Goal: Information Seeking & Learning: Learn about a topic

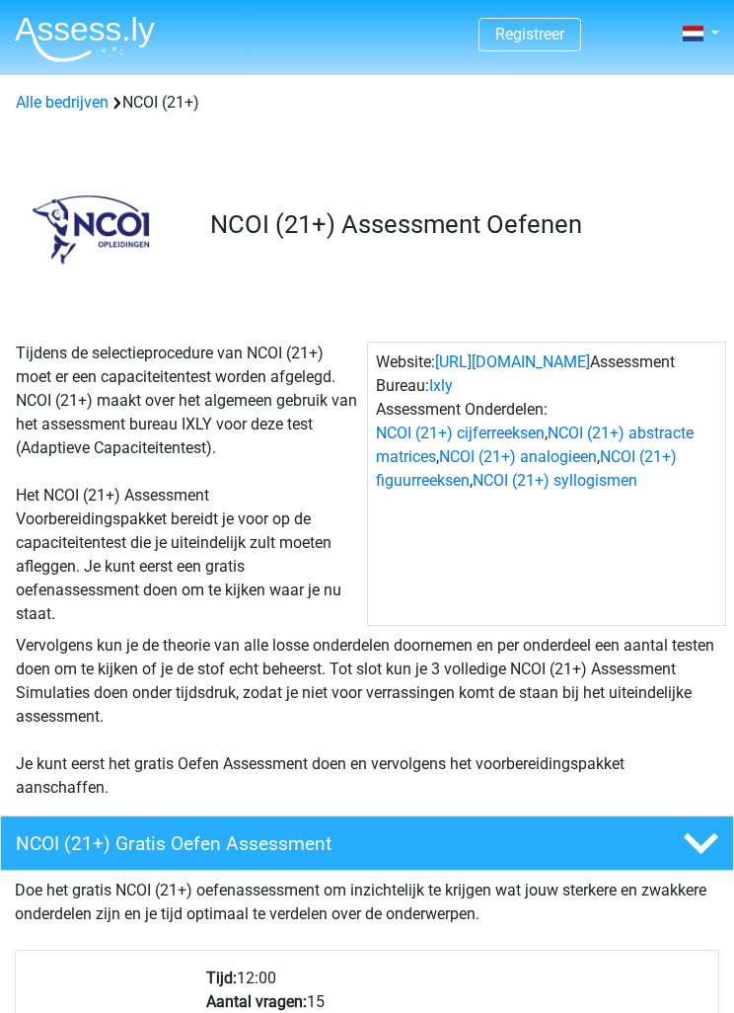
click at [53, 820] on div "NCOI (21+) Gratis Oefen Assessment" at bounding box center [367, 842] width 734 height 55
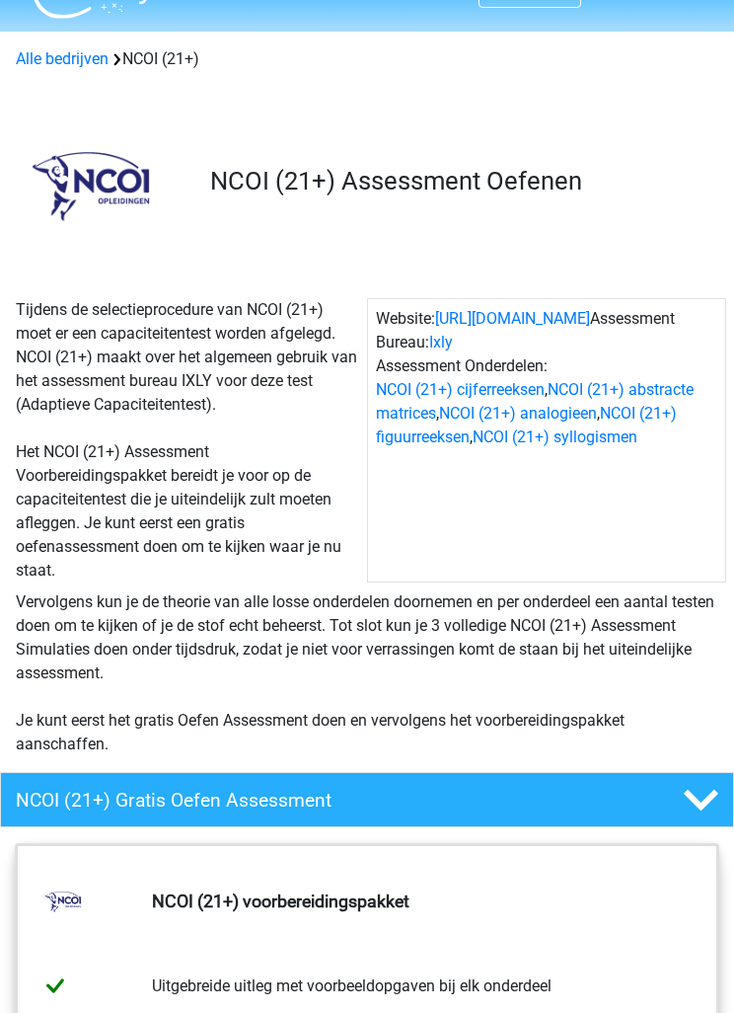
scroll to position [43, 0]
click at [85, 813] on div "NCOI (21+) Gratis Oefen Assessment" at bounding box center [367, 799] width 734 height 55
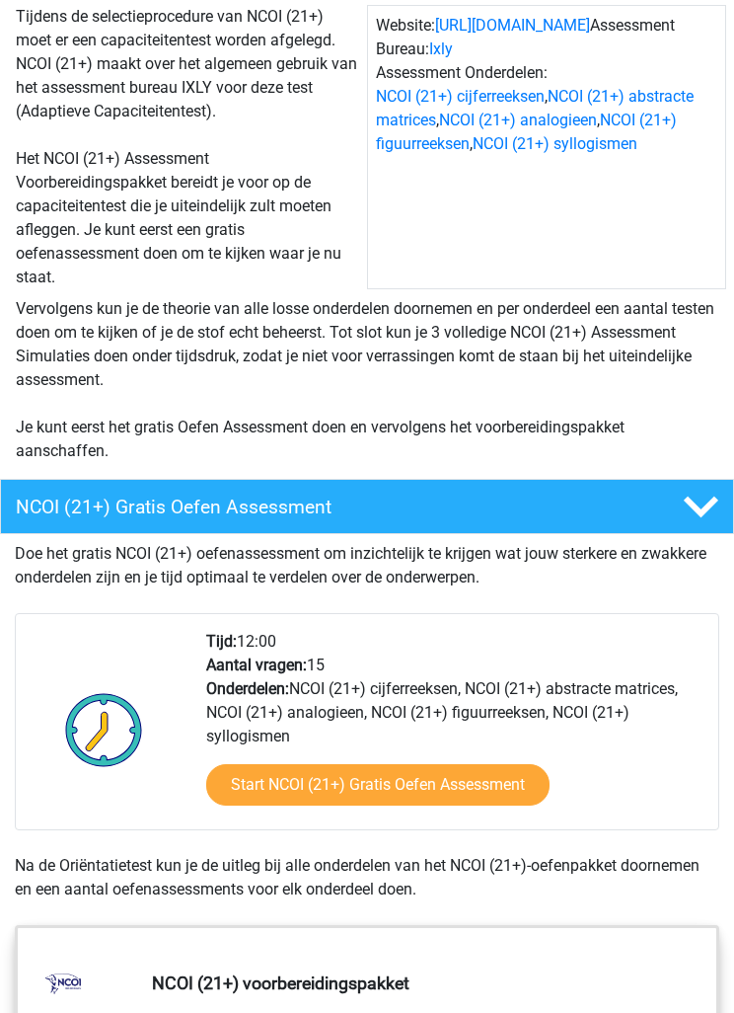
scroll to position [337, 0]
click at [535, 776] on link "Start NCOI (21+) Gratis Oefen Assessment" at bounding box center [377, 784] width 343 height 41
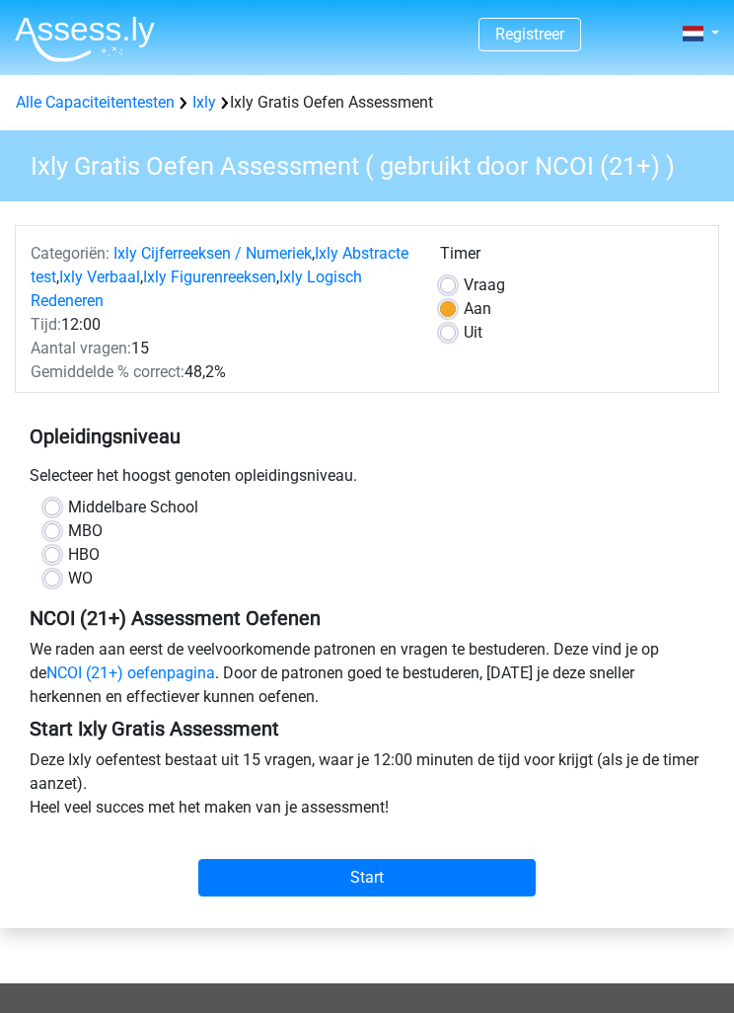
click at [68, 559] on label "HBO" at bounding box center [84, 555] width 32 height 24
click at [47, 559] on input "HBO" at bounding box center [52, 553] width 16 height 20
radio input "true"
click at [249, 885] on input "Start" at bounding box center [367, 878] width 338 height 38
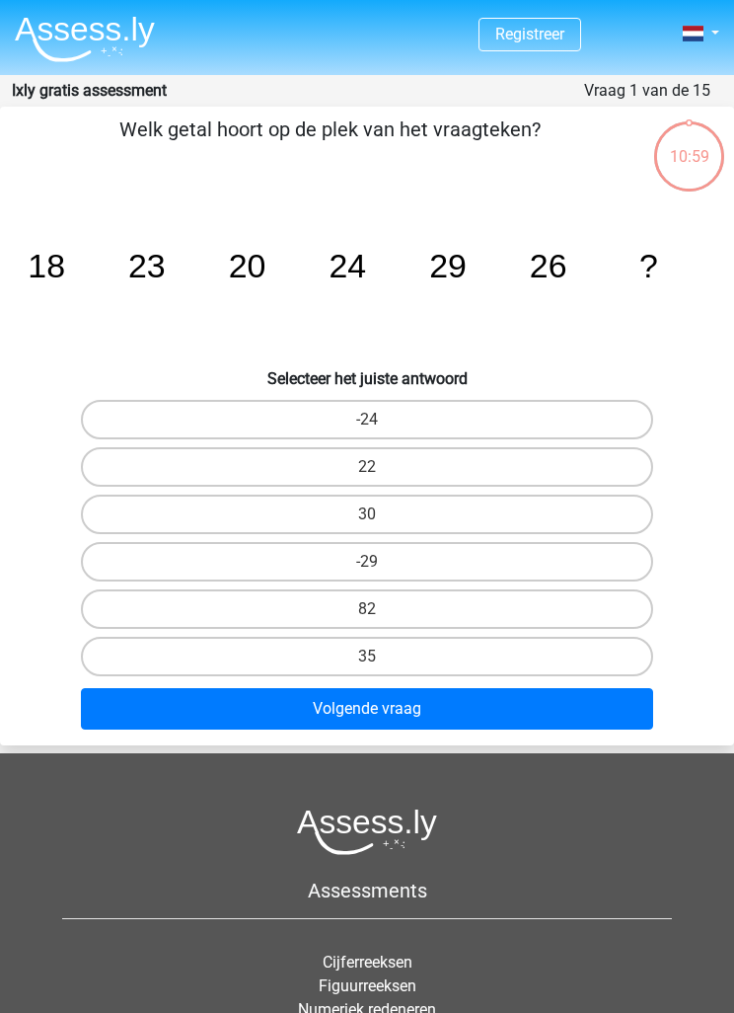
click at [162, 507] on label "30" at bounding box center [367, 514] width 573 height 39
click at [367, 514] on input "30" at bounding box center [373, 520] width 13 height 13
radio input "true"
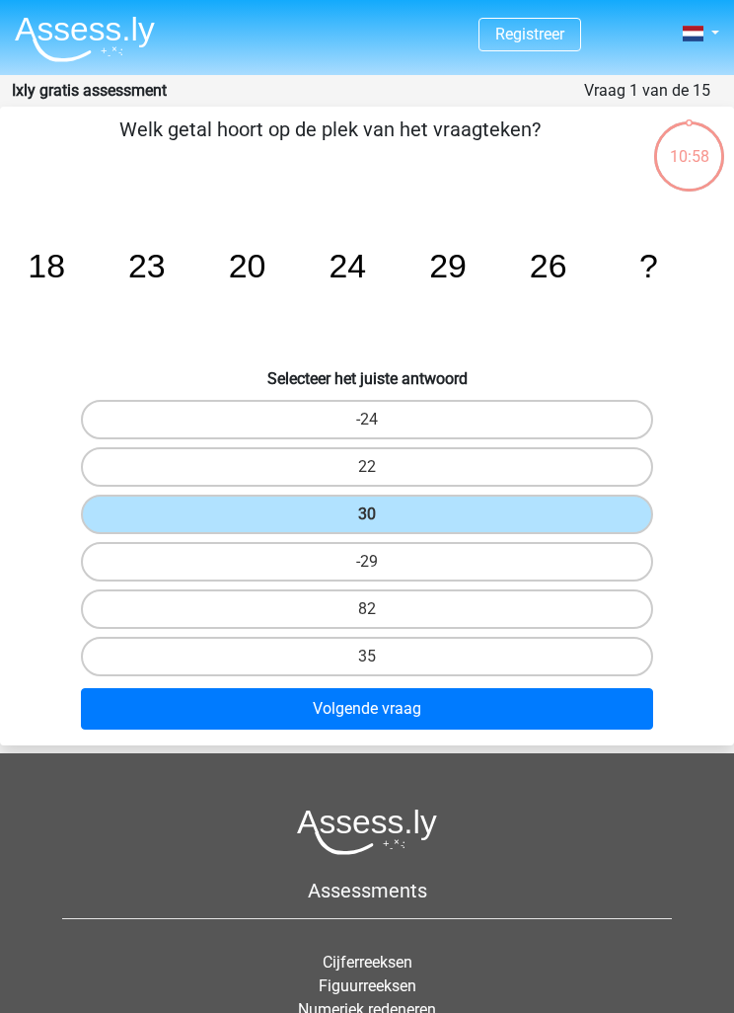
click at [185, 710] on button "Volgende vraag" at bounding box center [367, 708] width 573 height 41
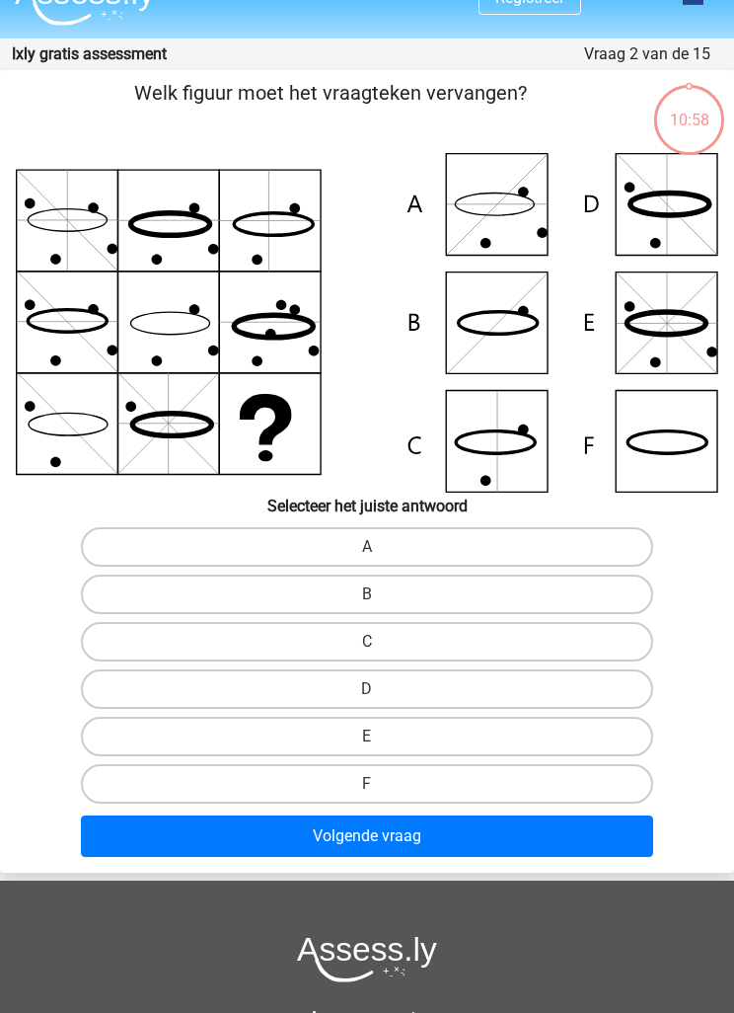
scroll to position [79, 0]
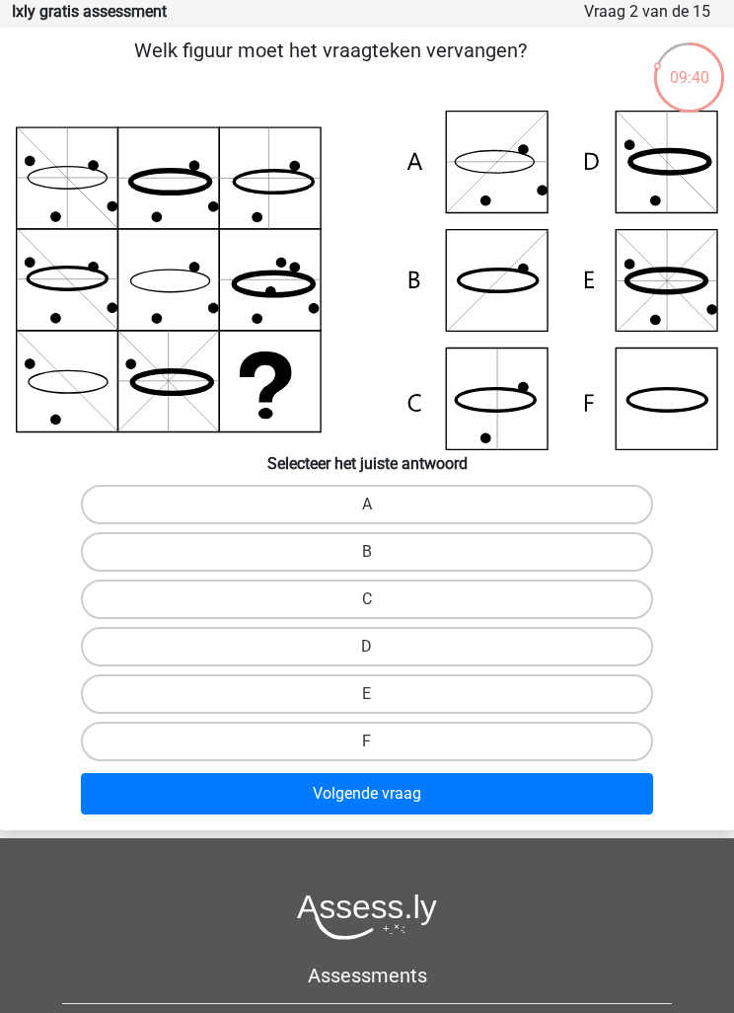
click at [538, 404] on icon at bounding box center [367, 281] width 703 height 340
click at [136, 598] on label "C" at bounding box center [367, 598] width 573 height 39
click at [367, 599] on input "C" at bounding box center [373, 605] width 13 height 13
radio input "true"
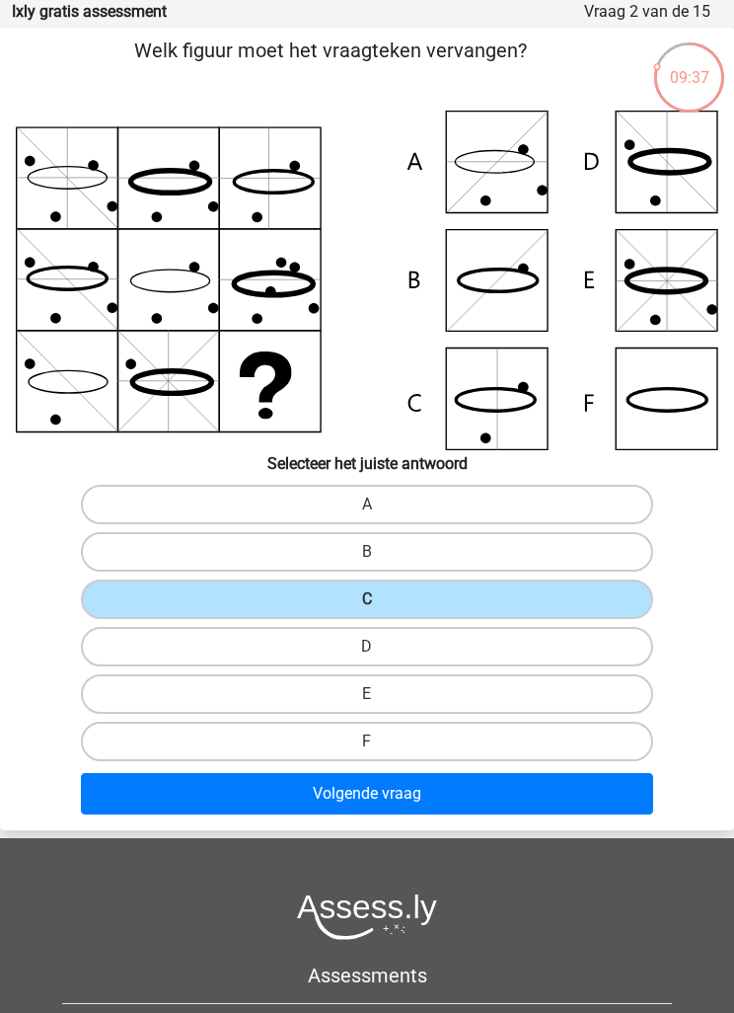
click at [584, 799] on button "Volgende vraag" at bounding box center [367, 793] width 573 height 41
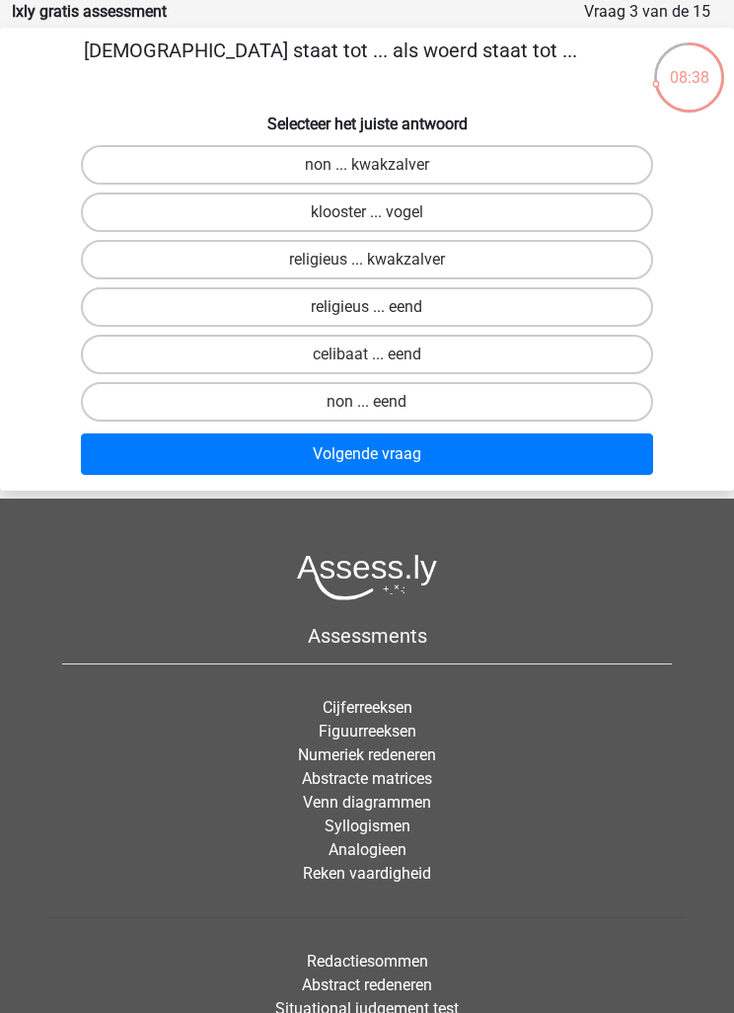
click at [136, 359] on label "celibaat ... eend" at bounding box center [367, 354] width 573 height 39
click at [367, 359] on input "celibaat ... eend" at bounding box center [373, 360] width 13 height 13
radio input "true"
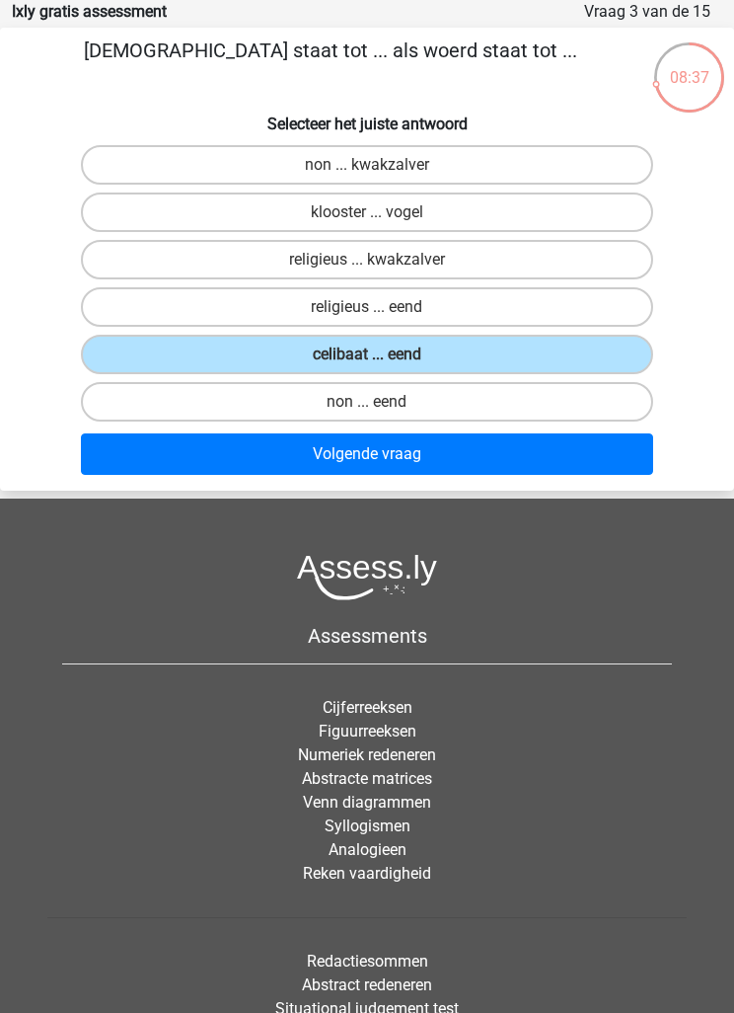
click at [643, 465] on button "Volgende vraag" at bounding box center [367, 453] width 573 height 41
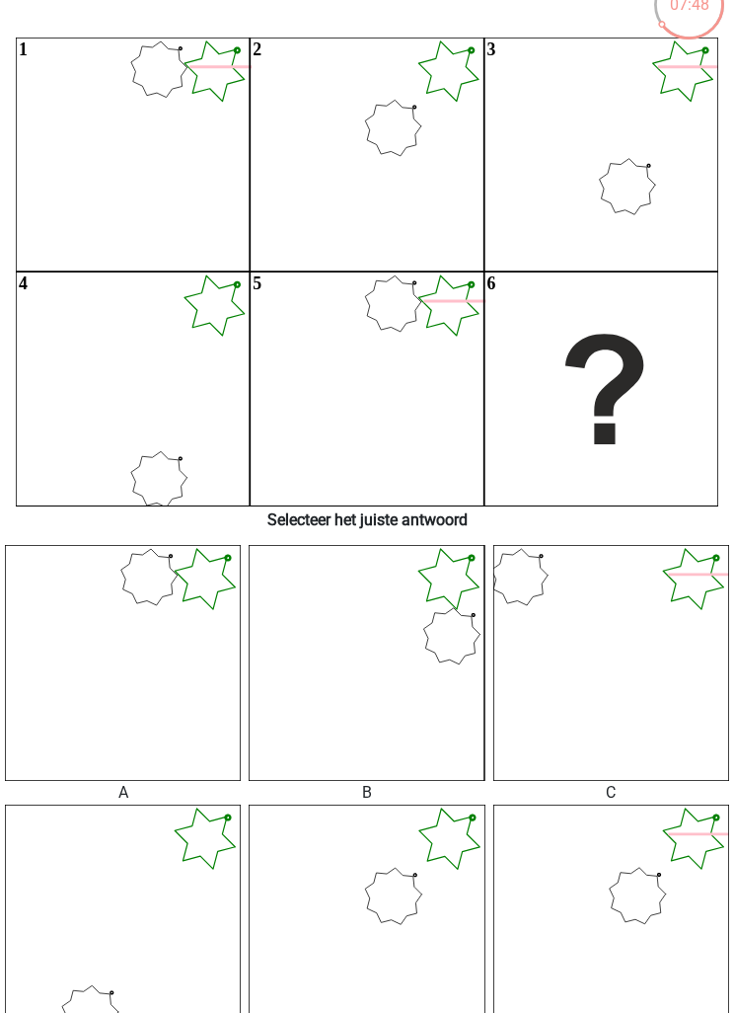
scroll to position [153, 0]
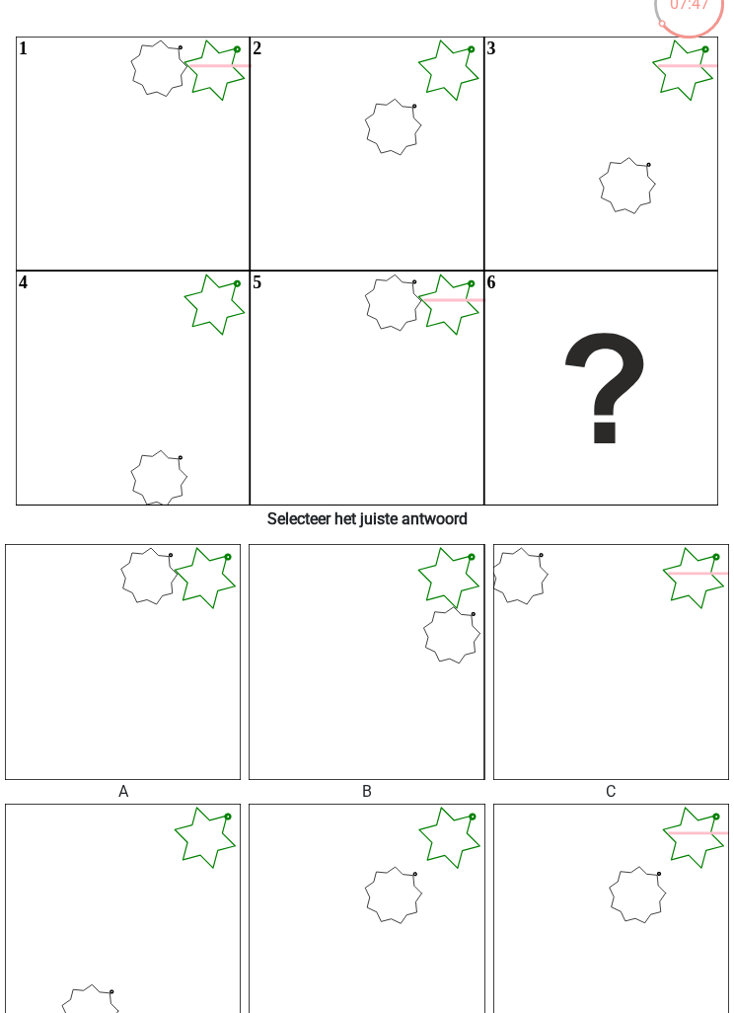
click at [329, 854] on icon at bounding box center [367, 921] width 236 height 236
click at [324, 852] on icon at bounding box center [367, 921] width 236 height 236
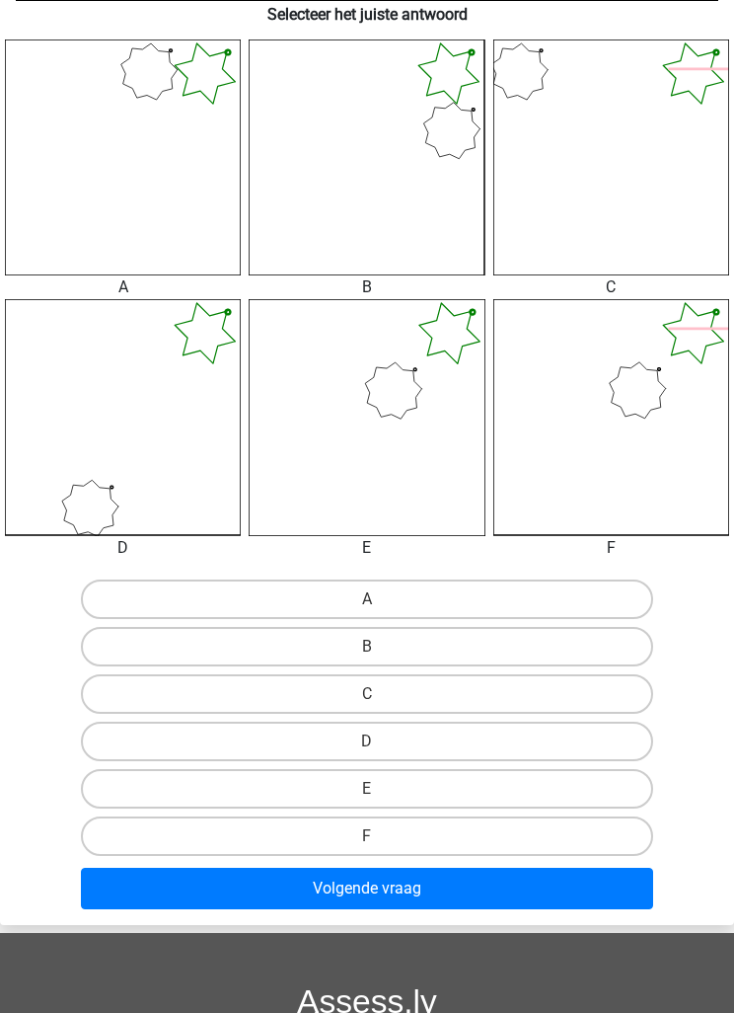
scroll to position [801, 0]
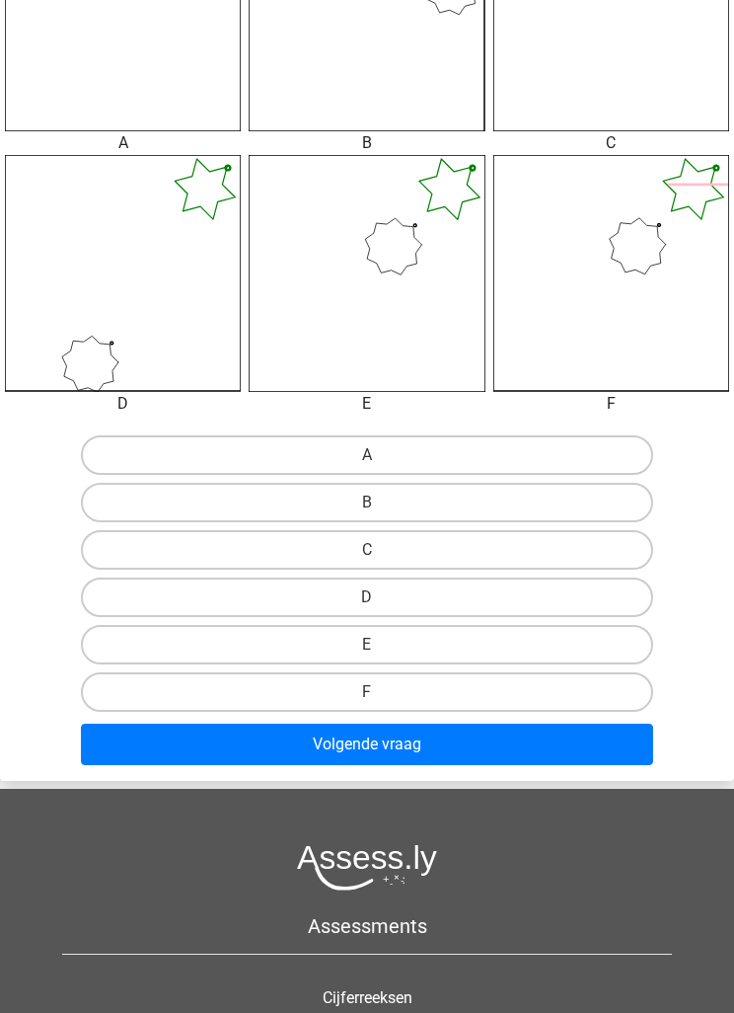
click at [143, 506] on label "B" at bounding box center [367, 502] width 573 height 39
click at [367, 506] on input "B" at bounding box center [373, 508] width 13 height 13
radio input "true"
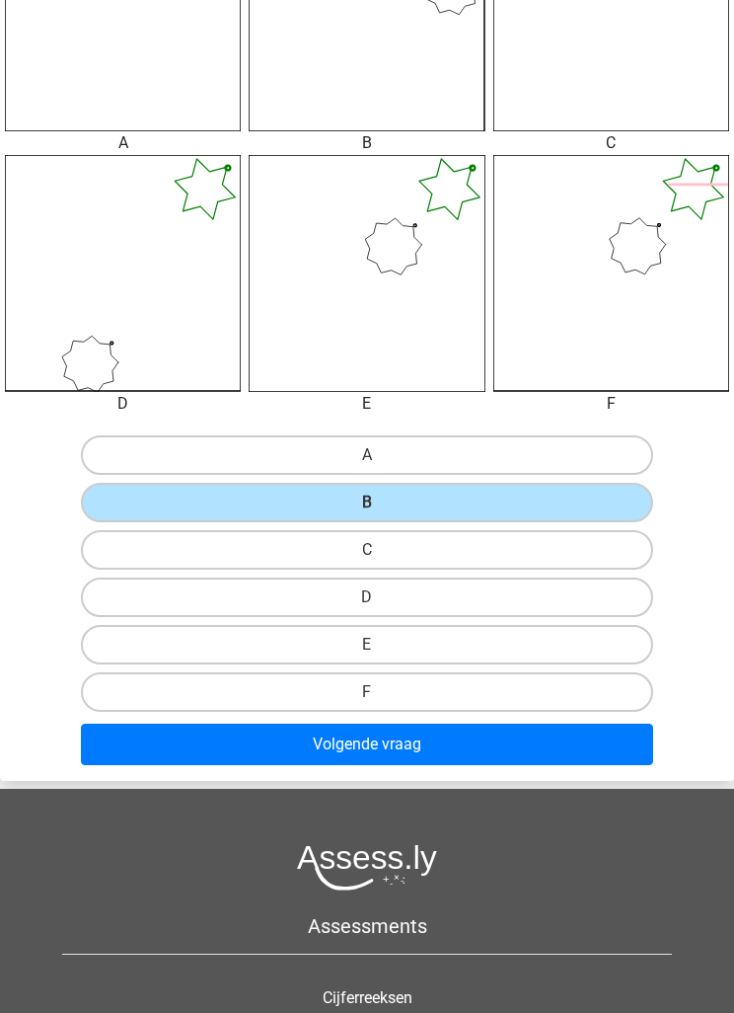
click at [163, 760] on button "Volgende vraag" at bounding box center [367, 744] width 573 height 41
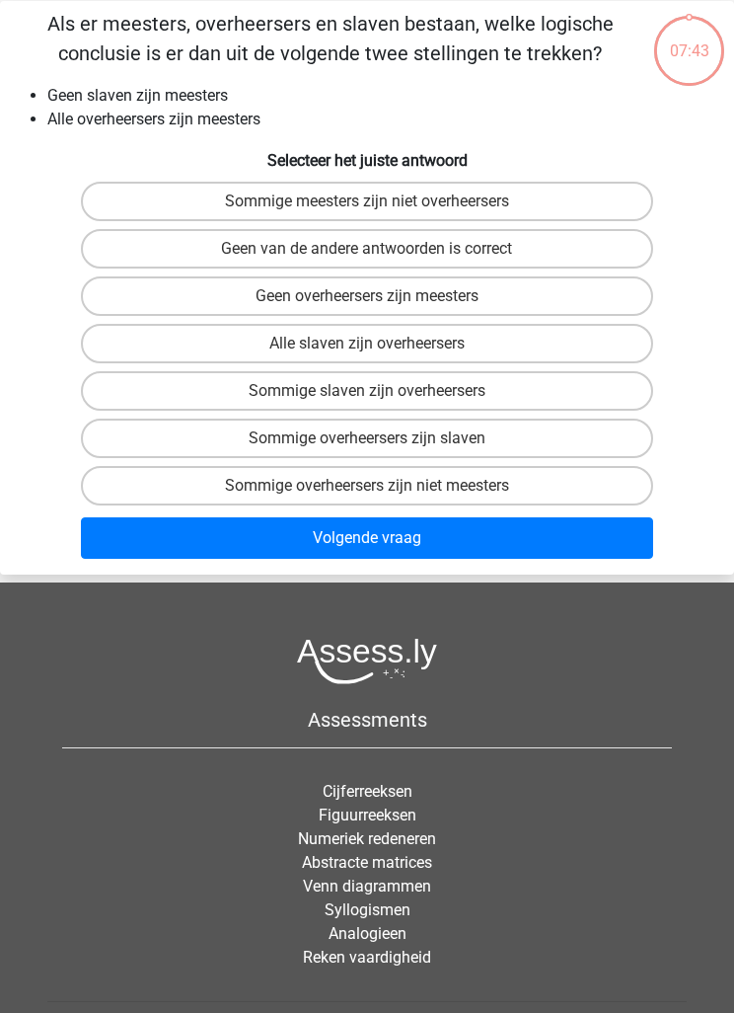
scroll to position [79, 0]
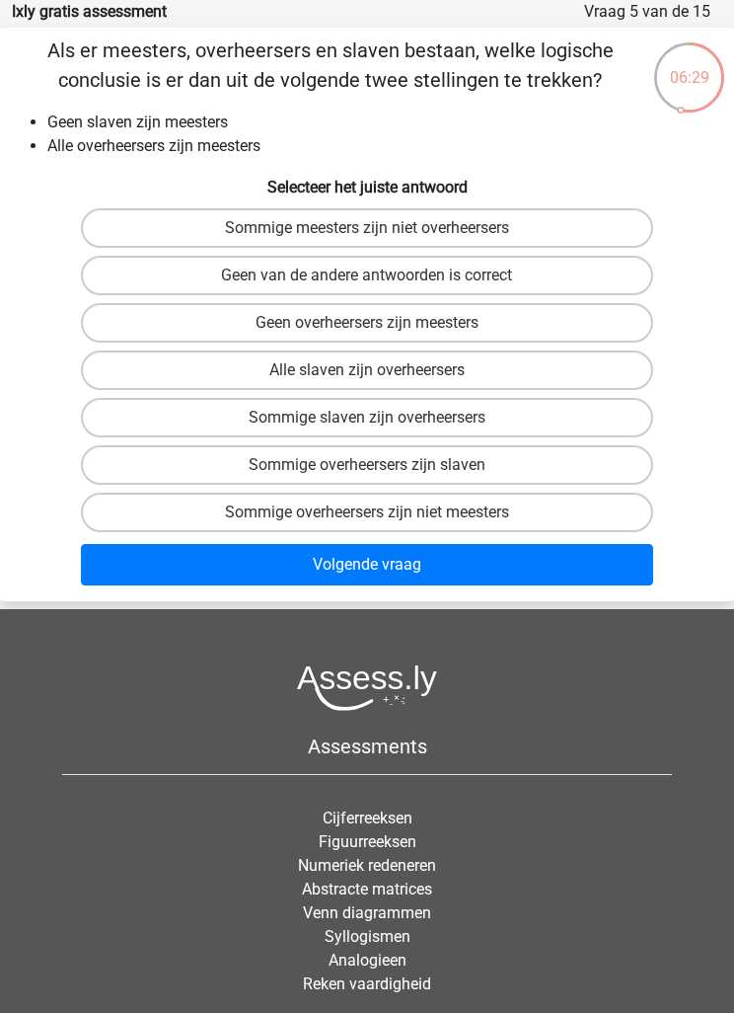
click at [152, 220] on label "Sommige meesters zijn niet overheersers" at bounding box center [367, 227] width 573 height 39
click at [367, 228] on input "Sommige meesters zijn niet overheersers" at bounding box center [373, 234] width 13 height 13
radio input "true"
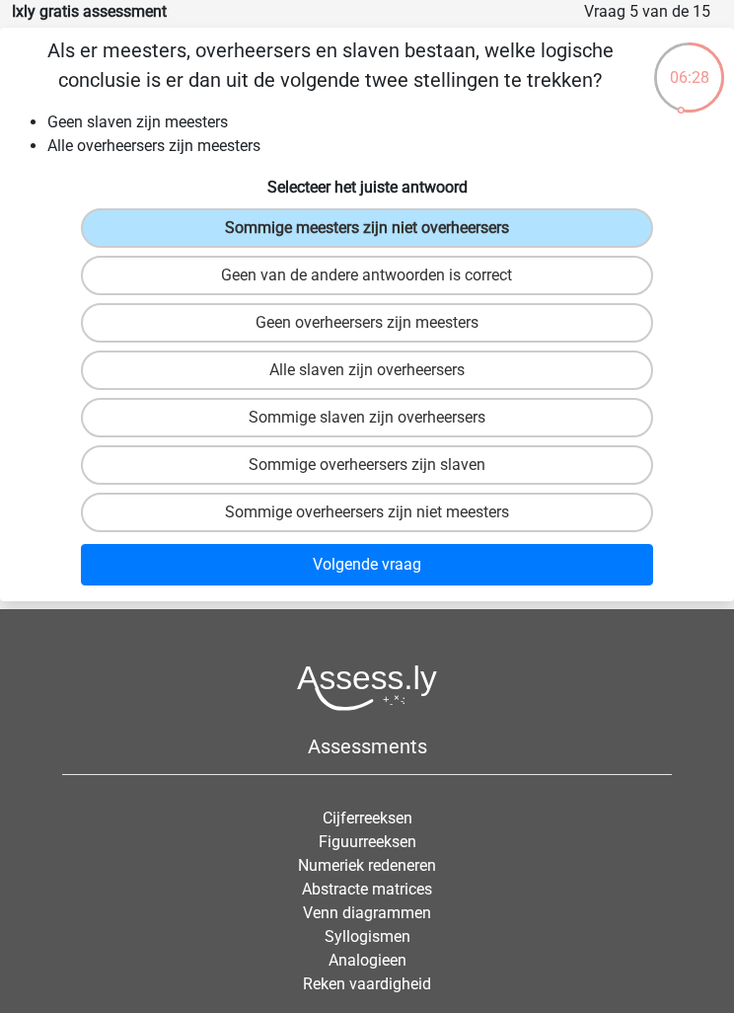
click at [137, 581] on button "Volgende vraag" at bounding box center [367, 564] width 573 height 41
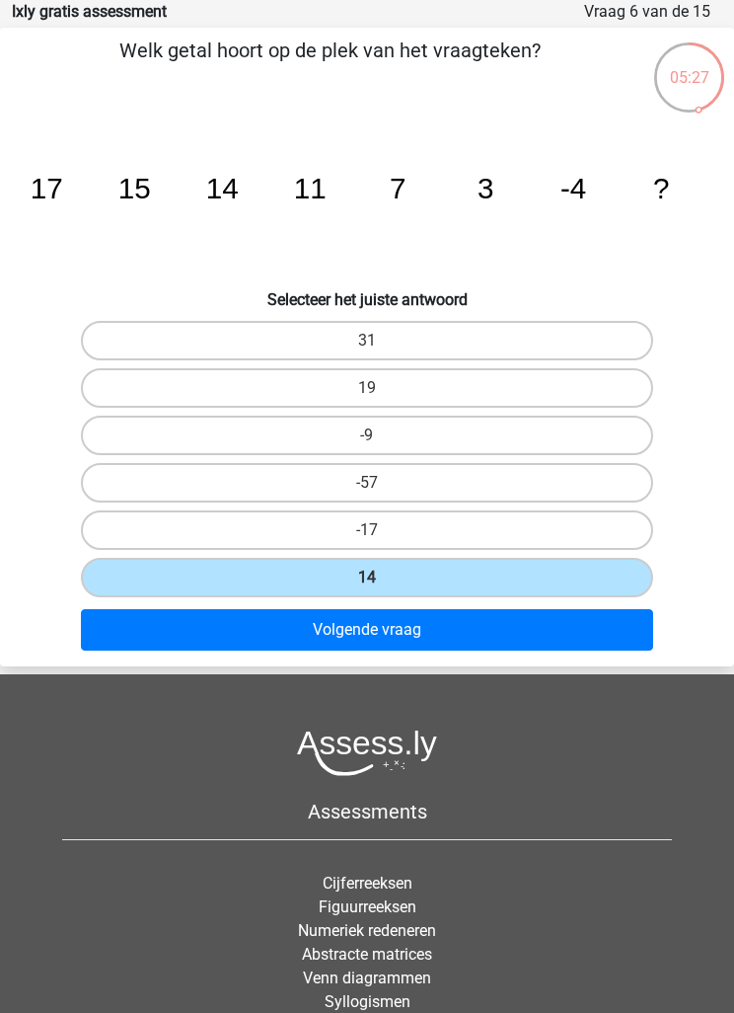
click at [142, 524] on label "-17" at bounding box center [367, 529] width 573 height 39
click at [367, 530] on input "-17" at bounding box center [373, 536] width 13 height 13
radio input "true"
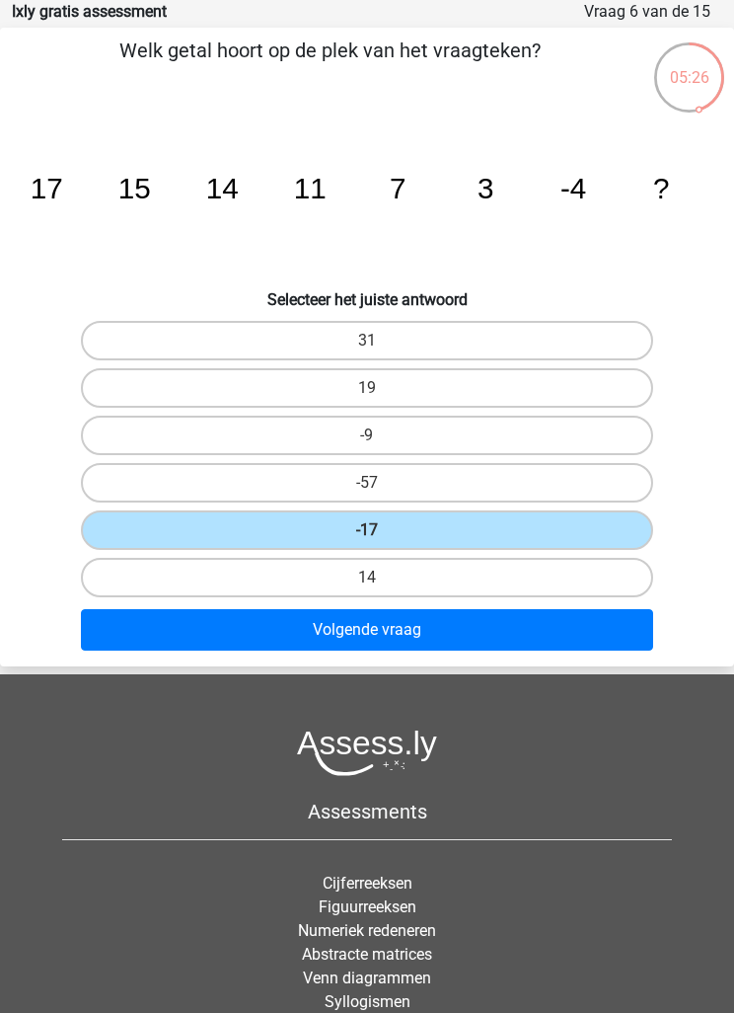
click at [151, 638] on button "Volgende vraag" at bounding box center [367, 629] width 573 height 41
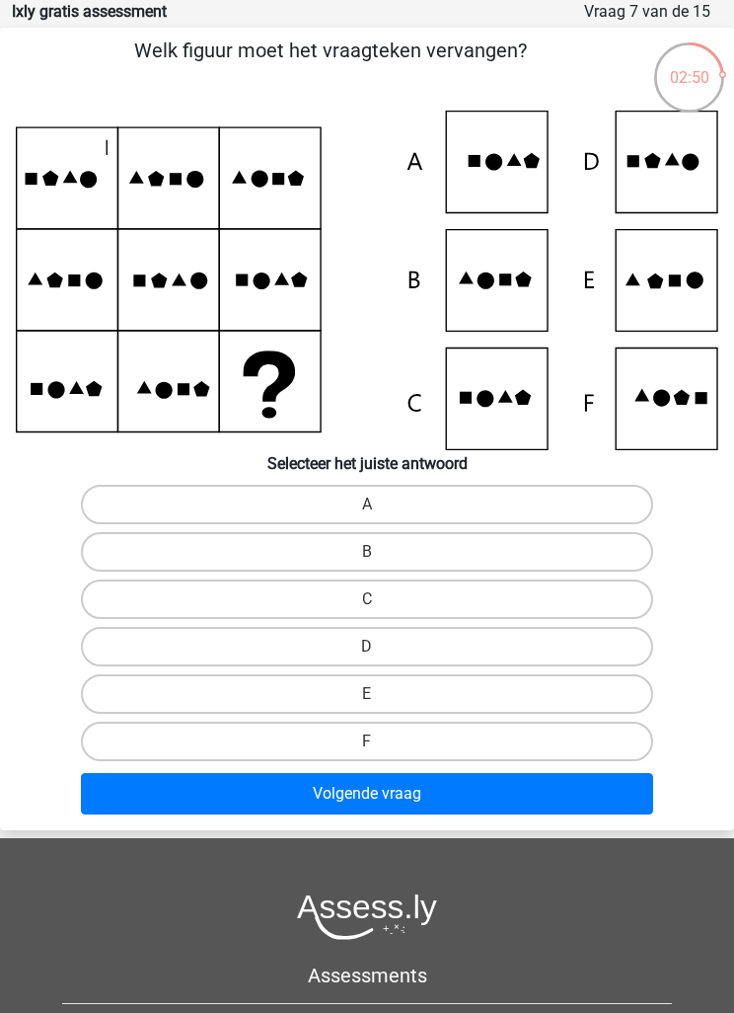
click at [144, 651] on label "D" at bounding box center [367, 646] width 573 height 39
click at [367, 651] on input "D" at bounding box center [373, 653] width 13 height 13
radio input "true"
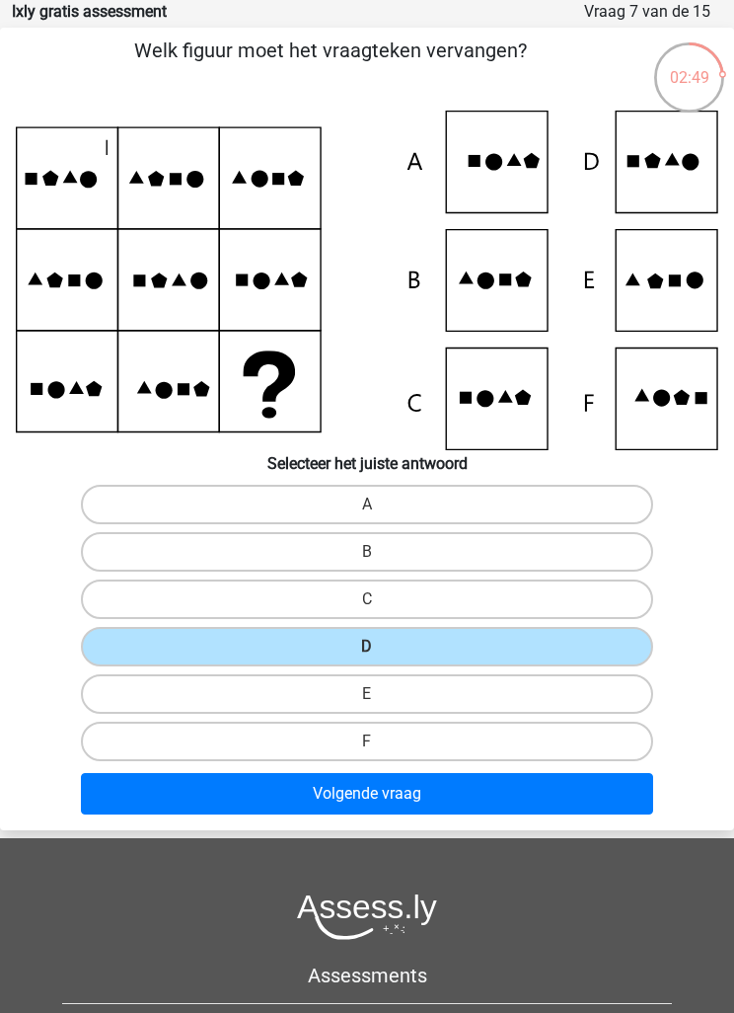
click at [604, 806] on button "Volgende vraag" at bounding box center [367, 793] width 573 height 41
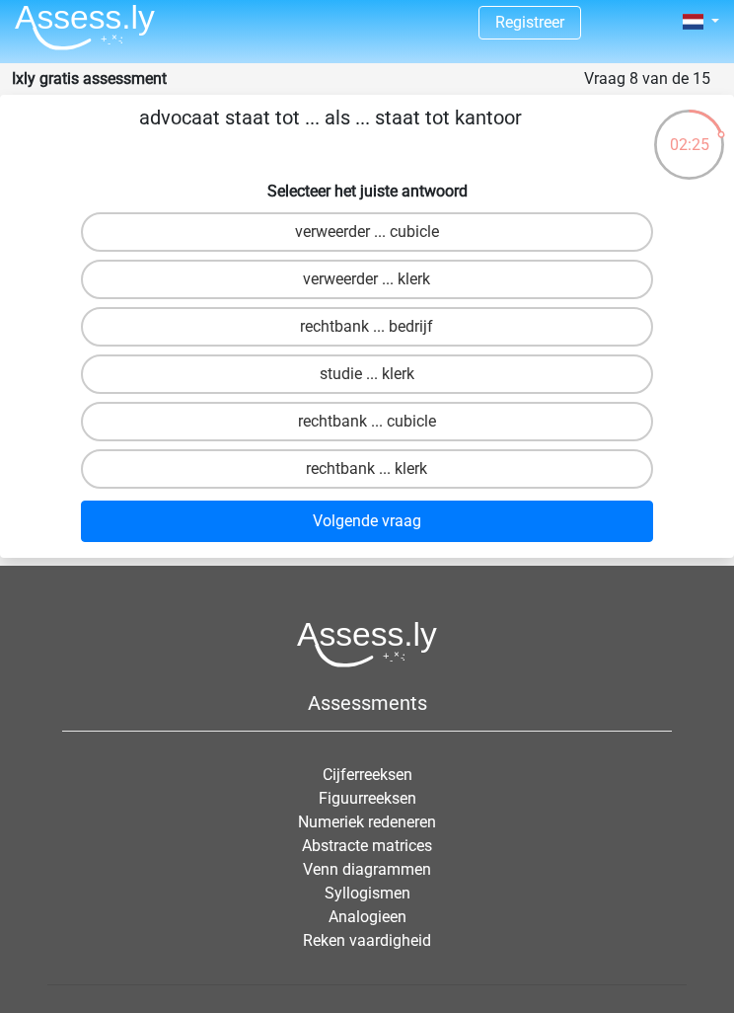
scroll to position [16, 0]
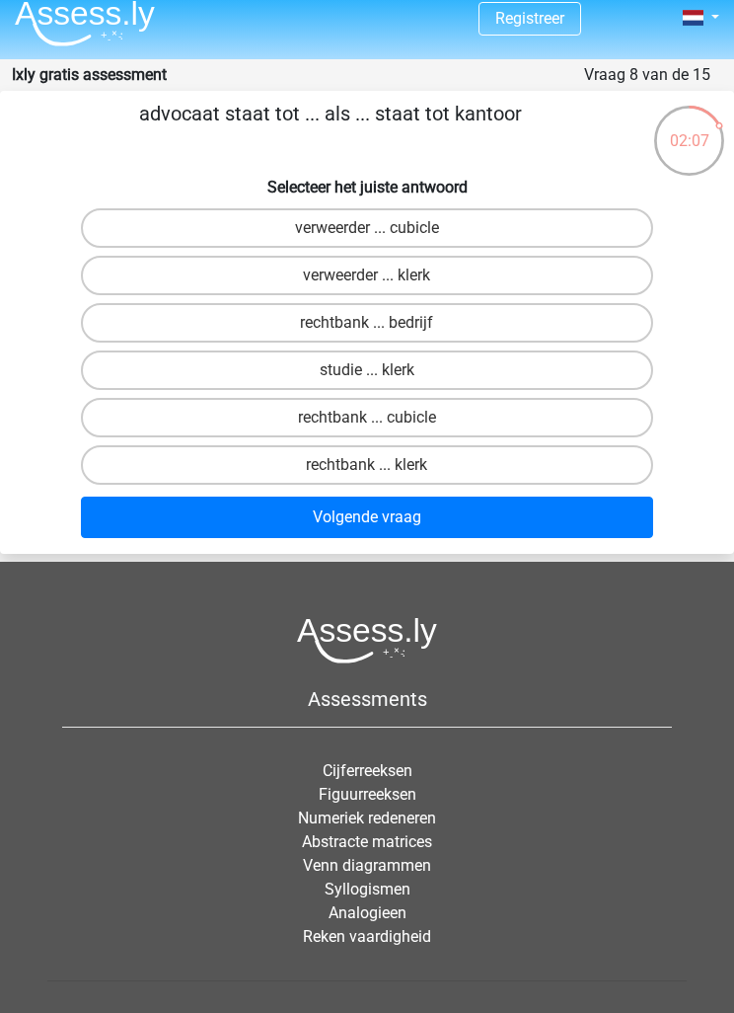
click at [144, 226] on label "verweerder ... cubicle" at bounding box center [367, 227] width 573 height 39
click at [367, 228] on input "verweerder ... cubicle" at bounding box center [373, 234] width 13 height 13
radio input "true"
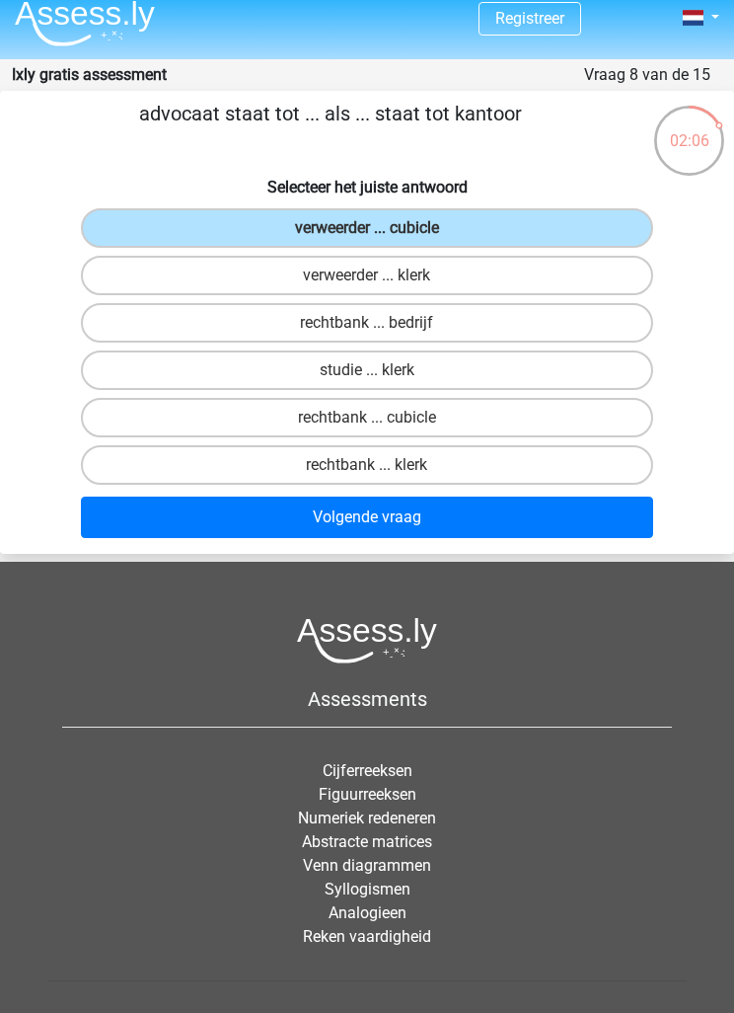
click at [613, 524] on button "Volgende vraag" at bounding box center [367, 516] width 573 height 41
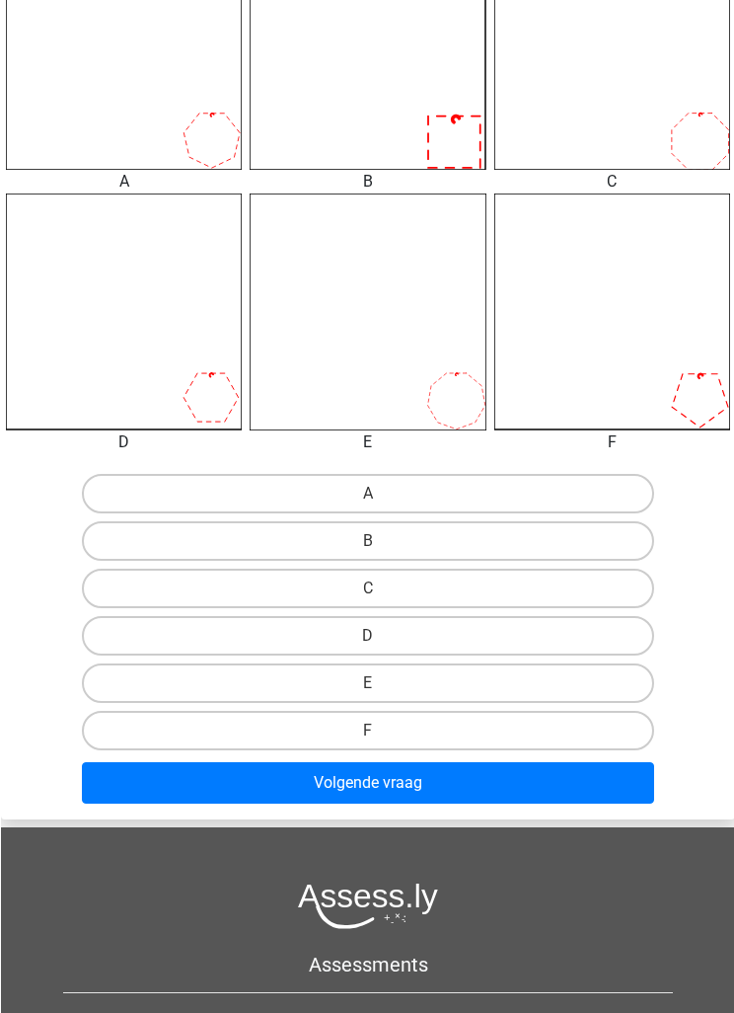
scroll to position [764, 0]
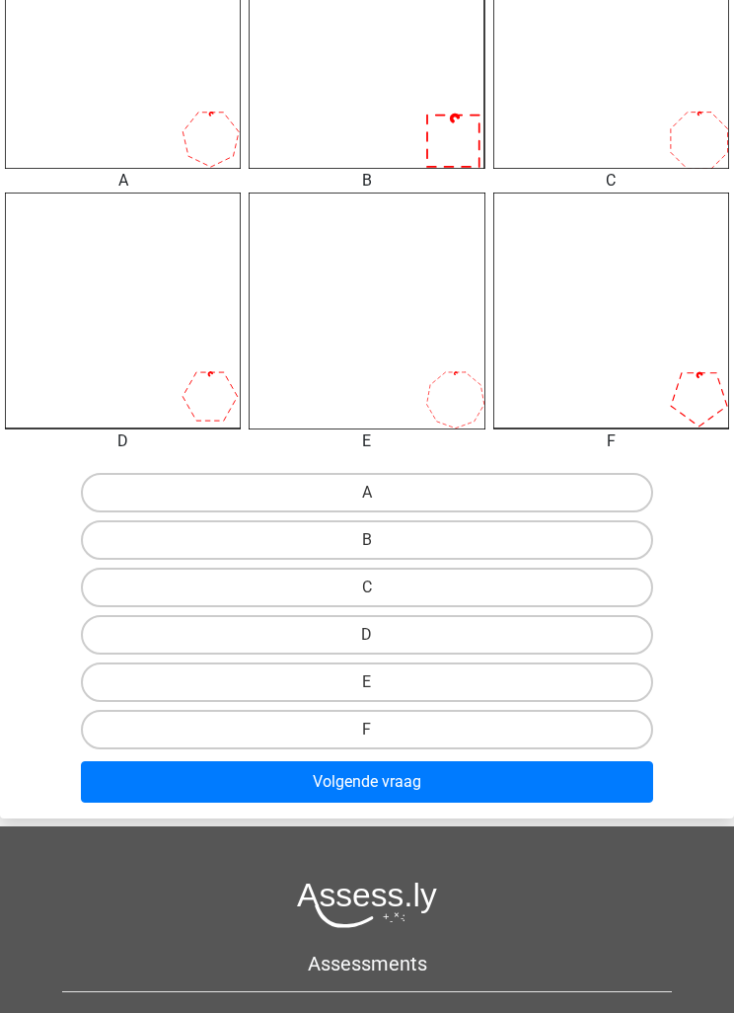
click at [585, 739] on label "F" at bounding box center [367, 729] width 573 height 39
click at [380, 739] on input "F" at bounding box center [373, 735] width 13 height 13
radio input "true"
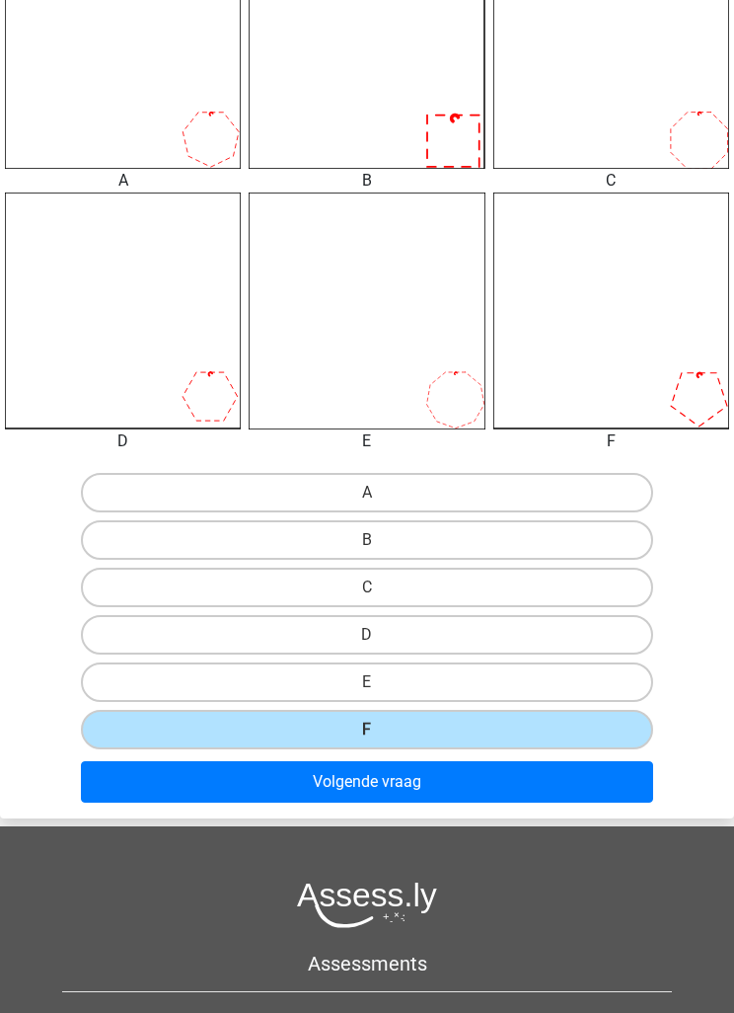
click at [585, 774] on button "Volgende vraag" at bounding box center [367, 781] width 573 height 41
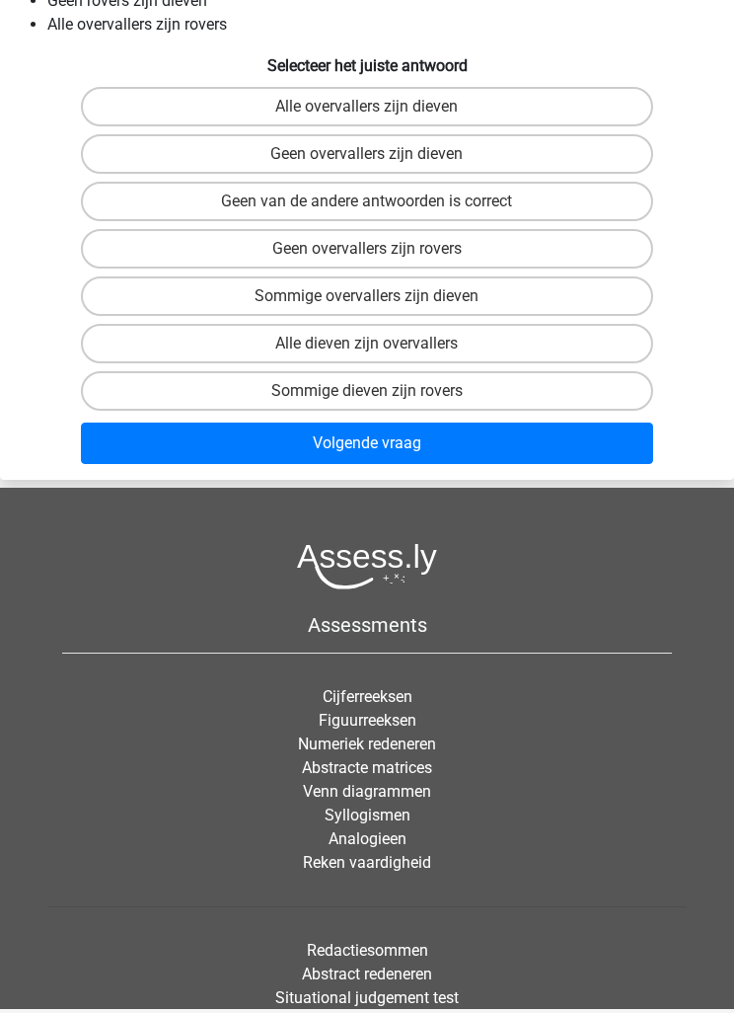
scroll to position [79, 0]
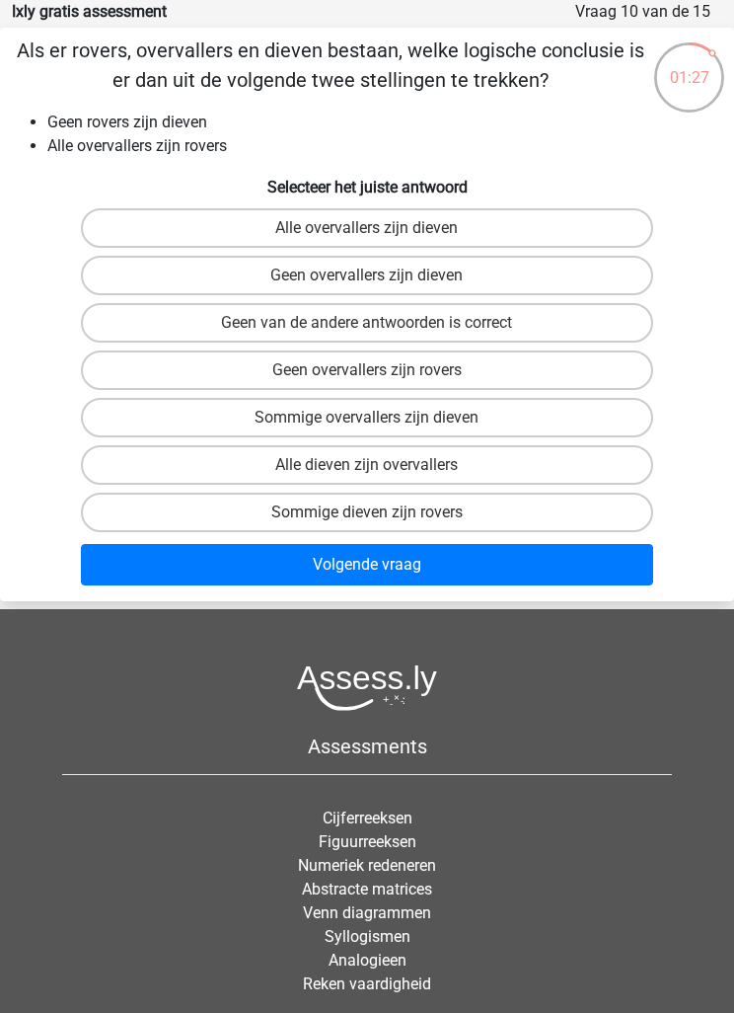
click at [143, 377] on label "Geen overvallers zijn rovers" at bounding box center [367, 369] width 573 height 39
click at [367, 377] on input "Geen overvallers zijn rovers" at bounding box center [373, 376] width 13 height 13
radio input "true"
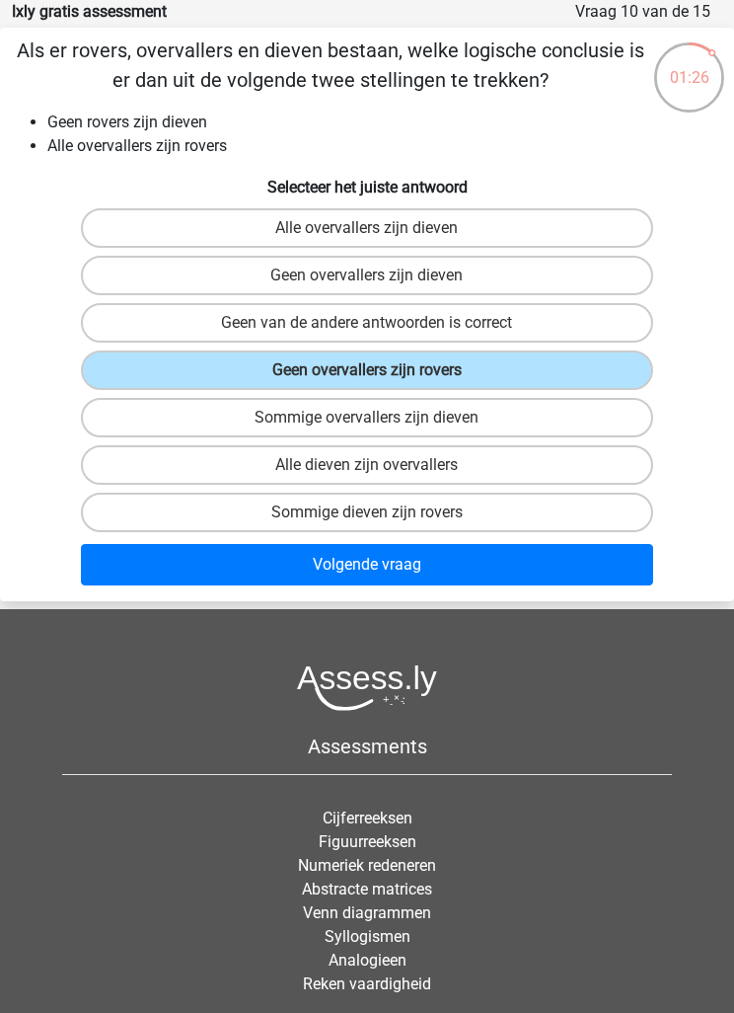
click at [606, 576] on button "Volgende vraag" at bounding box center [367, 564] width 573 height 41
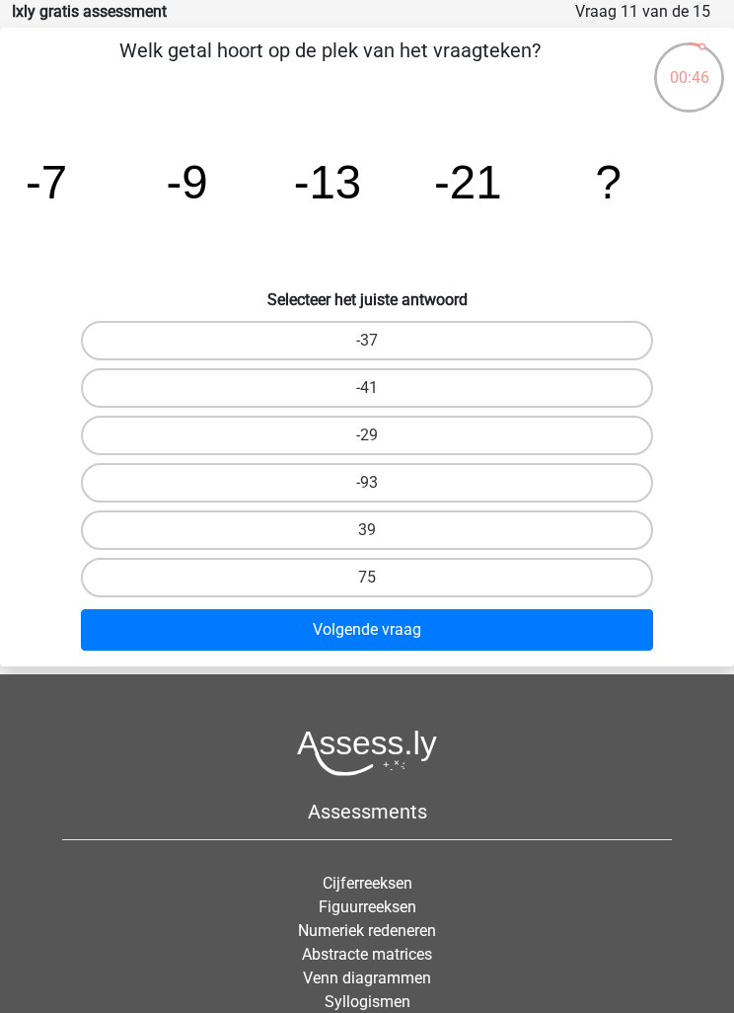
click at [164, 341] on label "-37" at bounding box center [367, 340] width 573 height 39
click at [367, 341] on input "-37" at bounding box center [373, 347] width 13 height 13
radio input "true"
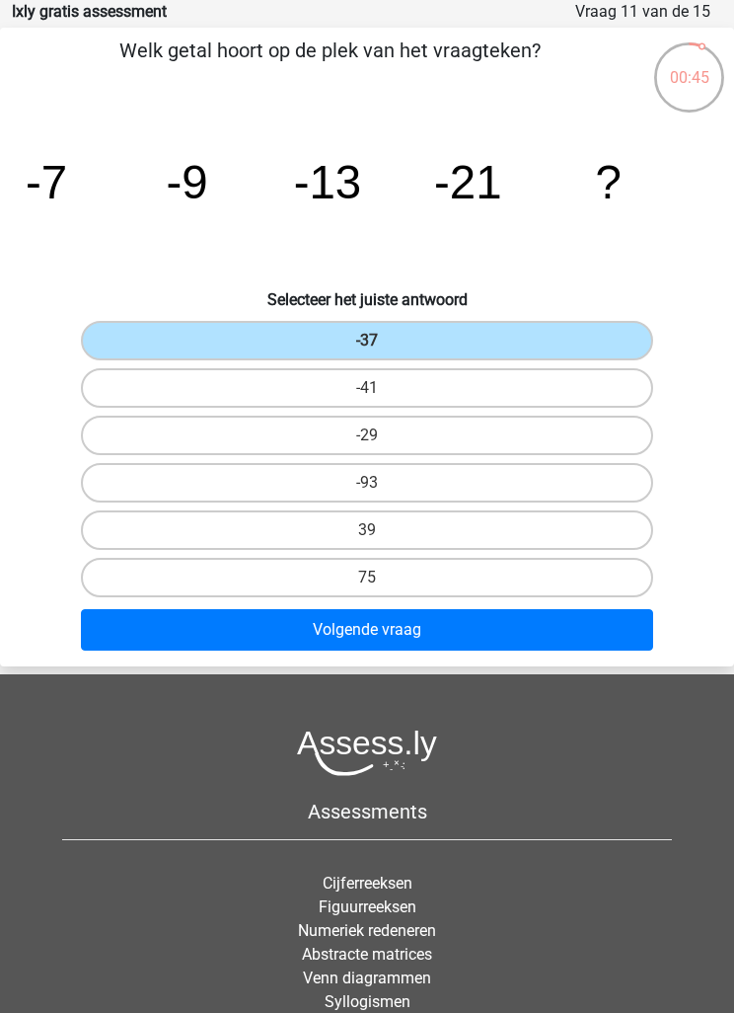
click at [624, 644] on button "Volgende vraag" at bounding box center [367, 629] width 573 height 41
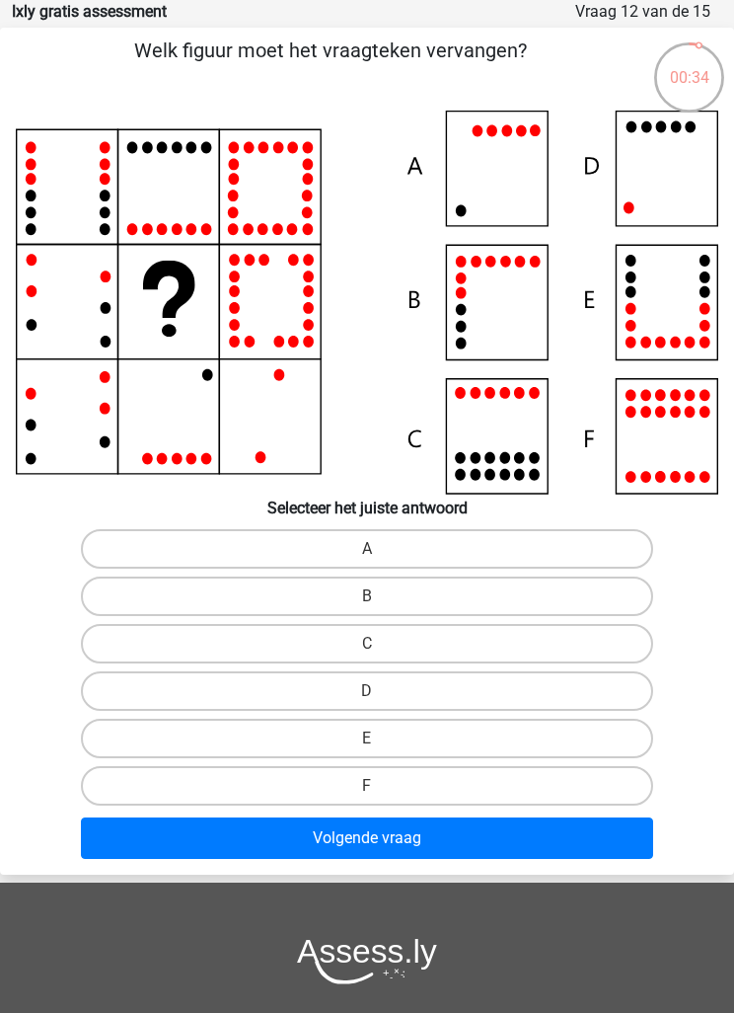
click at [193, 731] on label "E" at bounding box center [367, 738] width 573 height 39
click at [367, 738] on input "E" at bounding box center [373, 744] width 13 height 13
radio input "true"
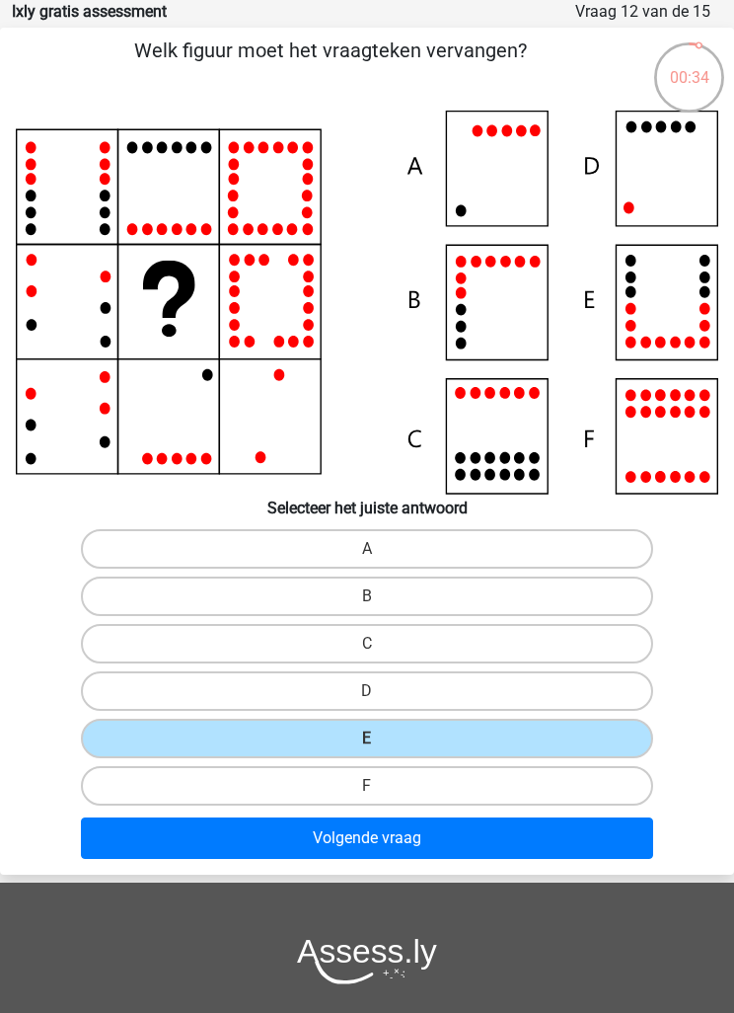
click at [613, 845] on button "Volgende vraag" at bounding box center [367, 837] width 573 height 41
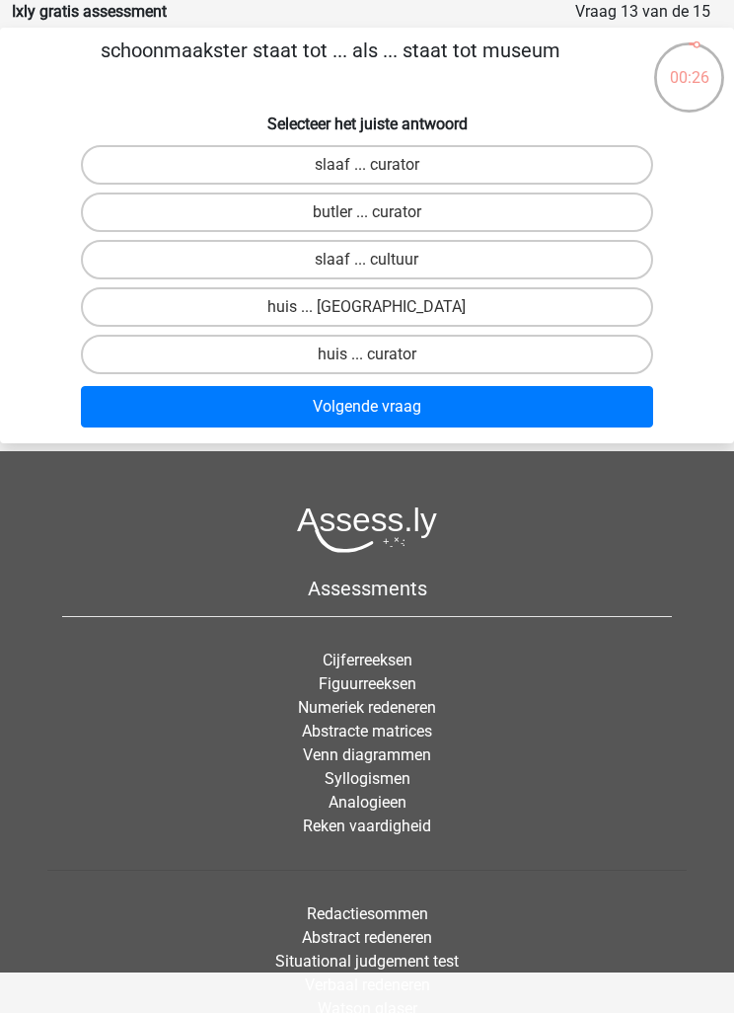
click at [160, 303] on label "huis ... louvre" at bounding box center [367, 306] width 573 height 39
click at [367, 307] on input "huis ... louvre" at bounding box center [373, 313] width 13 height 13
radio input "true"
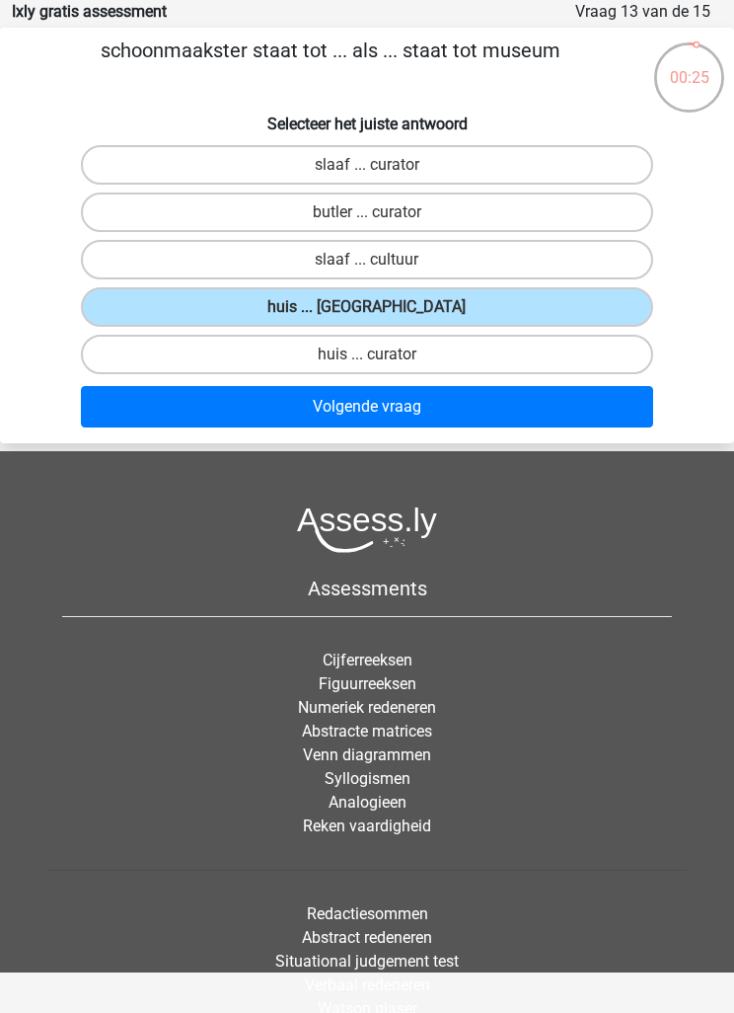
click at [160, 405] on button "Volgende vraag" at bounding box center [367, 406] width 573 height 41
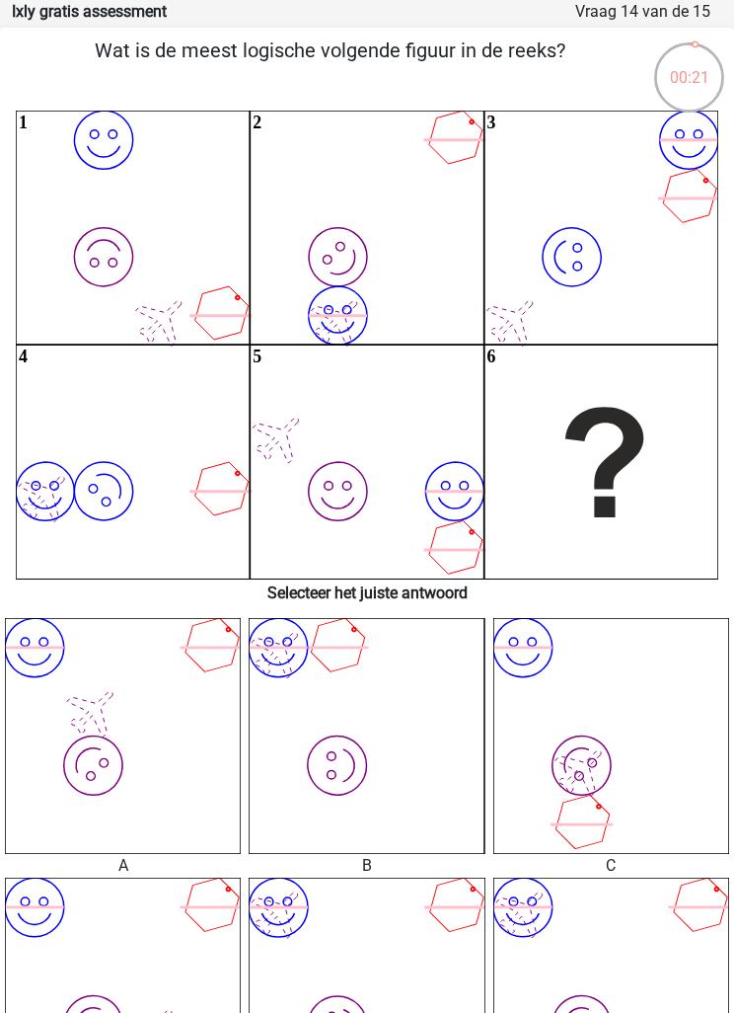
click at [683, 770] on icon "image/svg+xml image/svg+xml" at bounding box center [612, 736] width 236 height 236
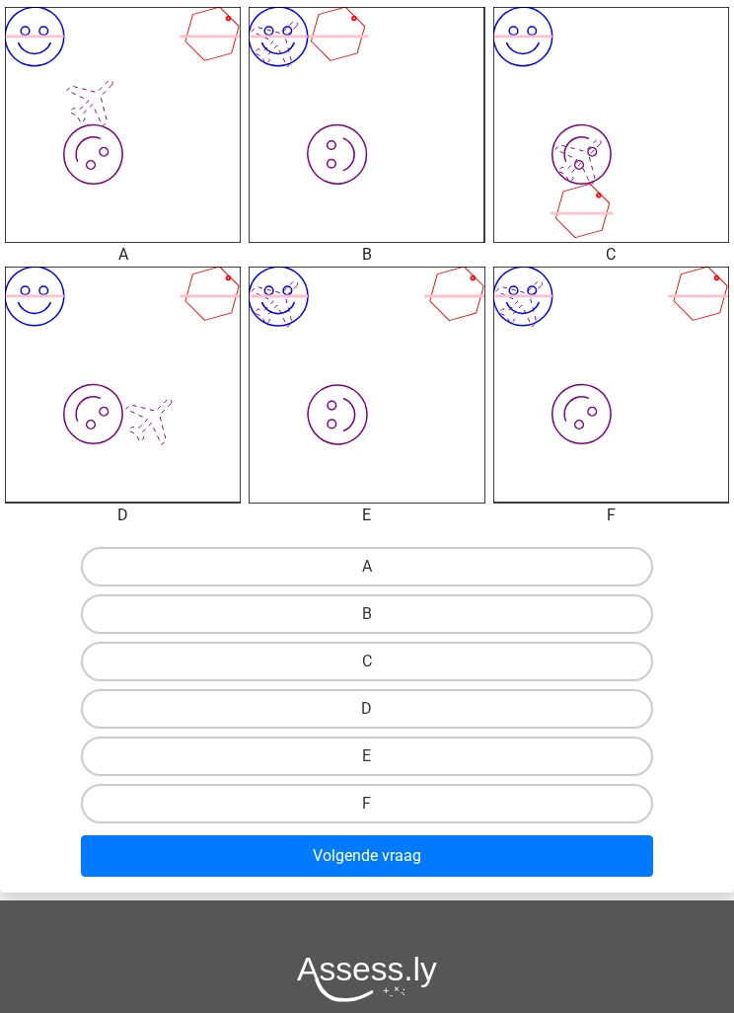
scroll to position [697, 0]
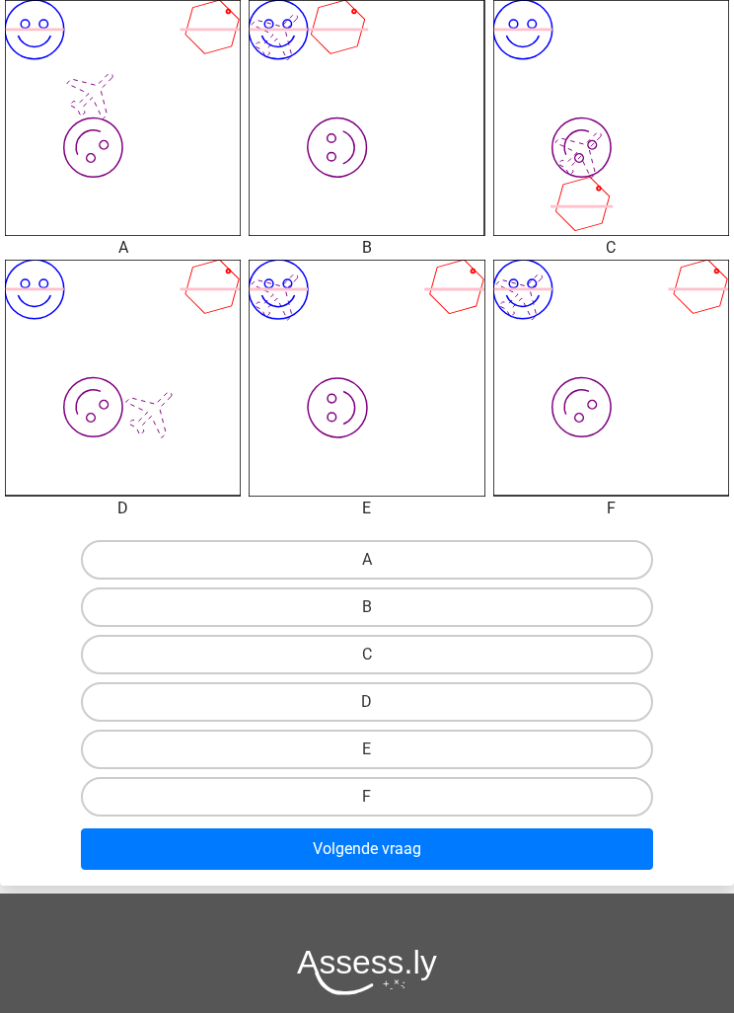
click at [175, 660] on label "C" at bounding box center [367, 654] width 573 height 39
click at [367, 660] on input "C" at bounding box center [373, 660] width 13 height 13
radio input "true"
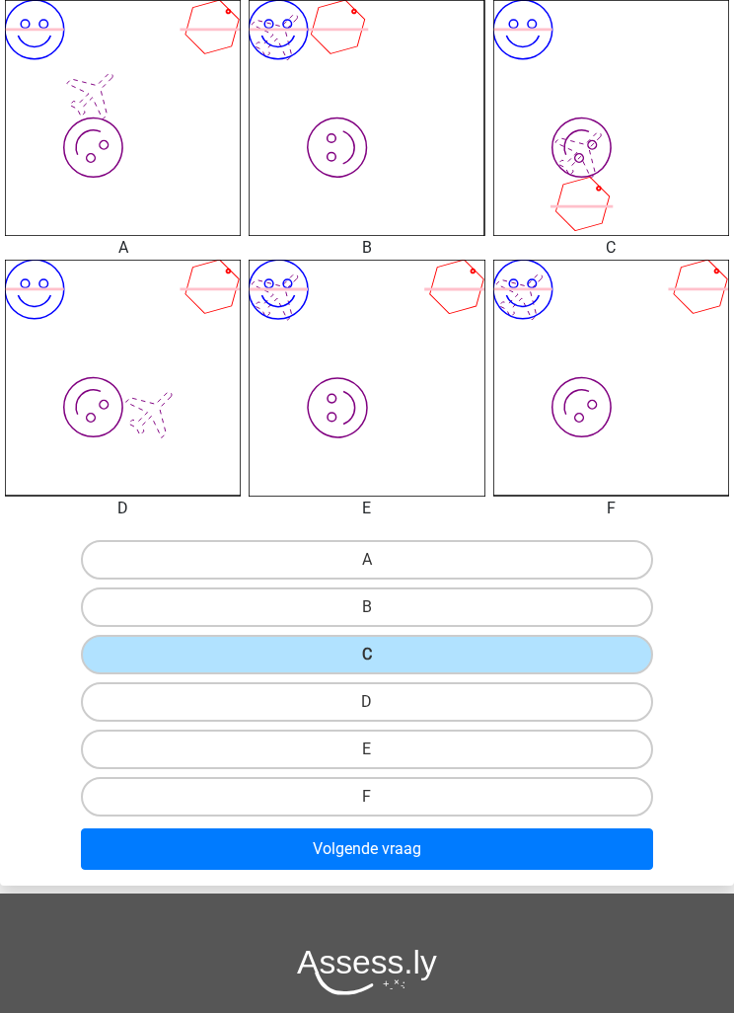
click at [611, 857] on button "Volgende vraag" at bounding box center [367, 848] width 573 height 41
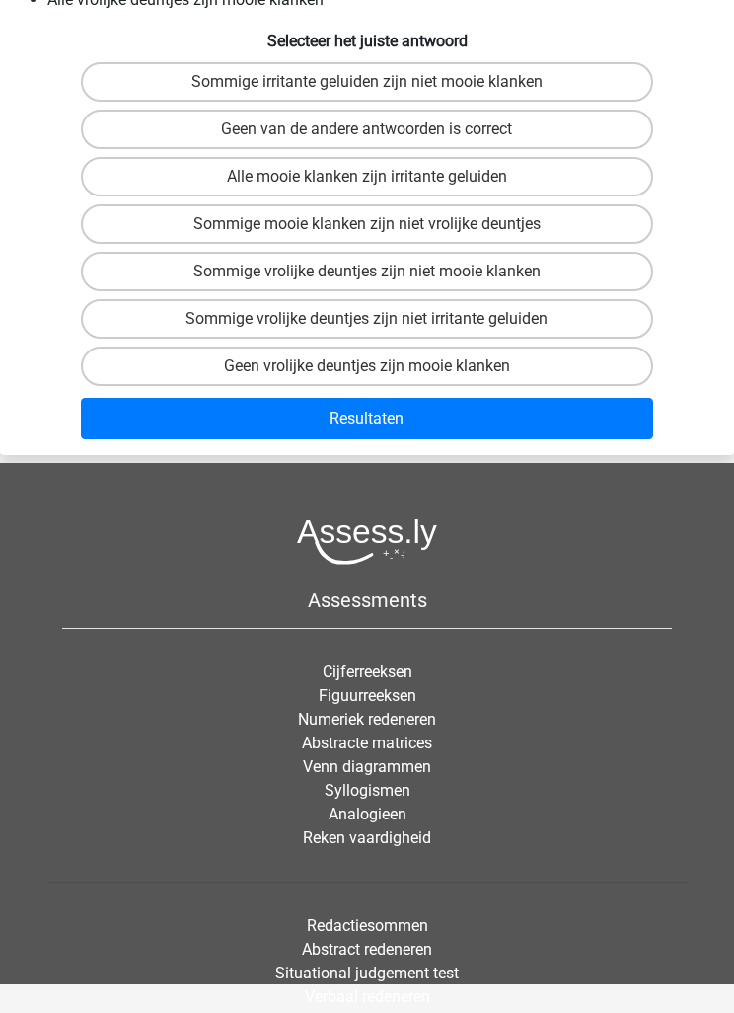
scroll to position [79, 0]
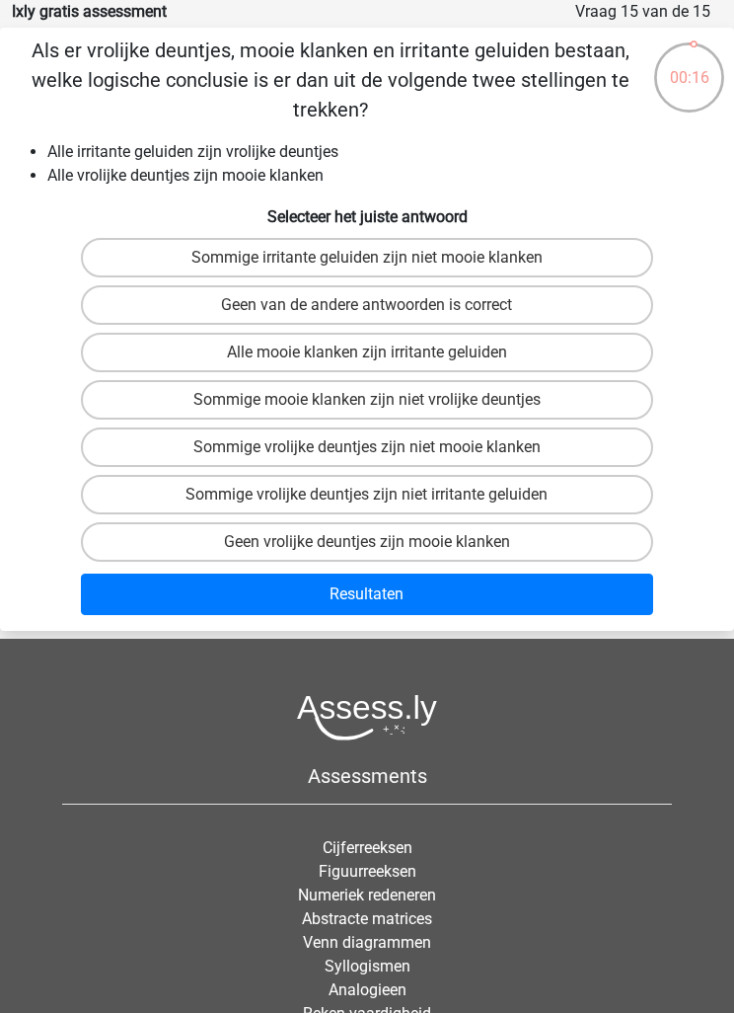
click at [137, 416] on label "Sommige mooie klanken zijn niet vrolijke deuntjes" at bounding box center [367, 399] width 573 height 39
click at [367, 413] on input "Sommige mooie klanken zijn niet vrolijke deuntjes" at bounding box center [373, 406] width 13 height 13
radio input "true"
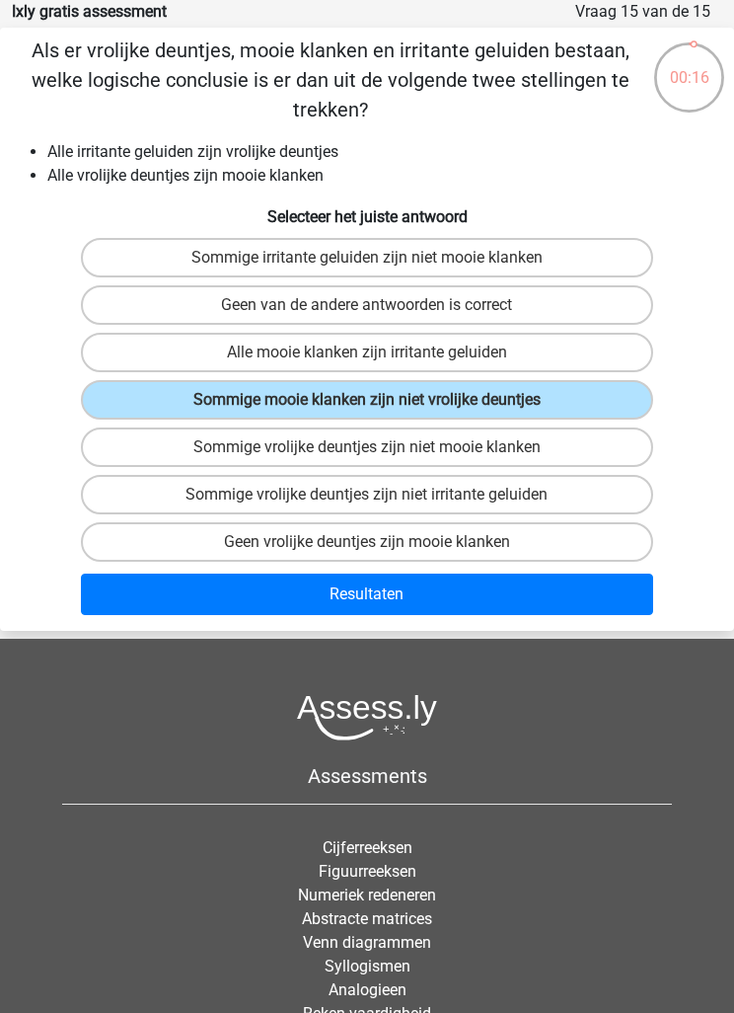
click at [631, 592] on button "Resultaten" at bounding box center [367, 593] width 573 height 41
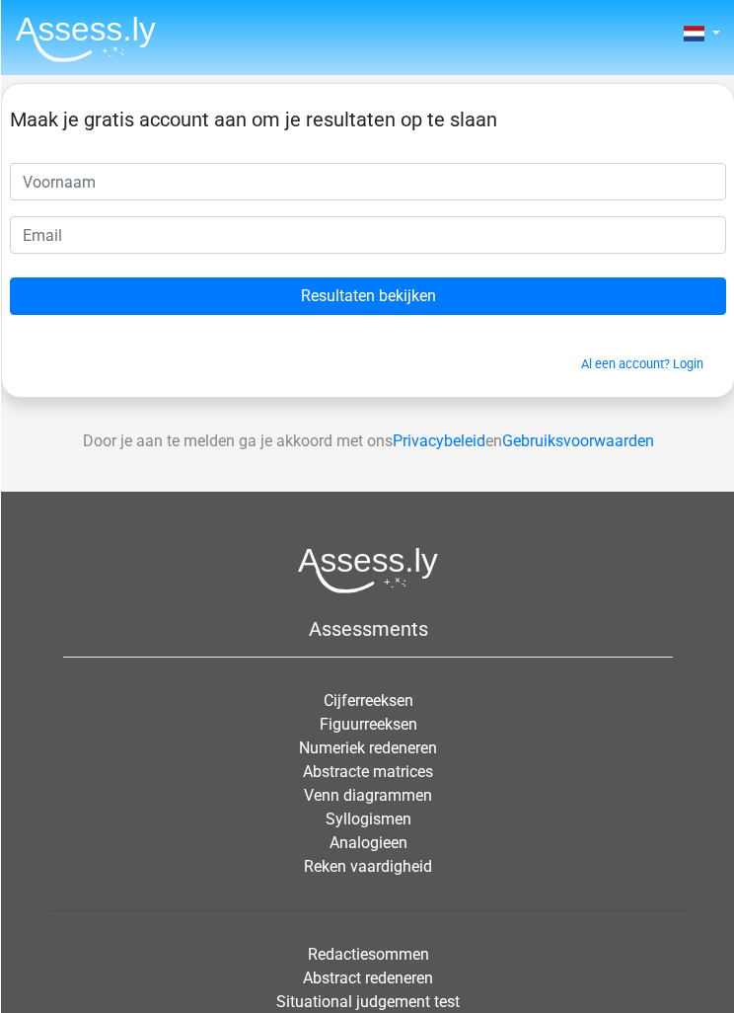
scroll to position [0, 6]
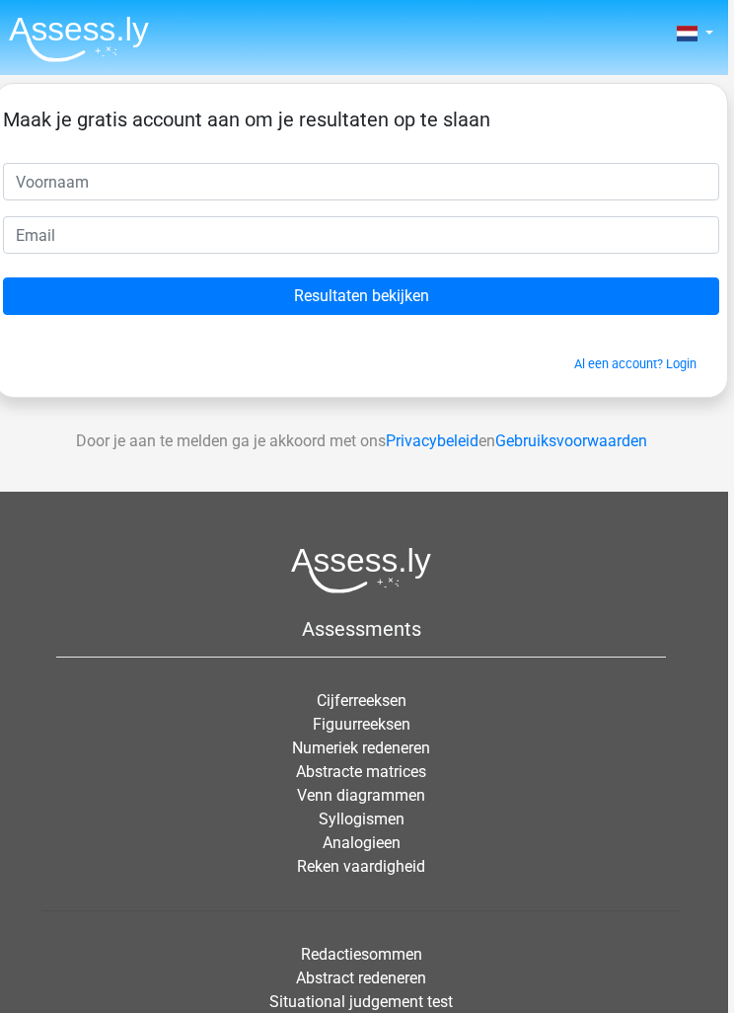
click at [61, 178] on input "text" at bounding box center [361, 182] width 717 height 38
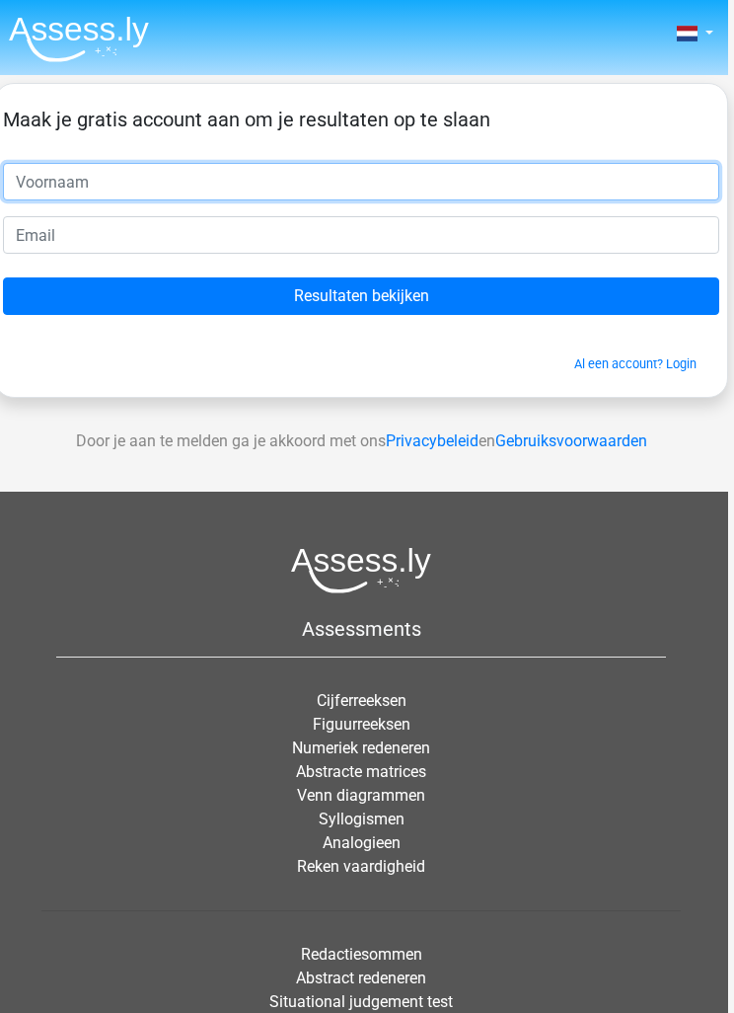
type input "Bart"
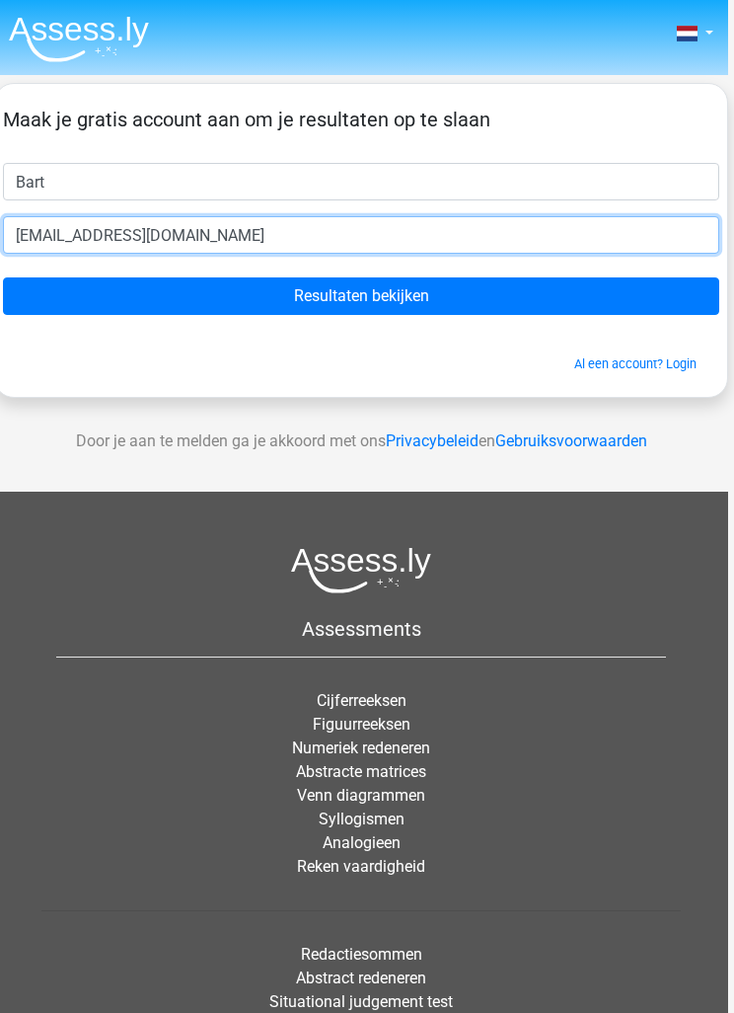
type input "[EMAIL_ADDRESS][DOMAIN_NAME]"
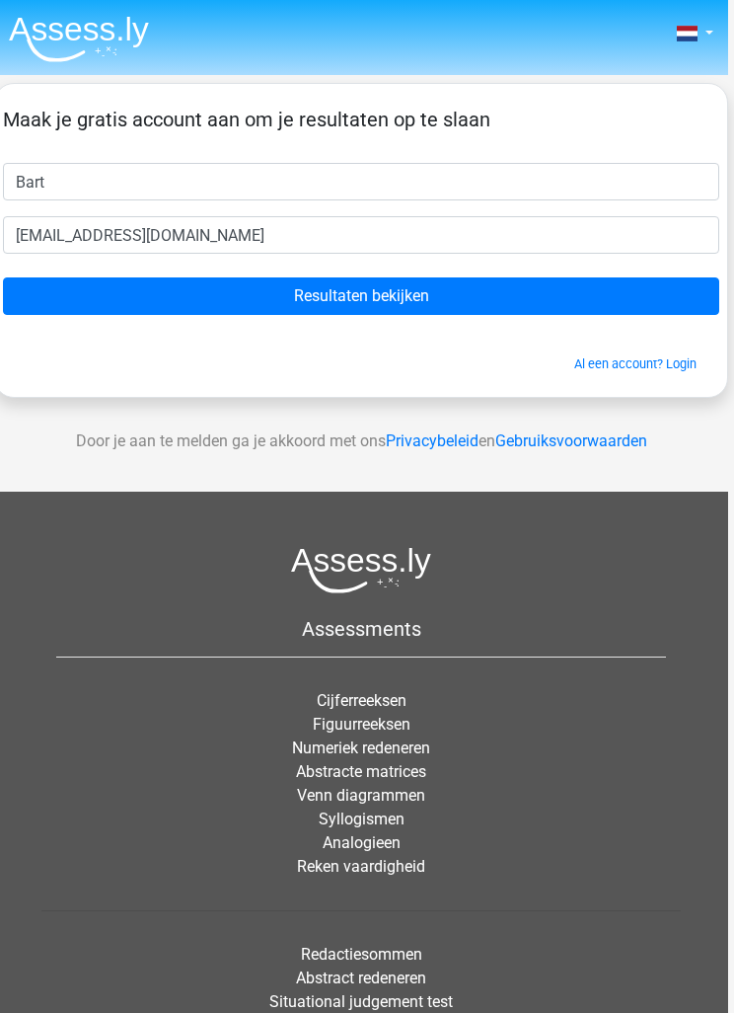
click at [88, 307] on input "Resultaten bekijken" at bounding box center [361, 296] width 717 height 38
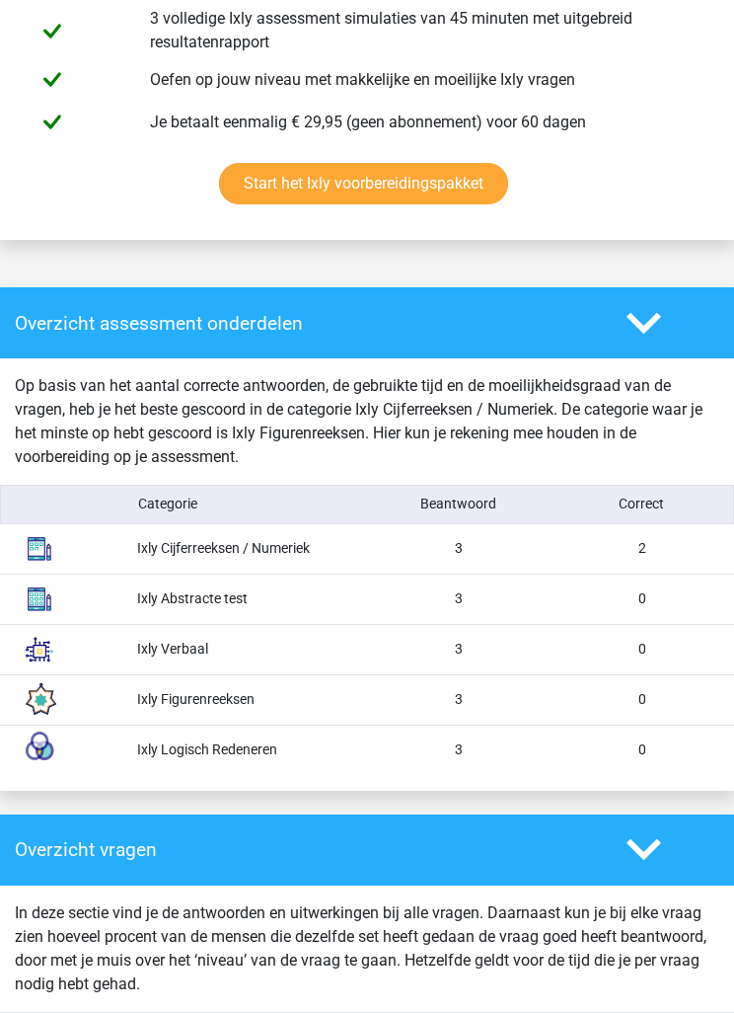
scroll to position [1314, 0]
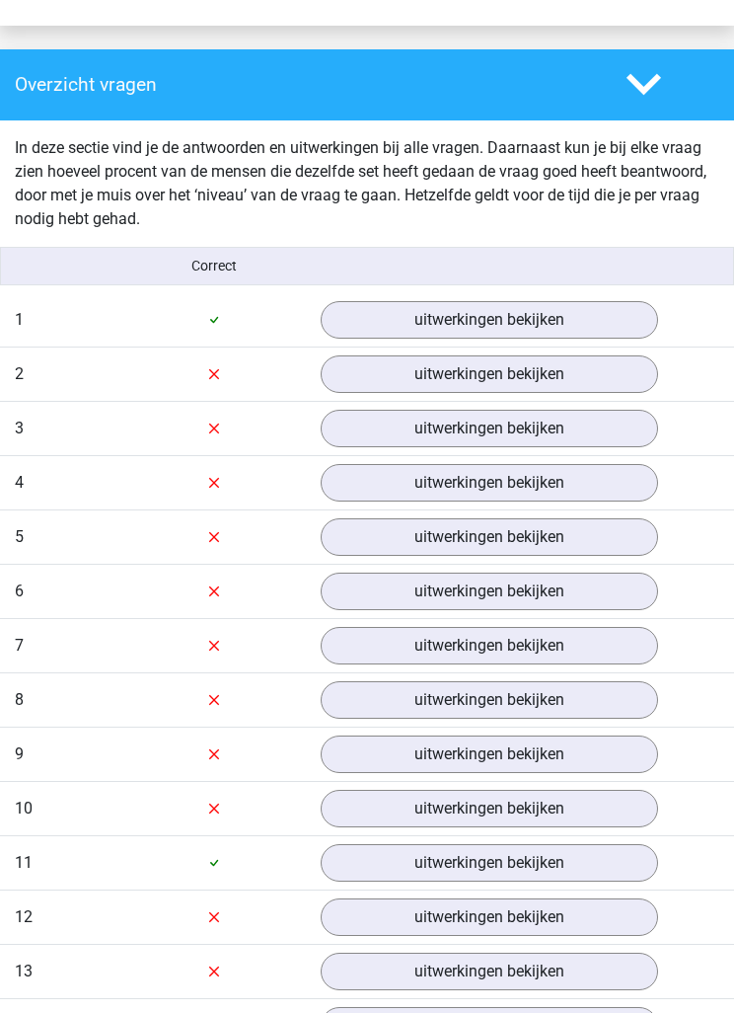
click at [639, 322] on link "uitwerkingen bekijken" at bounding box center [490, 321] width 338 height 38
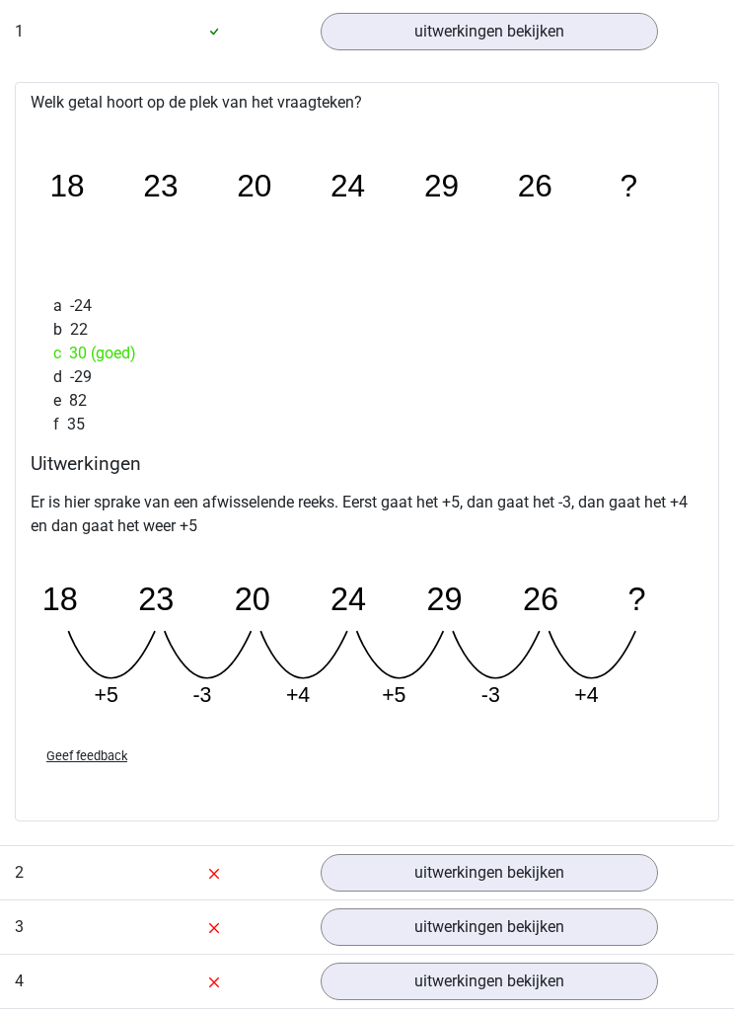
scroll to position [2366, 0]
click at [0, 364] on div "Overzicht vragen In deze sectie vind je de antwoorden en uitwerkingen bij alle …" at bounding box center [367, 691] width 734 height 1860
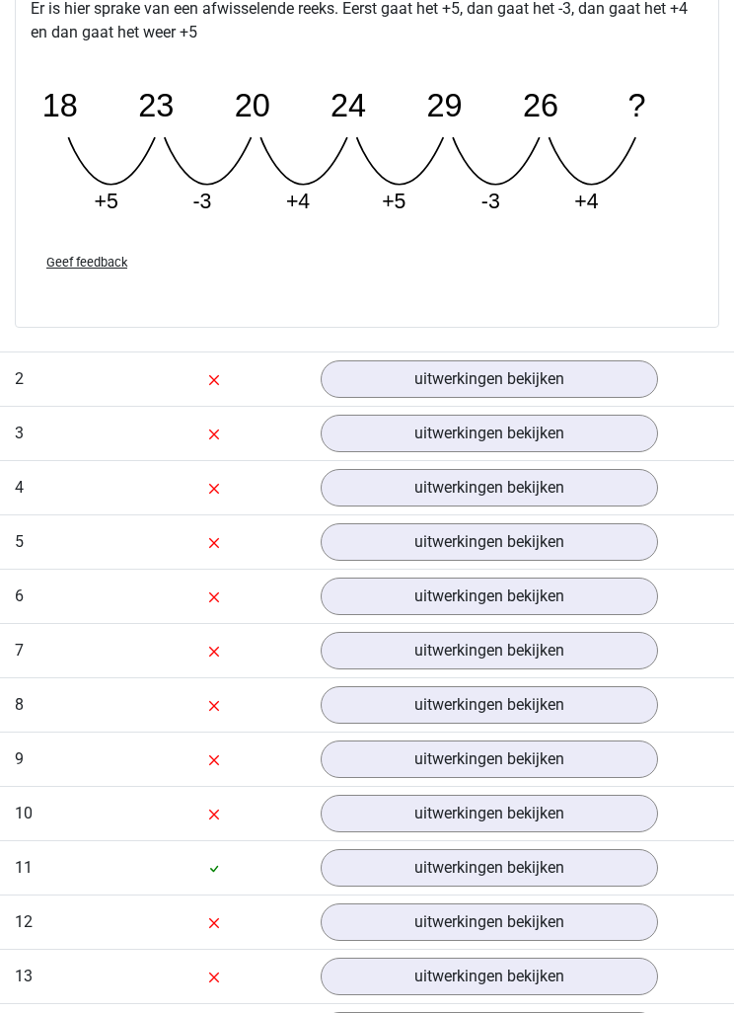
scroll to position [2858, 0]
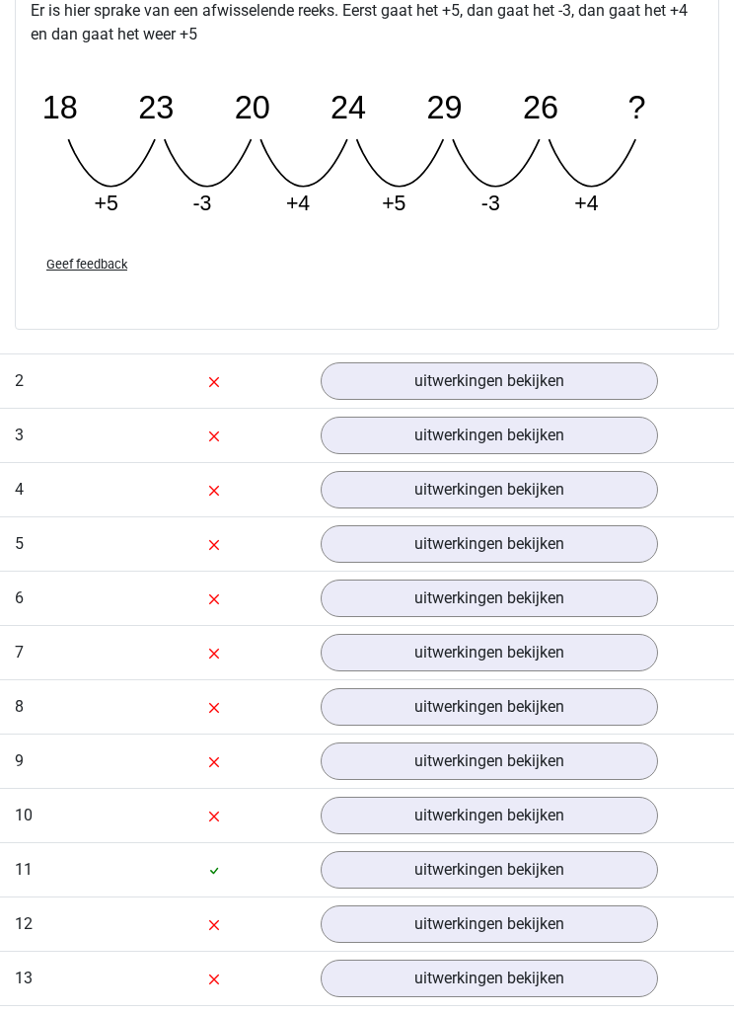
click at [588, 391] on link "uitwerkingen bekijken" at bounding box center [490, 381] width 338 height 38
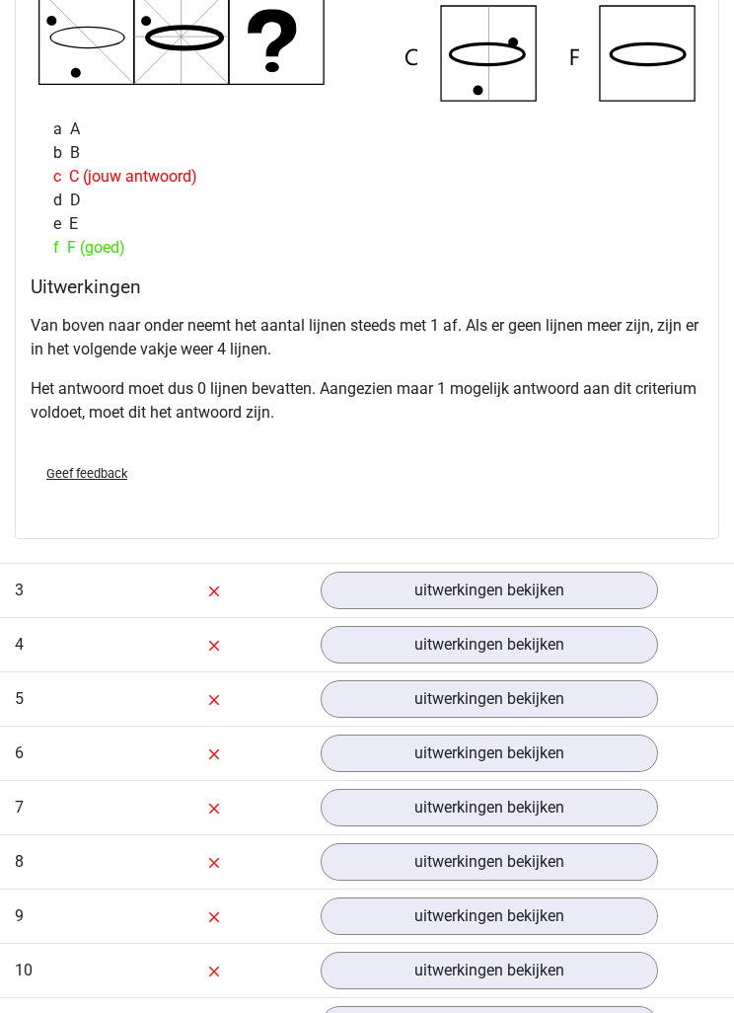
scroll to position [3574, 0]
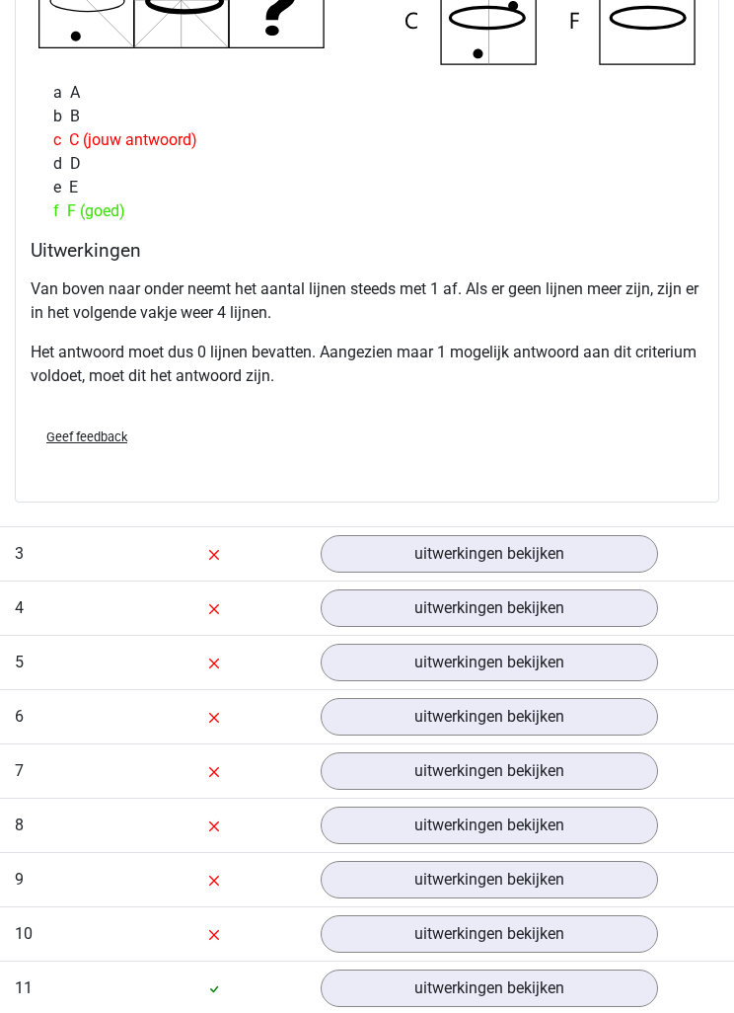
click at [633, 558] on link "uitwerkingen bekijken" at bounding box center [490, 554] width 338 height 38
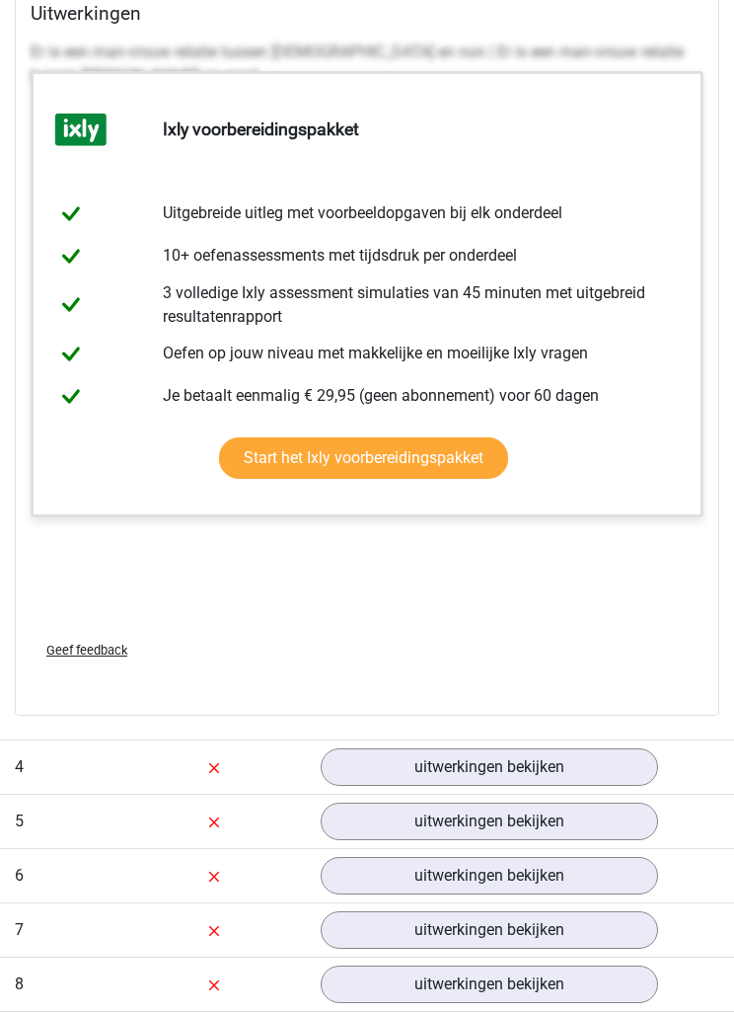
scroll to position [4418, 0]
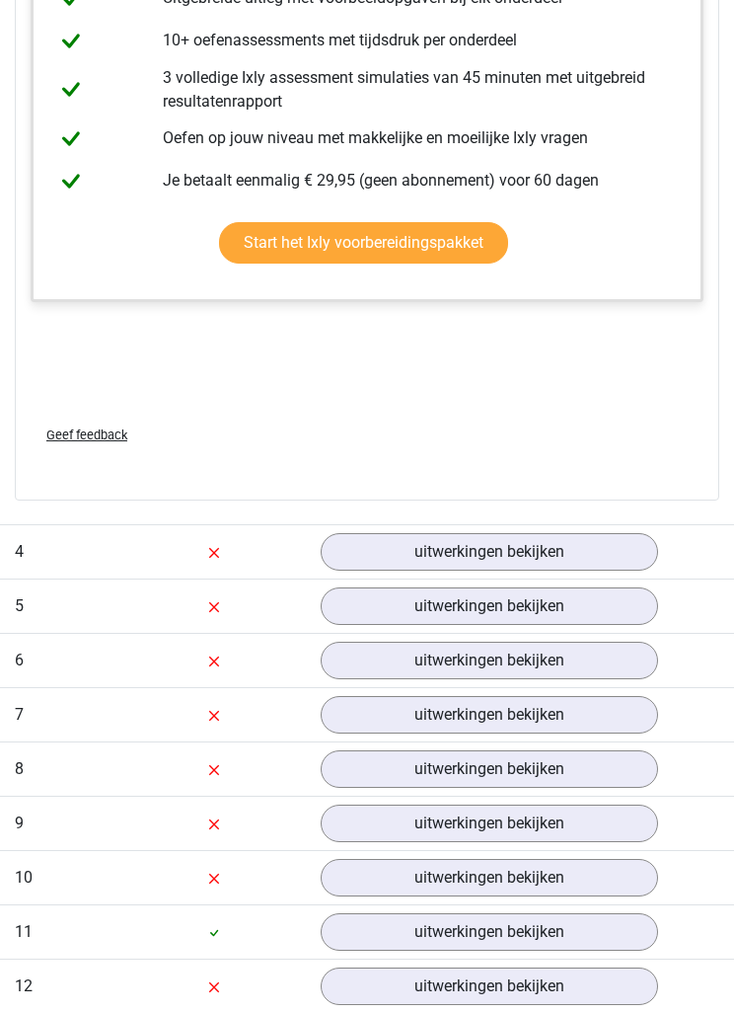
click at [633, 561] on link "uitwerkingen bekijken" at bounding box center [490, 552] width 338 height 38
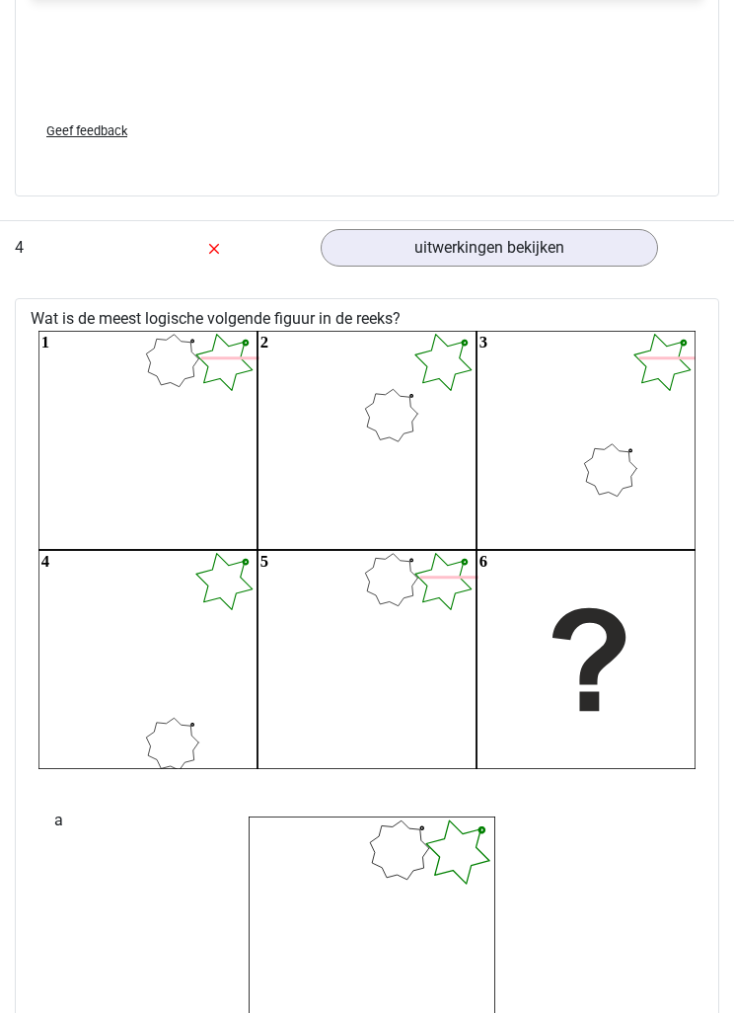
scroll to position [4901, 0]
click at [81, 470] on icon "1 2 3 4 5 6" at bounding box center [366, 551] width 657 height 438
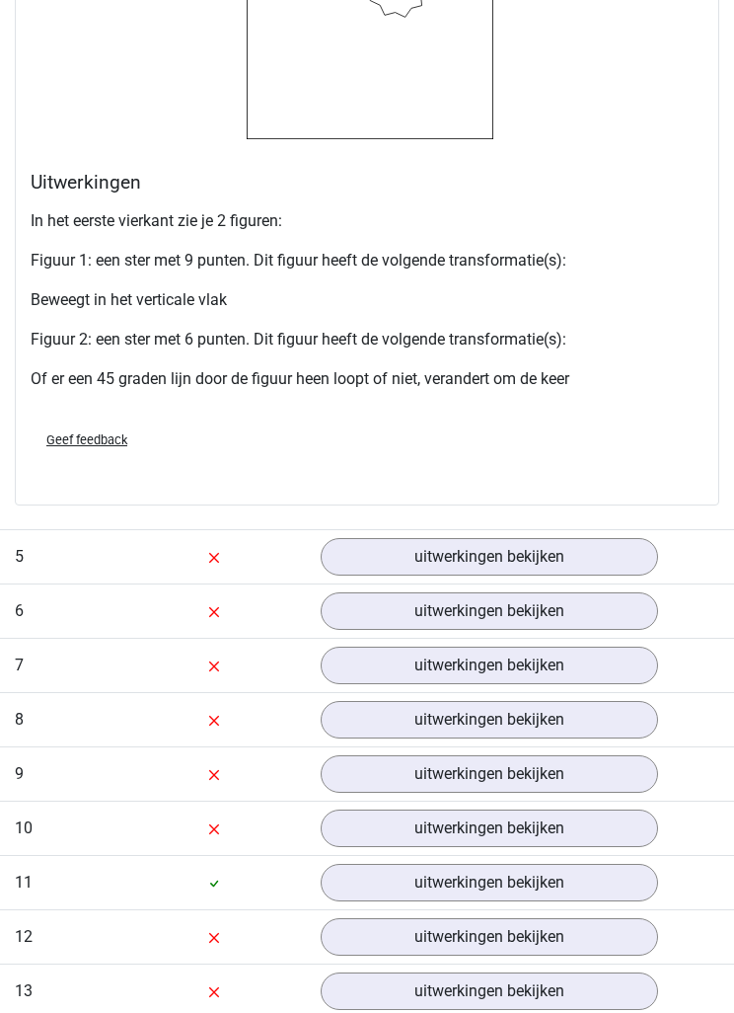
scroll to position [7600, 0]
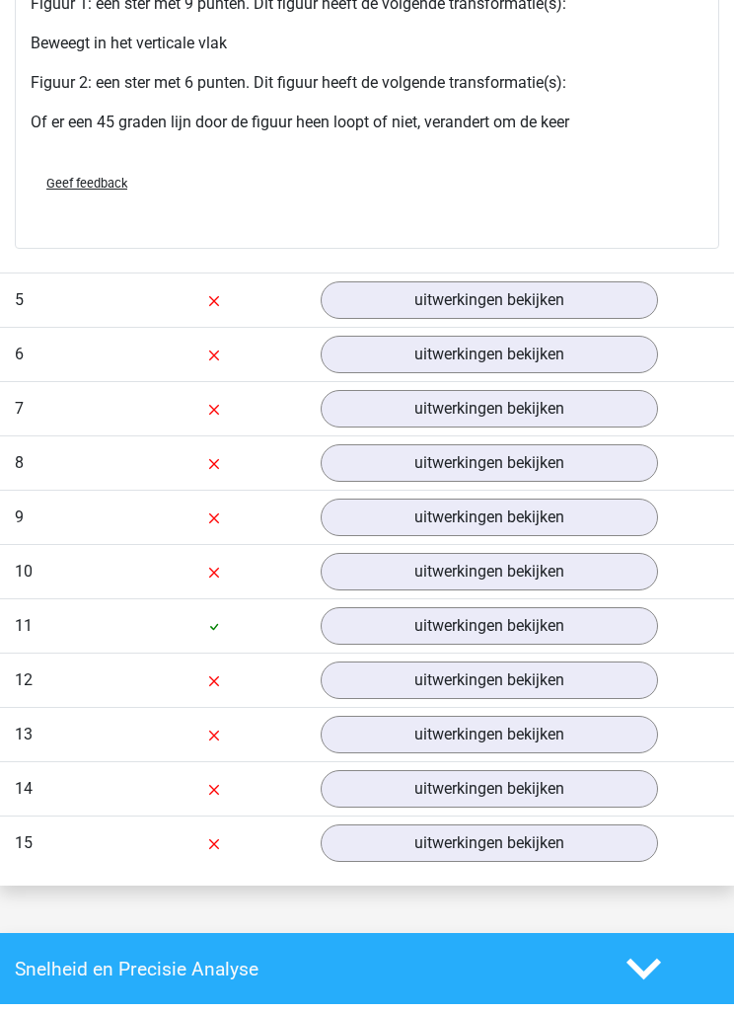
click at [623, 319] on link "uitwerkingen bekijken" at bounding box center [490, 300] width 338 height 38
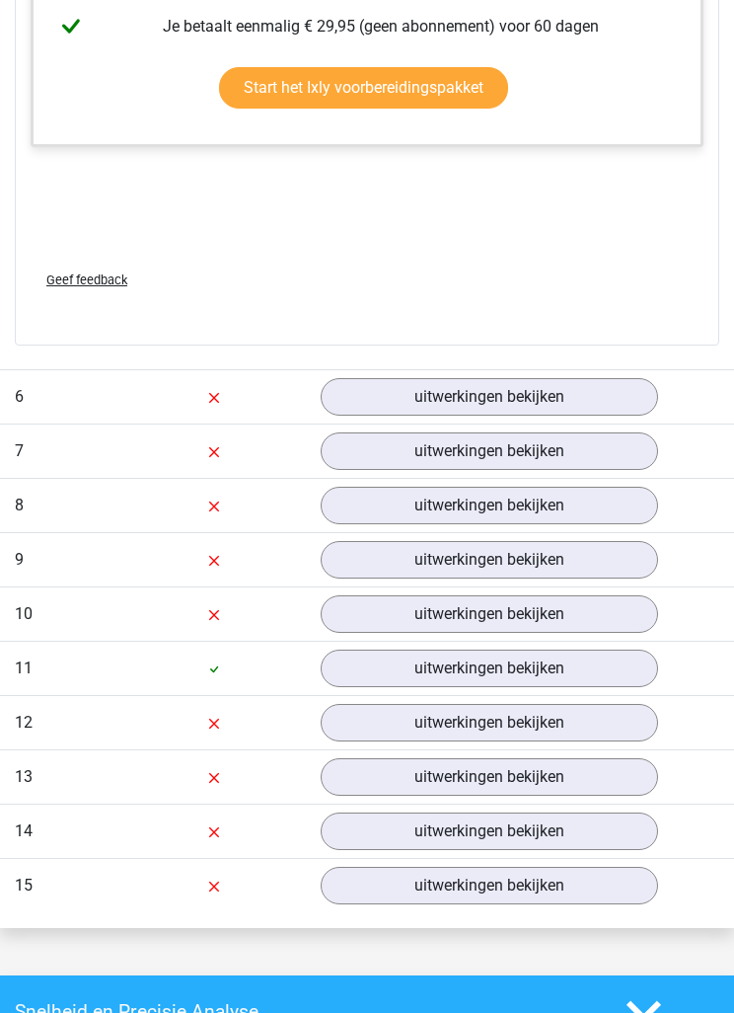
scroll to position [8702, 0]
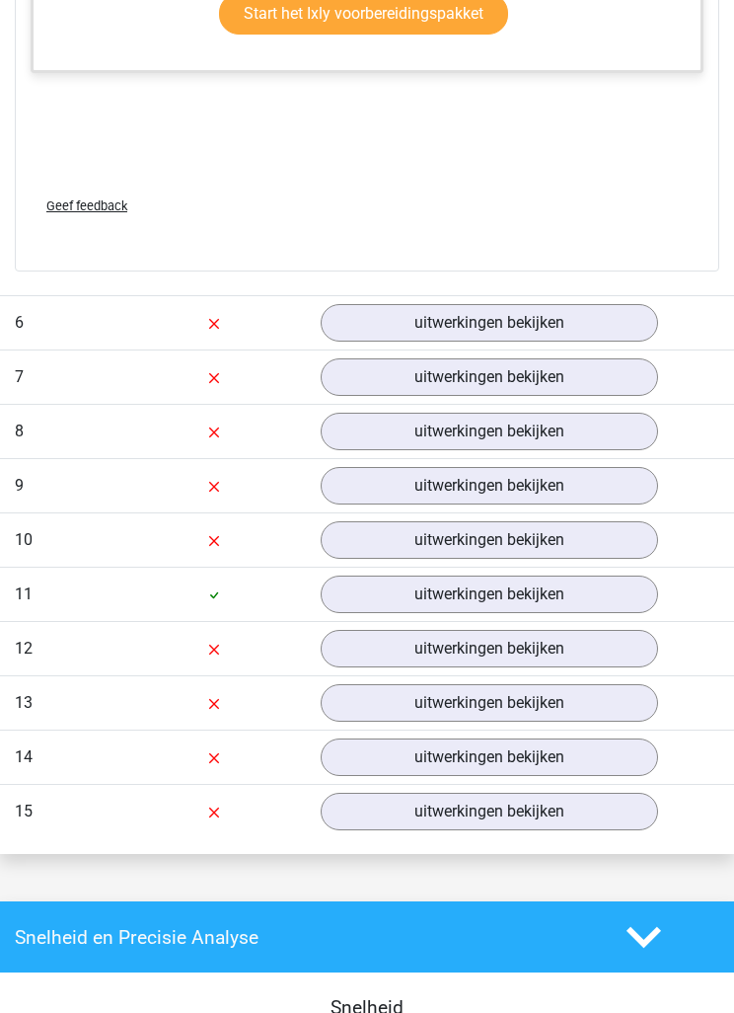
click at [654, 342] on div "uitwerkingen bekijken" at bounding box center [489, 323] width 367 height 38
click at [631, 342] on link "uitwerkingen bekijken" at bounding box center [490, 323] width 338 height 38
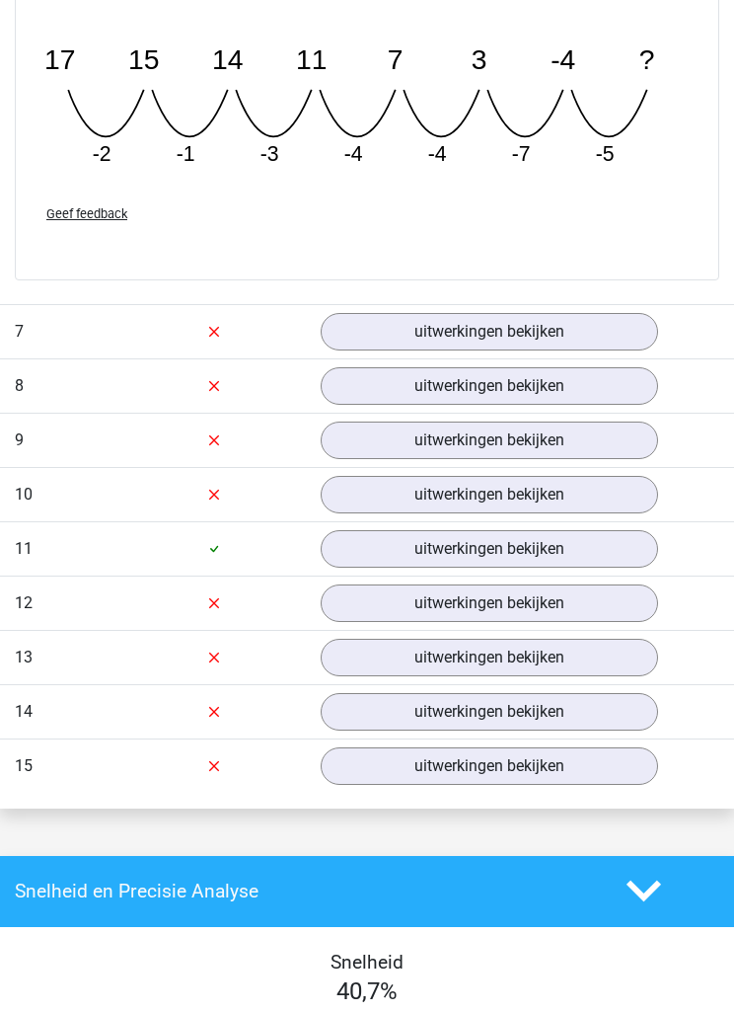
scroll to position [9559, 0]
click at [618, 350] on link "uitwerkingen bekijken" at bounding box center [490, 332] width 338 height 38
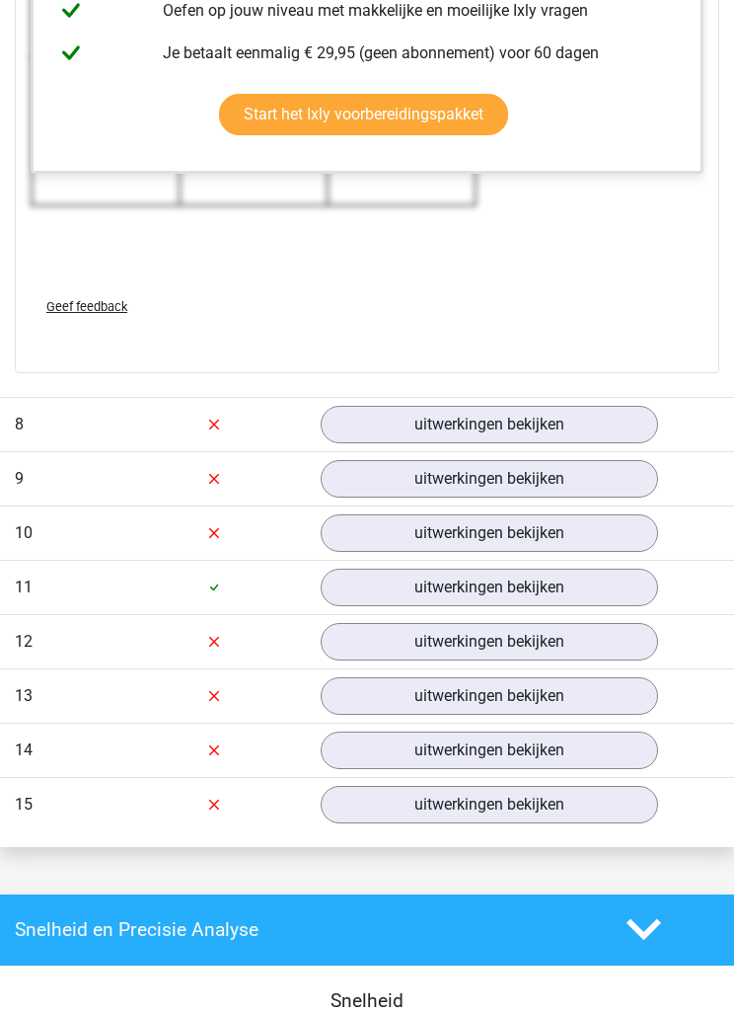
scroll to position [10810, 0]
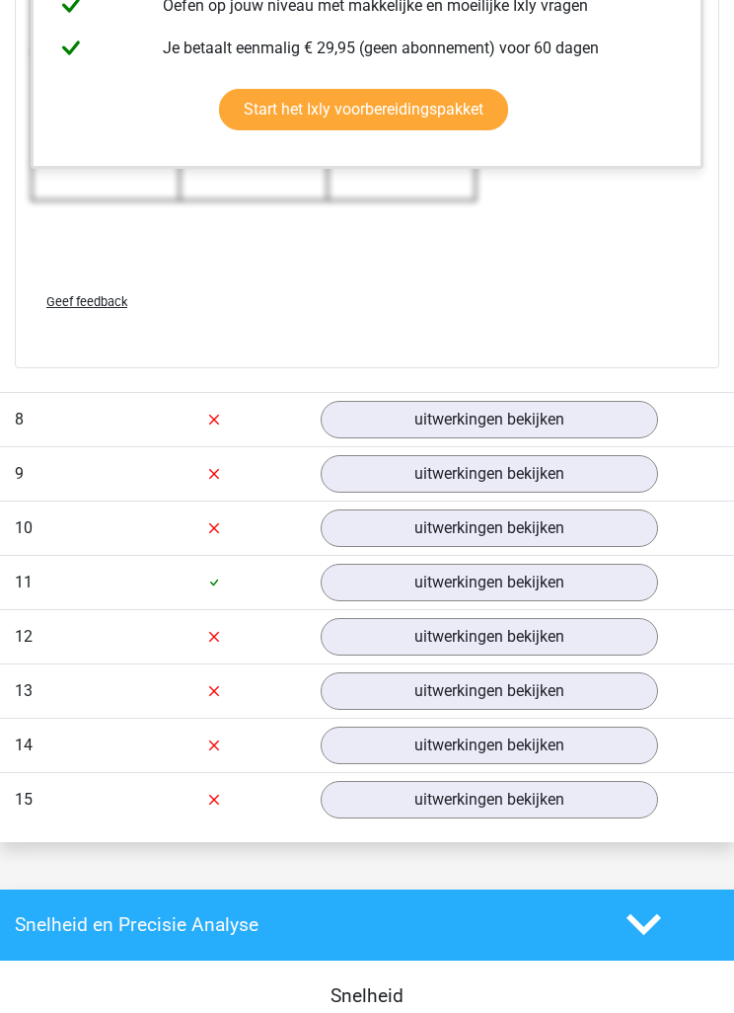
click at [625, 438] on link "uitwerkingen bekijken" at bounding box center [490, 420] width 338 height 38
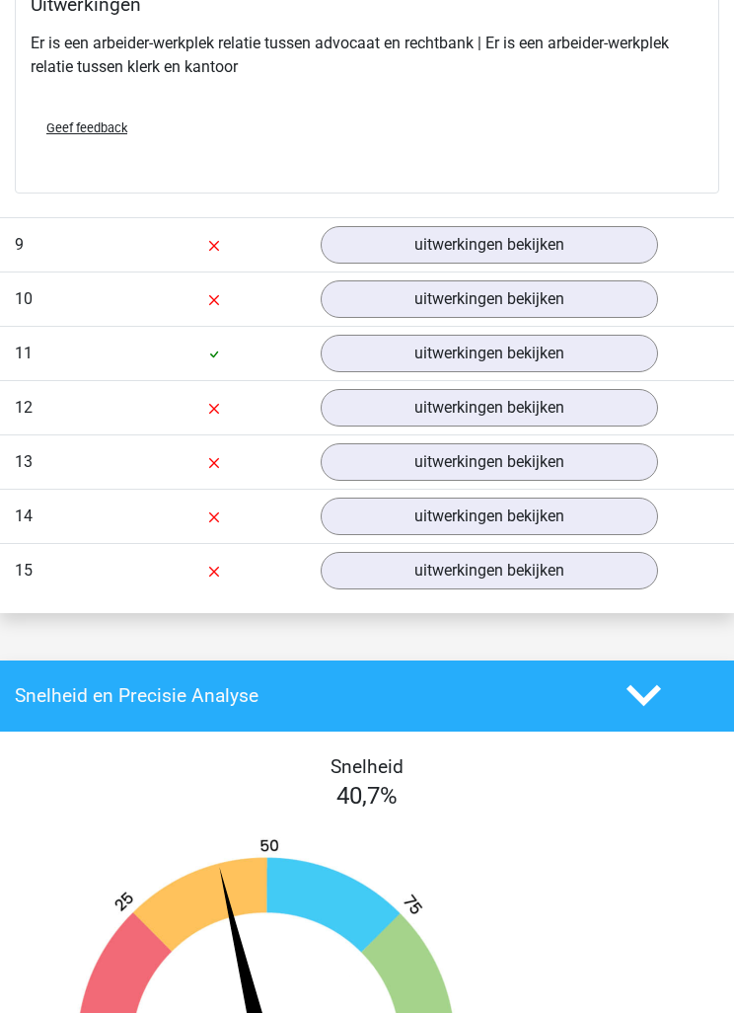
scroll to position [11493, 0]
click at [636, 264] on link "uitwerkingen bekijken" at bounding box center [490, 245] width 338 height 38
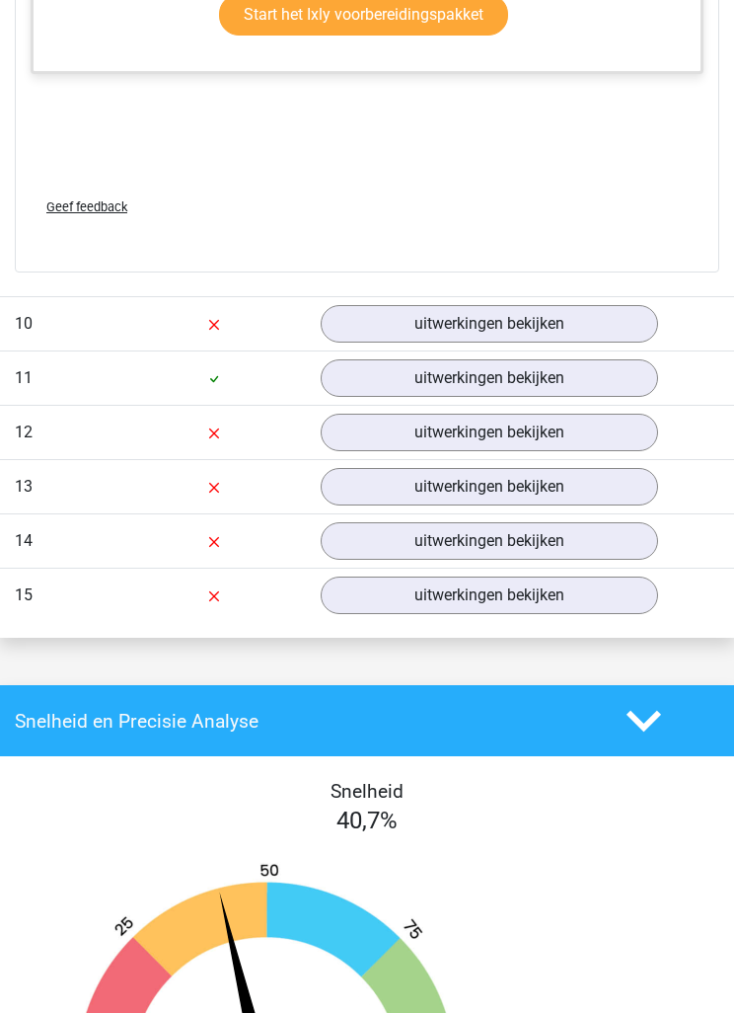
scroll to position [14544, 0]
click at [626, 343] on link "uitwerkingen bekijken" at bounding box center [490, 324] width 338 height 38
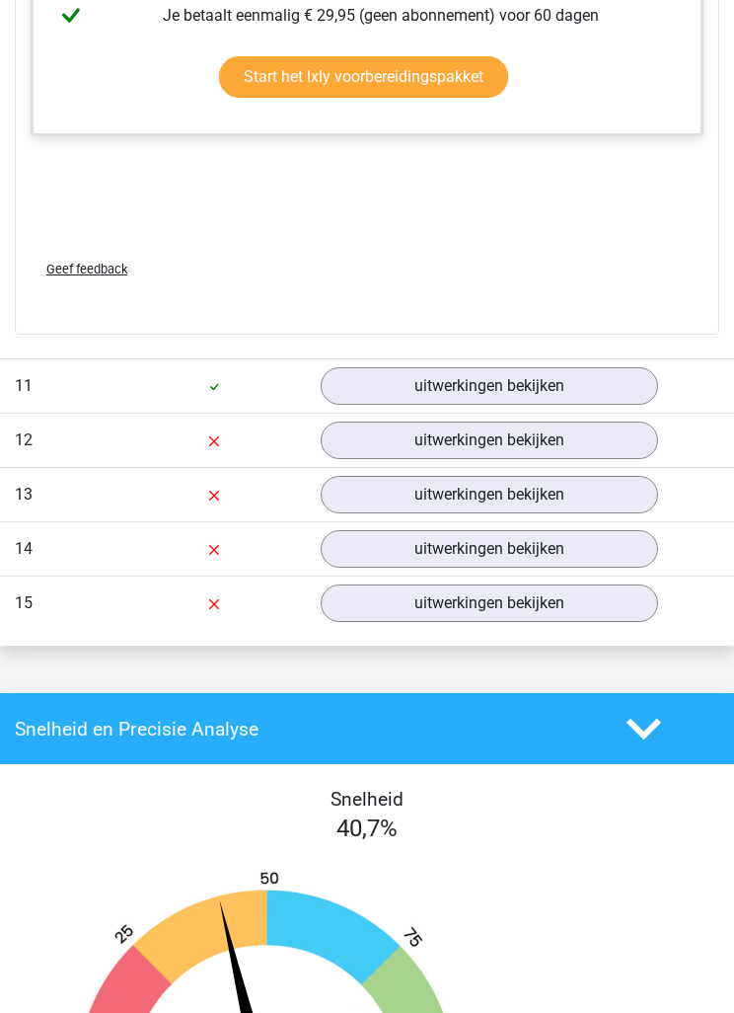
scroll to position [15758, 0]
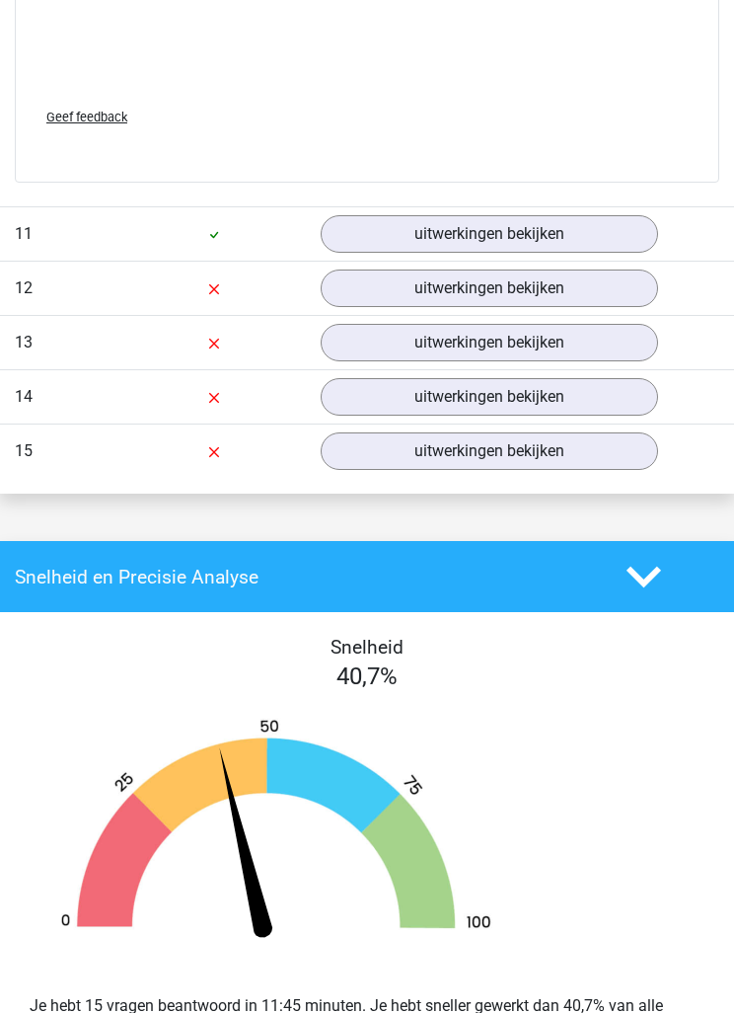
click at [611, 253] on link "uitwerkingen bekijken" at bounding box center [490, 234] width 338 height 38
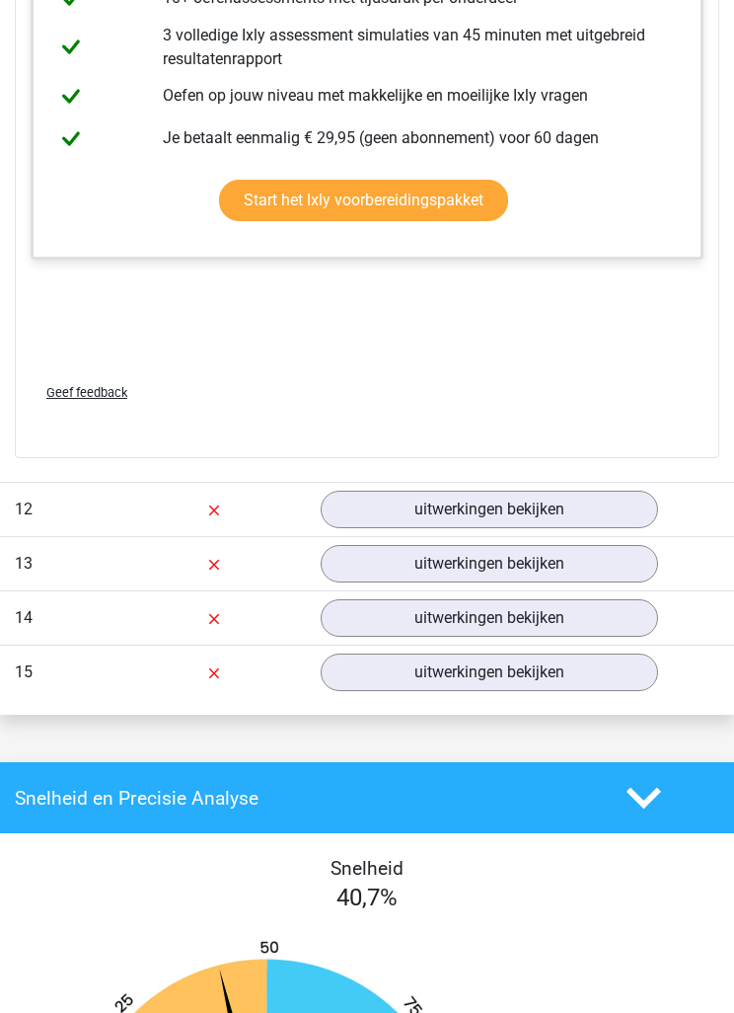
scroll to position [16721, 0]
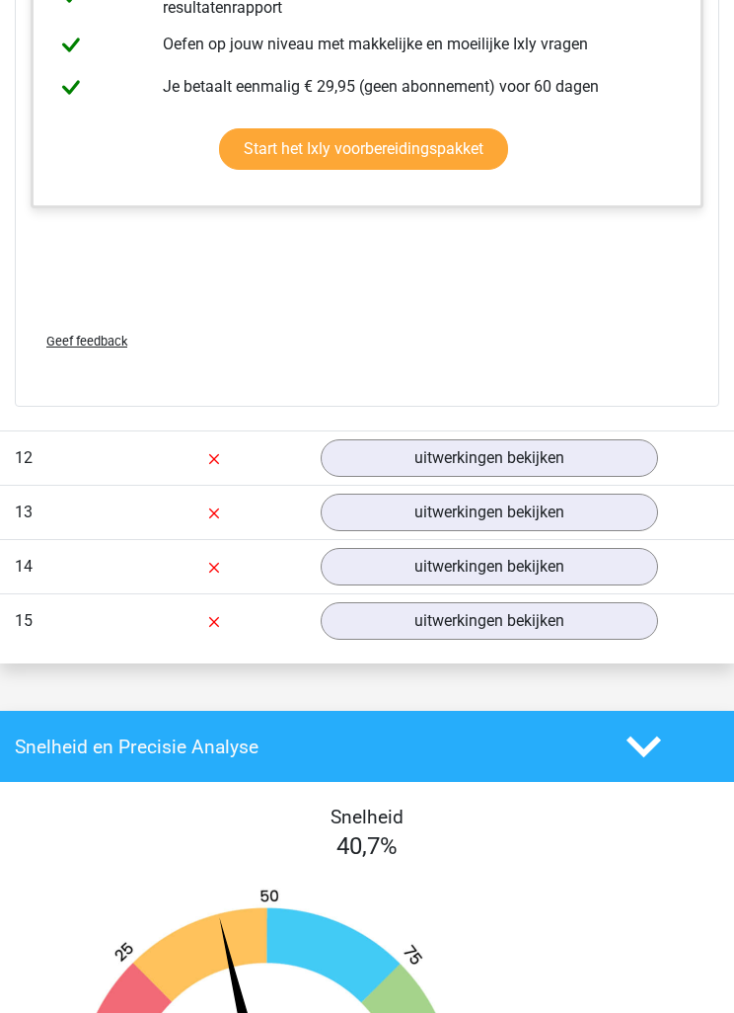
click at [625, 477] on link "uitwerkingen bekijken" at bounding box center [490, 458] width 338 height 38
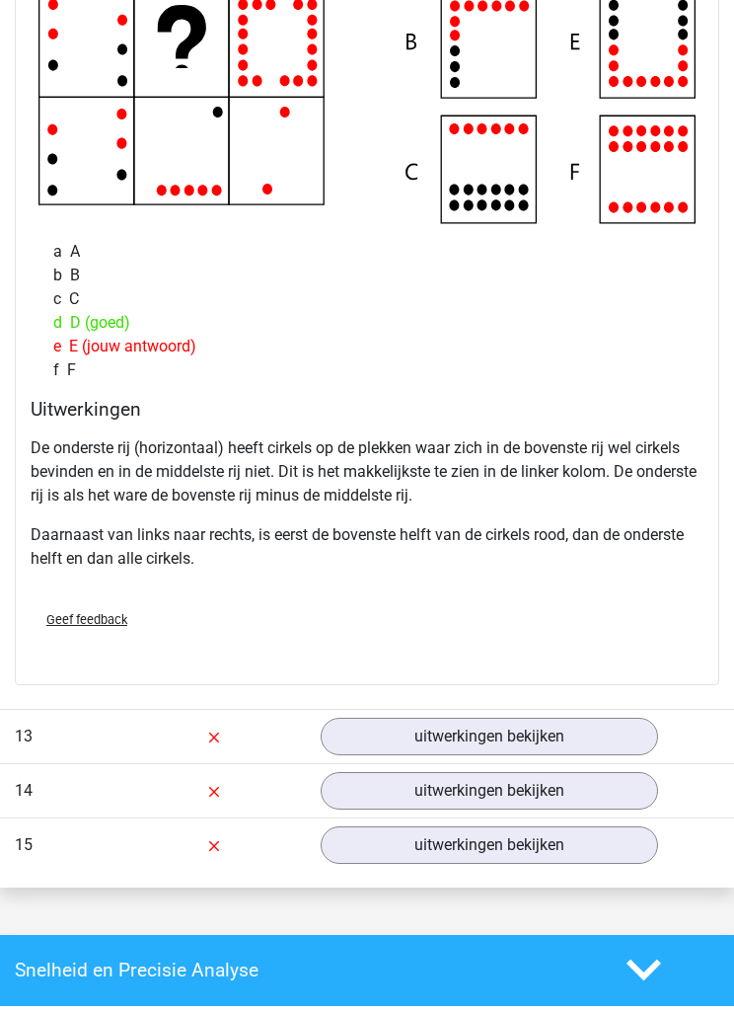
scroll to position [17437, 0]
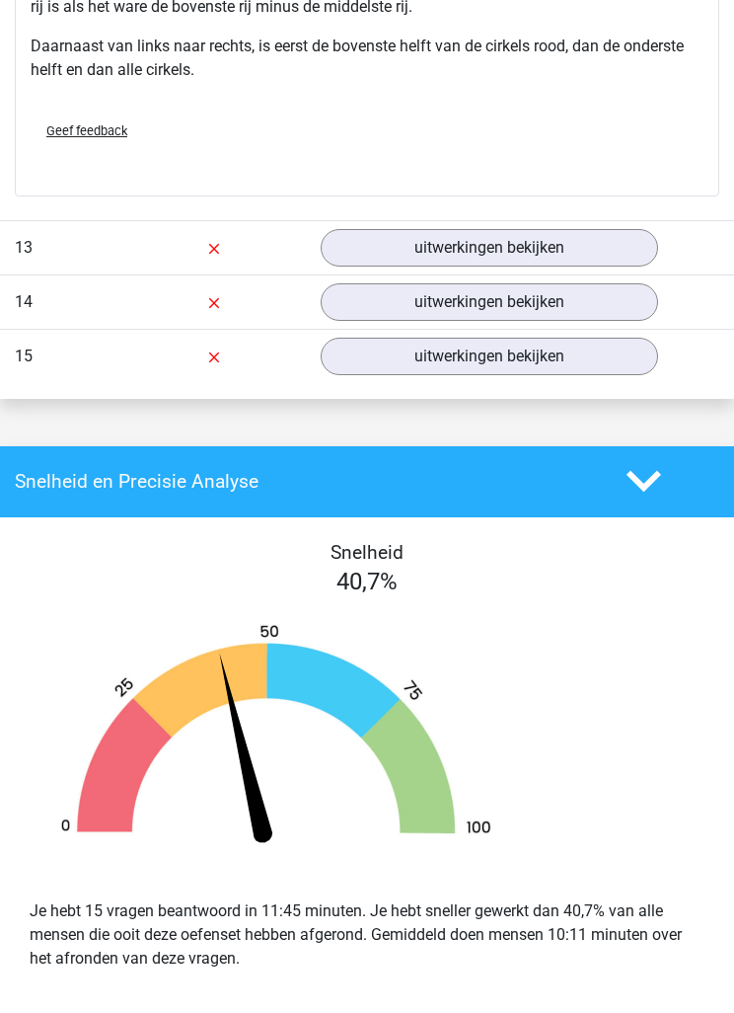
click at [611, 267] on link "uitwerkingen bekijken" at bounding box center [490, 249] width 338 height 38
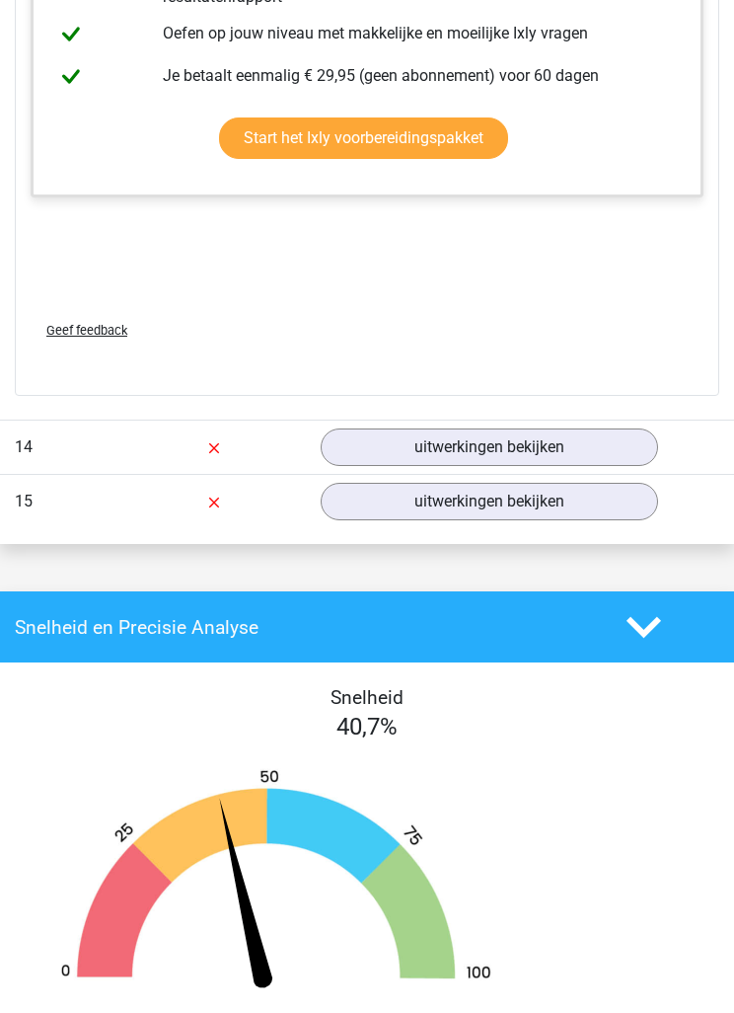
scroll to position [18718, 0]
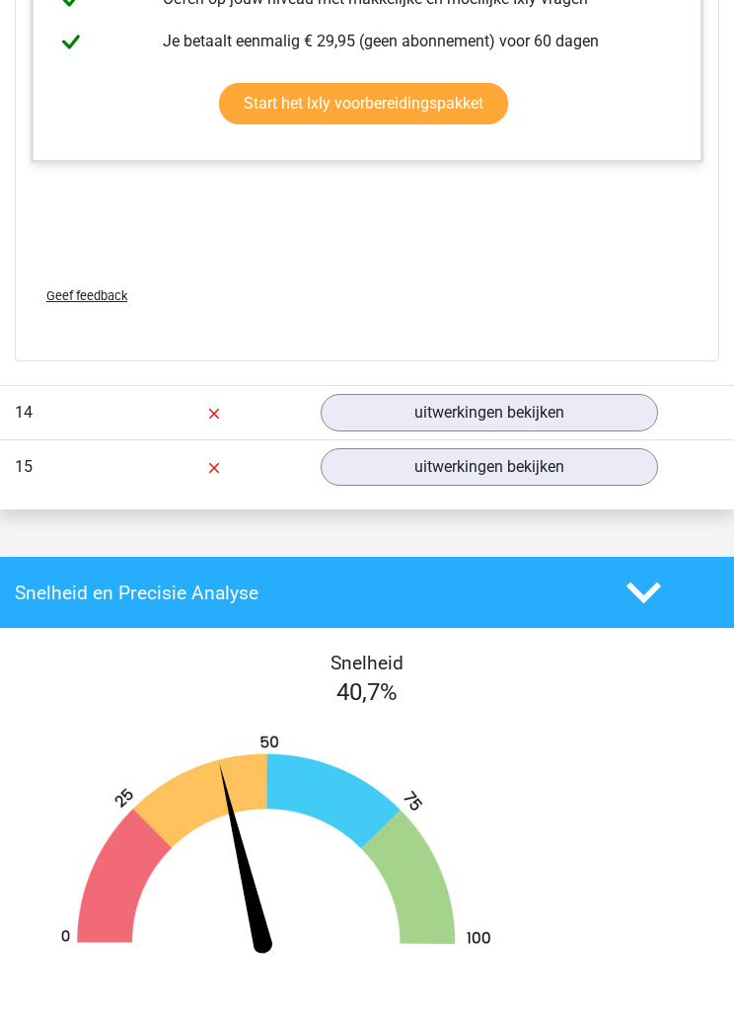
click at [608, 431] on link "uitwerkingen bekijken" at bounding box center [490, 413] width 338 height 38
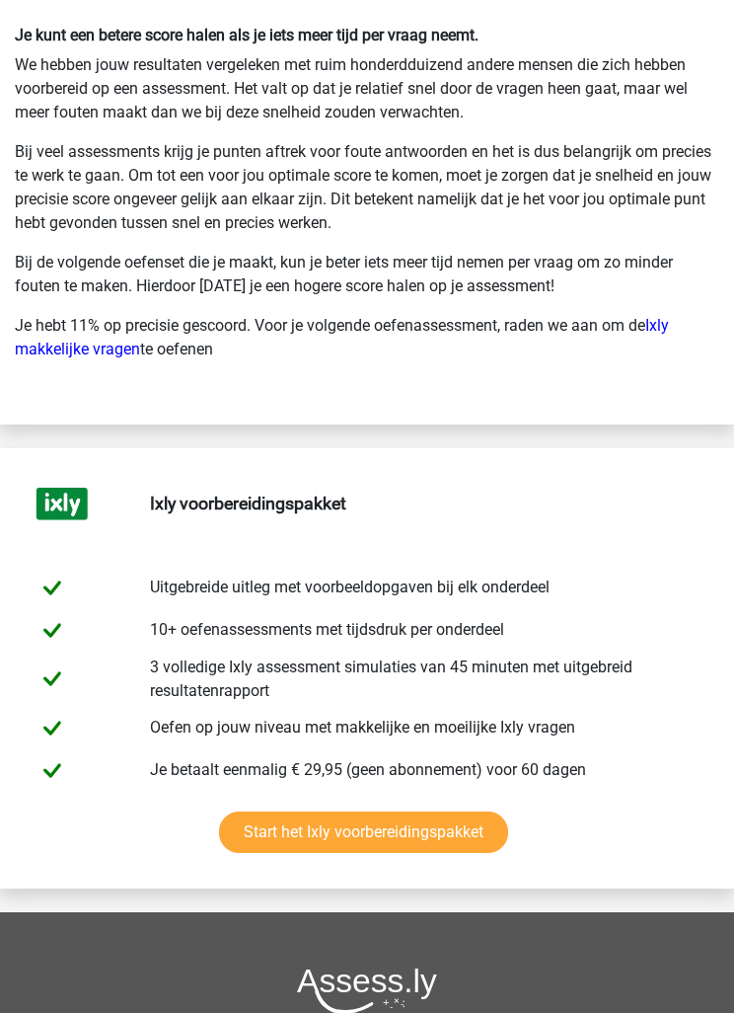
scroll to position [23350, 0]
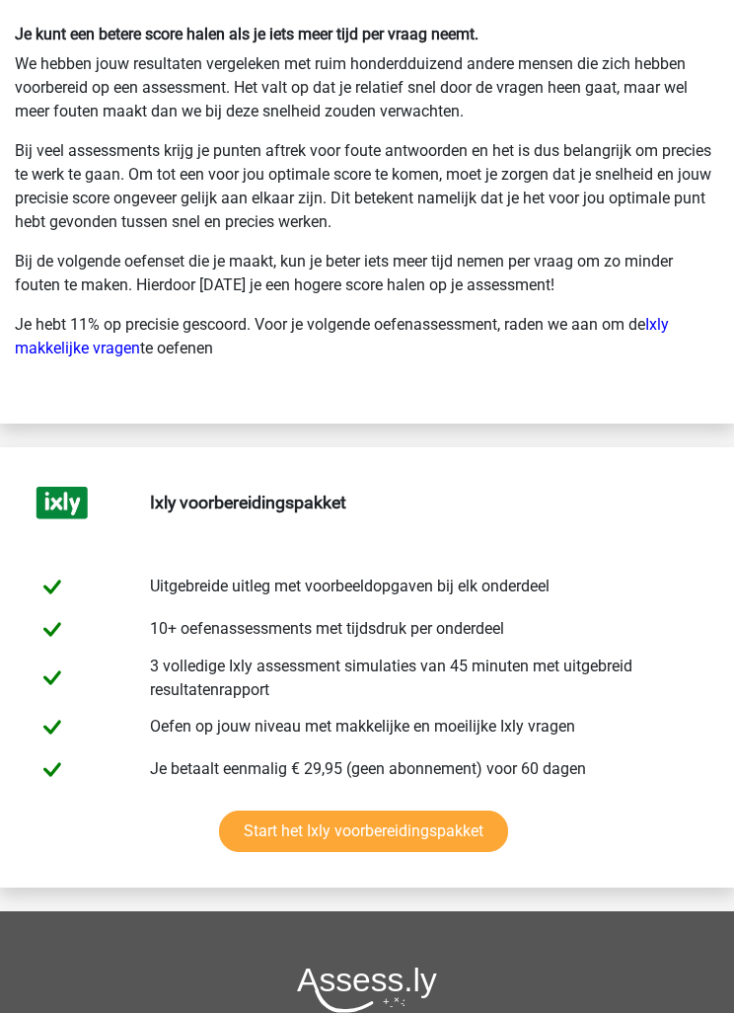
click at [50, 358] on link "Ixly makkelijke vragen" at bounding box center [342, 337] width 654 height 42
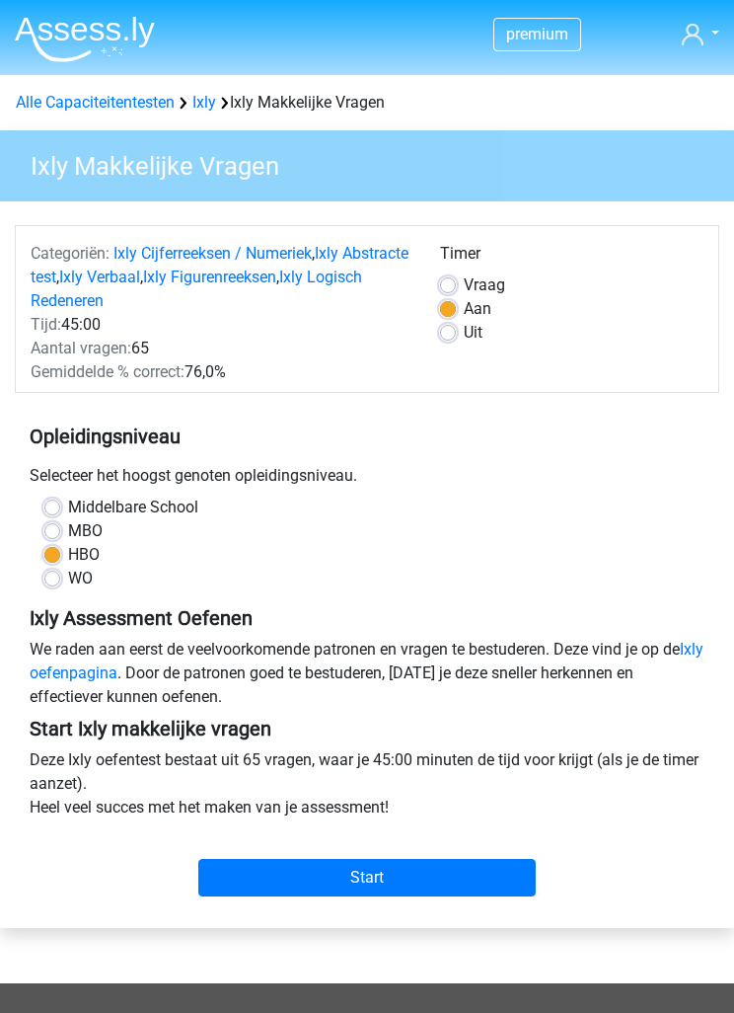
click at [68, 531] on label "MBO" at bounding box center [85, 531] width 35 height 24
click at [50, 531] on input "MBO" at bounding box center [52, 529] width 16 height 20
radio input "true"
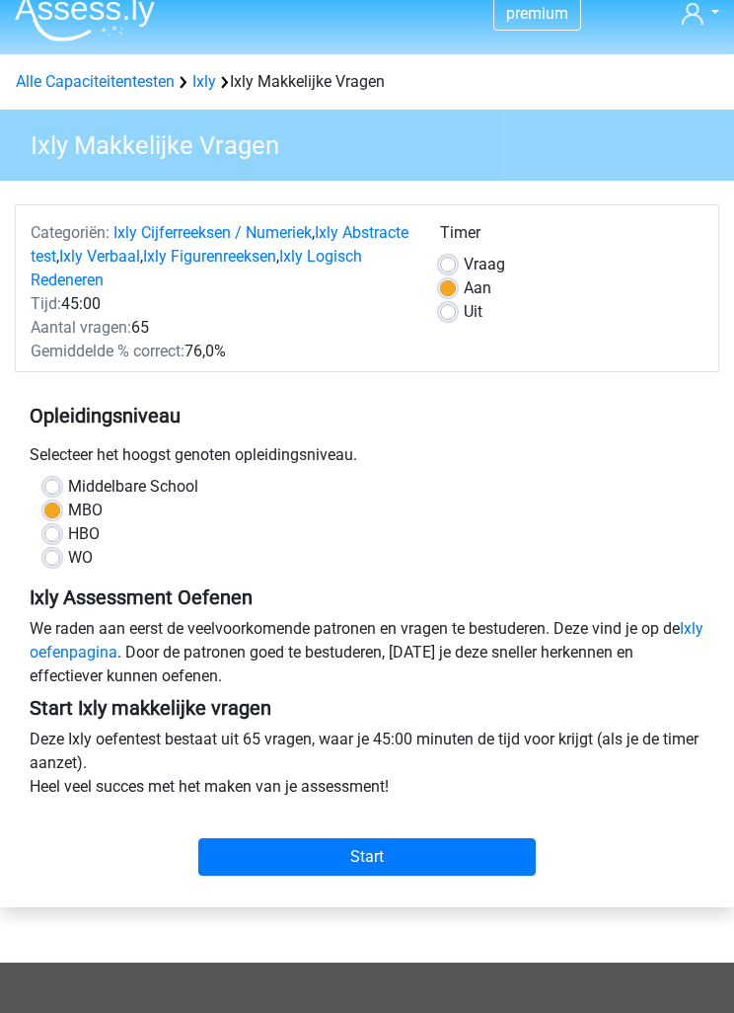
scroll to position [18, 0]
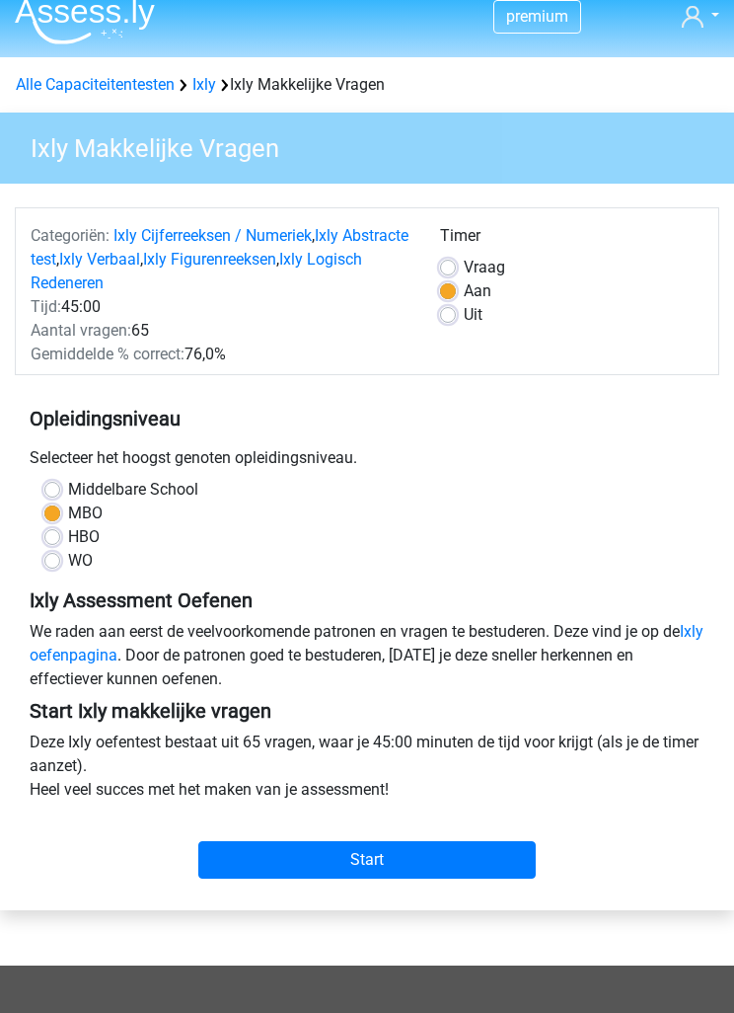
click at [502, 853] on input "Start" at bounding box center [367, 860] width 338 height 38
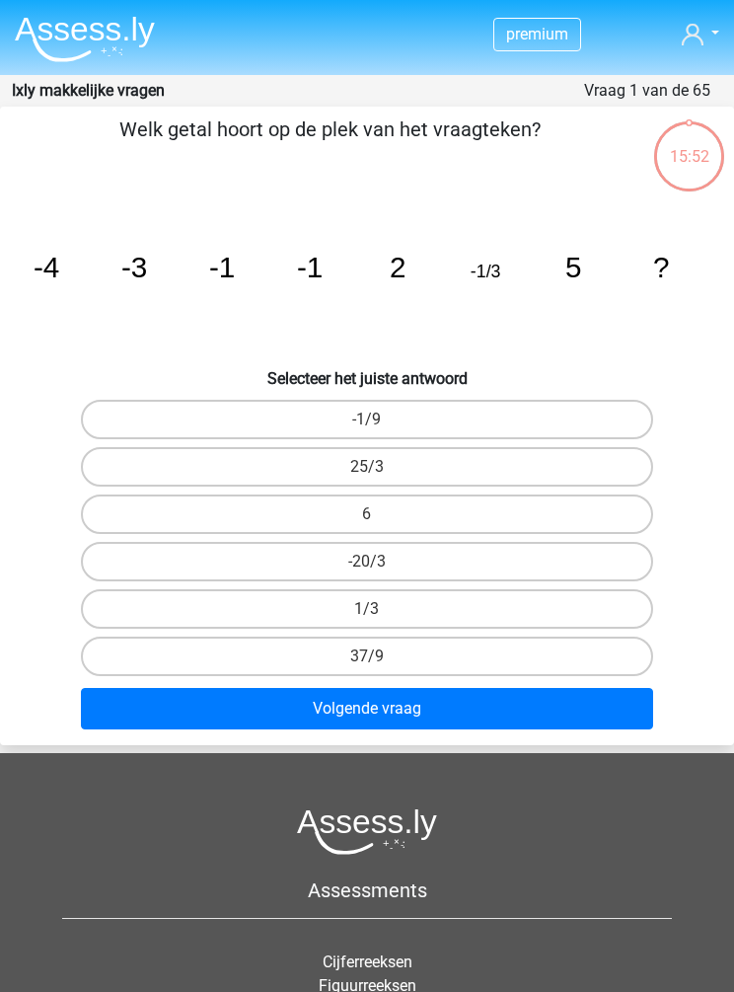
click at [146, 516] on label "6" at bounding box center [367, 514] width 573 height 39
click at [367, 516] on input "6" at bounding box center [373, 520] width 13 height 13
radio input "true"
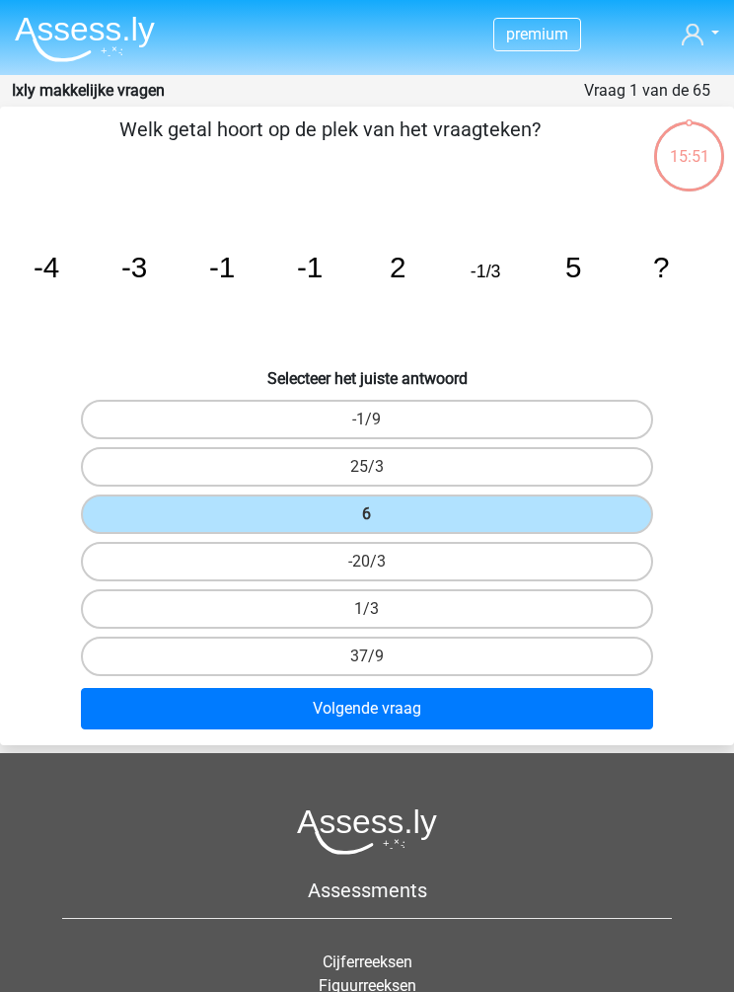
click at [135, 724] on button "Volgende vraag" at bounding box center [367, 708] width 573 height 41
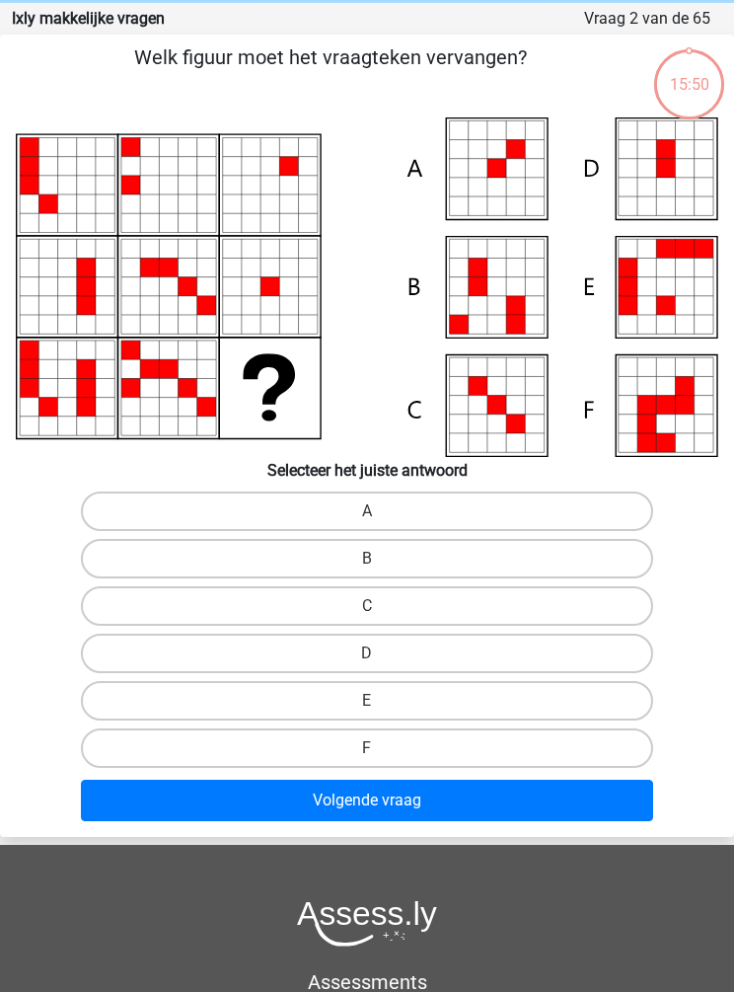
scroll to position [79, 0]
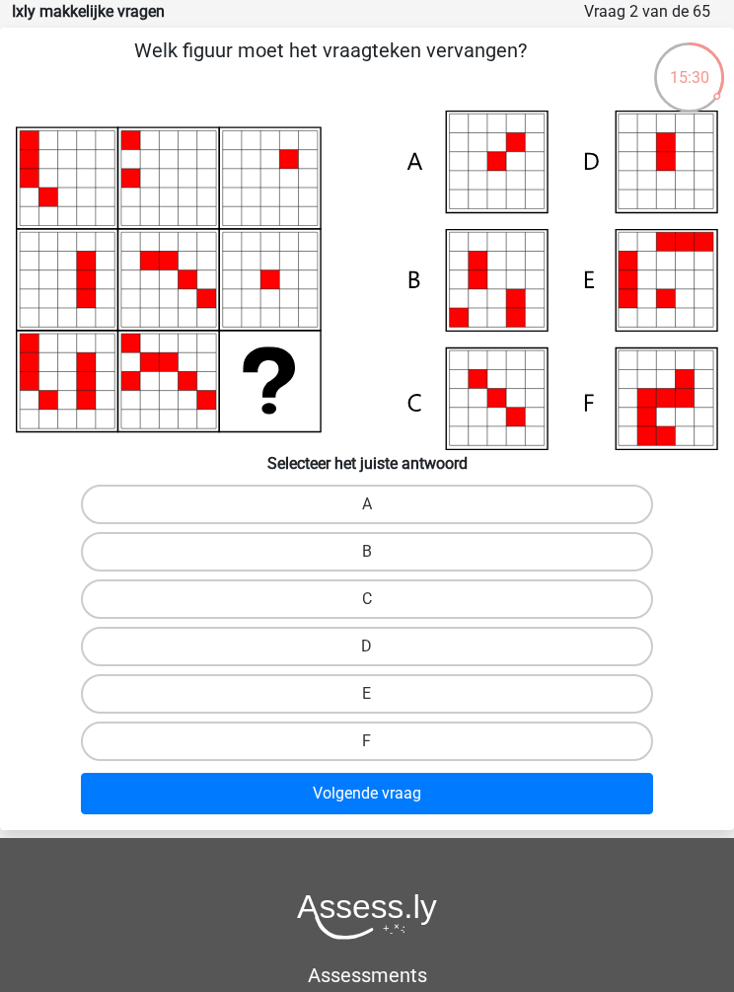
click at [134, 512] on label "A" at bounding box center [367, 504] width 573 height 39
click at [367, 512] on input "A" at bounding box center [373, 510] width 13 height 13
radio input "true"
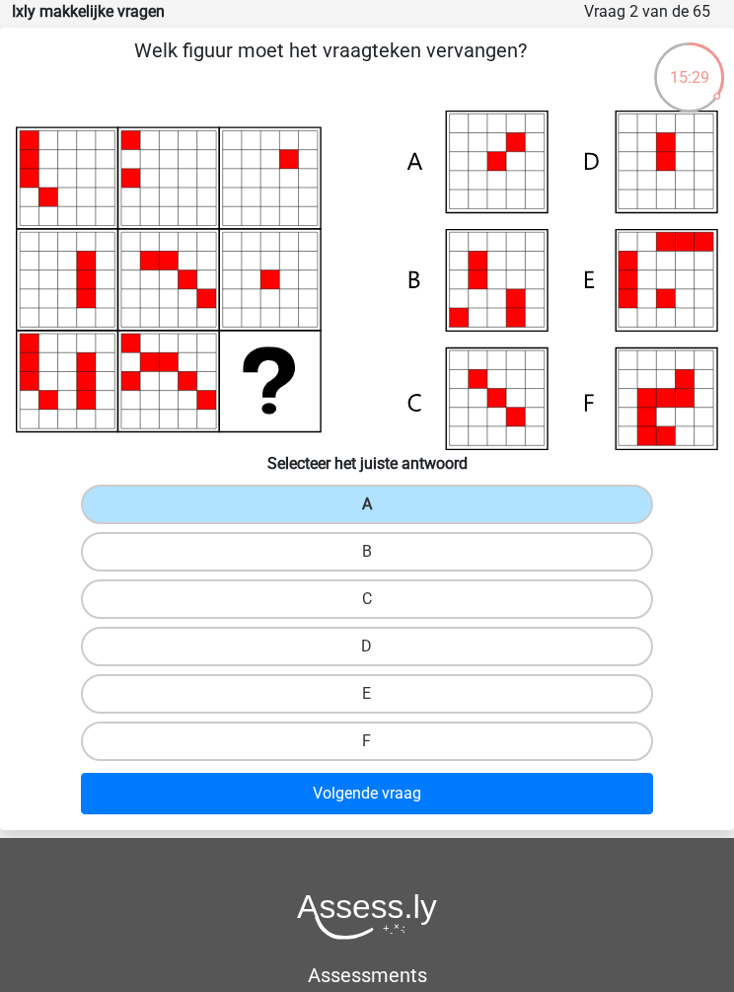
click at [124, 801] on button "Volgende vraag" at bounding box center [367, 793] width 573 height 41
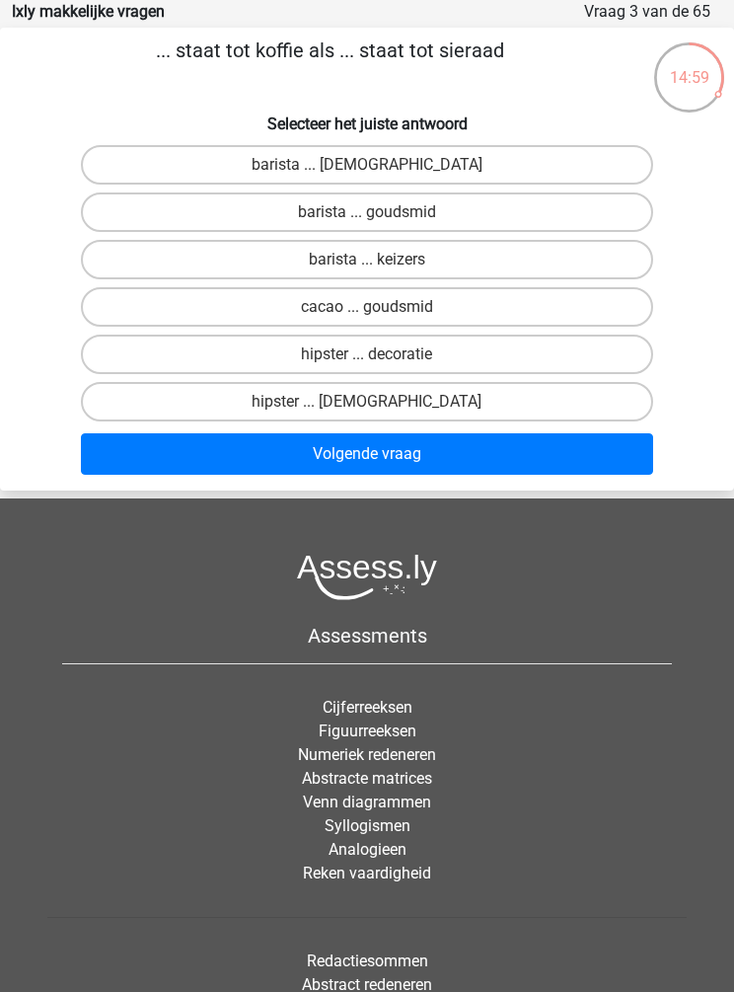
click at [107, 321] on label "cacao ... goudsmid" at bounding box center [367, 306] width 573 height 39
click at [367, 320] on input "cacao ... goudsmid" at bounding box center [373, 313] width 13 height 13
radio input "true"
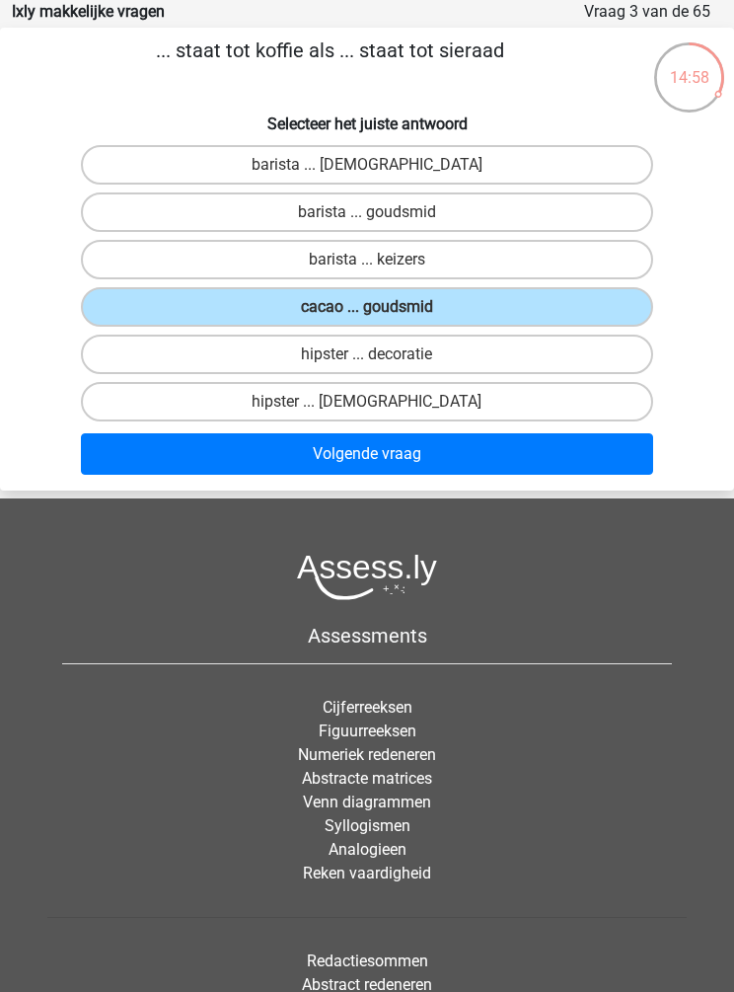
click at [118, 456] on button "Volgende vraag" at bounding box center [367, 453] width 573 height 41
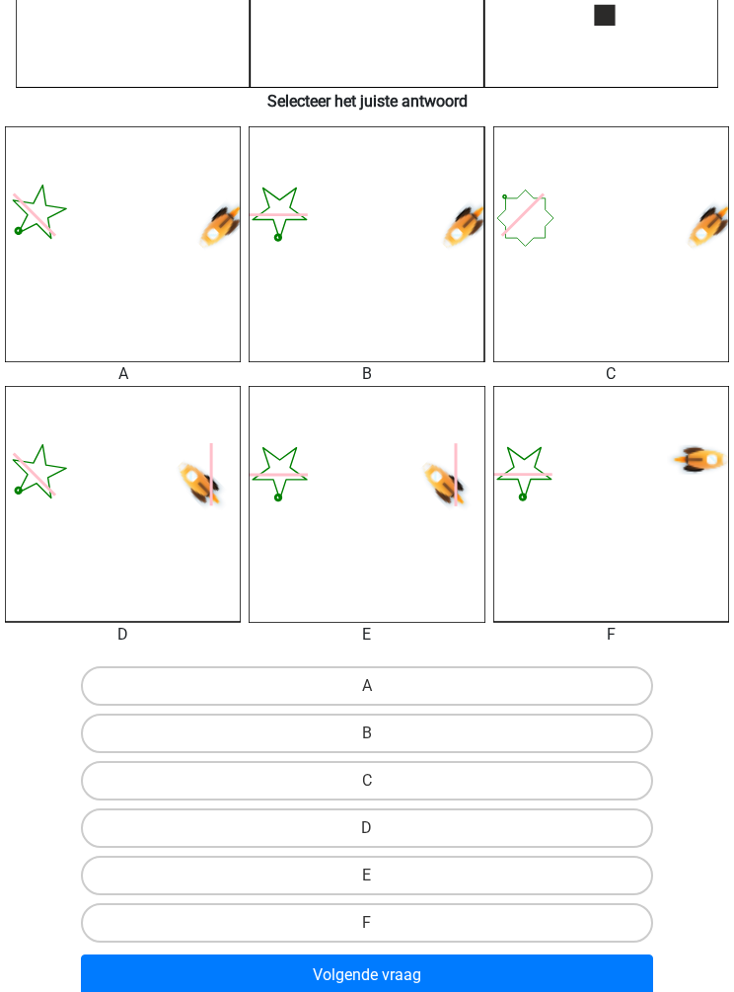
scroll to position [774, 0]
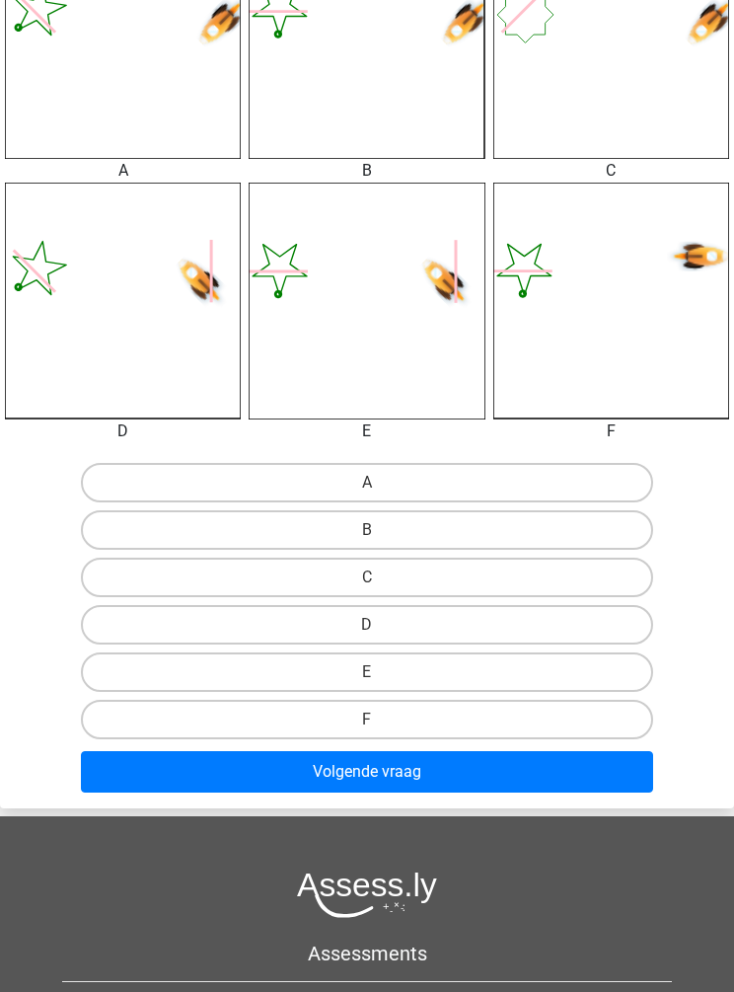
click at [134, 535] on label "B" at bounding box center [367, 529] width 573 height 39
click at [367, 535] on input "B" at bounding box center [373, 536] width 13 height 13
radio input "true"
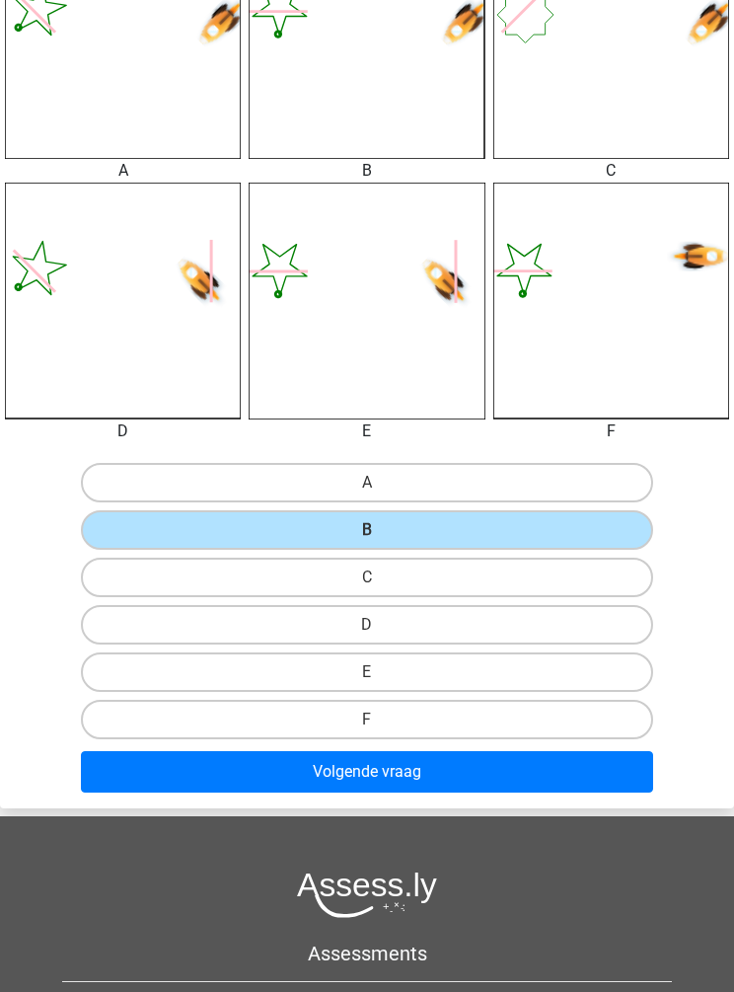
click at [131, 777] on button "Volgende vraag" at bounding box center [367, 771] width 573 height 41
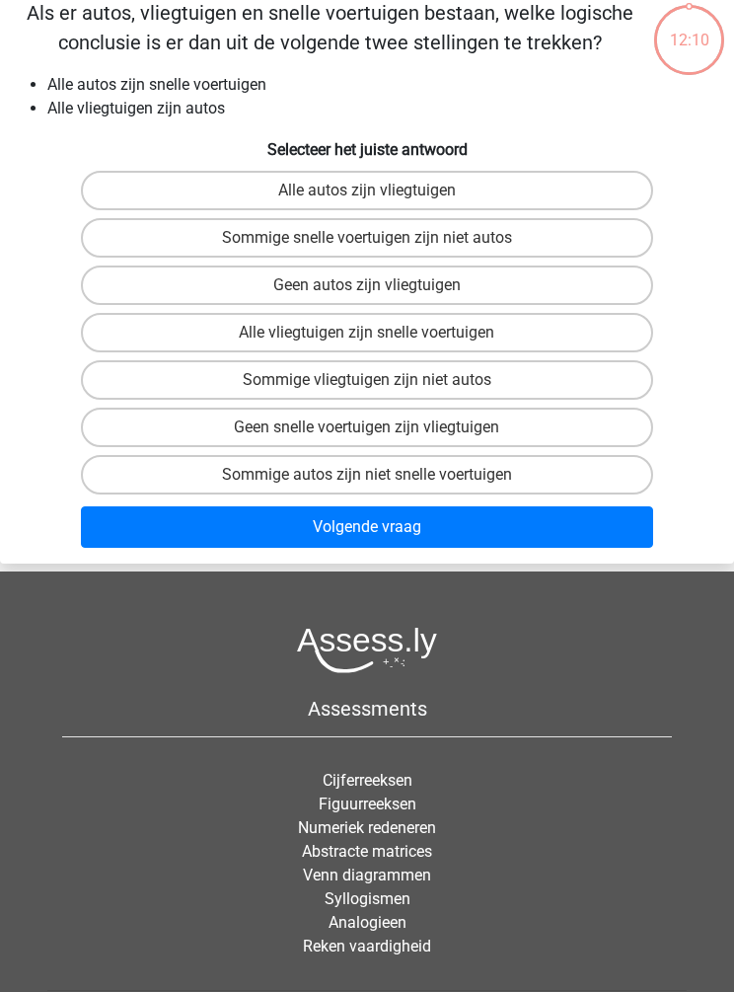
scroll to position [79, 0]
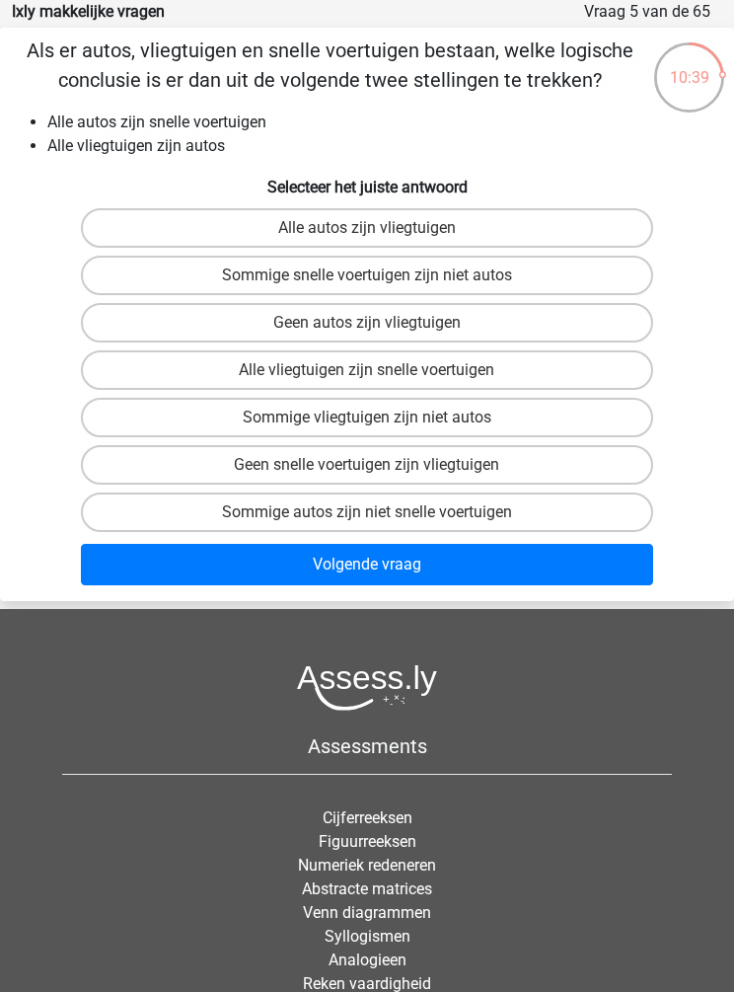
click at [126, 384] on label "Alle vliegtuigen zijn snelle voertuigen" at bounding box center [367, 369] width 573 height 39
click at [367, 383] on input "Alle vliegtuigen zijn snelle voertuigen" at bounding box center [373, 376] width 13 height 13
radio input "true"
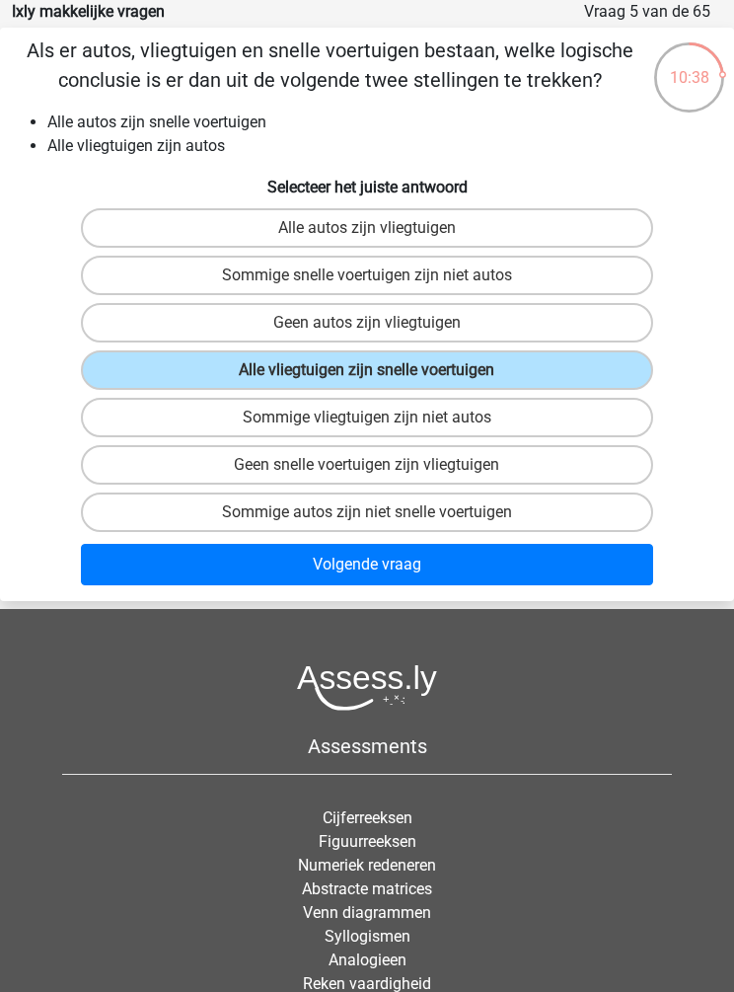
click at [134, 575] on button "Volgende vraag" at bounding box center [367, 564] width 573 height 41
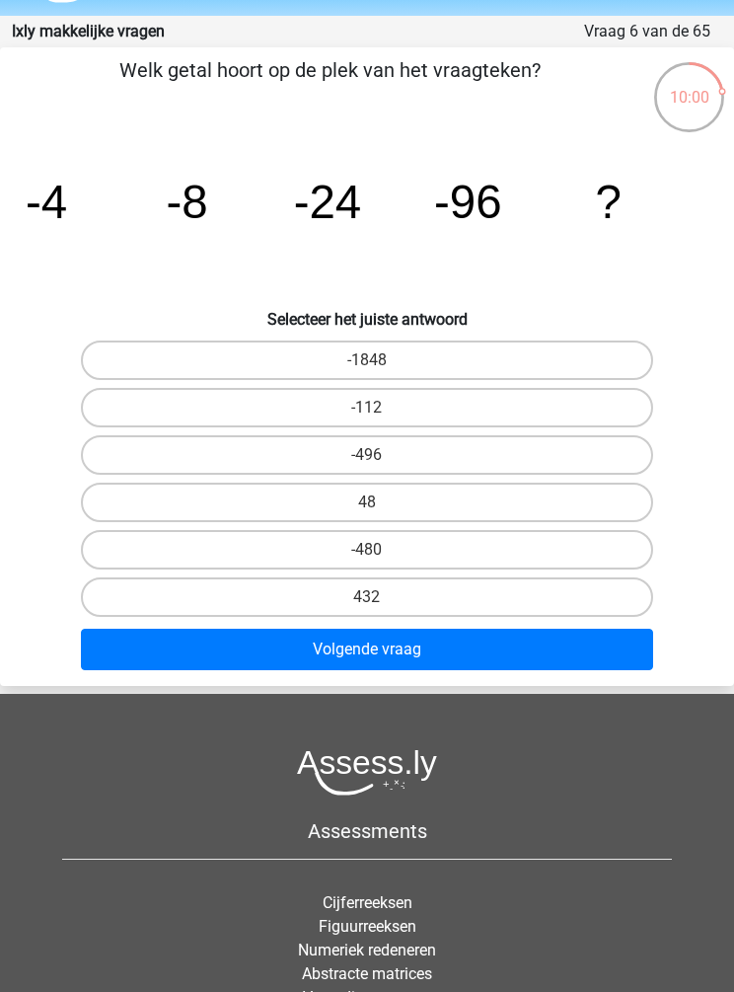
scroll to position [0, 0]
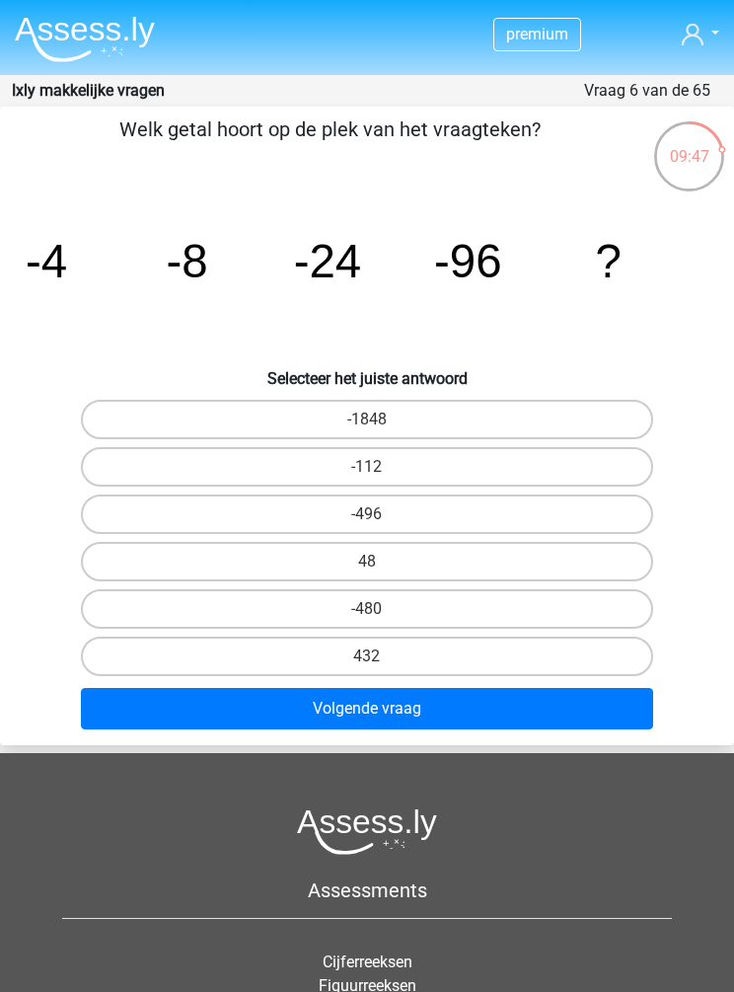
click at [615, 456] on label "-112" at bounding box center [367, 466] width 573 height 39
click at [380, 467] on input "-112" at bounding box center [373, 473] width 13 height 13
radio input "true"
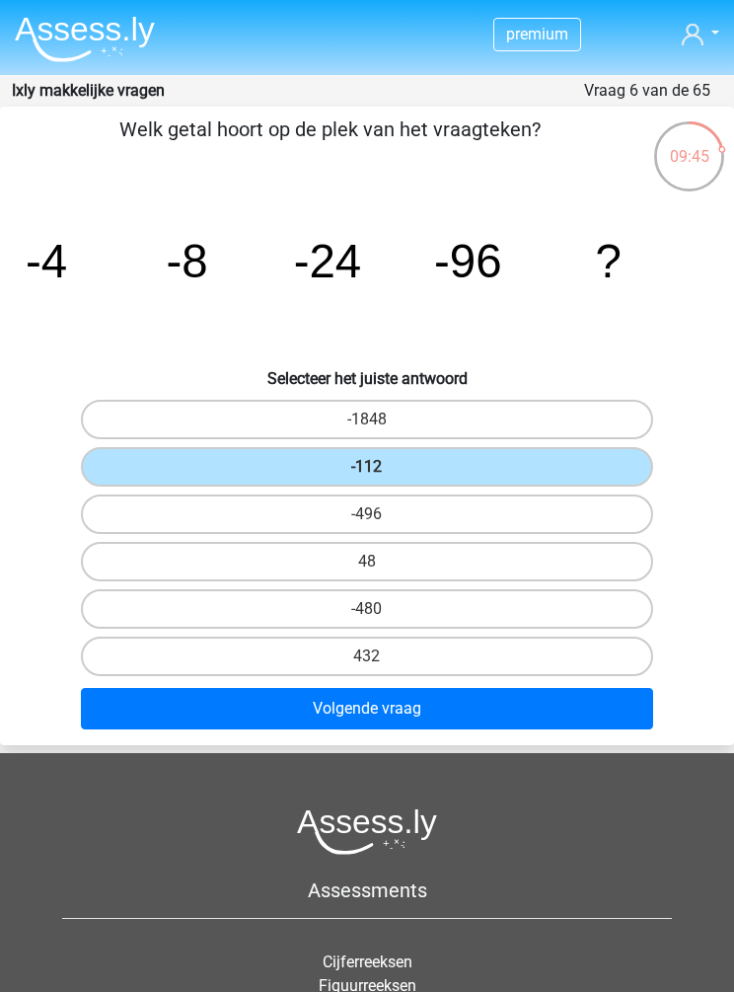
click at [626, 516] on label "-496" at bounding box center [367, 514] width 573 height 39
click at [380, 516] on input "-496" at bounding box center [373, 520] width 13 height 13
radio input "true"
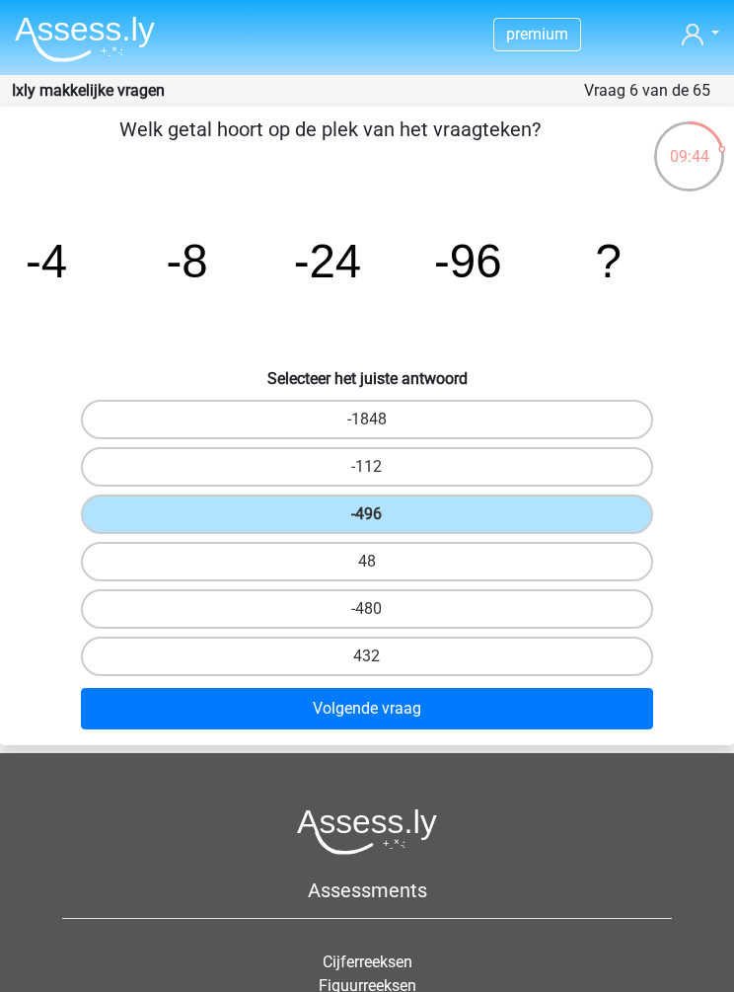
click at [124, 717] on button "Volgende vraag" at bounding box center [367, 708] width 573 height 41
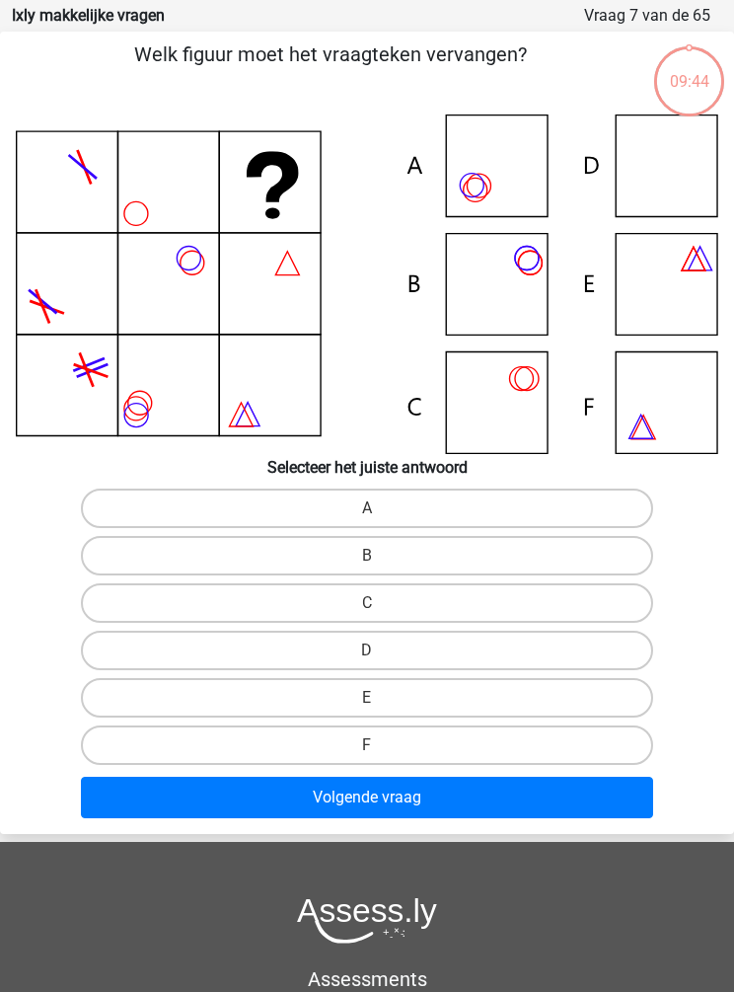
scroll to position [79, 0]
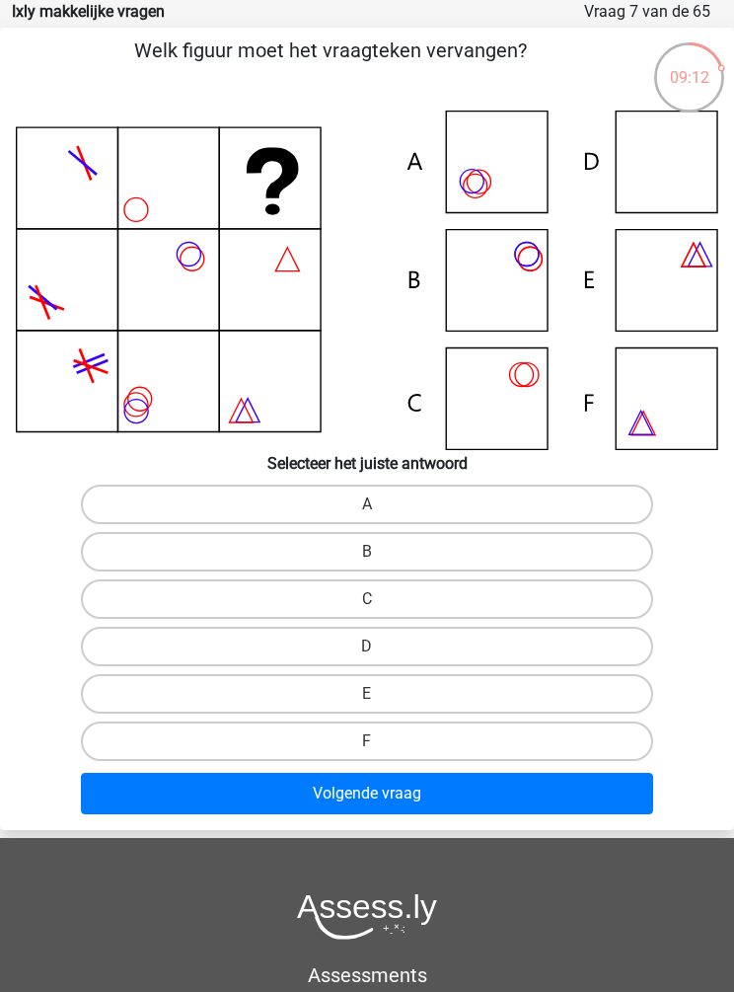
click at [676, 158] on icon at bounding box center [367, 281] width 703 height 340
click at [575, 643] on label "D" at bounding box center [367, 646] width 573 height 39
click at [380, 647] on input "D" at bounding box center [373, 653] width 13 height 13
radio input "true"
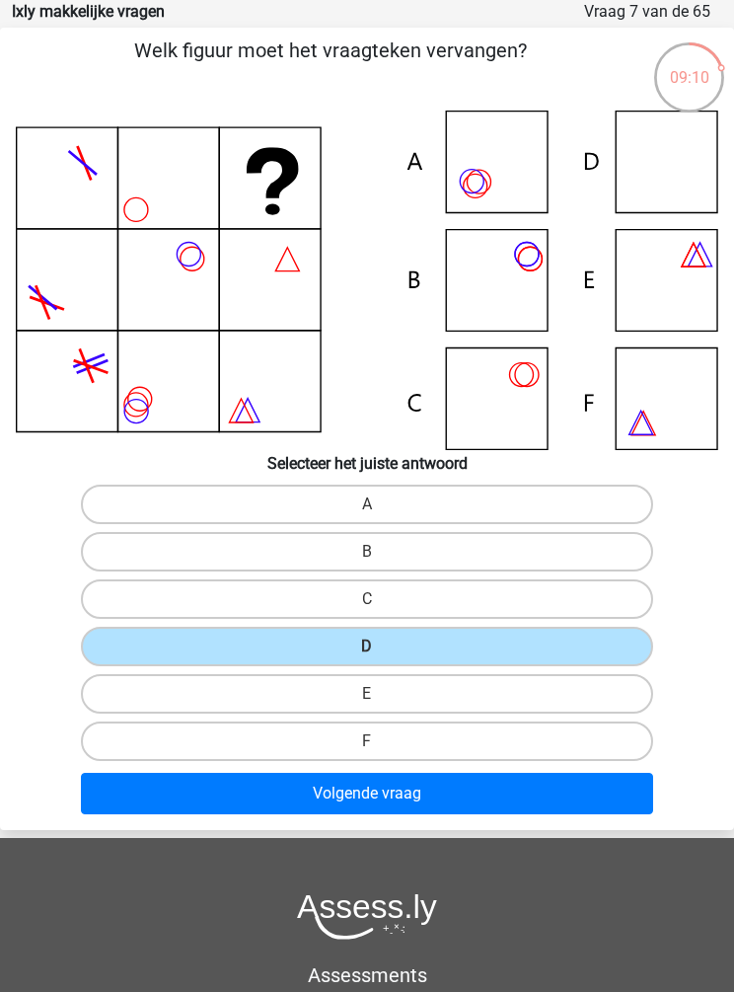
click at [595, 803] on button "Volgende vraag" at bounding box center [367, 793] width 573 height 41
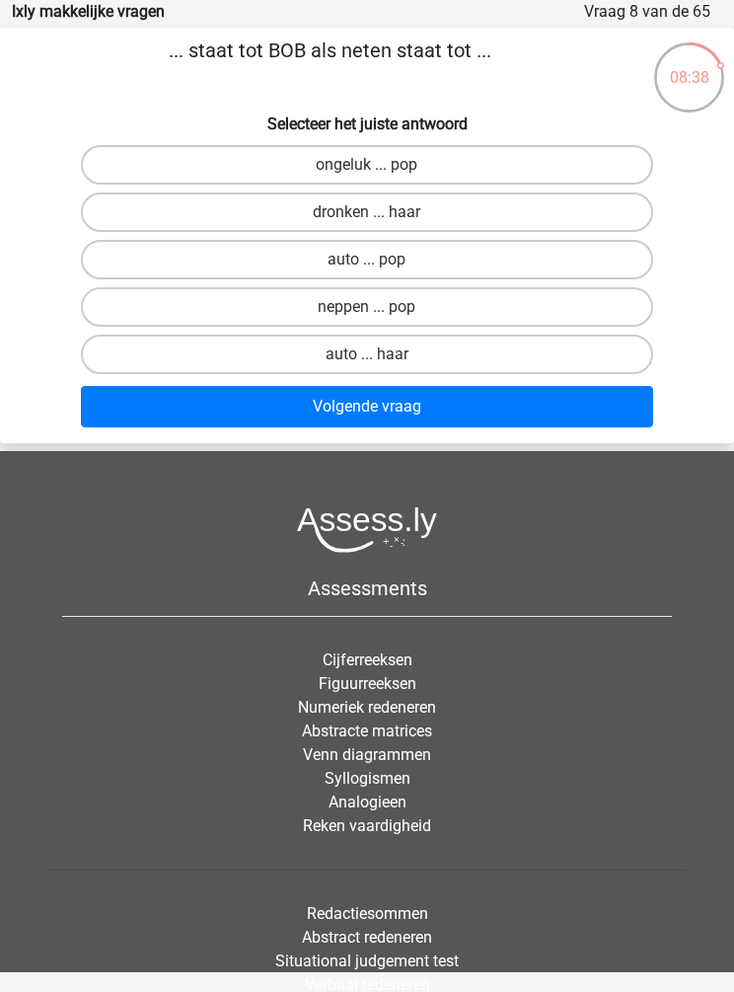
click at [170, 360] on label "auto ... haar" at bounding box center [367, 354] width 573 height 39
click at [367, 360] on input "auto ... haar" at bounding box center [373, 360] width 13 height 13
radio input "true"
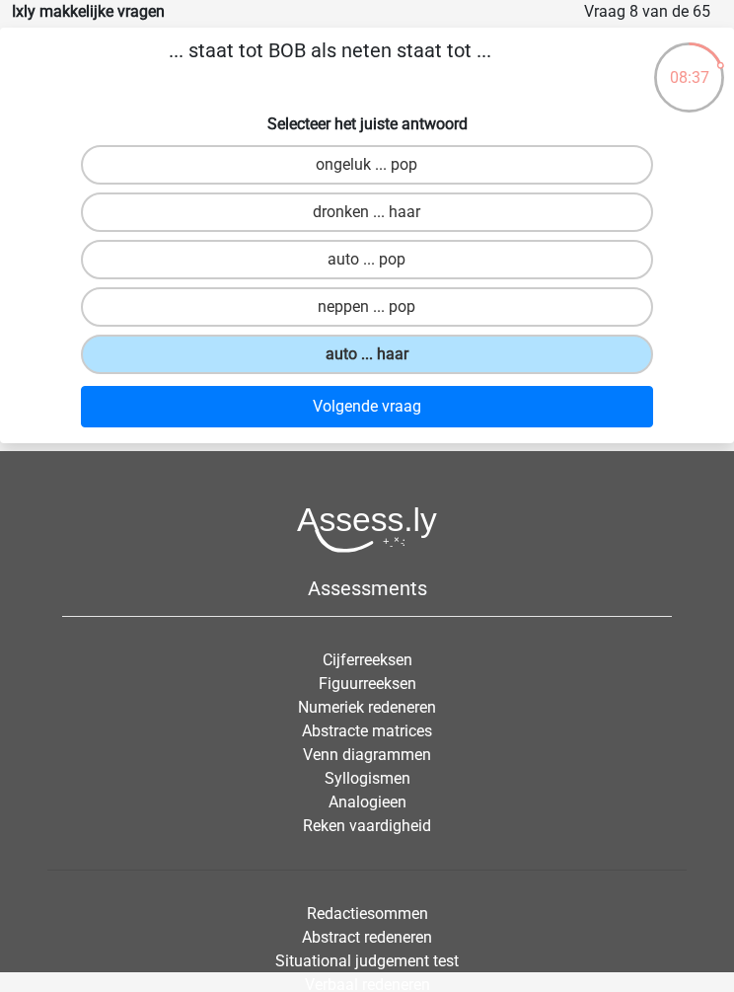
click at [172, 414] on button "Volgende vraag" at bounding box center [367, 406] width 573 height 41
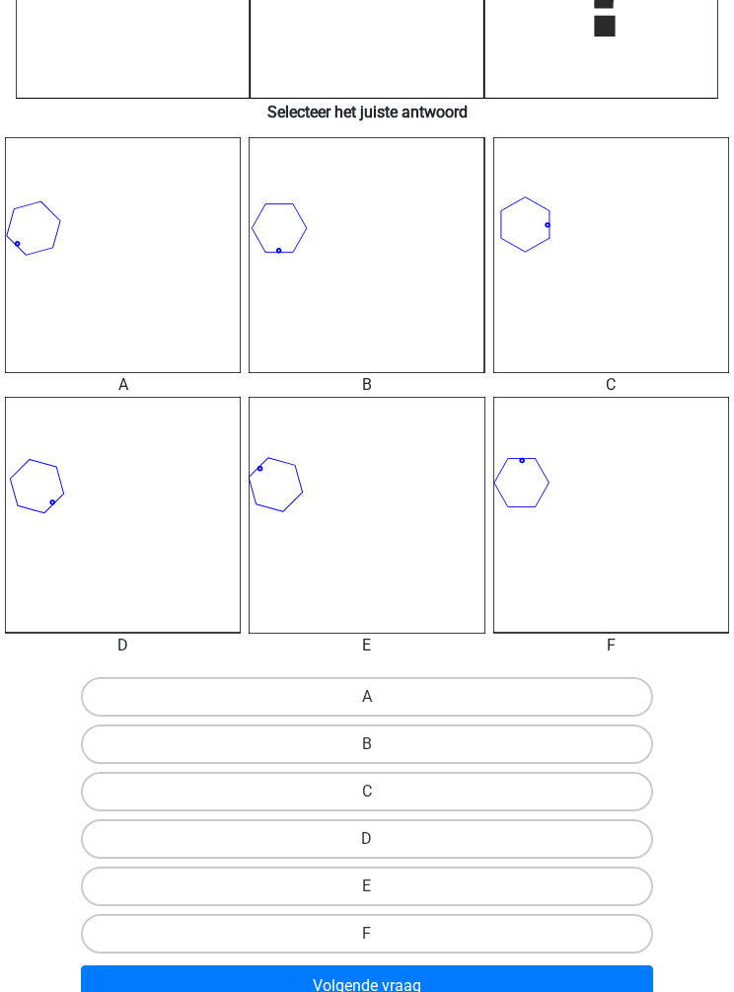
scroll to position [601, 0]
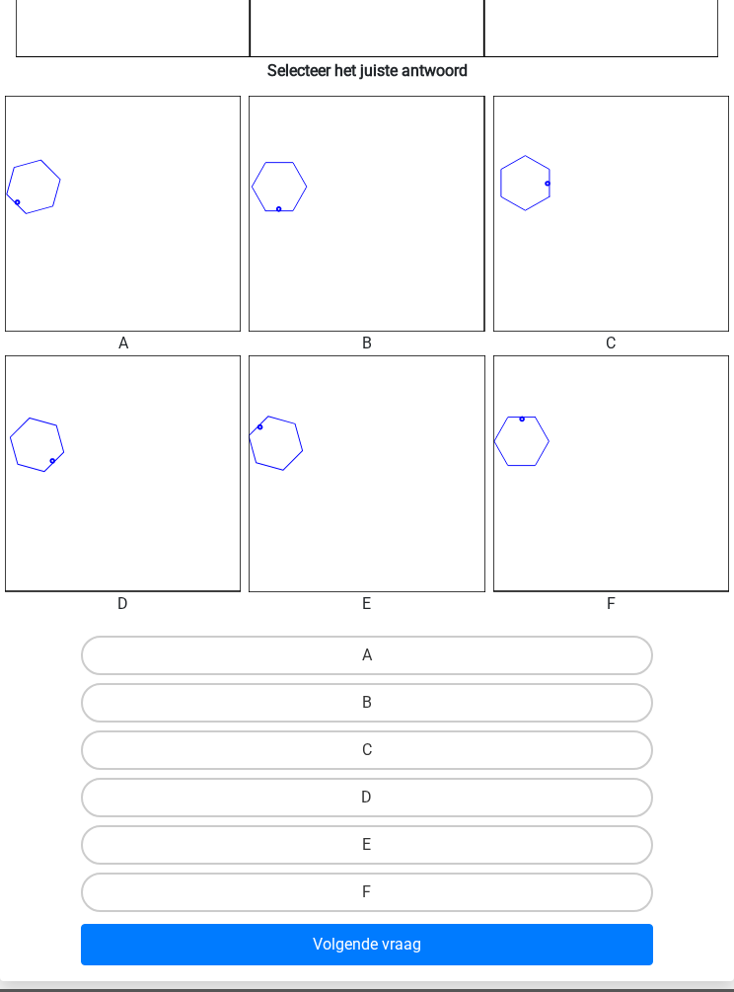
click at [425, 779] on label "D" at bounding box center [367, 797] width 573 height 39
click at [380, 798] on input "D" at bounding box center [373, 804] width 13 height 13
radio input "true"
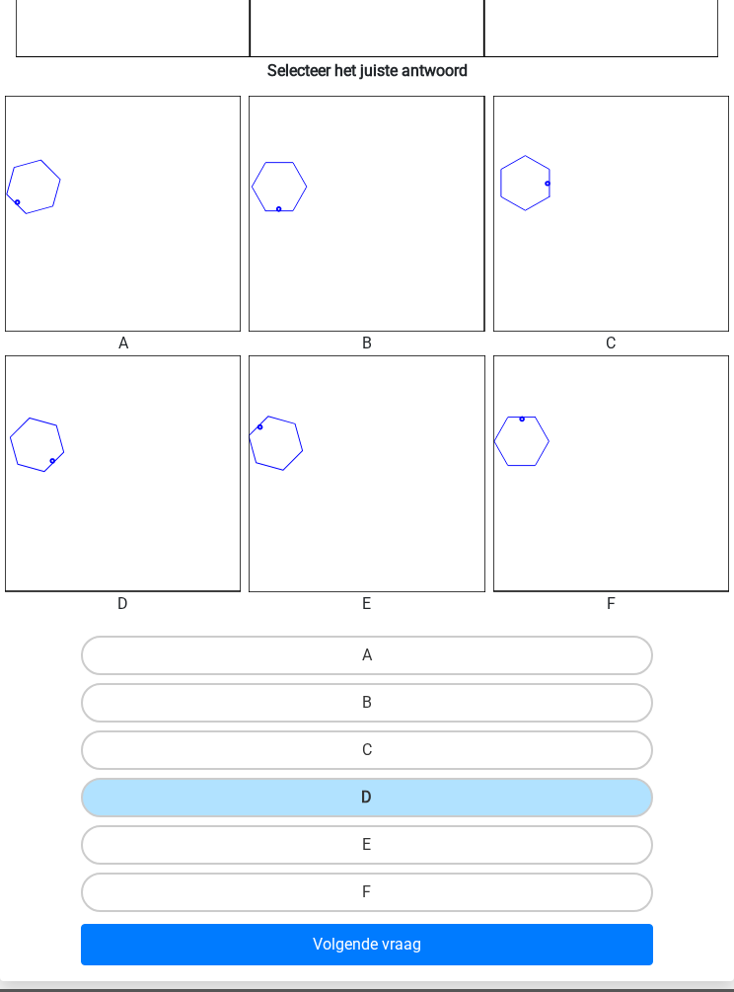
click at [412, 937] on button "Volgende vraag" at bounding box center [367, 944] width 573 height 41
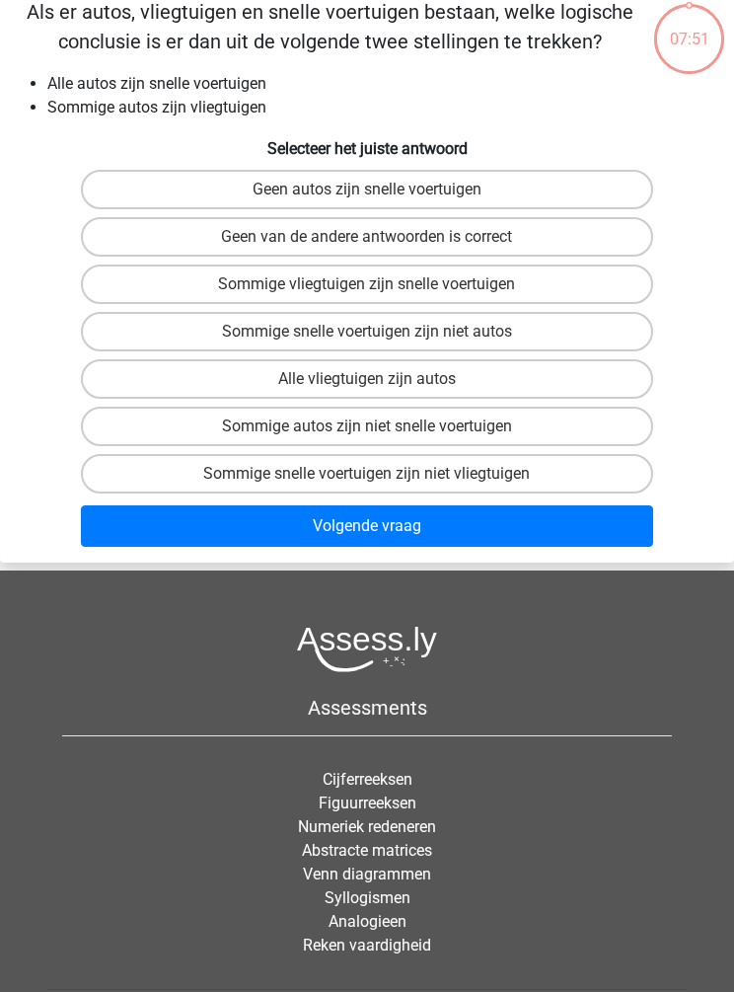
scroll to position [79, 0]
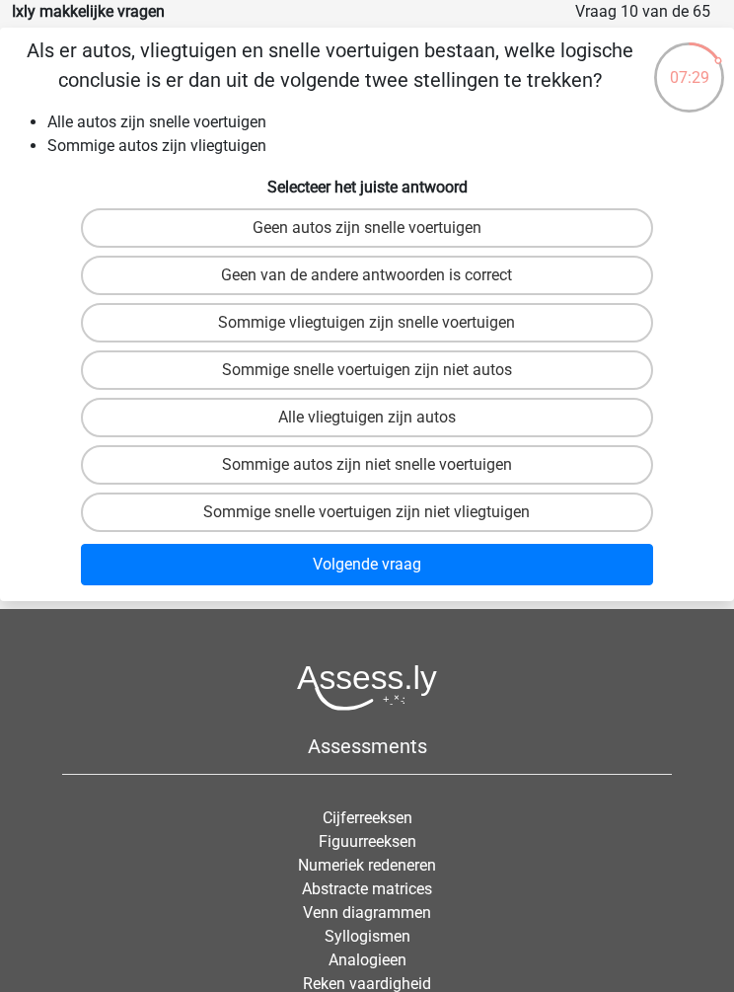
click at [114, 315] on label "Sommige vliegtuigen zijn snelle voertuigen" at bounding box center [367, 322] width 573 height 39
click at [367, 323] on input "Sommige vliegtuigen zijn snelle voertuigen" at bounding box center [373, 329] width 13 height 13
radio input "true"
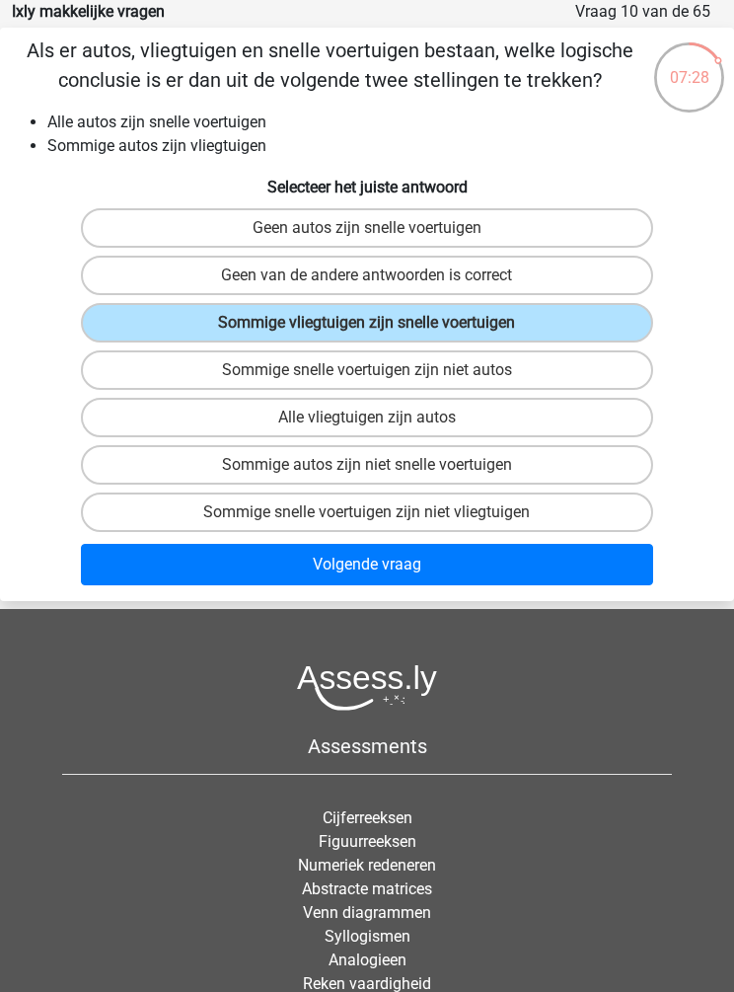
click at [112, 563] on button "Volgende vraag" at bounding box center [367, 564] width 573 height 41
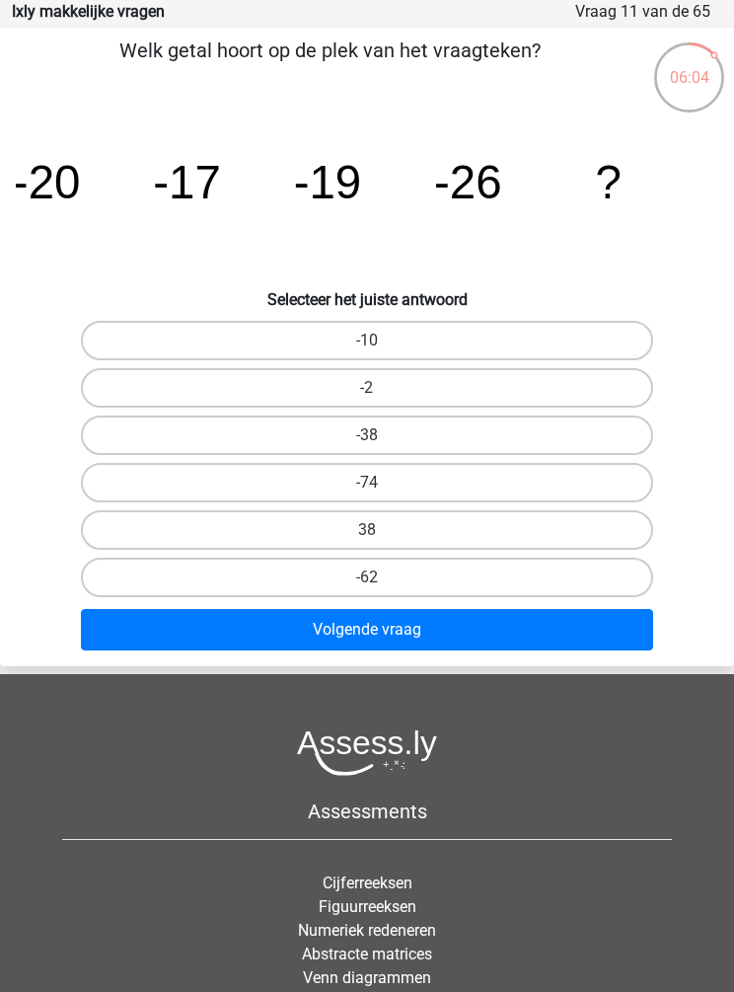
click at [151, 429] on label "-38" at bounding box center [367, 435] width 573 height 39
click at [367, 435] on input "-38" at bounding box center [373, 441] width 13 height 13
radio input "true"
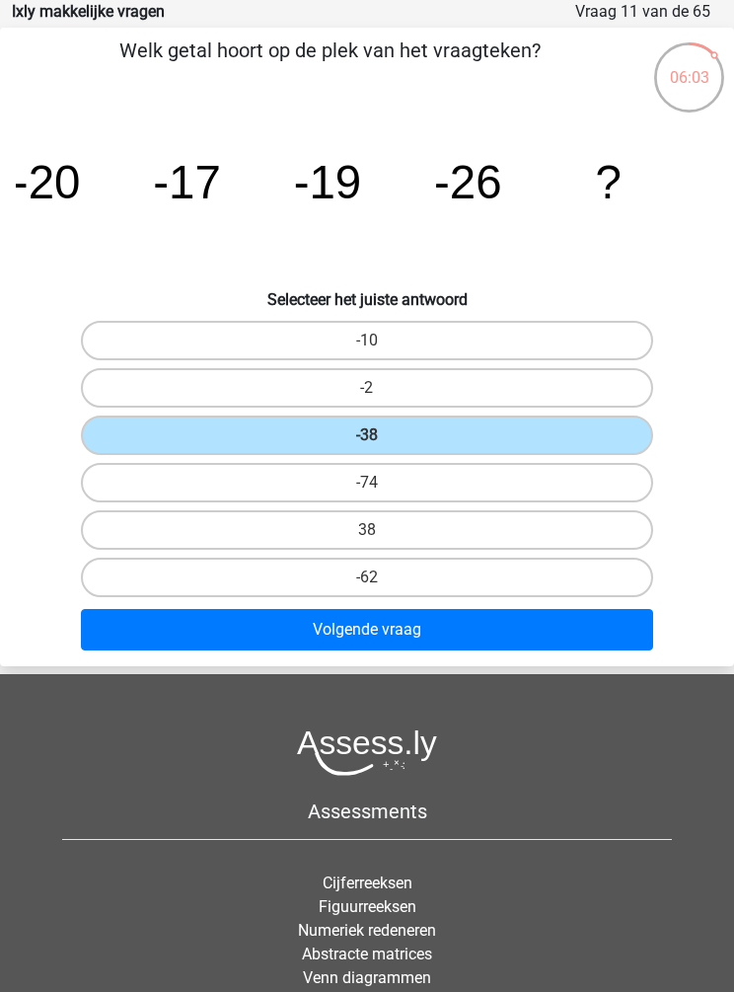
click at [147, 639] on button "Volgende vraag" at bounding box center [367, 629] width 573 height 41
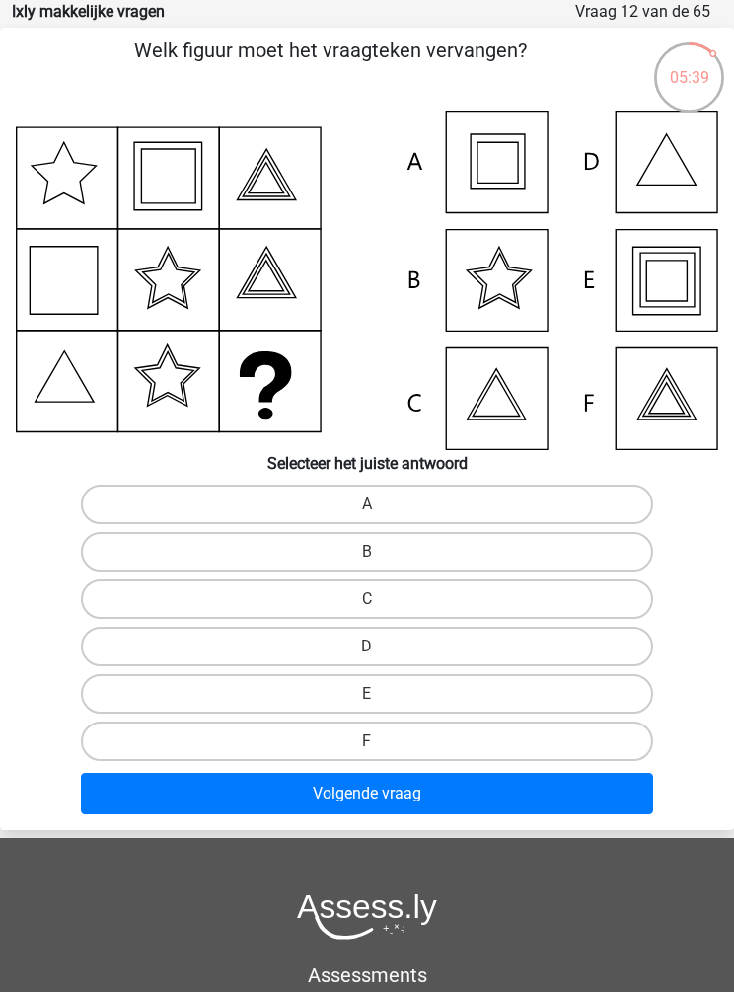
click at [234, 694] on label "E" at bounding box center [367, 693] width 573 height 39
click at [367, 694] on input "E" at bounding box center [373, 700] width 13 height 13
radio input "true"
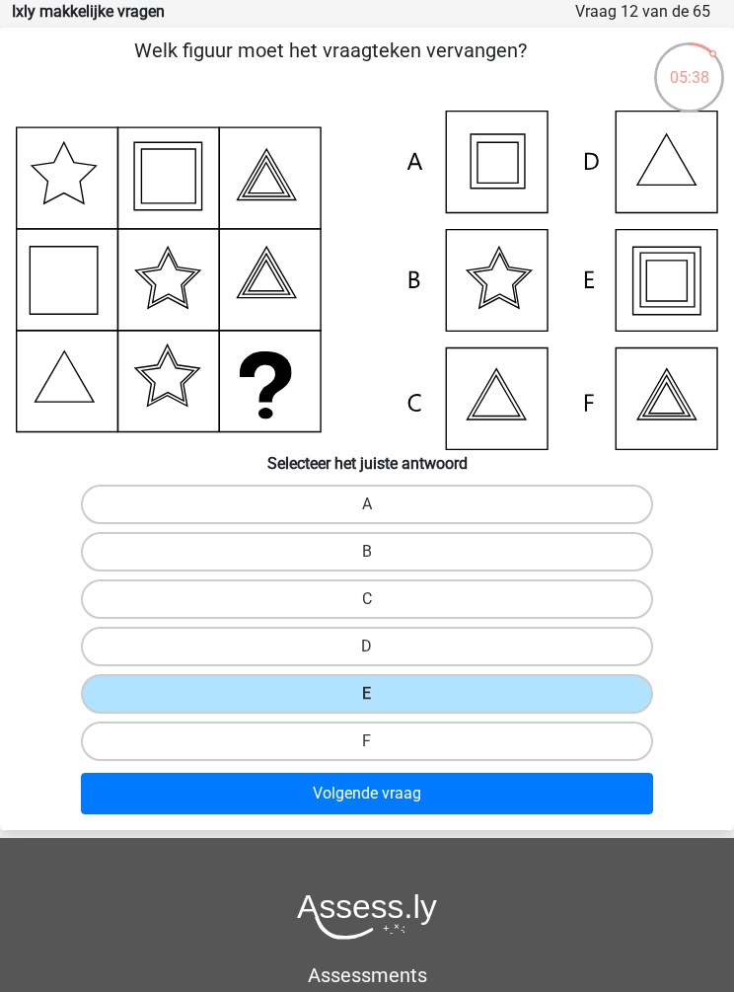
click at [191, 757] on label "F" at bounding box center [367, 741] width 573 height 39
click at [367, 754] on input "F" at bounding box center [373, 747] width 13 height 13
radio input "true"
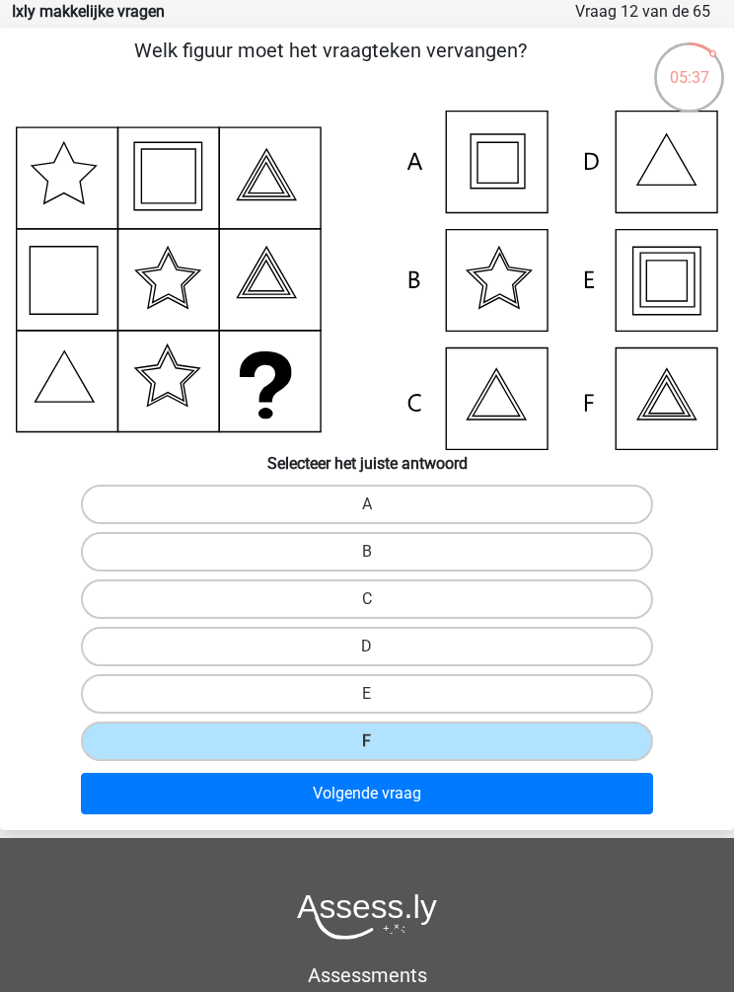
click at [150, 695] on label "E" at bounding box center [367, 693] width 573 height 39
click at [367, 695] on input "E" at bounding box center [373, 700] width 13 height 13
radio input "true"
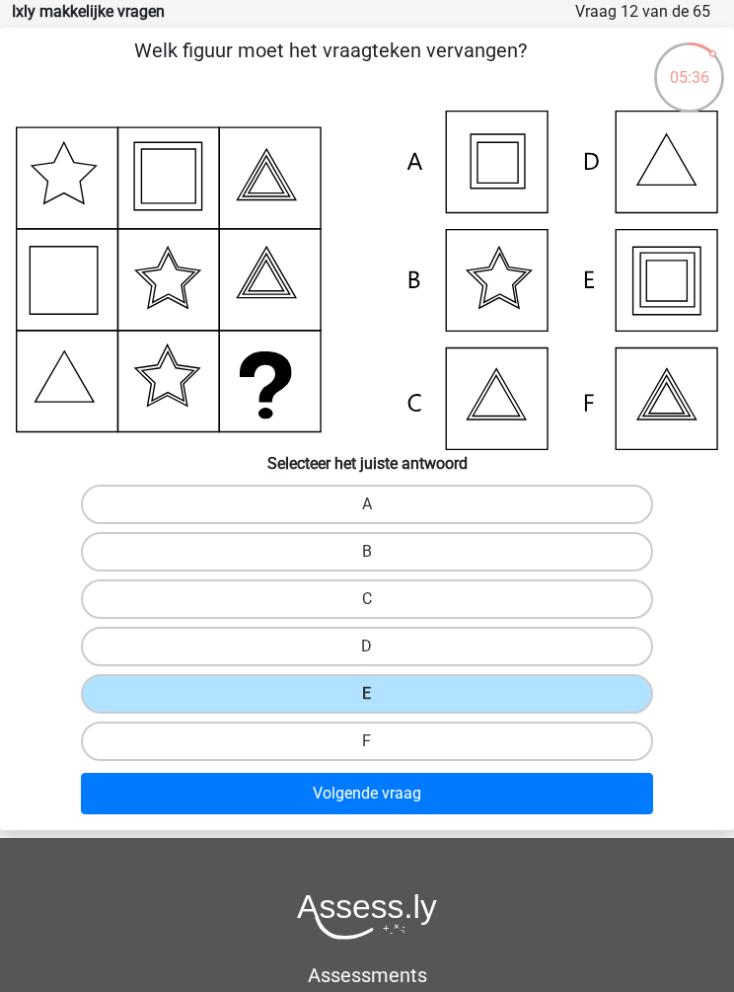
click at [160, 808] on button "Volgende vraag" at bounding box center [367, 793] width 573 height 41
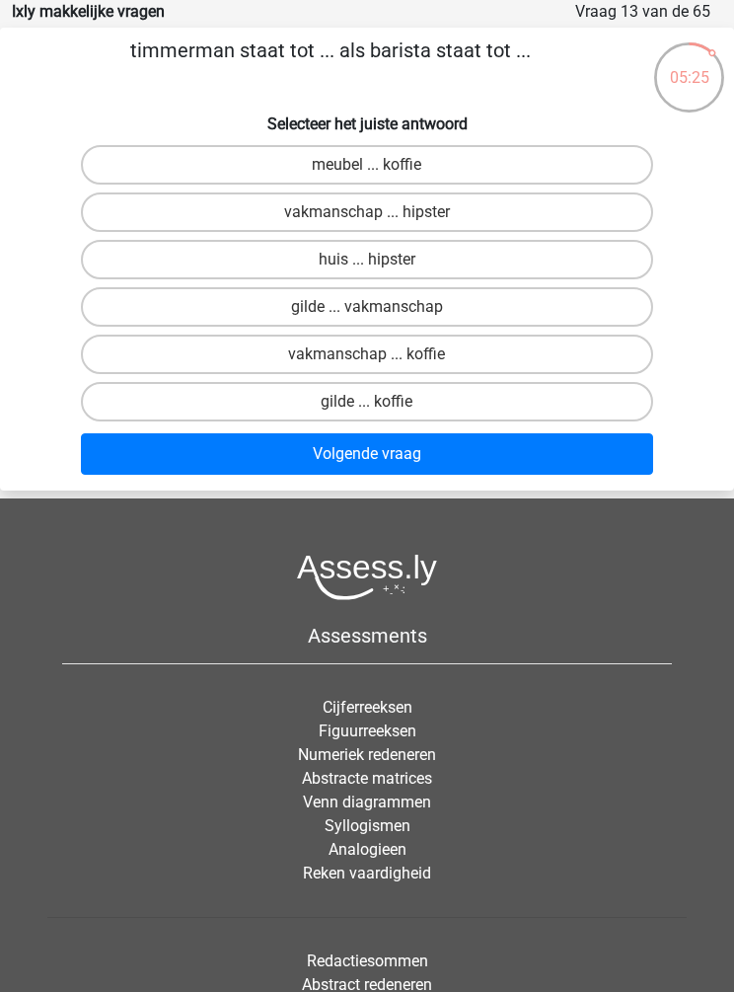
click at [129, 173] on label "meubel ... koffie" at bounding box center [367, 164] width 573 height 39
click at [367, 173] on input "meubel ... koffie" at bounding box center [373, 171] width 13 height 13
radio input "true"
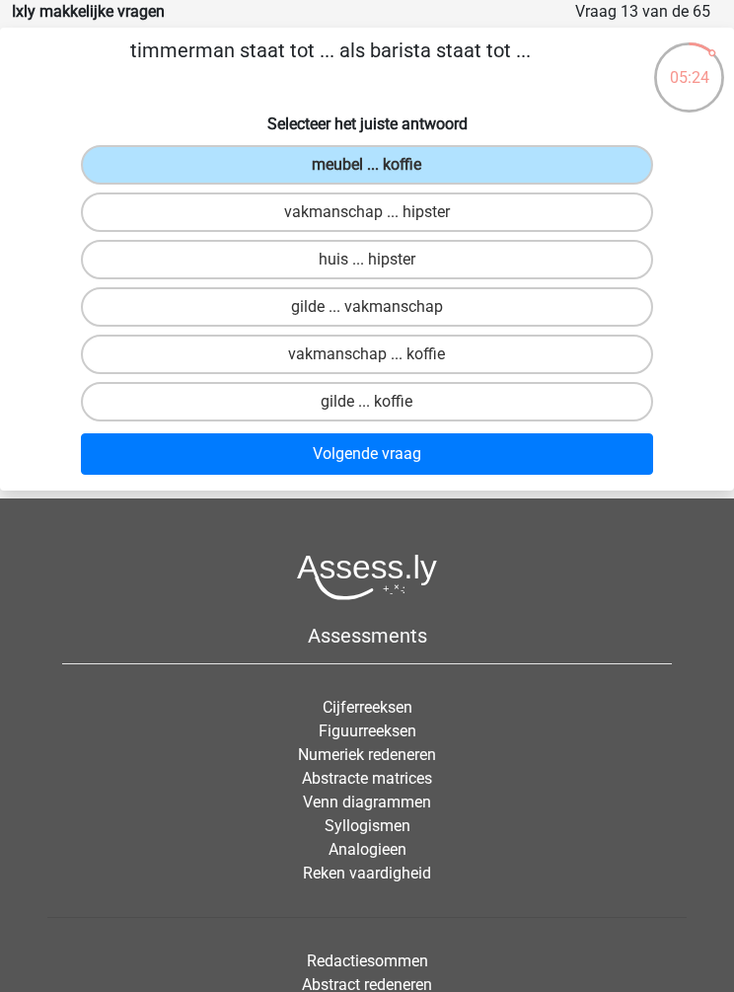
click at [157, 472] on button "Volgende vraag" at bounding box center [367, 453] width 573 height 41
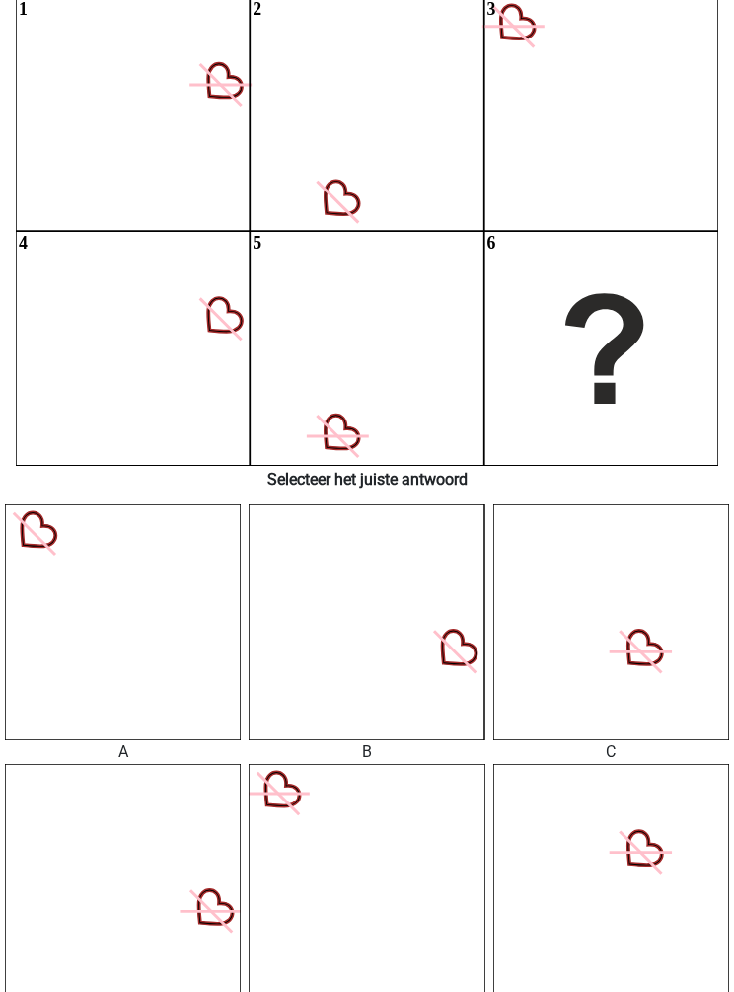
scroll to position [353, 0]
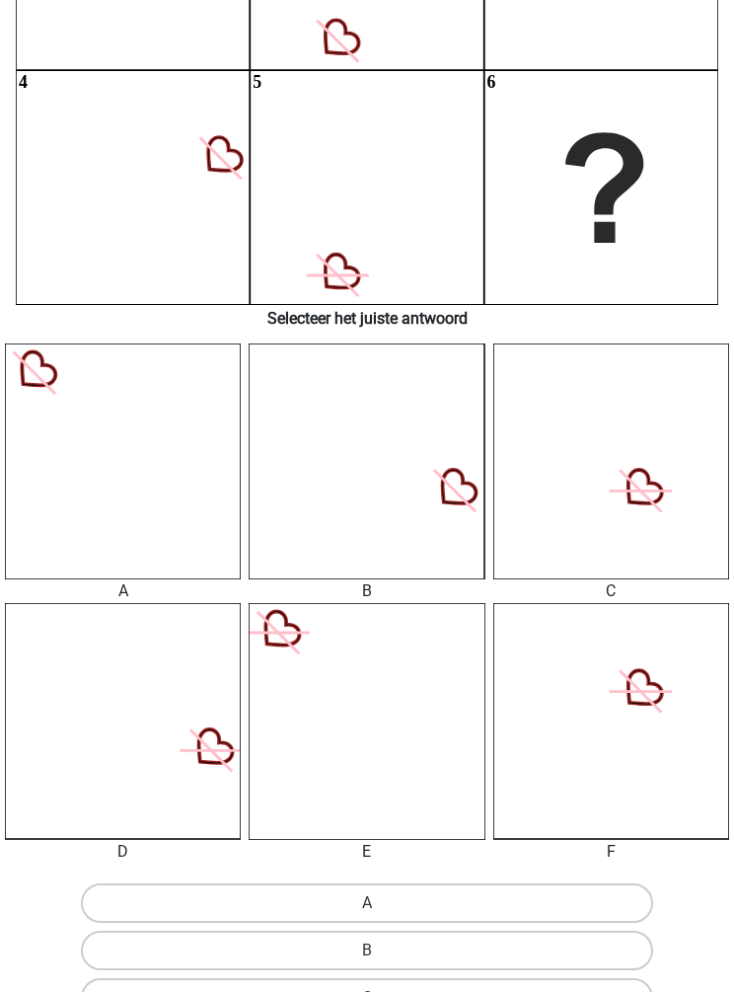
click at [44, 376] on icon at bounding box center [123, 461] width 236 height 236
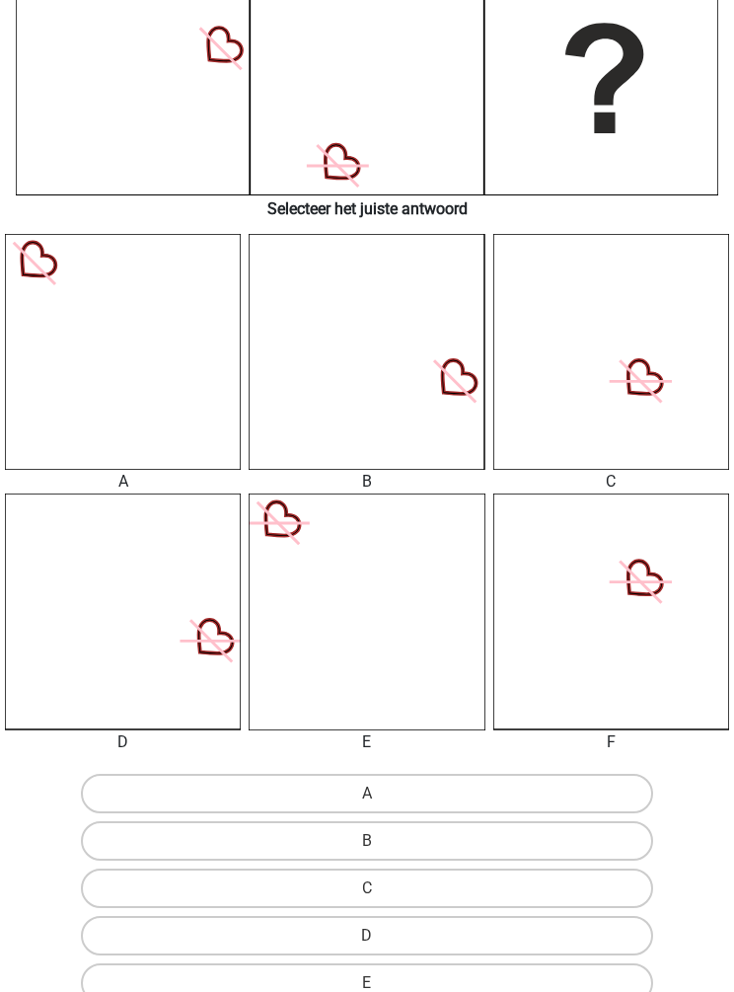
scroll to position [653, 0]
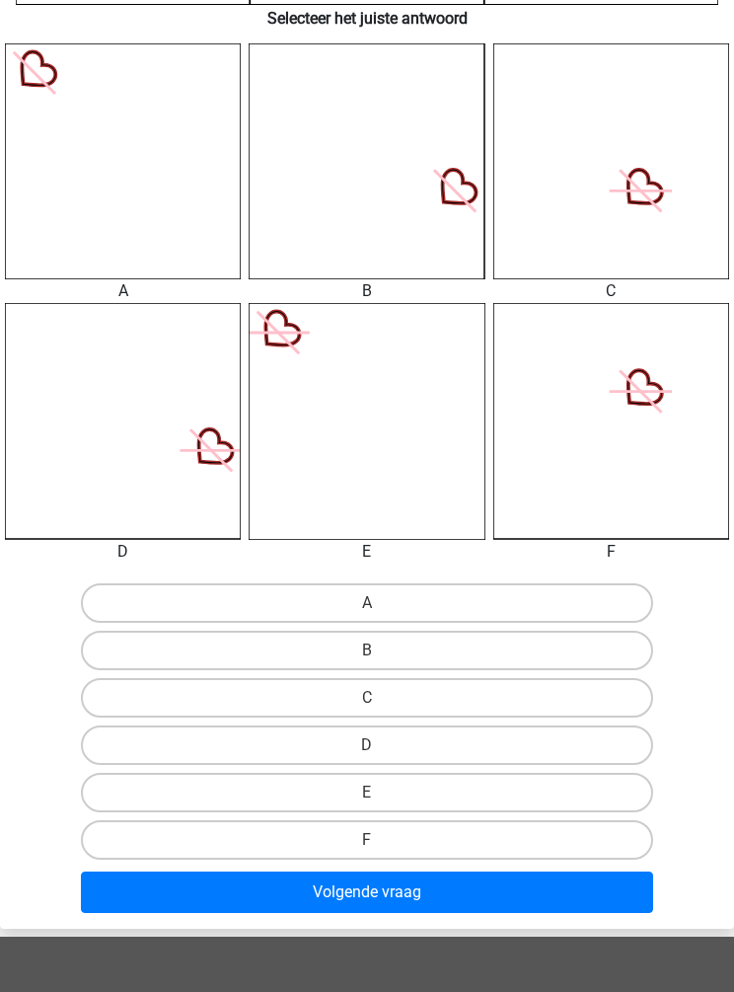
click at [155, 610] on label "A" at bounding box center [367, 602] width 573 height 39
click at [367, 610] on input "A" at bounding box center [373, 609] width 13 height 13
radio input "true"
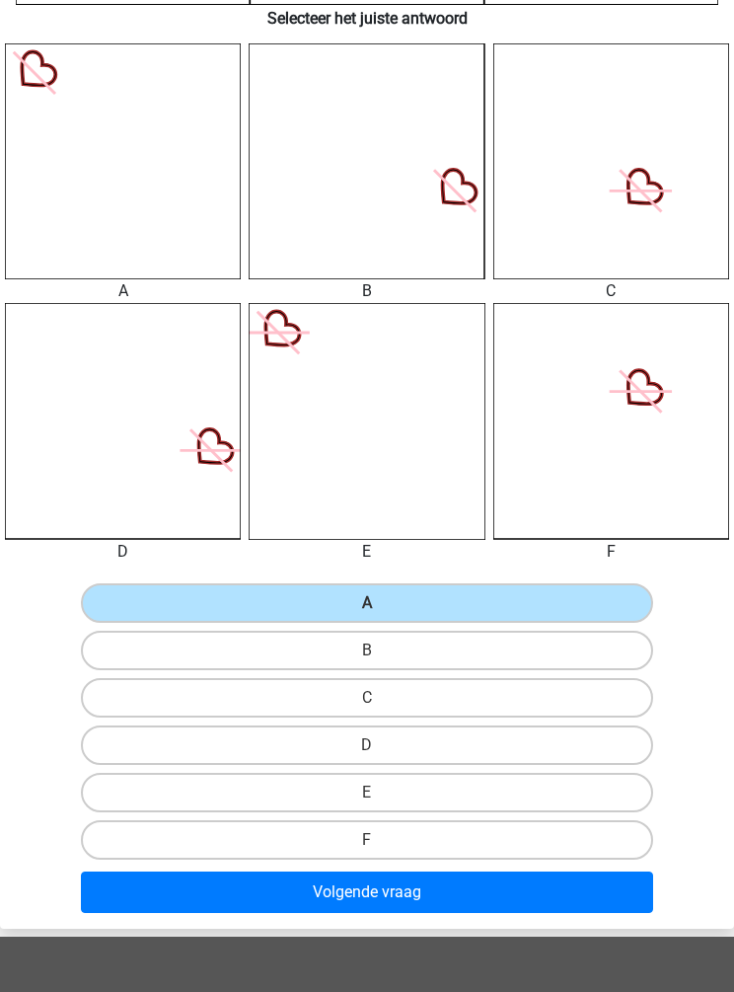
click at [143, 898] on button "Volgende vraag" at bounding box center [367, 892] width 573 height 41
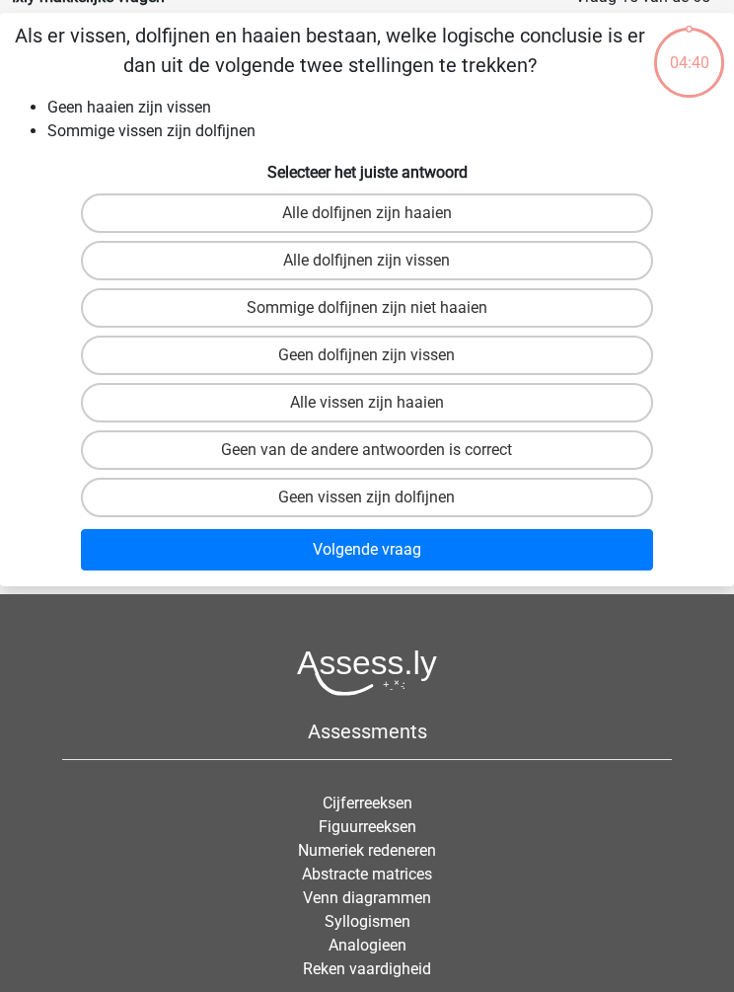
scroll to position [79, 0]
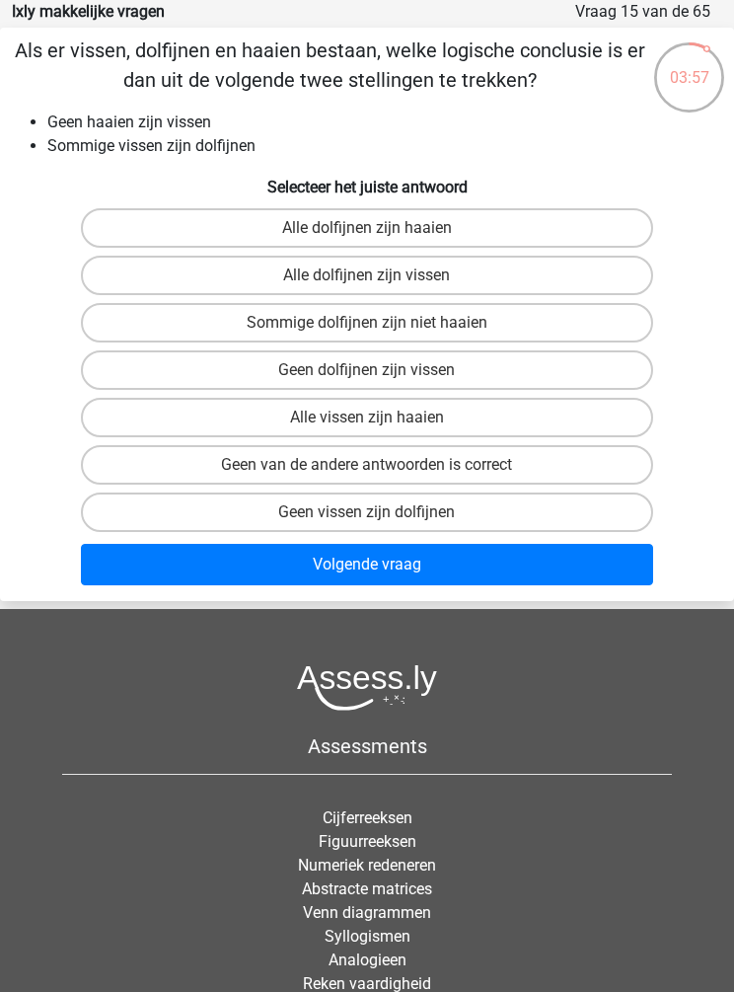
click at [141, 465] on label "Geen van de andere antwoorden is correct" at bounding box center [367, 464] width 573 height 39
click at [367, 465] on input "Geen van de andere antwoorden is correct" at bounding box center [373, 471] width 13 height 13
radio input "true"
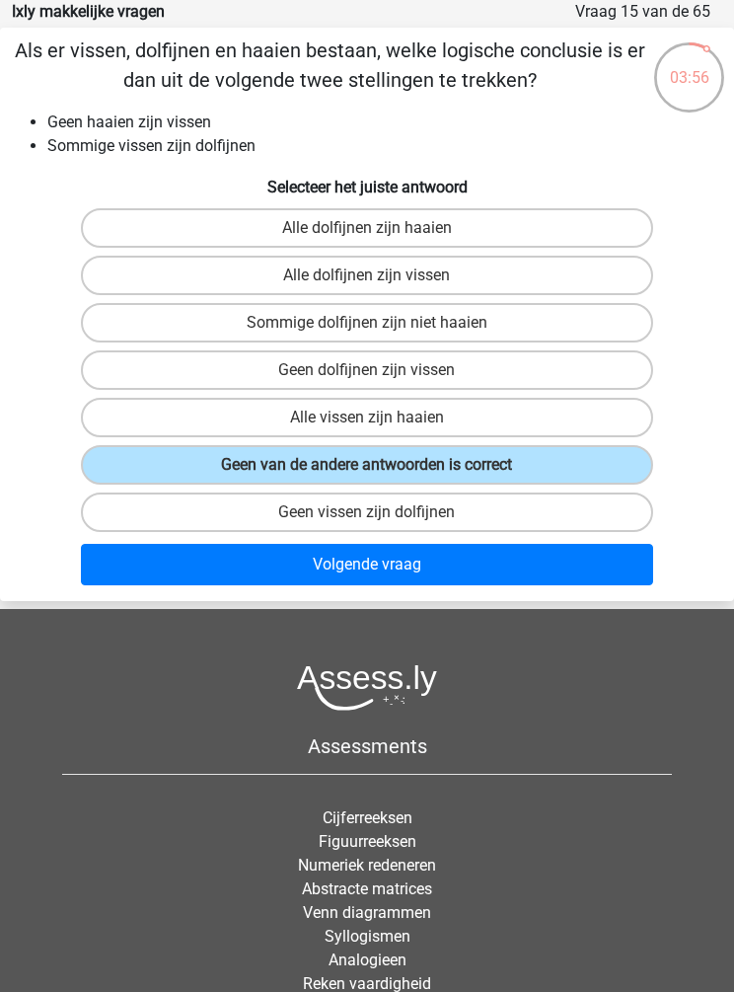
click at [136, 581] on button "Volgende vraag" at bounding box center [367, 564] width 573 height 41
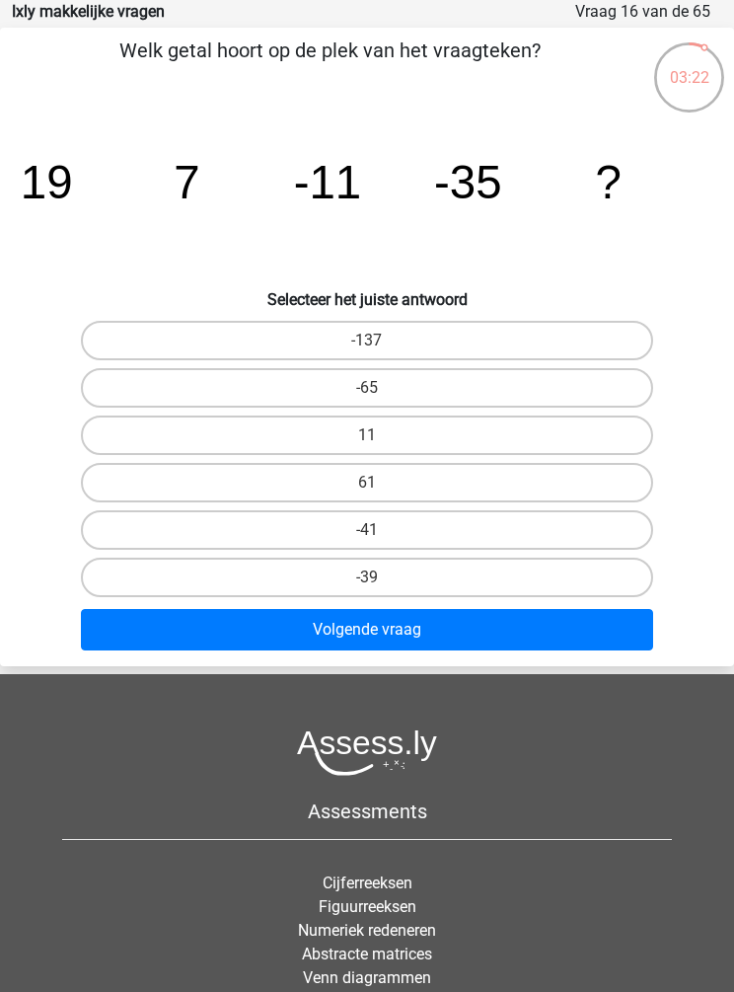
click at [74, 311] on div "Welk getal hoort op de plek van het vraagteken? image/svg+xml 19 7 -11 -35 ? Se…" at bounding box center [367, 347] width 734 height 623
click at [134, 397] on label "-65" at bounding box center [367, 387] width 573 height 39
click at [367, 397] on input "-65" at bounding box center [373, 394] width 13 height 13
radio input "true"
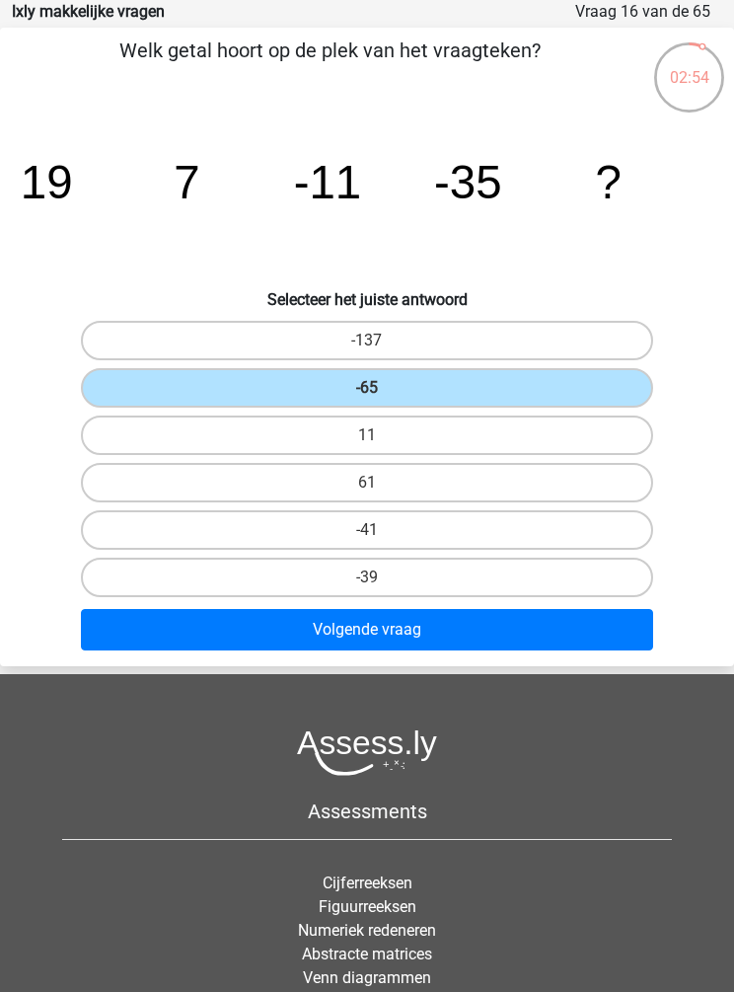
click at [158, 636] on button "Volgende vraag" at bounding box center [367, 629] width 573 height 41
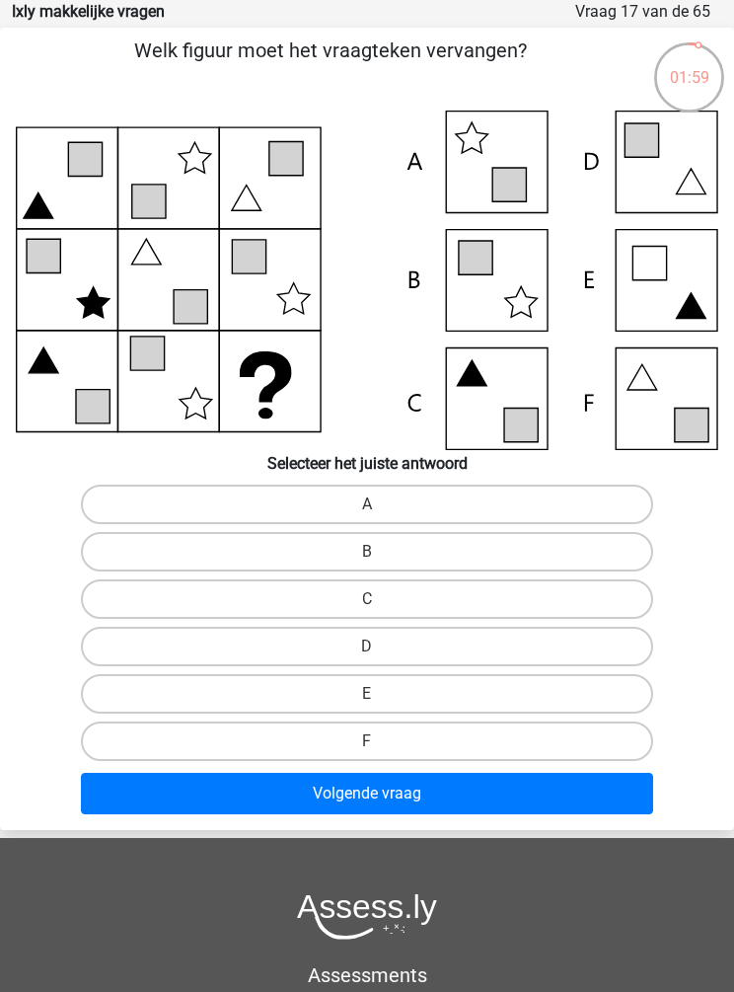
click at [166, 748] on label "F" at bounding box center [367, 741] width 573 height 39
click at [367, 748] on input "F" at bounding box center [373, 747] width 13 height 13
radio input "true"
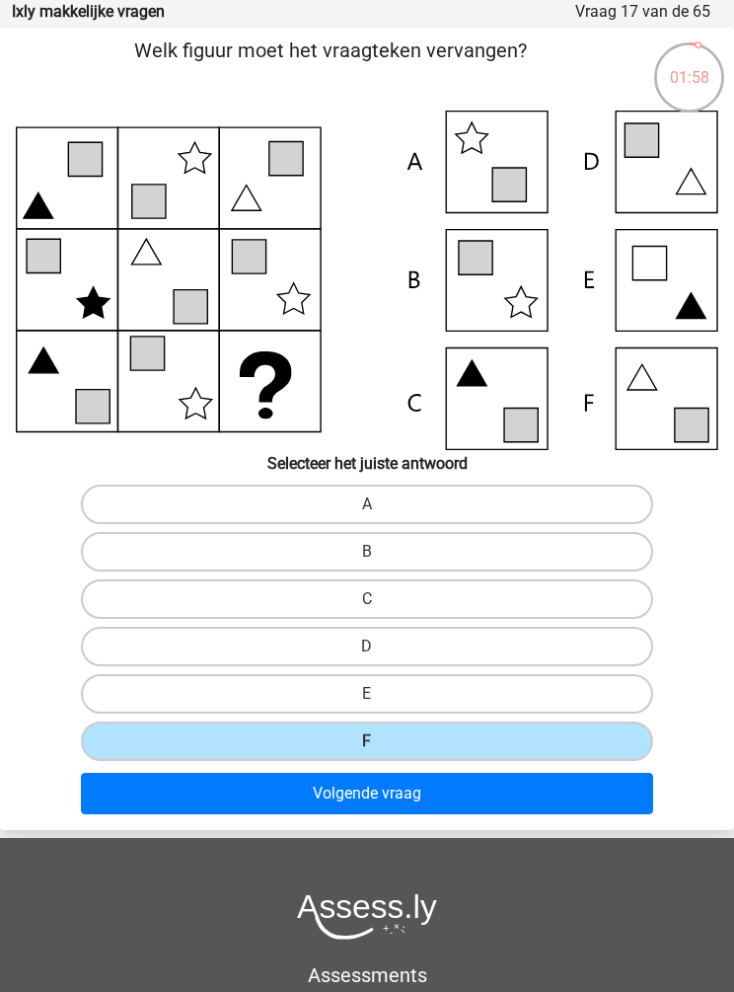
click at [160, 805] on button "Volgende vraag" at bounding box center [367, 793] width 573 height 41
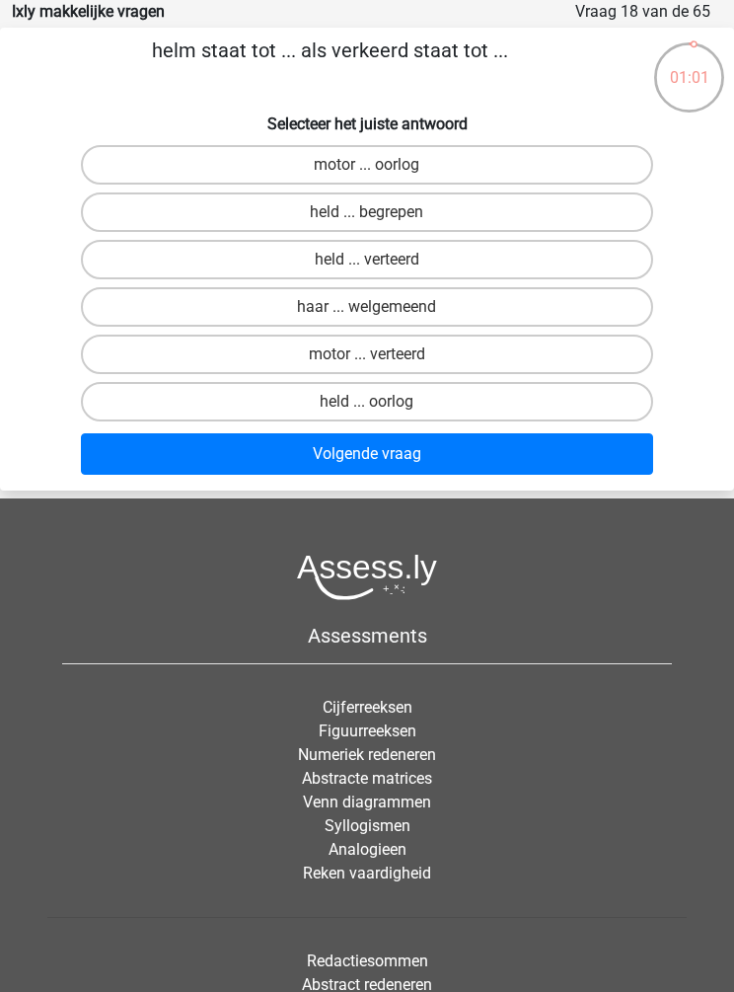
click at [166, 360] on label "motor ... verteerd" at bounding box center [367, 354] width 573 height 39
click at [367, 360] on input "motor ... verteerd" at bounding box center [373, 360] width 13 height 13
radio input "true"
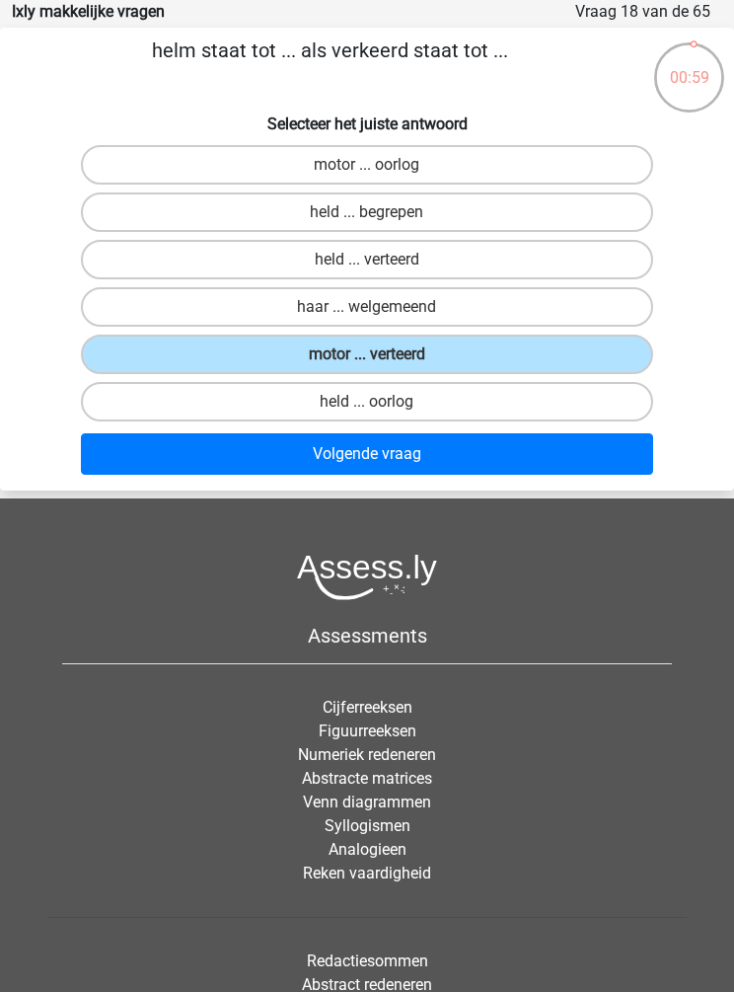
click at [184, 465] on button "Volgende vraag" at bounding box center [367, 453] width 573 height 41
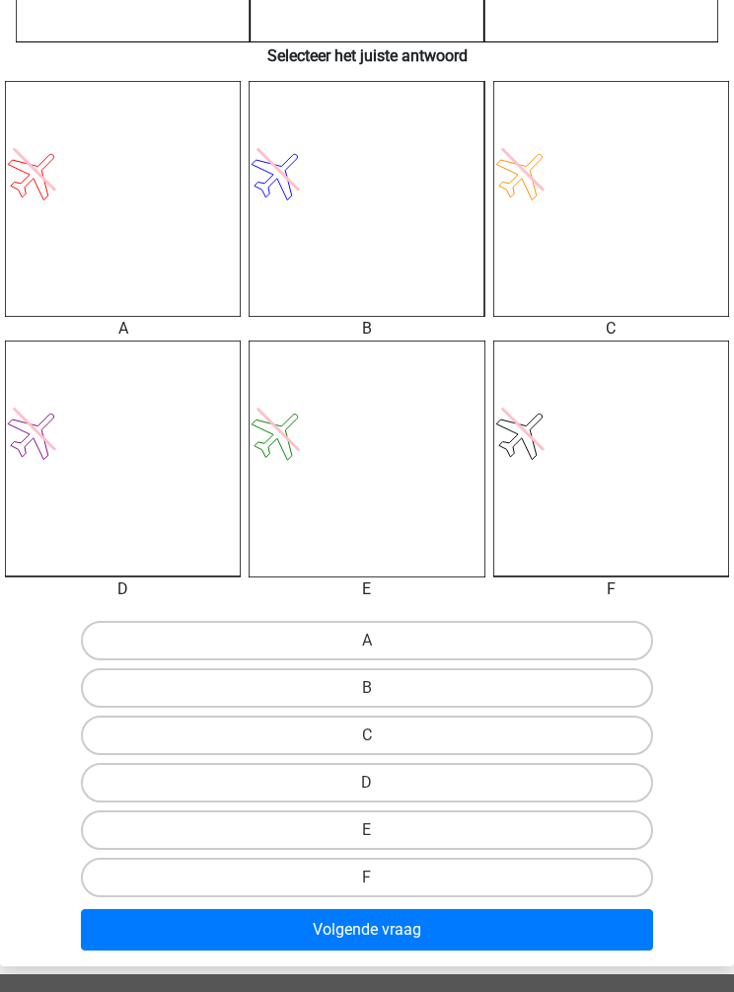
scroll to position [622, 0]
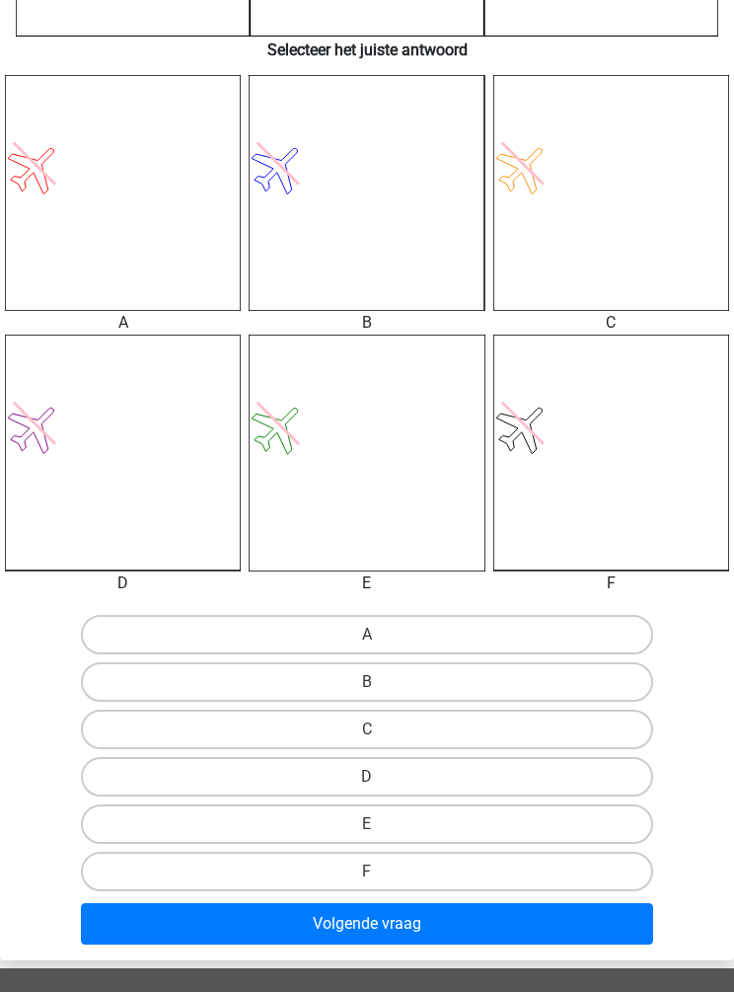
click at [279, 859] on label "F" at bounding box center [367, 871] width 573 height 39
click at [367, 872] on input "F" at bounding box center [373, 878] width 13 height 13
radio input "true"
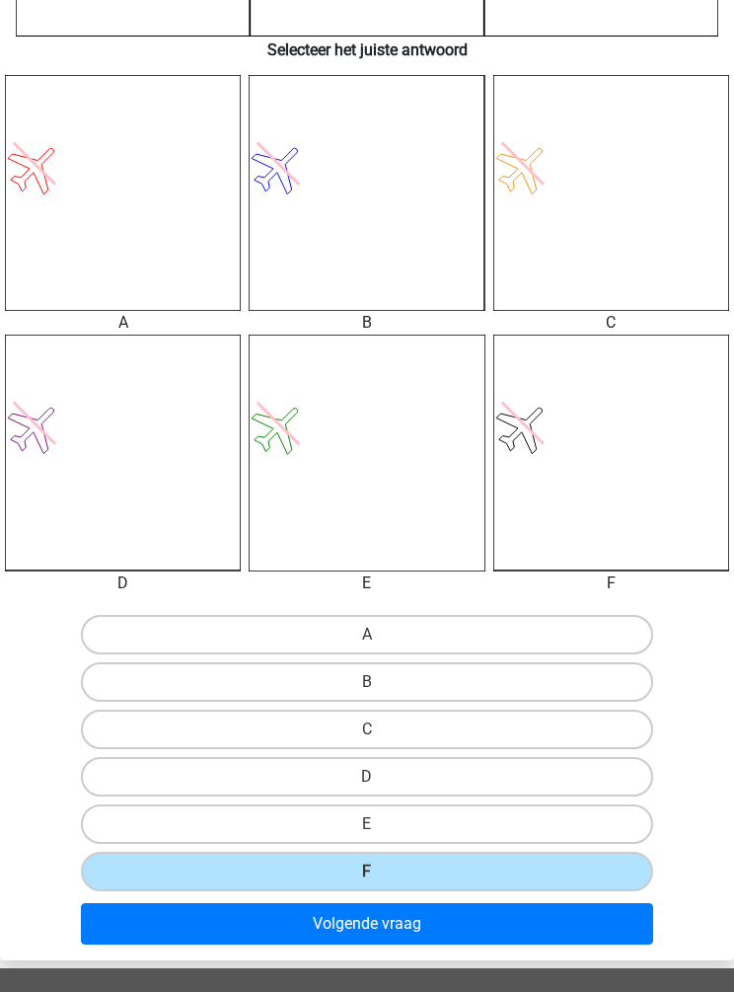
click at [255, 917] on button "Volgende vraag" at bounding box center [367, 923] width 573 height 41
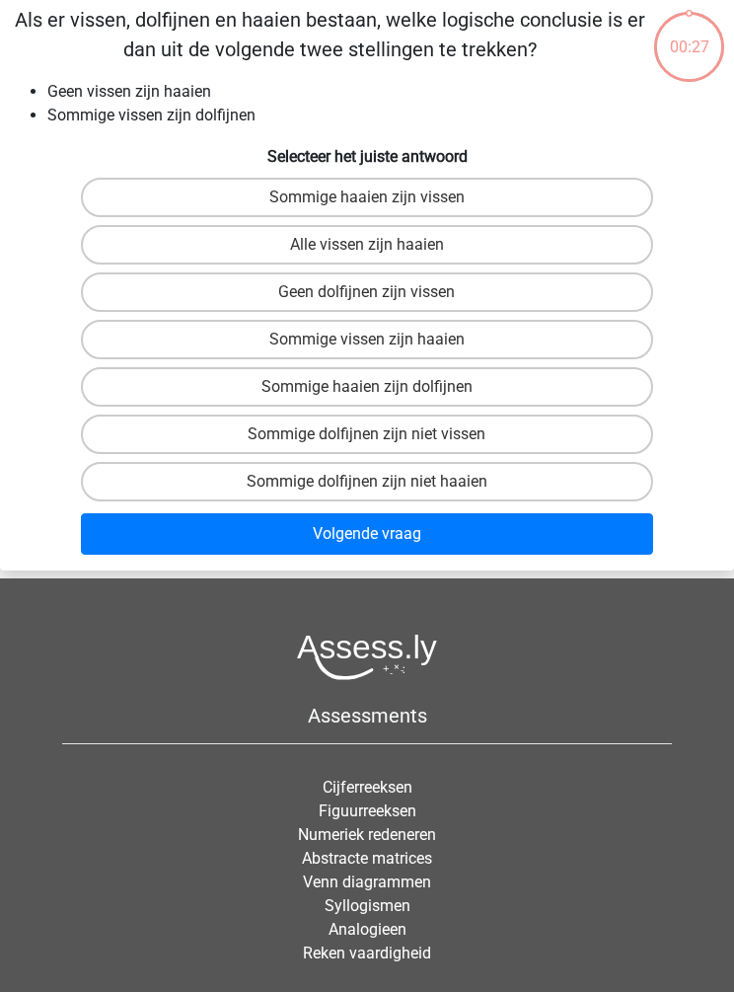
scroll to position [79, 0]
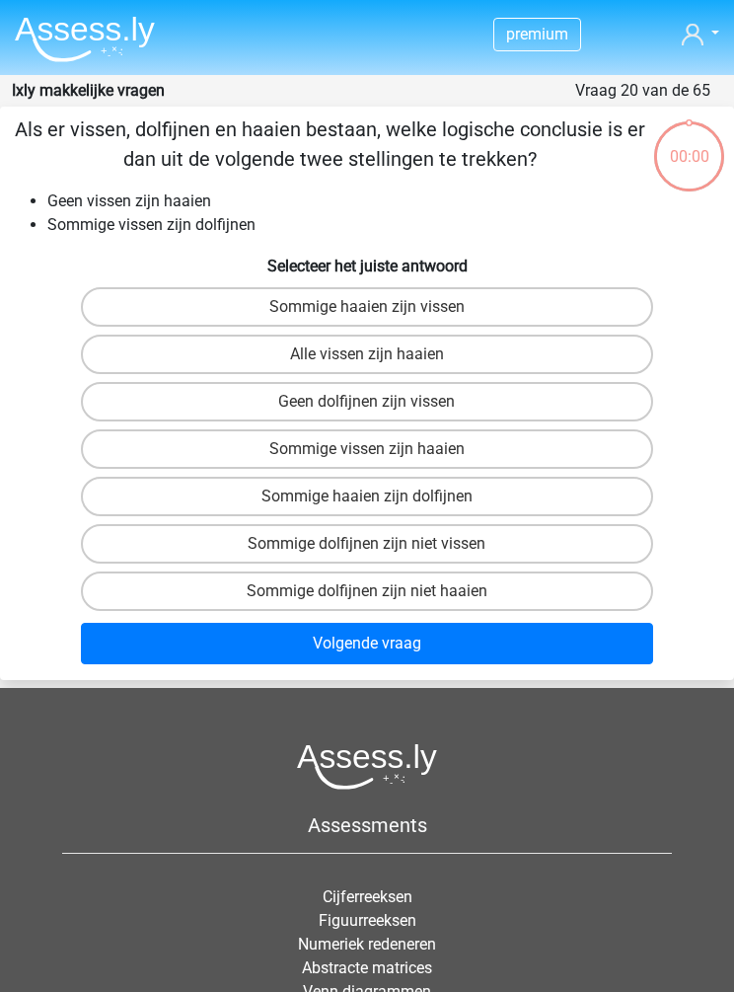
scroll to position [149, 0]
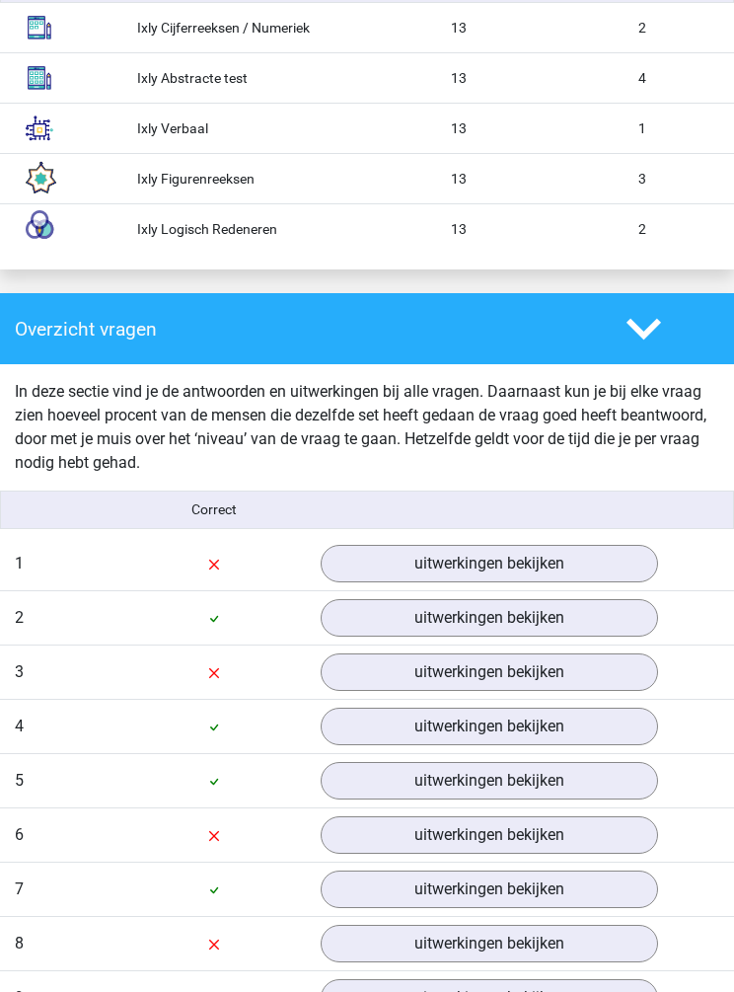
scroll to position [1965, 0]
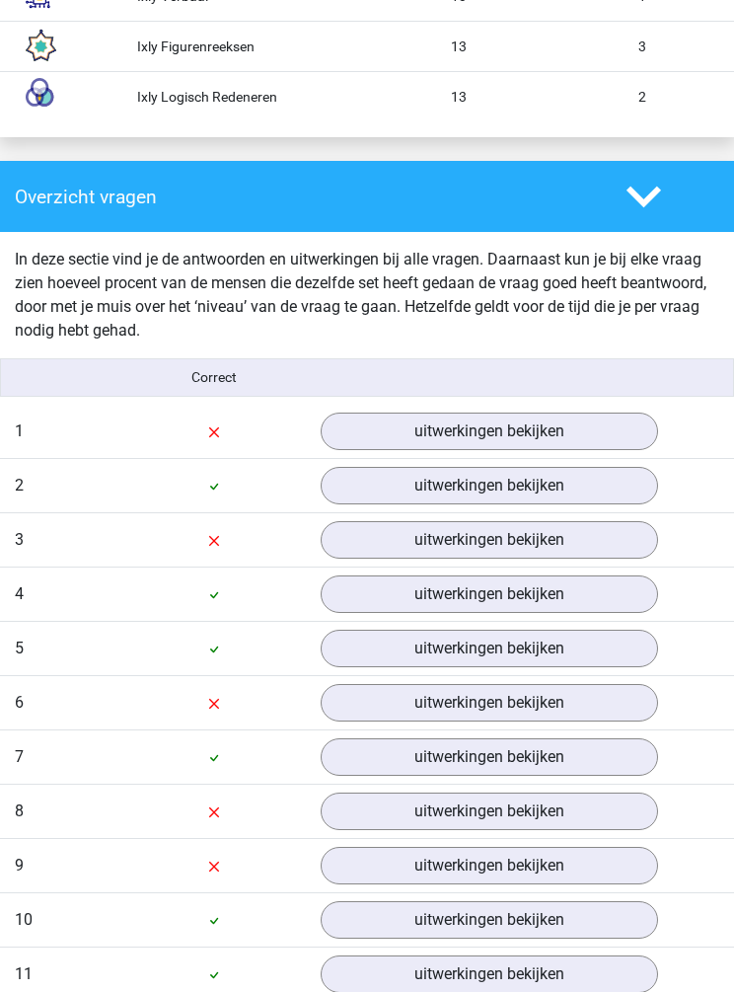
click at [339, 432] on link "uitwerkingen bekijken" at bounding box center [490, 432] width 338 height 38
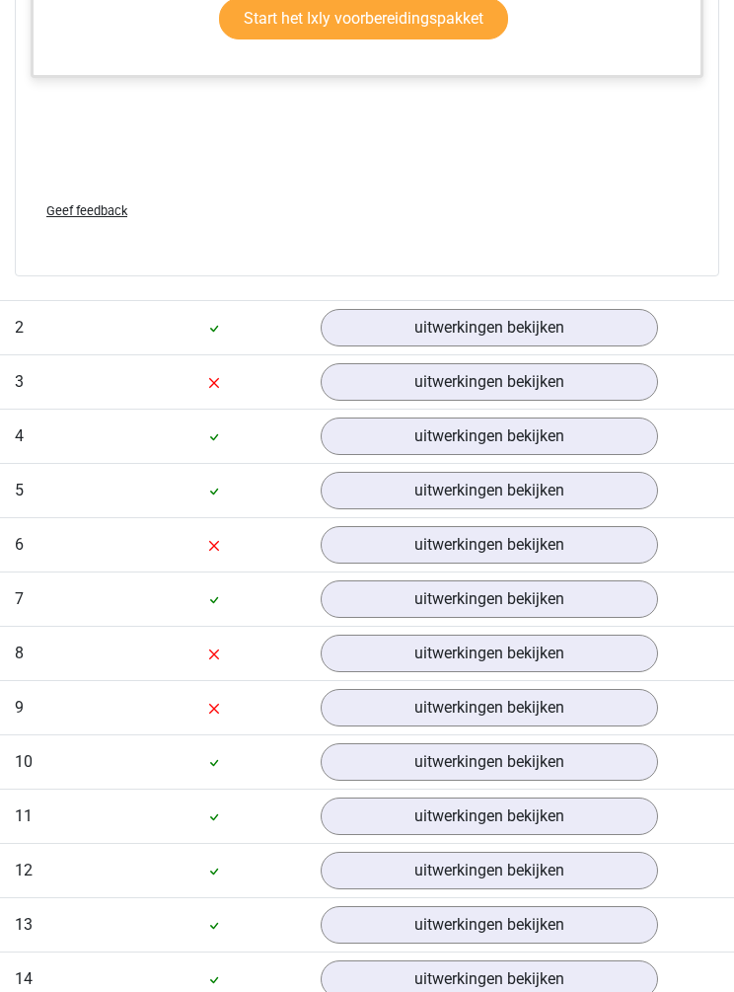
scroll to position [3253, 0]
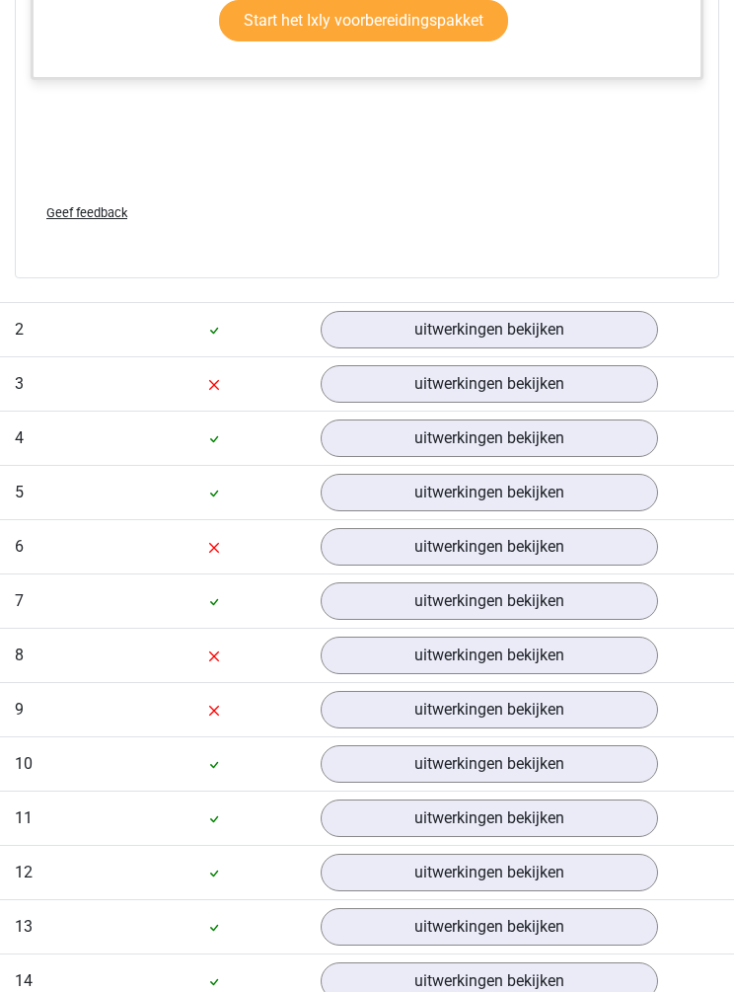
click at [342, 332] on link "uitwerkingen bekijken" at bounding box center [490, 330] width 338 height 38
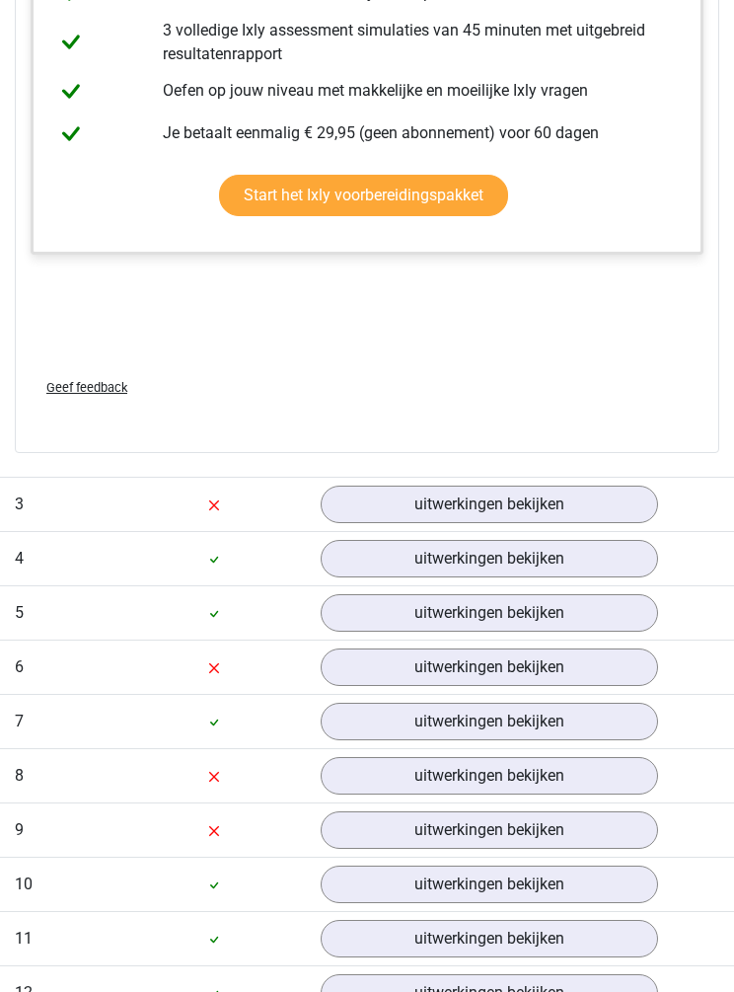
scroll to position [4422, 0]
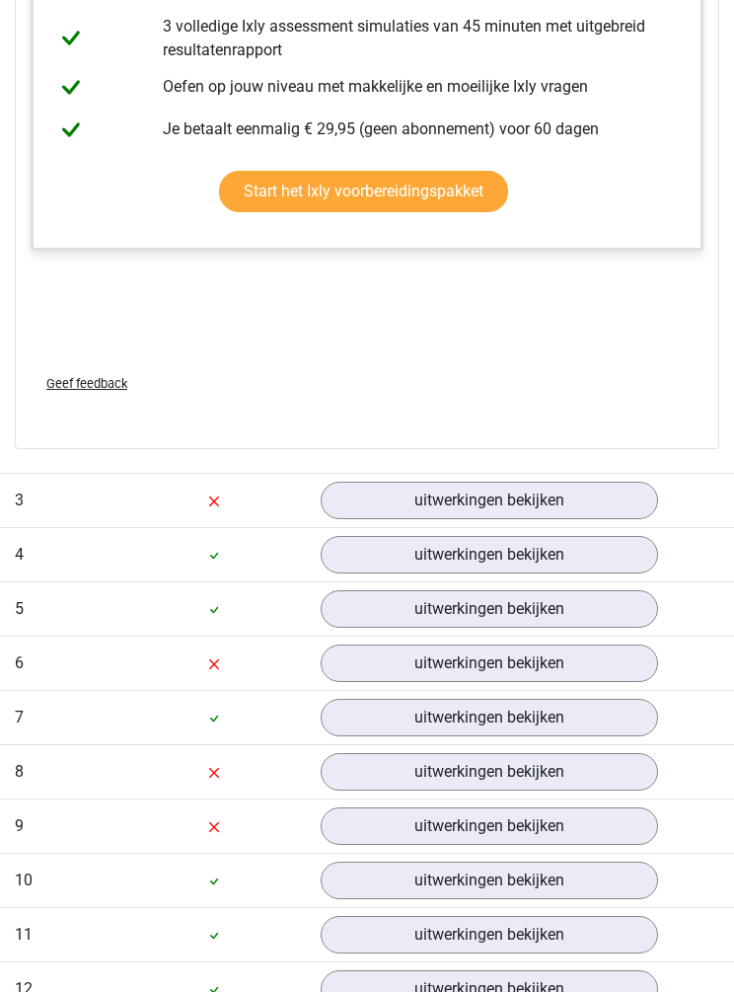
click at [324, 515] on div "uitwerkingen bekijken" at bounding box center [489, 501] width 367 height 38
click at [347, 500] on link "uitwerkingen bekijken" at bounding box center [490, 501] width 338 height 38
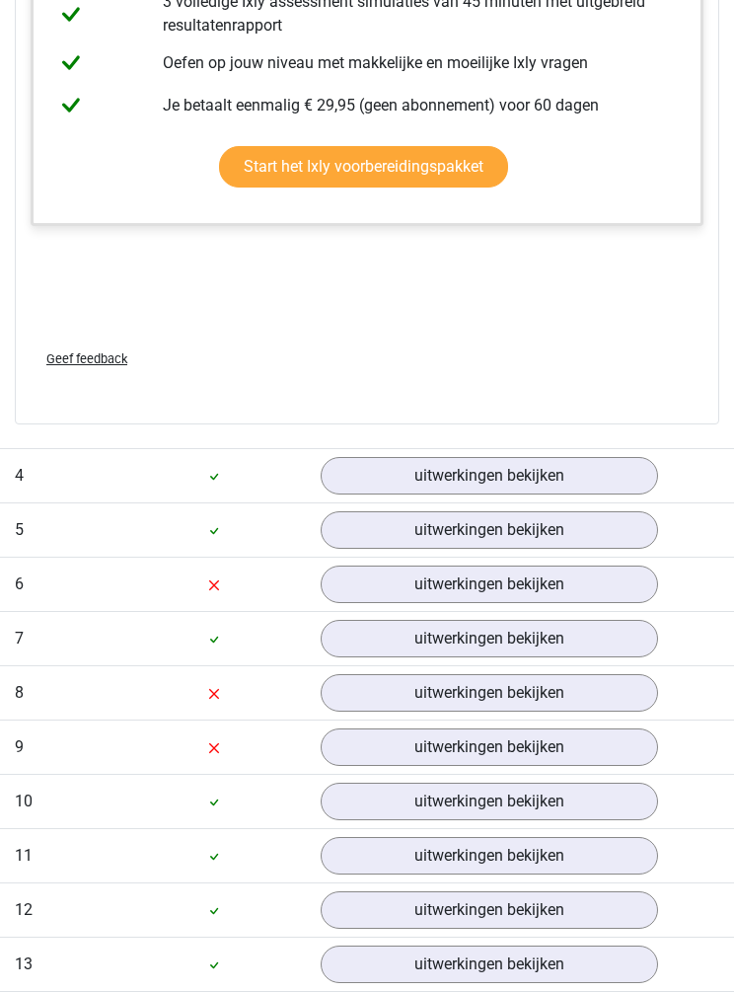
scroll to position [5505, 0]
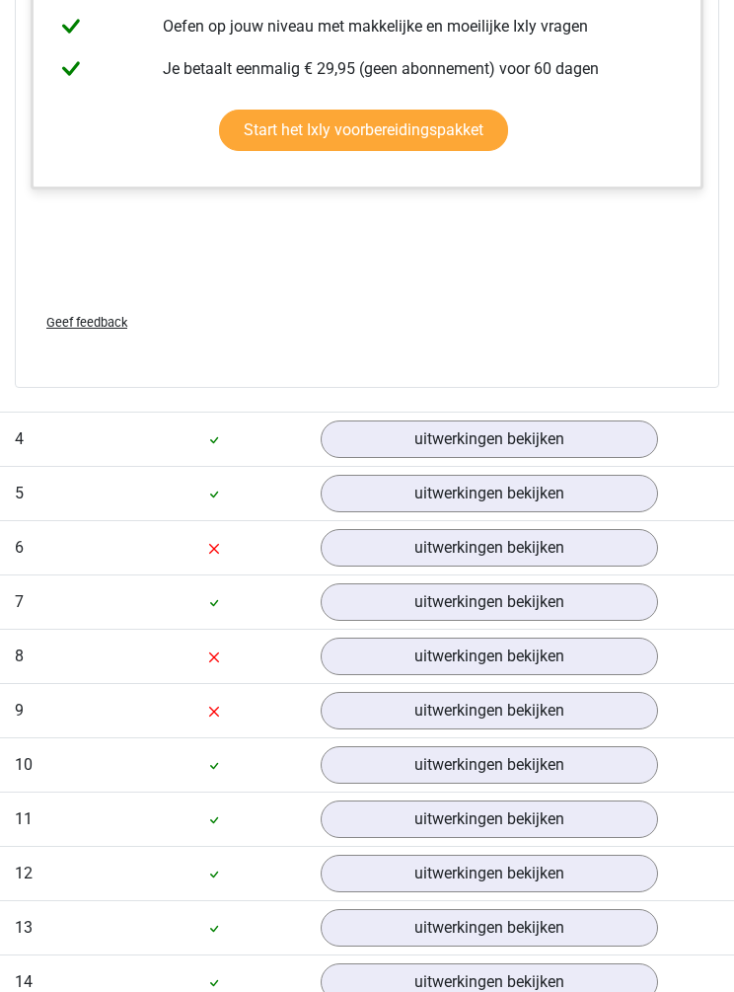
click at [341, 548] on link "uitwerkingen bekijken" at bounding box center [490, 548] width 338 height 38
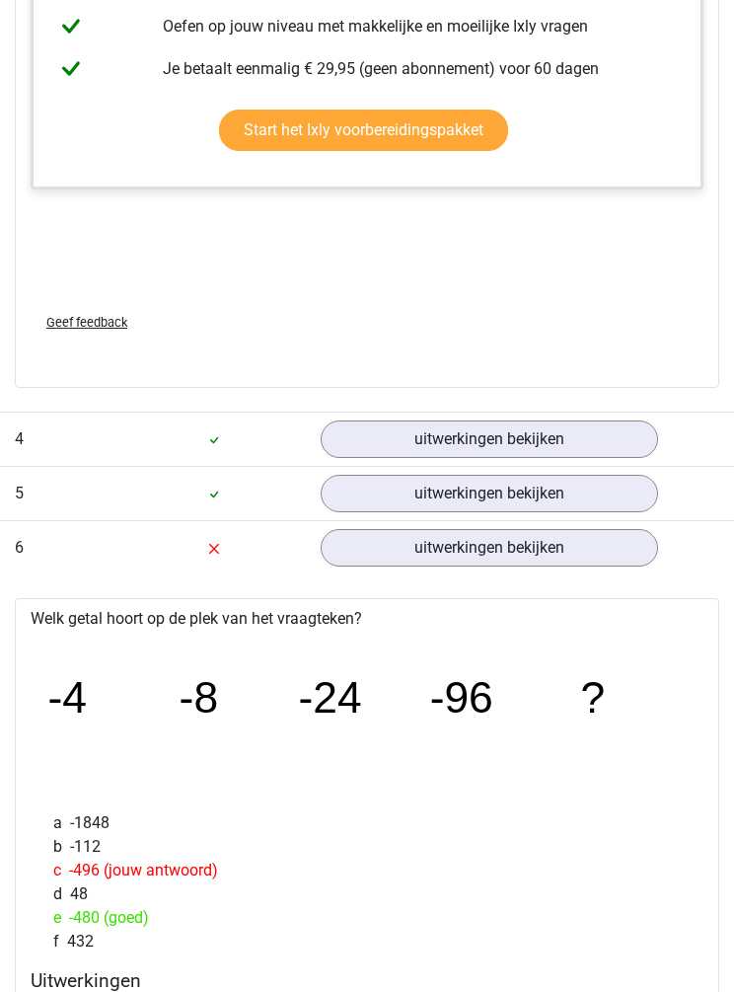
click at [359, 447] on link "uitwerkingen bekijken" at bounding box center [490, 439] width 338 height 38
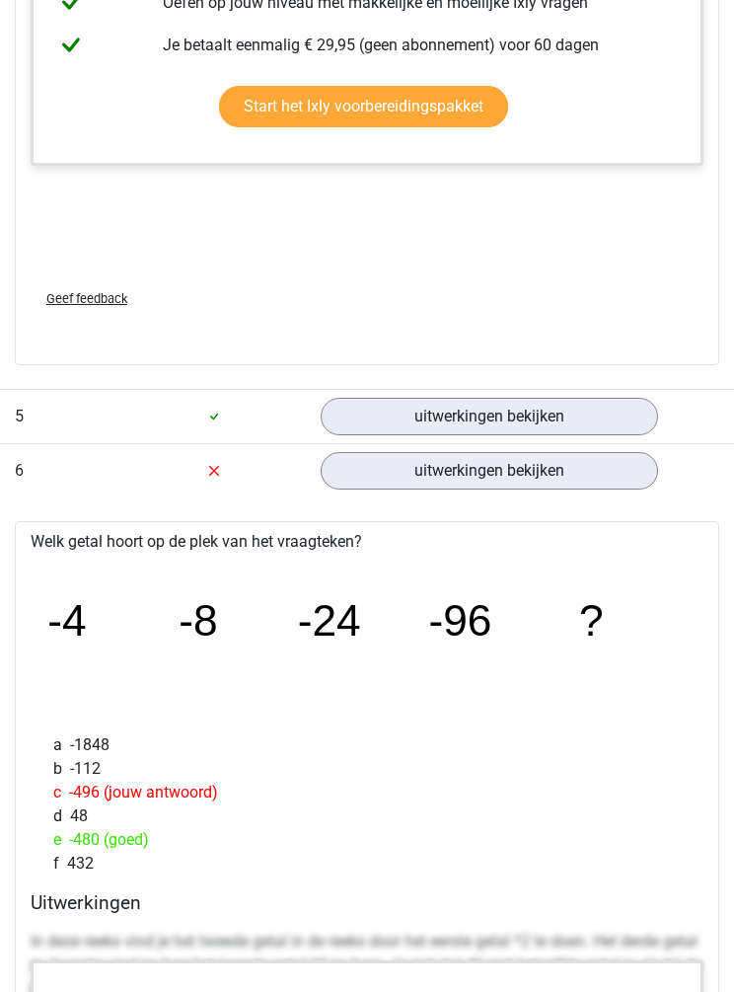
scroll to position [8637, 0]
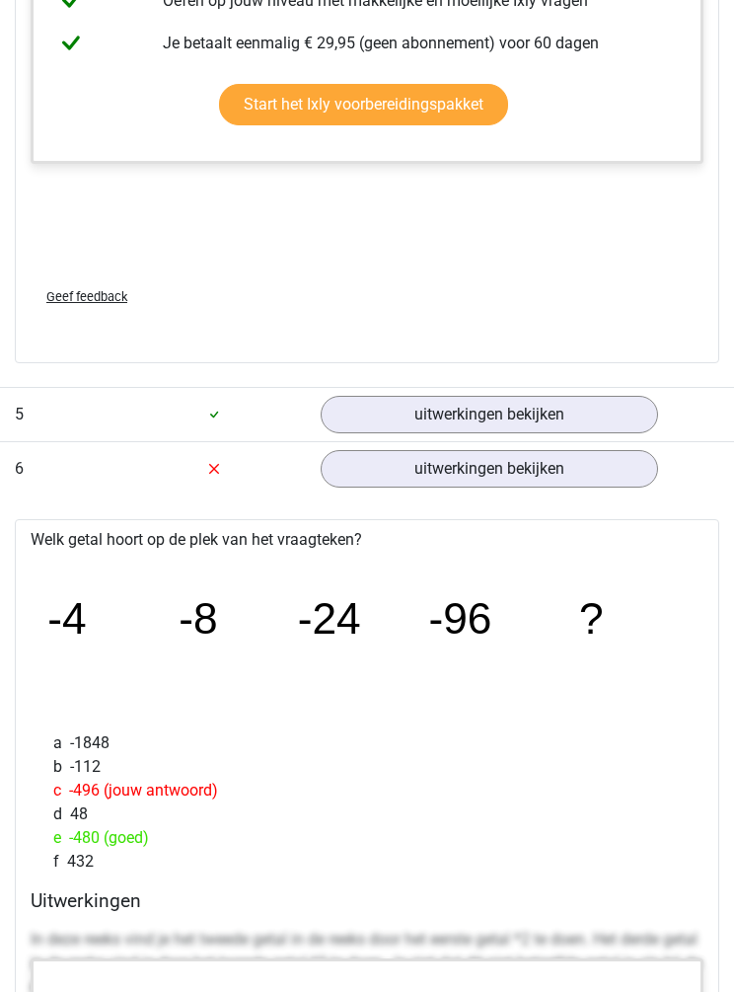
click at [346, 433] on link "uitwerkingen bekijken" at bounding box center [490, 415] width 338 height 38
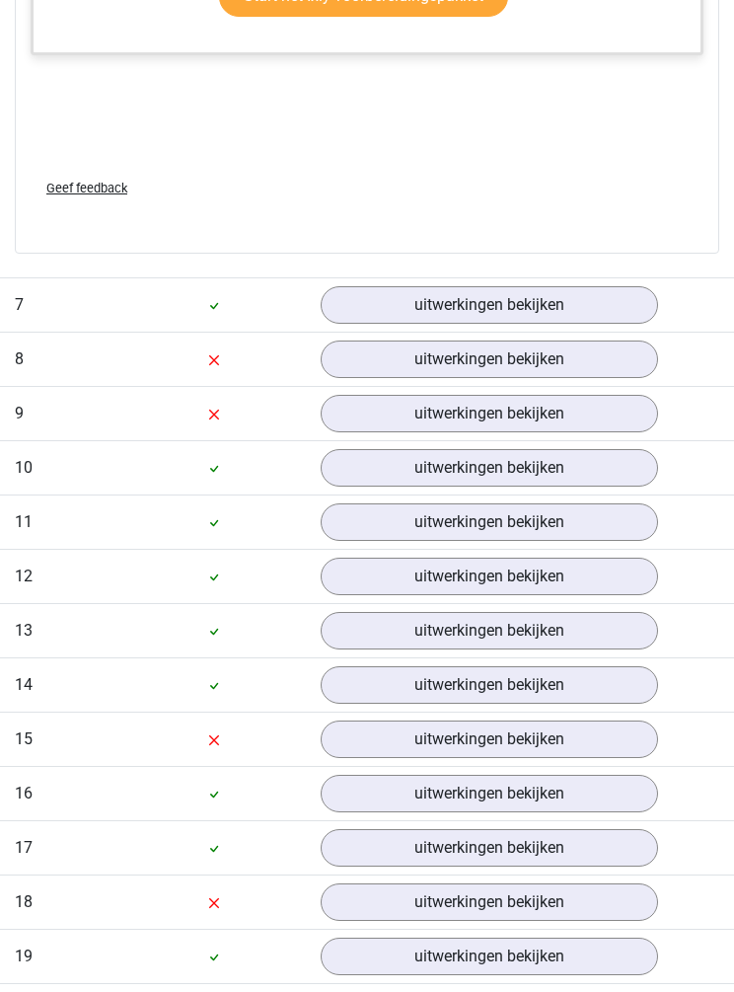
scroll to position [11119, 0]
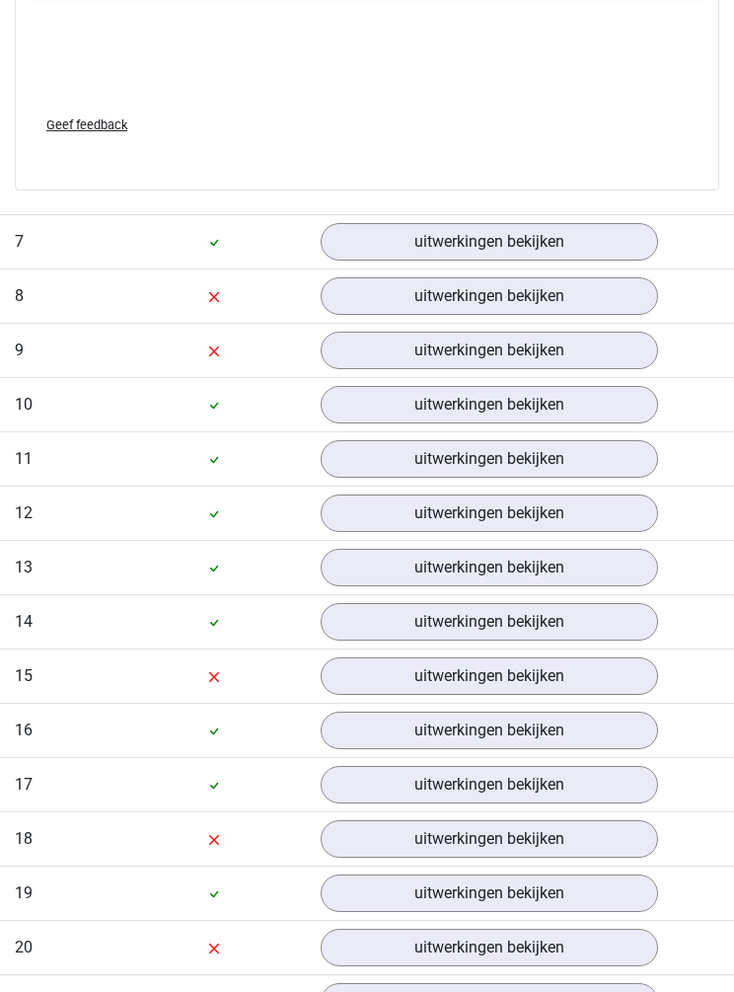
click at [342, 261] on link "uitwerkingen bekijken" at bounding box center [490, 242] width 338 height 38
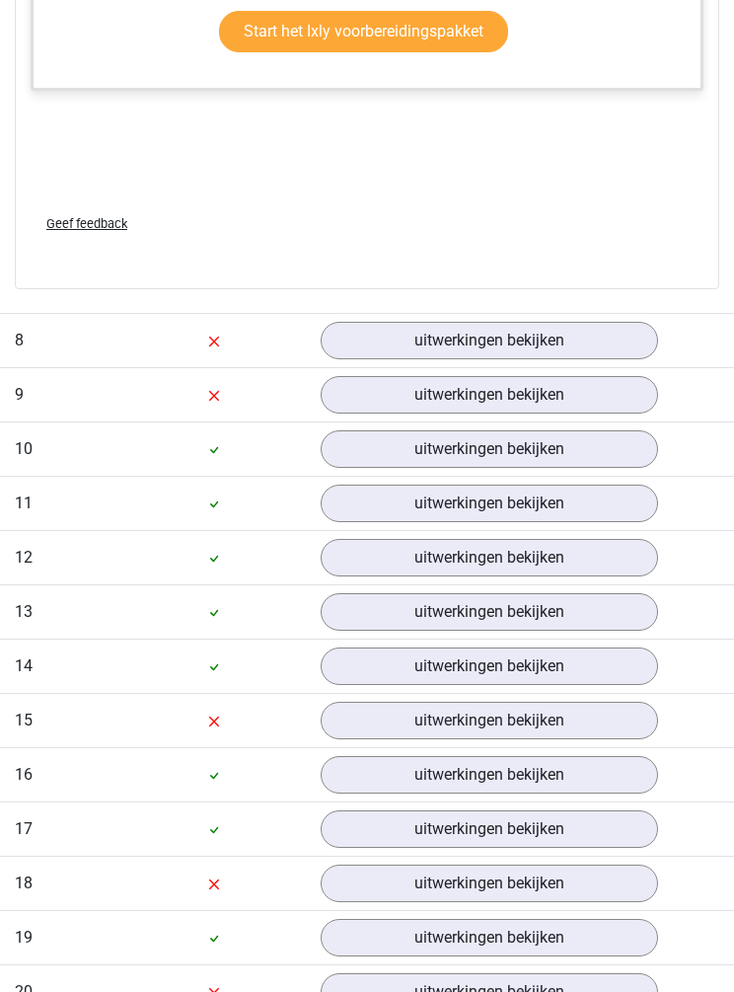
scroll to position [12465, 0]
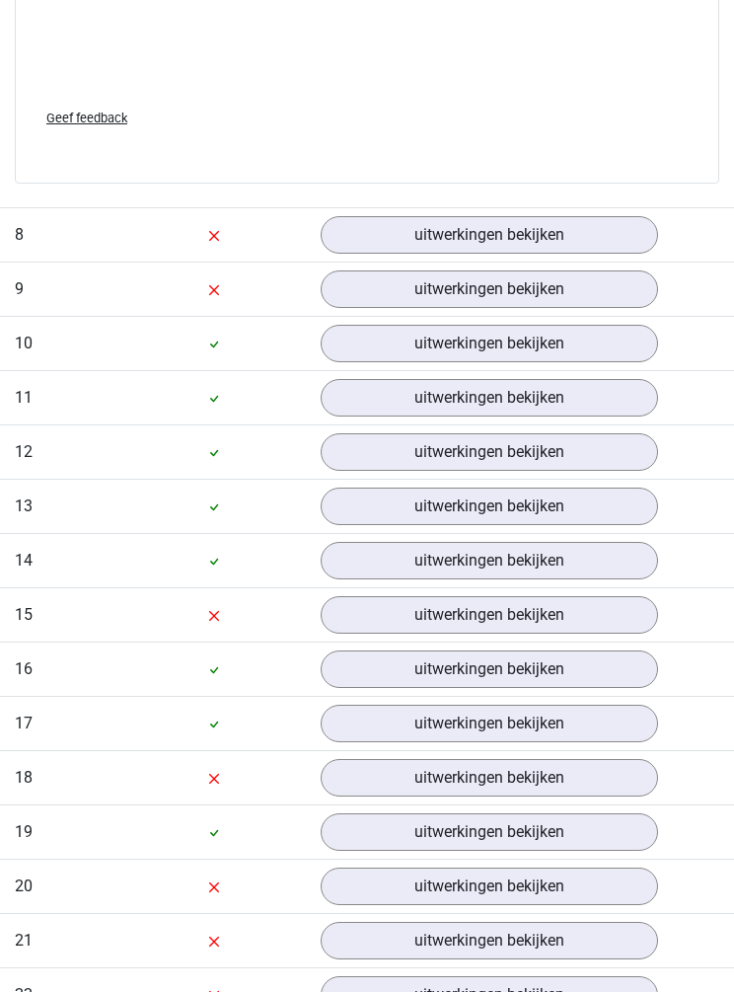
click at [343, 254] on link "uitwerkingen bekijken" at bounding box center [490, 235] width 338 height 38
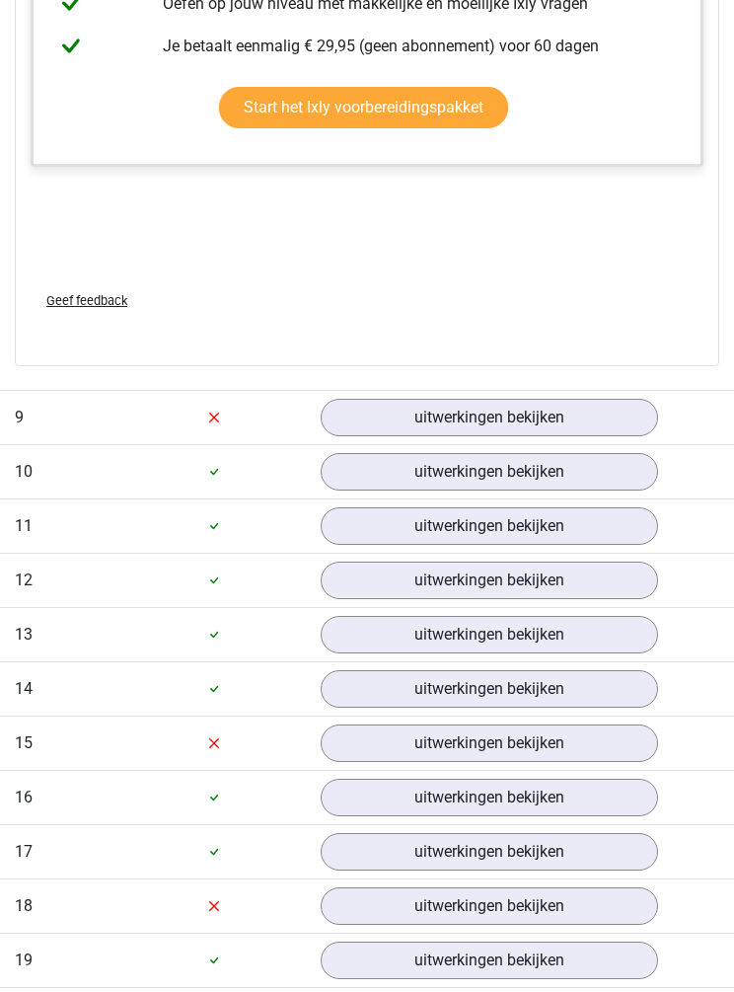
scroll to position [13402, 0]
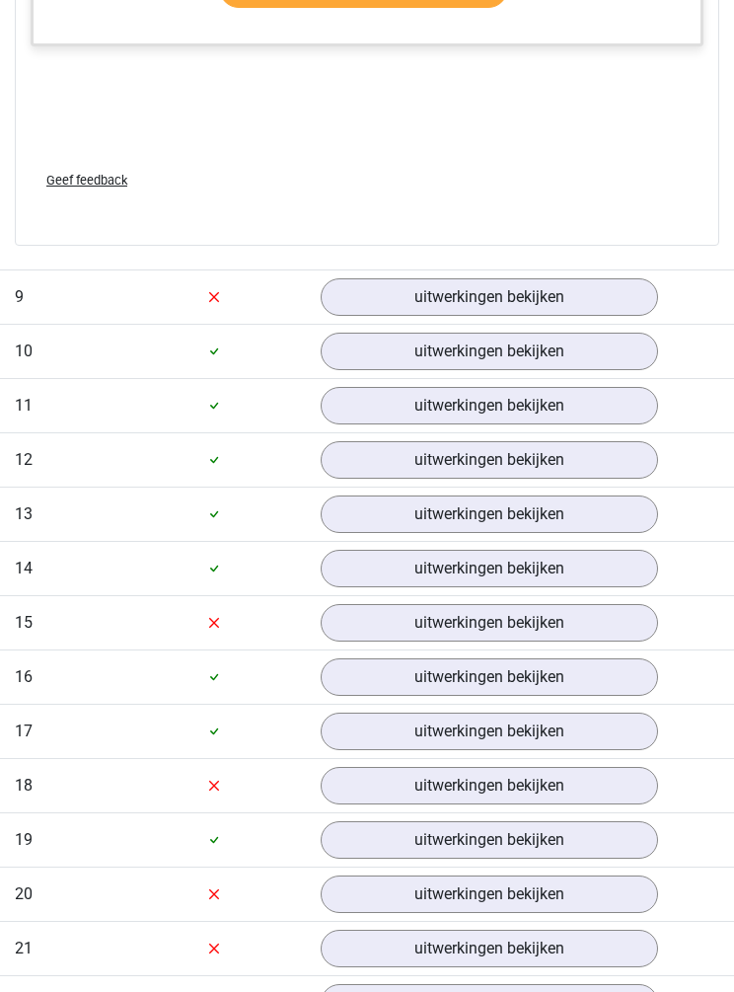
click at [343, 316] on link "uitwerkingen bekijken" at bounding box center [490, 297] width 338 height 38
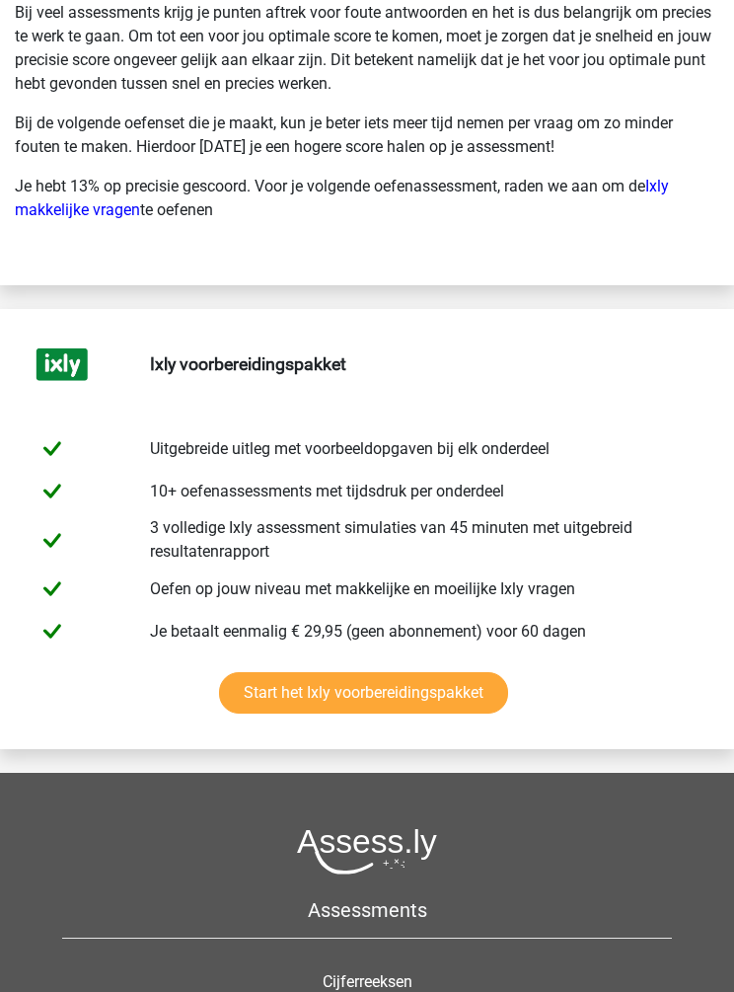
scroll to position [21227, 0]
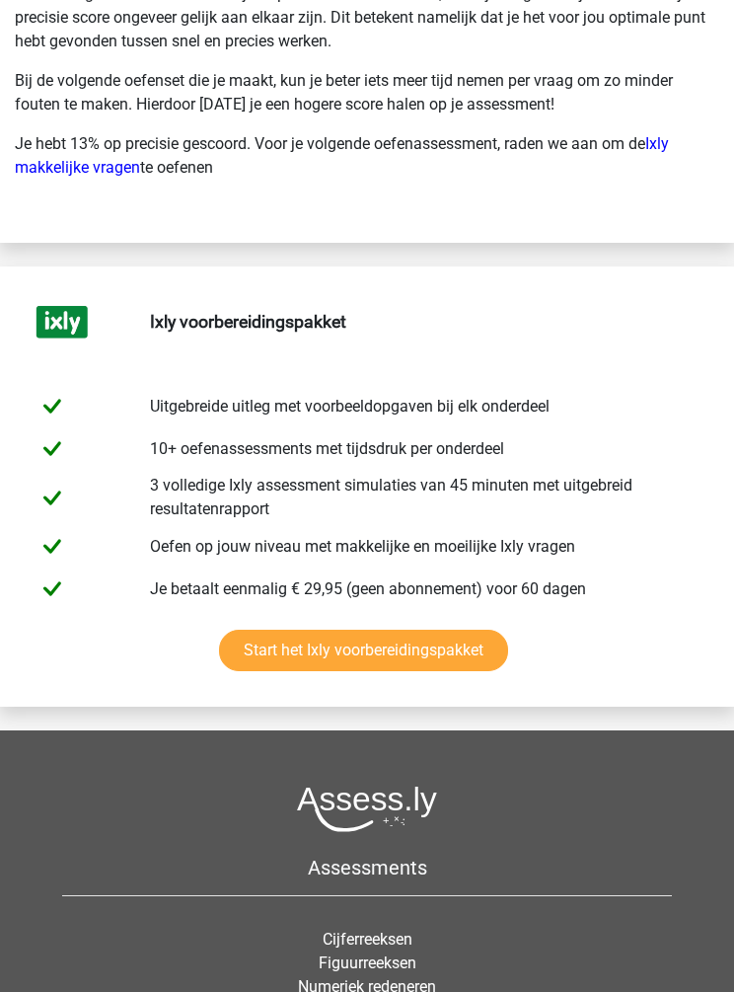
click at [39, 177] on link "Ixly makkelijke vragen" at bounding box center [342, 155] width 654 height 42
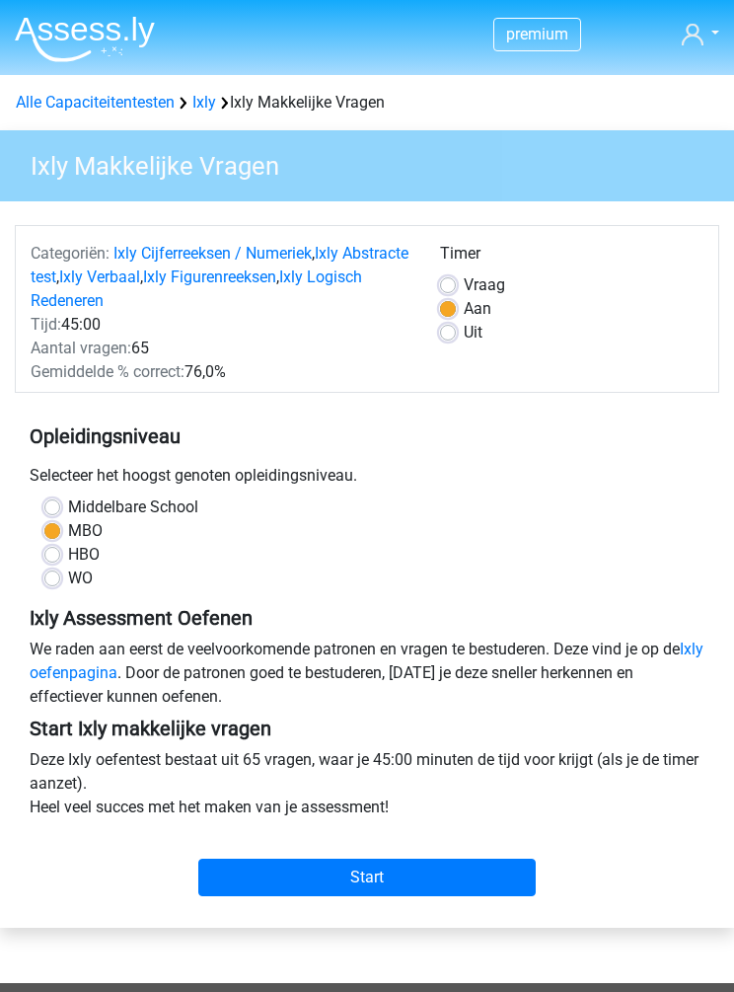
click at [439, 290] on div "Timer Per Vraag Aan Uit" at bounding box center [571, 313] width 293 height 142
click at [422, 276] on div "Categoriën: Ixly Cijferreeksen / Numeriek , Ixly Abstracte test , Ixly Verbaal …" at bounding box center [221, 277] width 410 height 71
click at [433, 292] on div "Timer Per Vraag Aan Uit" at bounding box center [571, 313] width 293 height 142
click at [429, 278] on div "Timer Per Vraag Aan Uit" at bounding box center [571, 313] width 293 height 142
click at [431, 279] on div "Timer Per Vraag Aan Uit" at bounding box center [571, 313] width 293 height 142
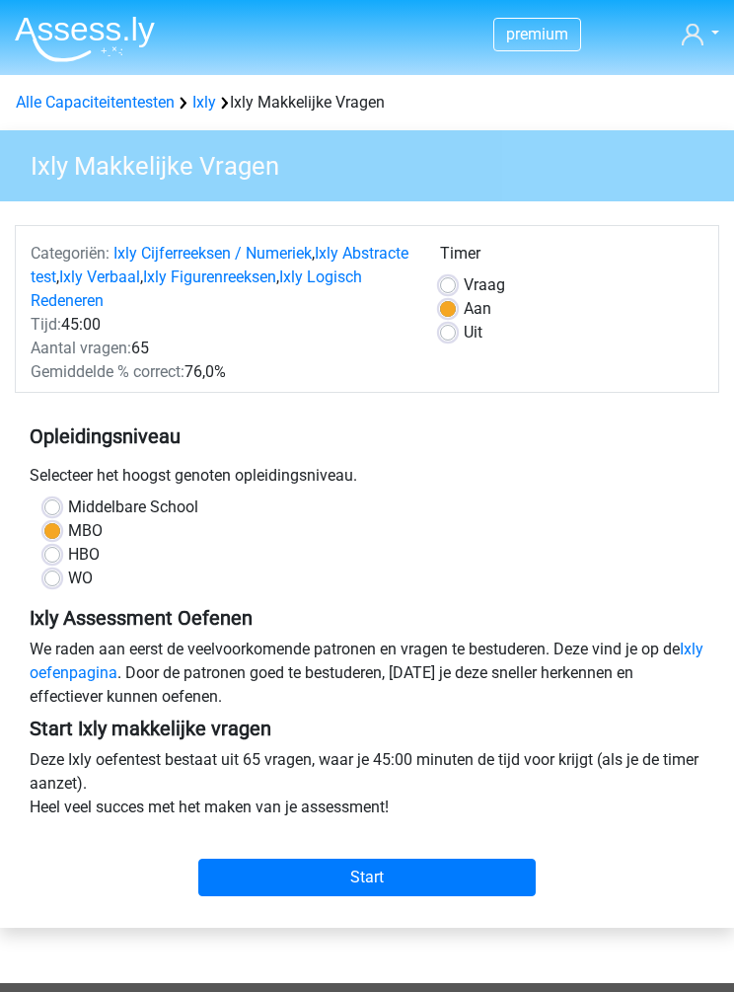
click at [427, 278] on div "Timer Per Vraag Aan Uit" at bounding box center [571, 313] width 293 height 142
click at [430, 274] on div "Timer Per Vraag Aan Uit" at bounding box center [571, 313] width 293 height 142
click at [432, 273] on div "Timer Per Vraag Aan Uit" at bounding box center [571, 313] width 293 height 142
click at [430, 319] on div "Timer Per Vraag Aan Uit" at bounding box center [571, 313] width 293 height 142
click at [421, 340] on div "Aantal vragen: 65" at bounding box center [221, 349] width 410 height 24
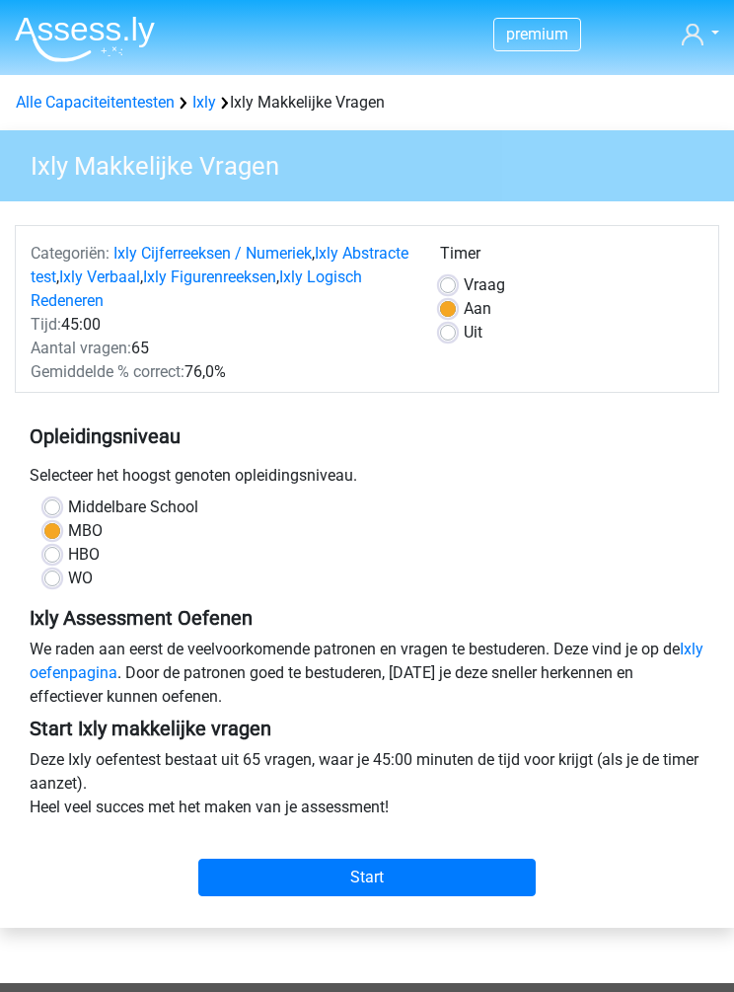
click at [429, 343] on div "Timer Per Vraag Aan Uit" at bounding box center [571, 313] width 293 height 142
click at [434, 343] on div "Timer Per Vraag Aan Uit" at bounding box center [571, 313] width 293 height 142
click at [443, 343] on div "Uit" at bounding box center [572, 333] width 264 height 24
click at [464, 338] on label "Uit" at bounding box center [473, 333] width 19 height 24
click at [443, 338] on input "Uit" at bounding box center [448, 331] width 16 height 20
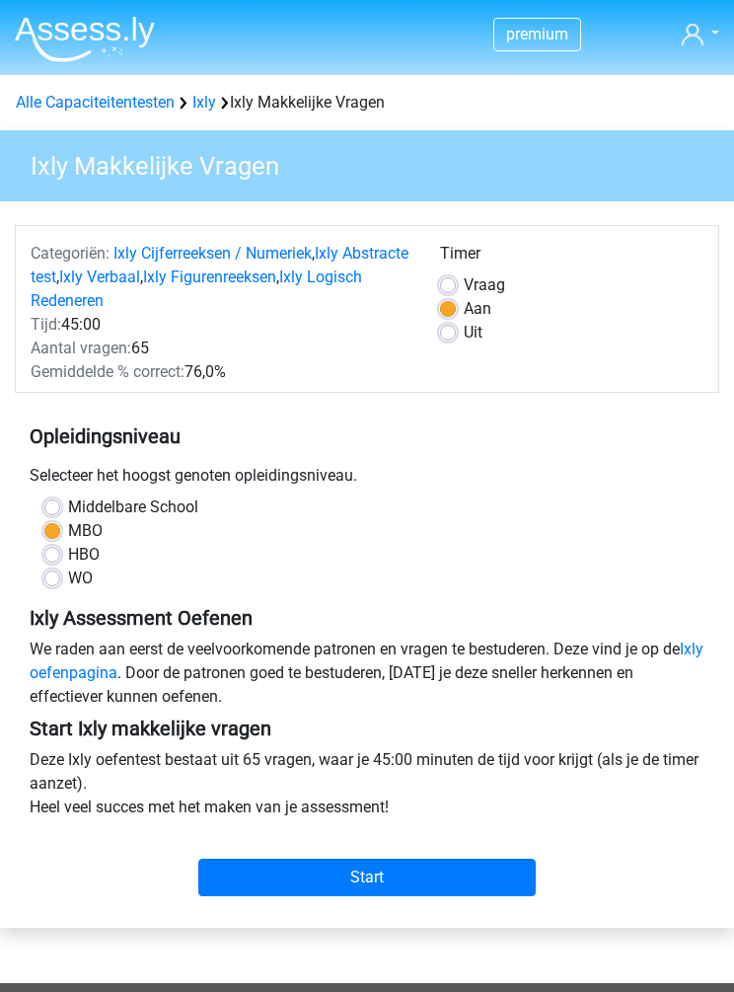
radio input "true"
click at [438, 269] on div "Timer Per Vraag Aan Uit" at bounding box center [571, 313] width 293 height 142
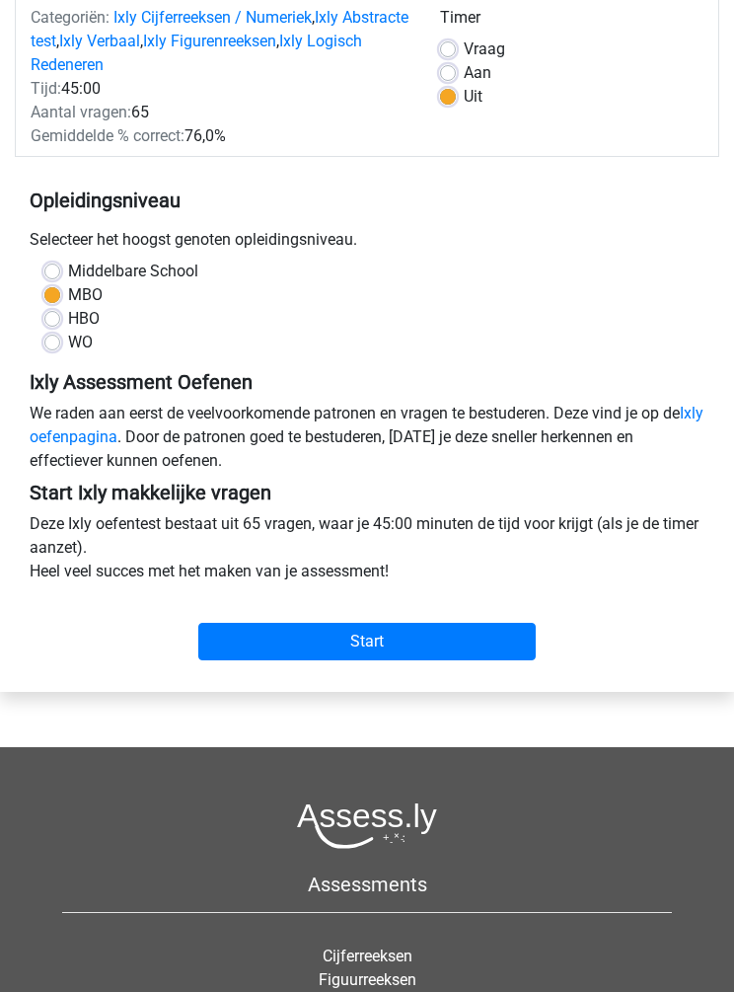
scroll to position [235, 0]
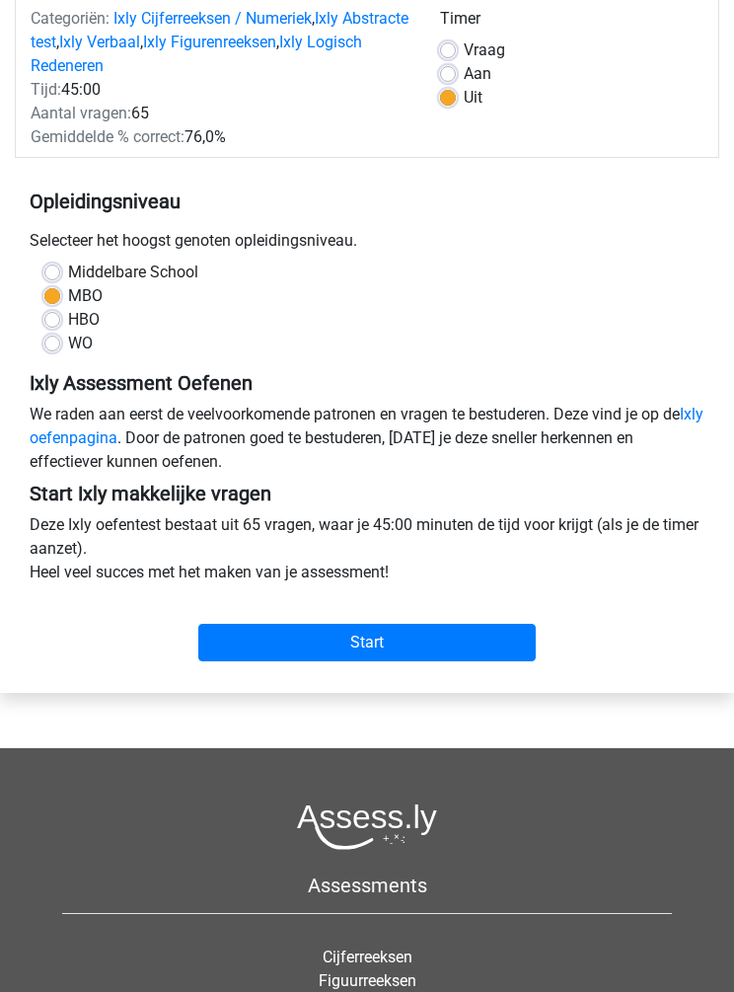
click at [54, 444] on link "Ixly oefenpagina" at bounding box center [367, 426] width 674 height 42
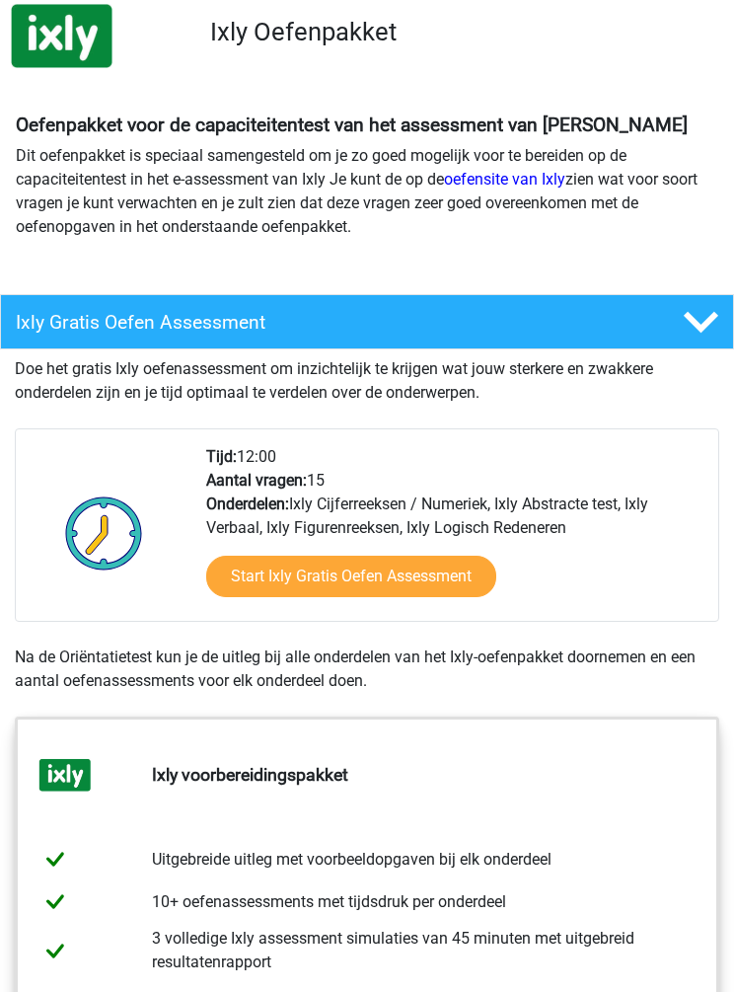
scroll to position [187, 0]
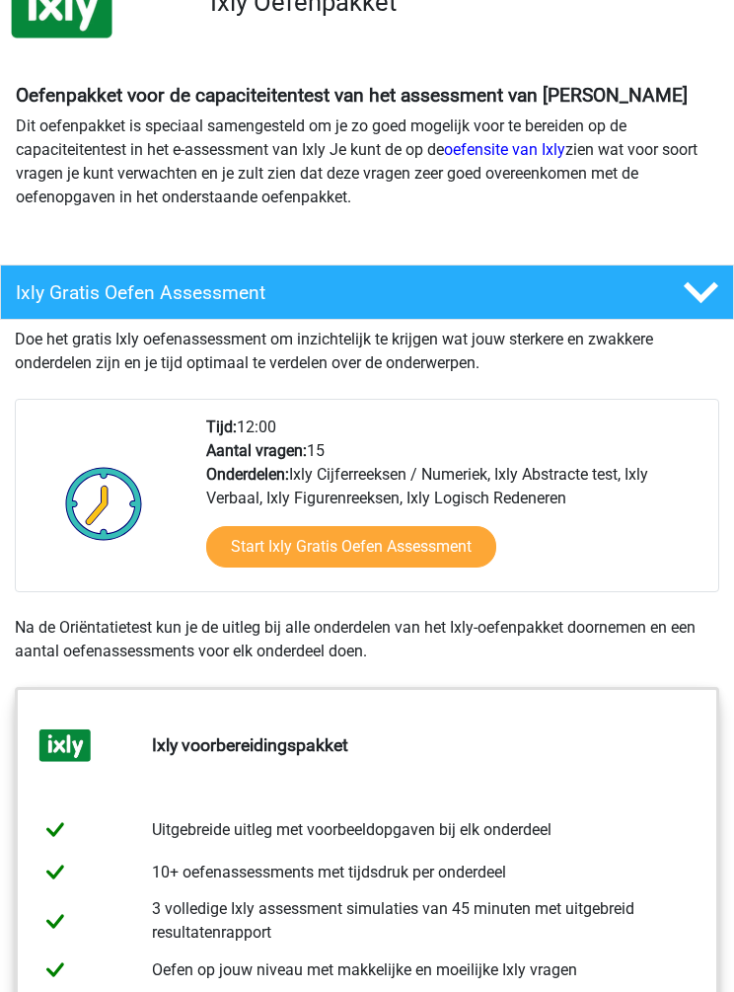
click at [233, 559] on link "Start Ixly Gratis Oefen Assessment" at bounding box center [351, 546] width 290 height 41
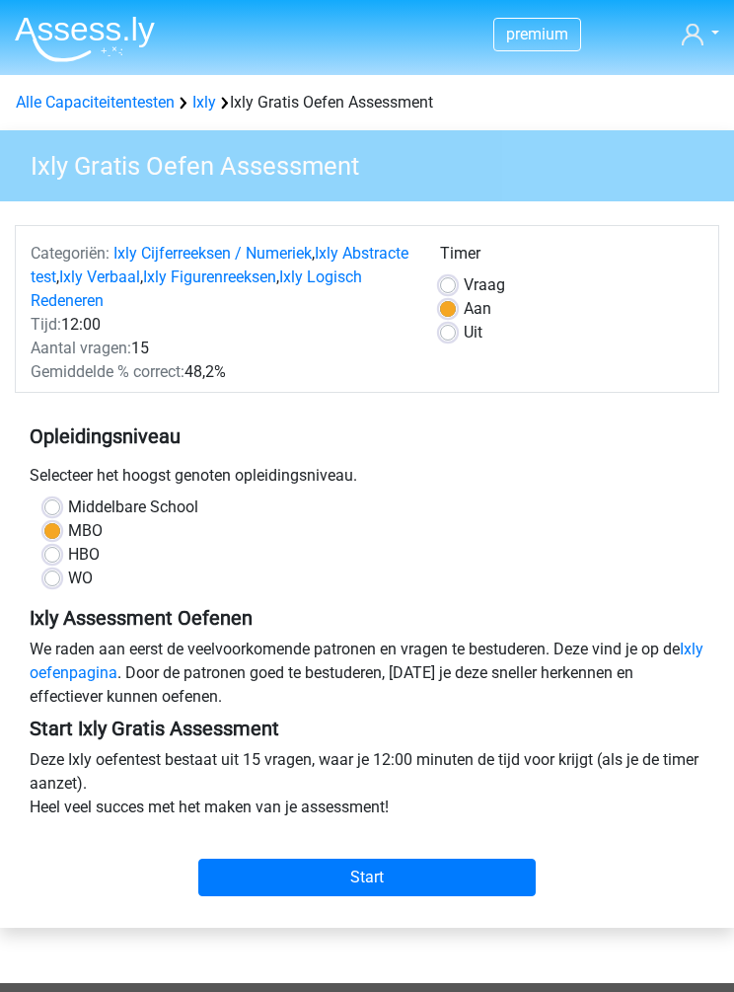
click at [476, 916] on div "Categoriën: Ixly Cijferreeksen / Numeriek , Ixly Abstracte test , Ixly Verbaal …" at bounding box center [367, 564] width 705 height 726
click at [474, 868] on input "Start" at bounding box center [367, 878] width 338 height 38
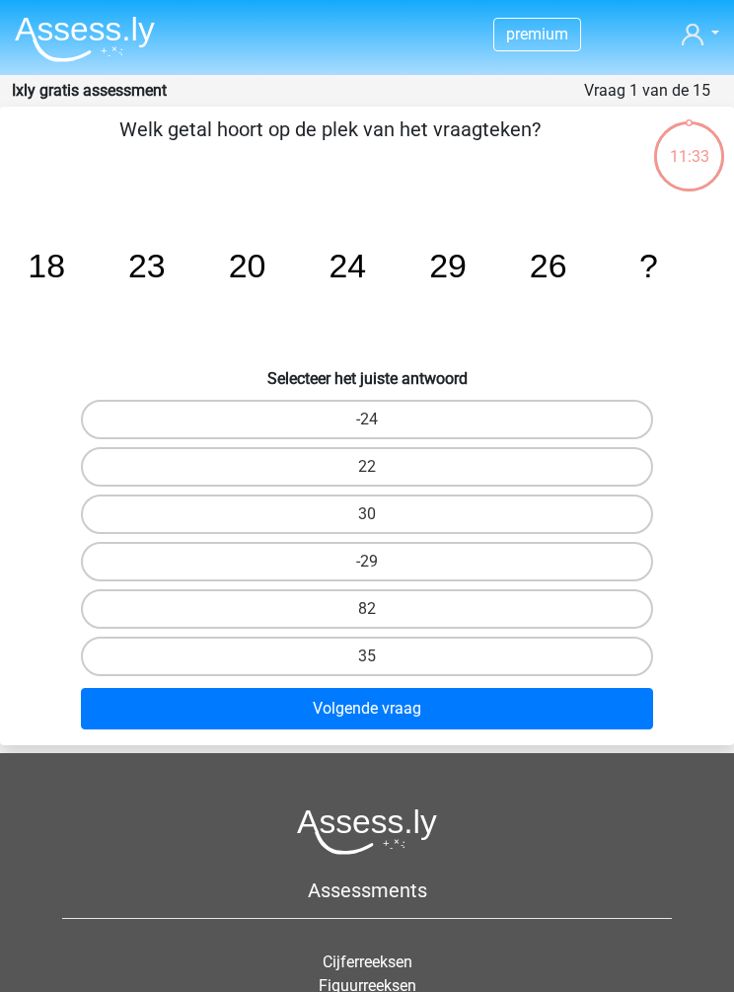
click at [560, 511] on label "30" at bounding box center [367, 514] width 573 height 39
click at [380, 514] on input "30" at bounding box center [373, 520] width 13 height 13
radio input "true"
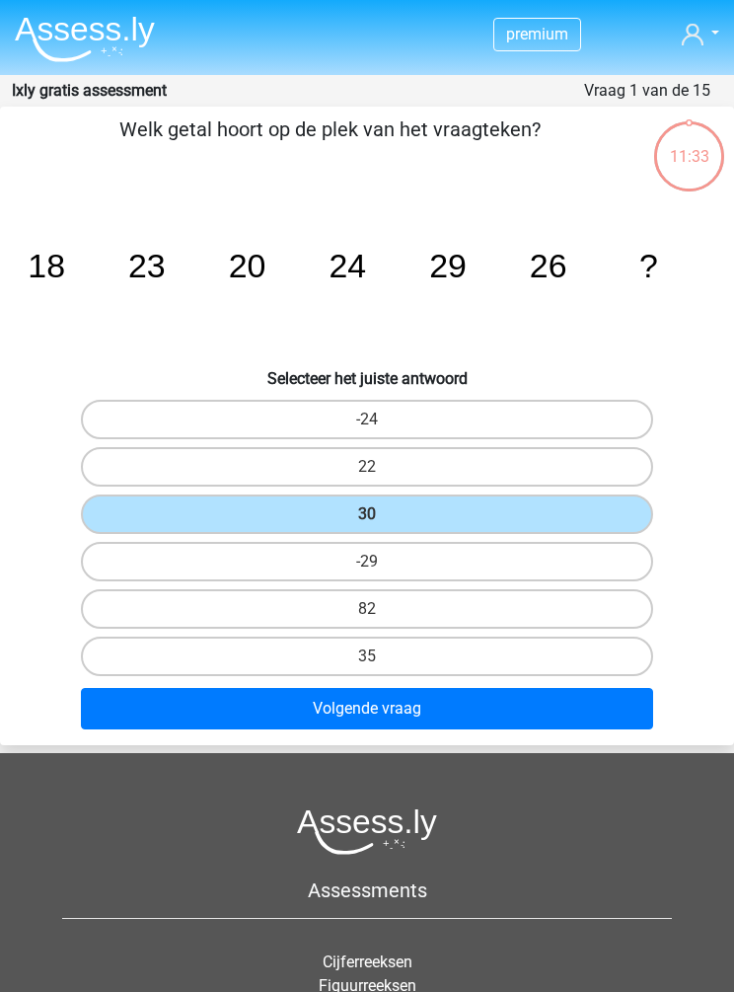
click at [570, 716] on button "Volgende vraag" at bounding box center [367, 708] width 573 height 41
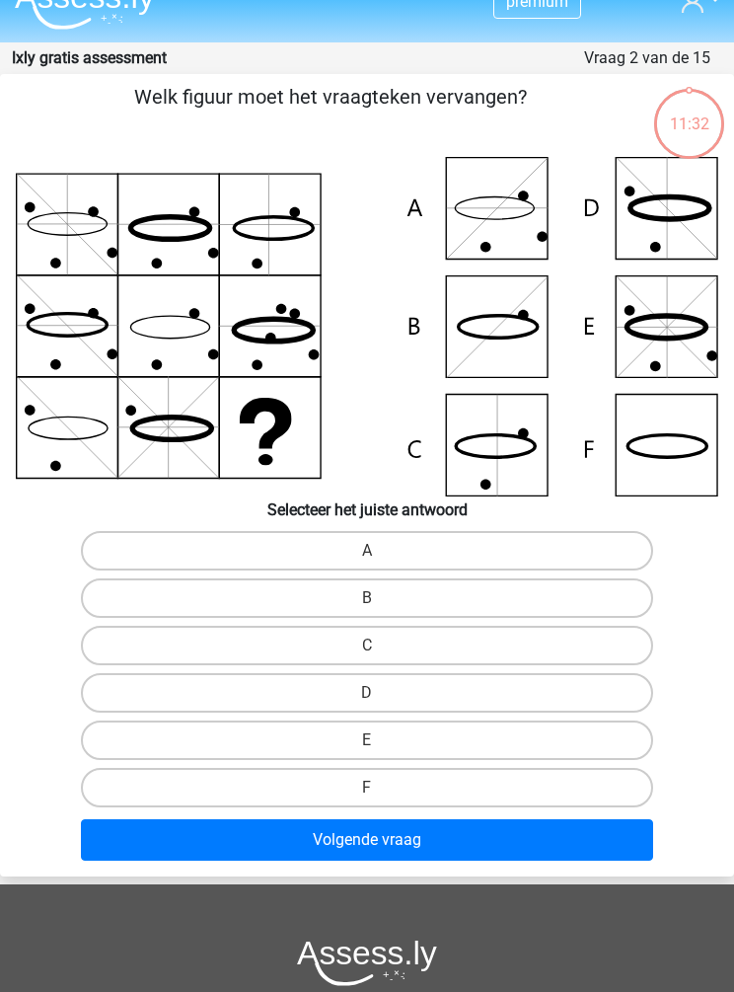
scroll to position [79, 0]
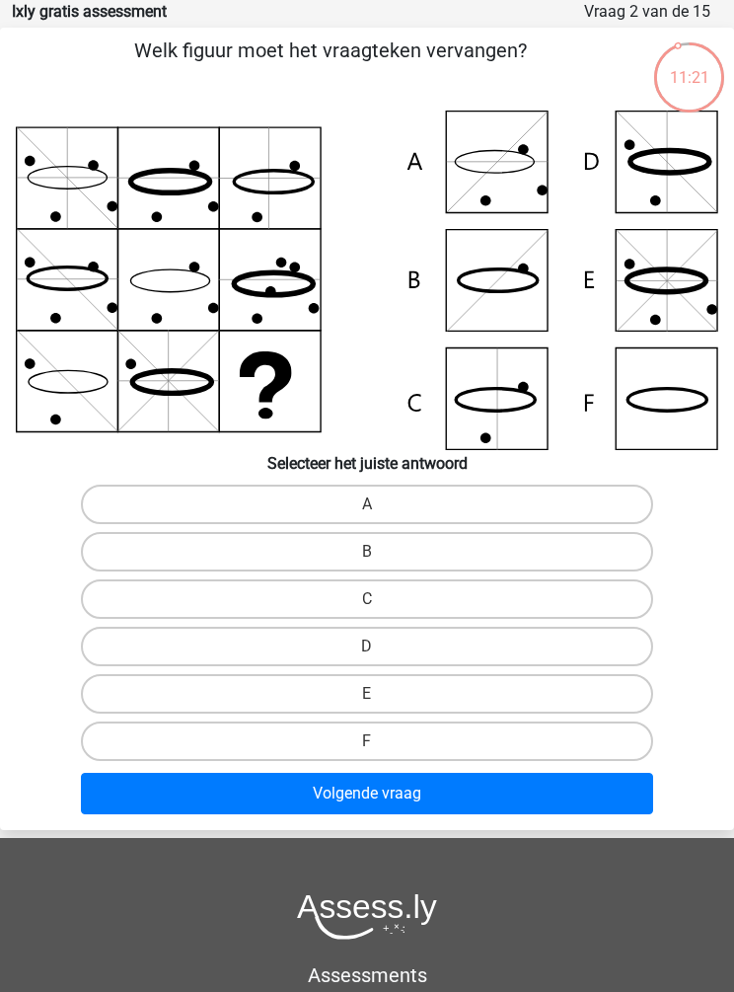
click at [573, 738] on label "F" at bounding box center [367, 741] width 573 height 39
click at [380, 741] on input "F" at bounding box center [373, 747] width 13 height 13
radio input "true"
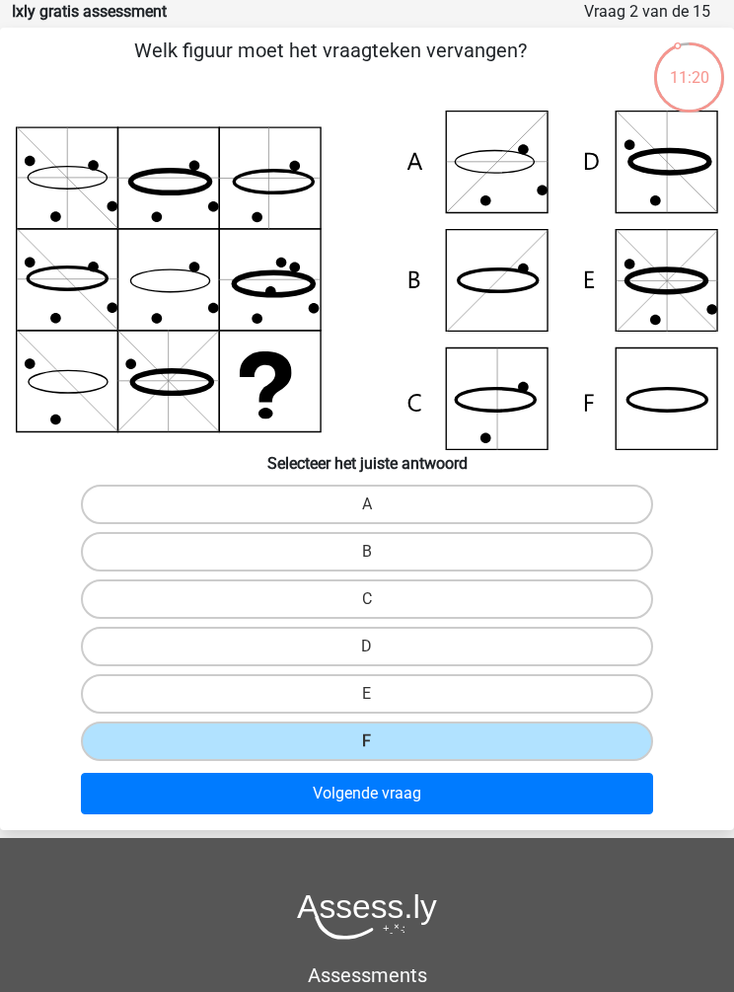
click at [559, 806] on button "Volgende vraag" at bounding box center [367, 793] width 573 height 41
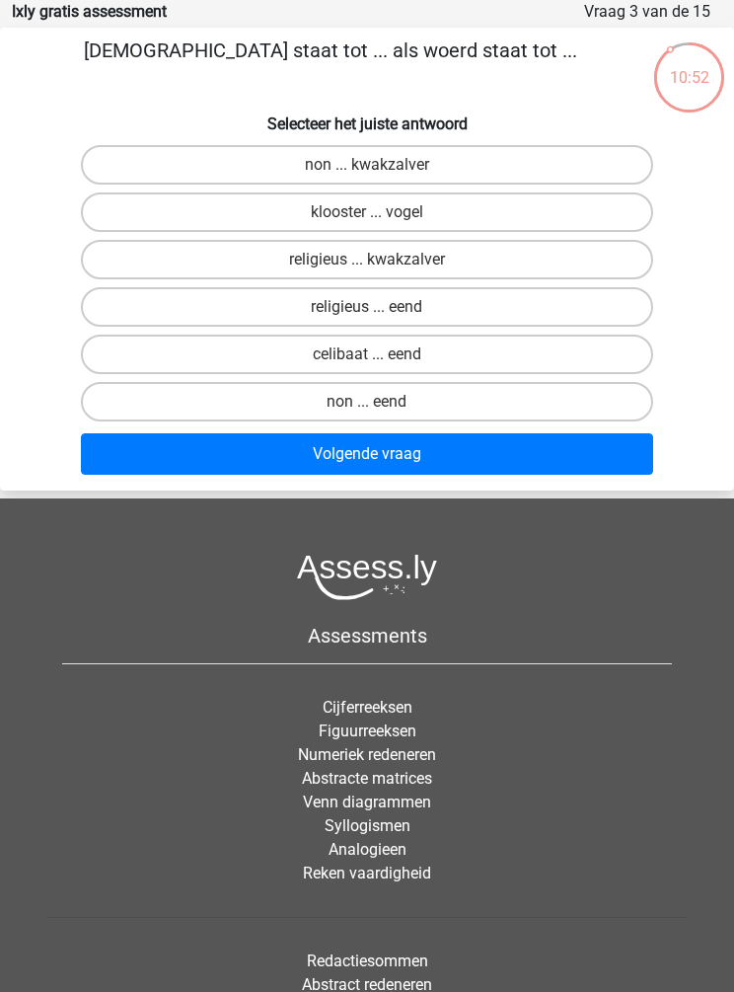
click at [153, 307] on label "religieus ... eend" at bounding box center [367, 306] width 573 height 39
click at [367, 307] on input "religieus ... eend" at bounding box center [373, 313] width 13 height 13
radio input "true"
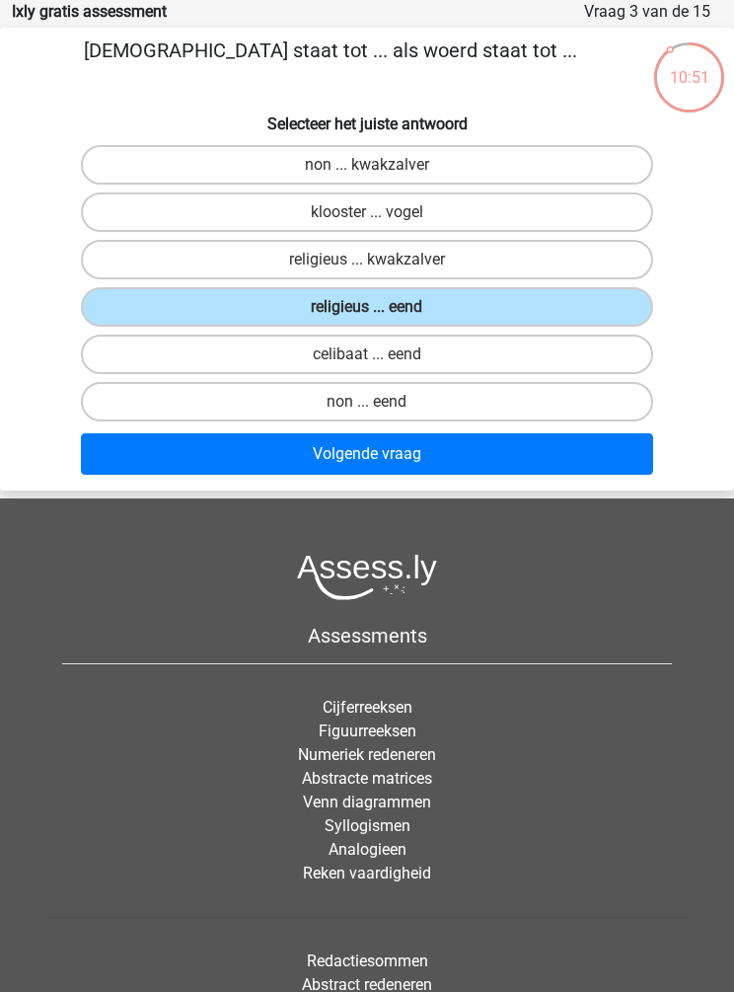
click at [620, 462] on button "Volgende vraag" at bounding box center [367, 453] width 573 height 41
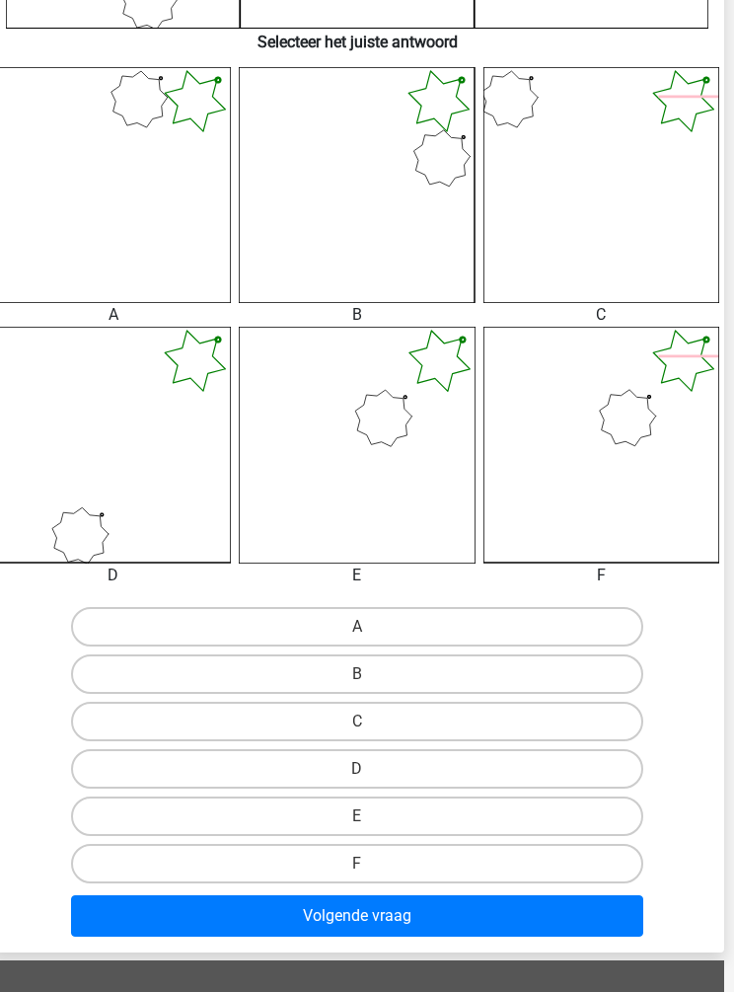
scroll to position [737, 10]
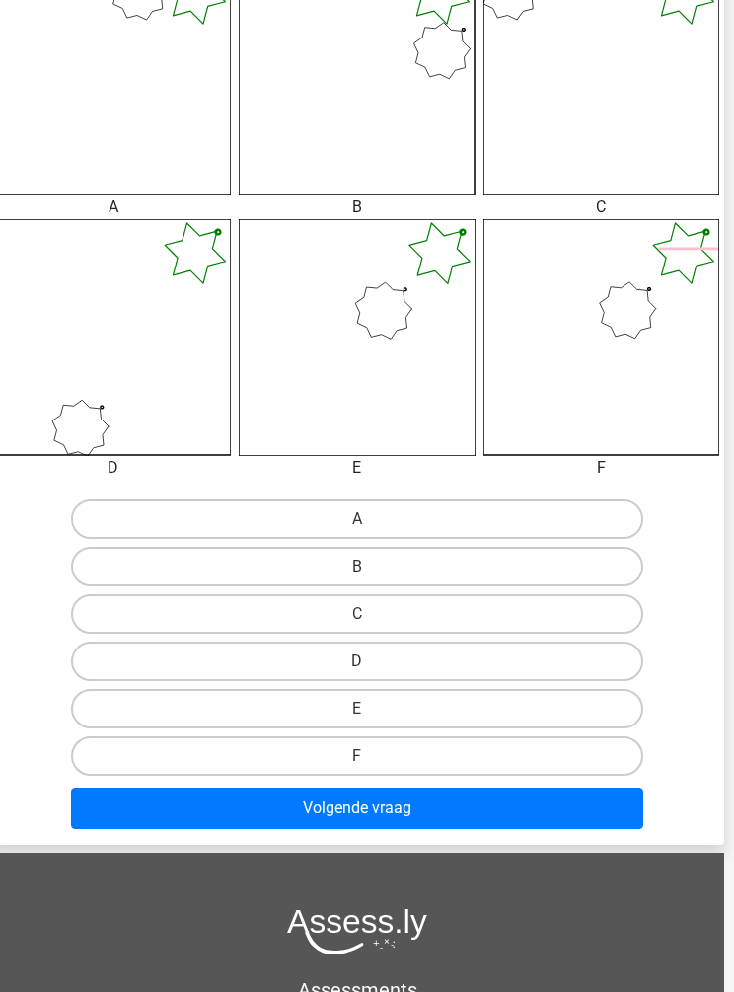
click at [152, 579] on label "B" at bounding box center [357, 566] width 573 height 39
click at [357, 579] on input "B" at bounding box center [363, 573] width 13 height 13
radio input "true"
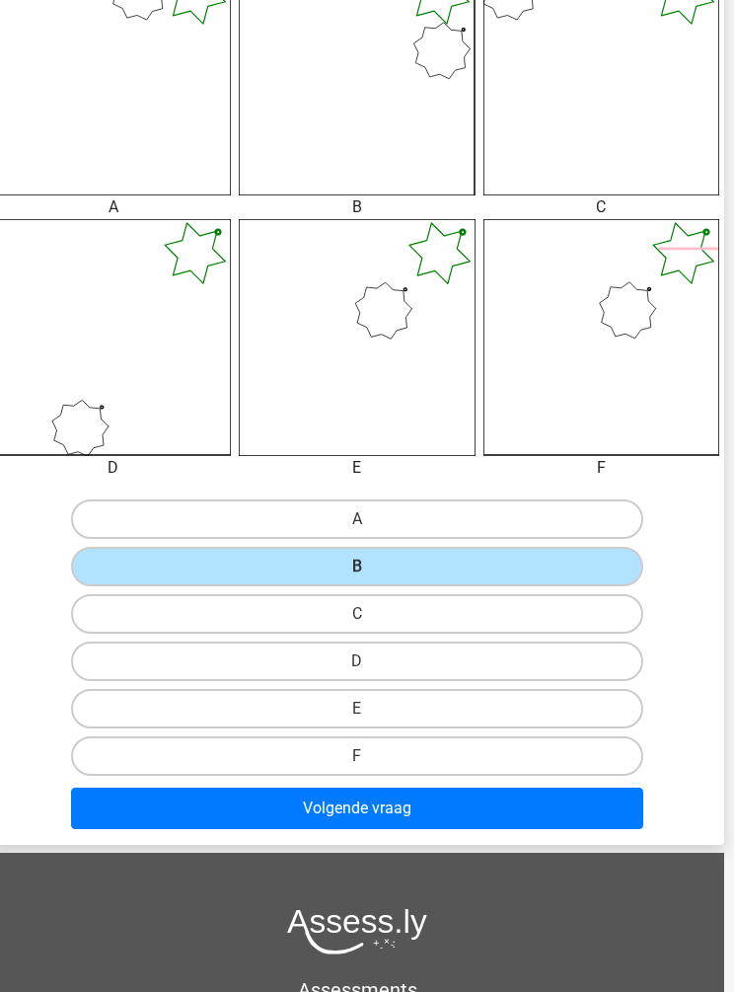
click at [581, 804] on button "Volgende vraag" at bounding box center [357, 808] width 573 height 41
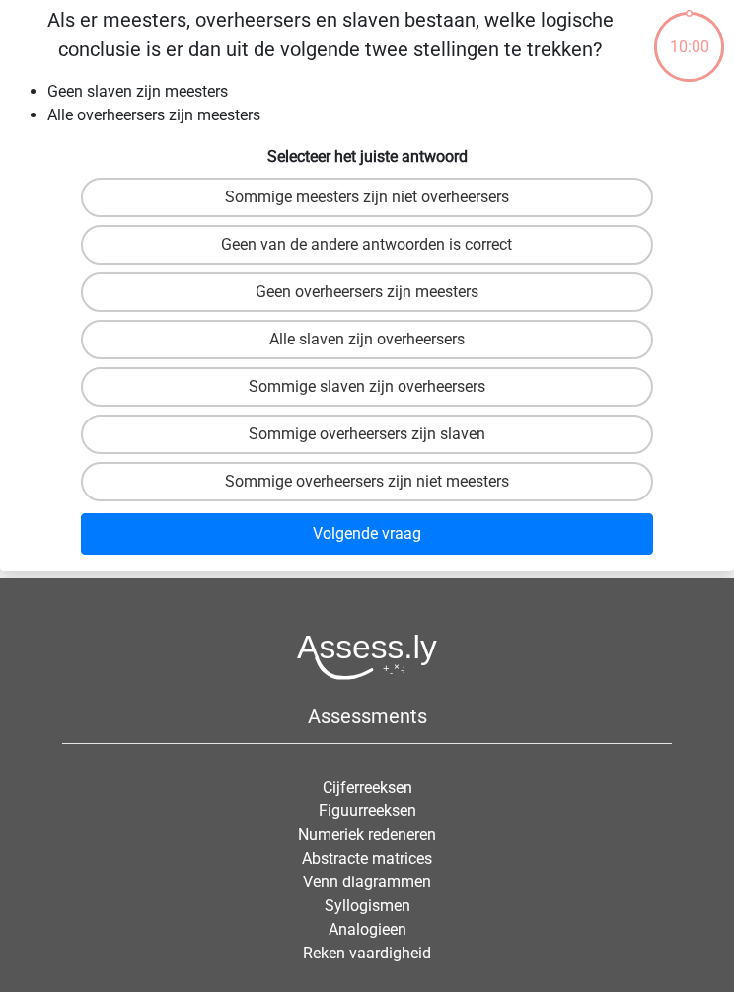
scroll to position [79, 0]
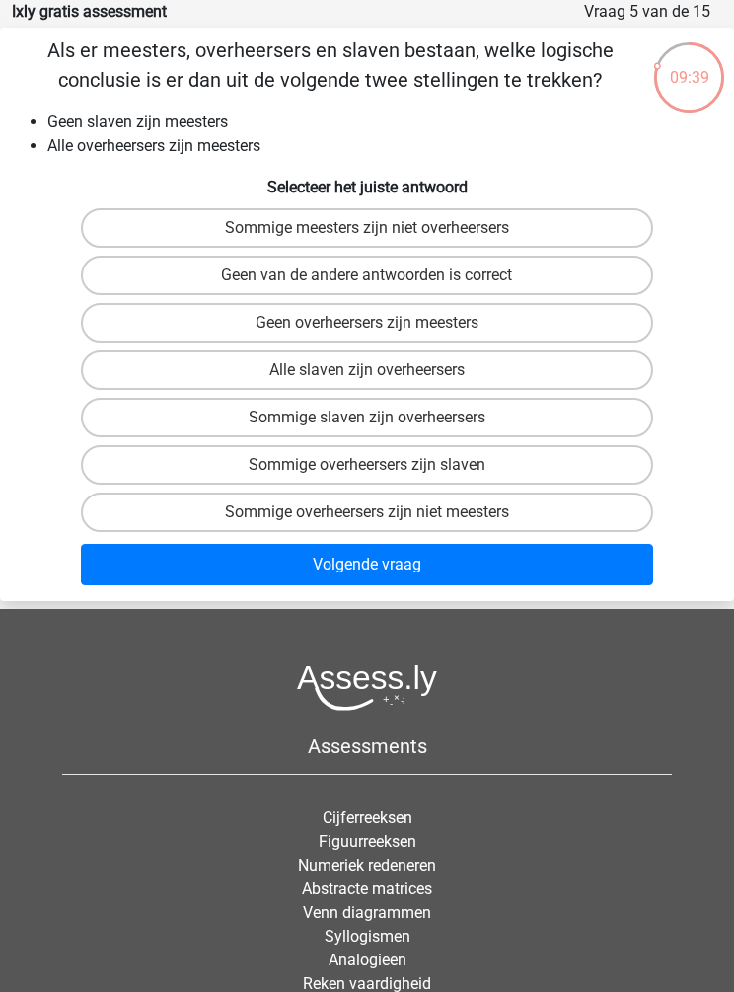
click at [134, 371] on label "Alle slaven zijn overheersers" at bounding box center [367, 369] width 573 height 39
click at [367, 371] on input "Alle slaven zijn overheersers" at bounding box center [373, 376] width 13 height 13
radio input "true"
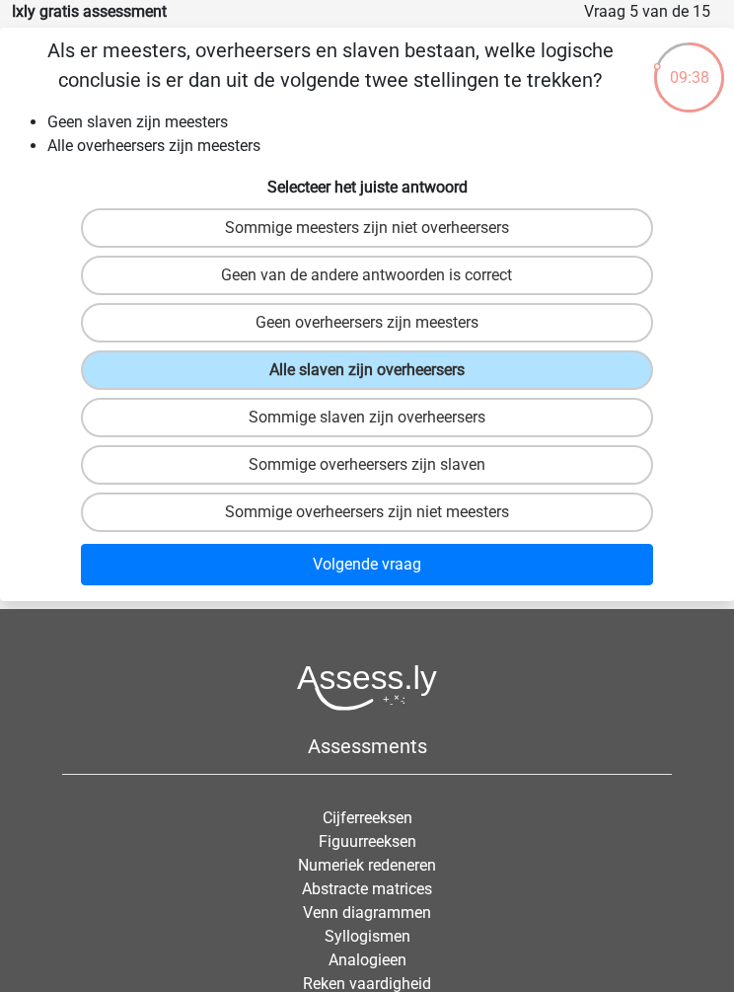
click at [152, 569] on button "Volgende vraag" at bounding box center [367, 564] width 573 height 41
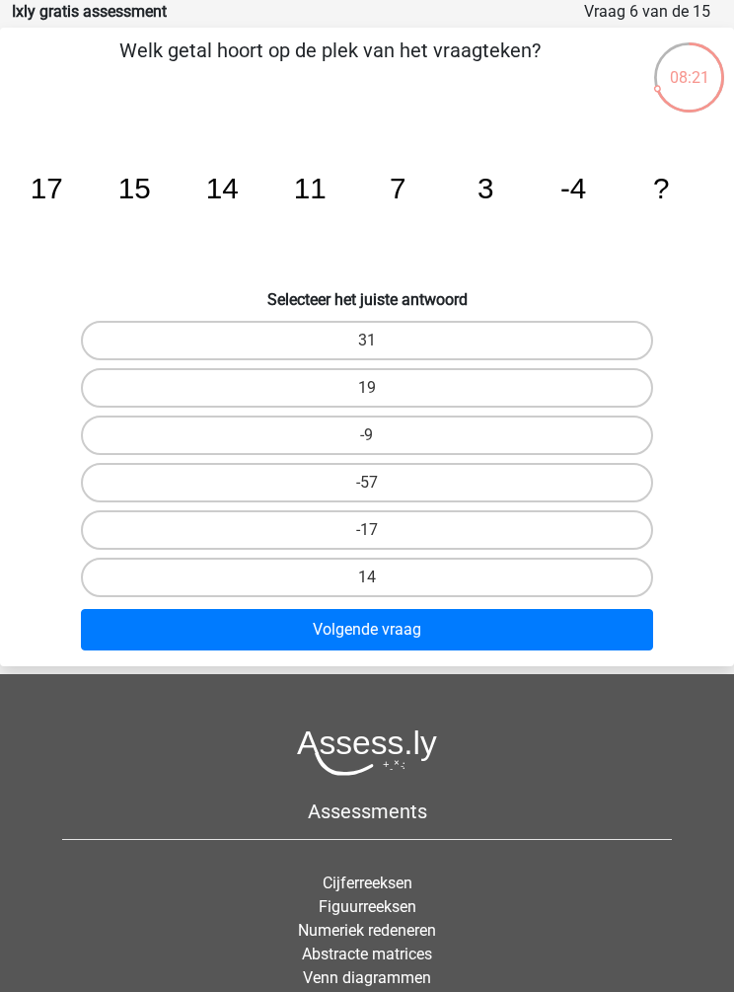
click at [139, 449] on label "-9" at bounding box center [367, 435] width 573 height 39
click at [367, 448] on input "-9" at bounding box center [373, 441] width 13 height 13
radio input "true"
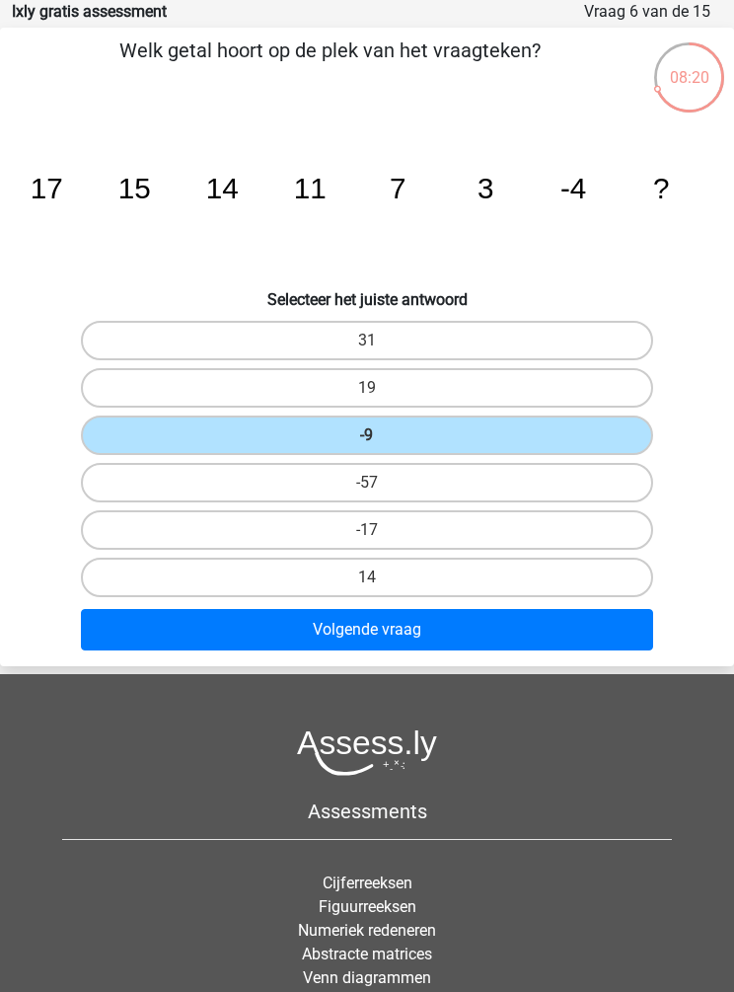
click at [161, 636] on button "Volgende vraag" at bounding box center [367, 629] width 573 height 41
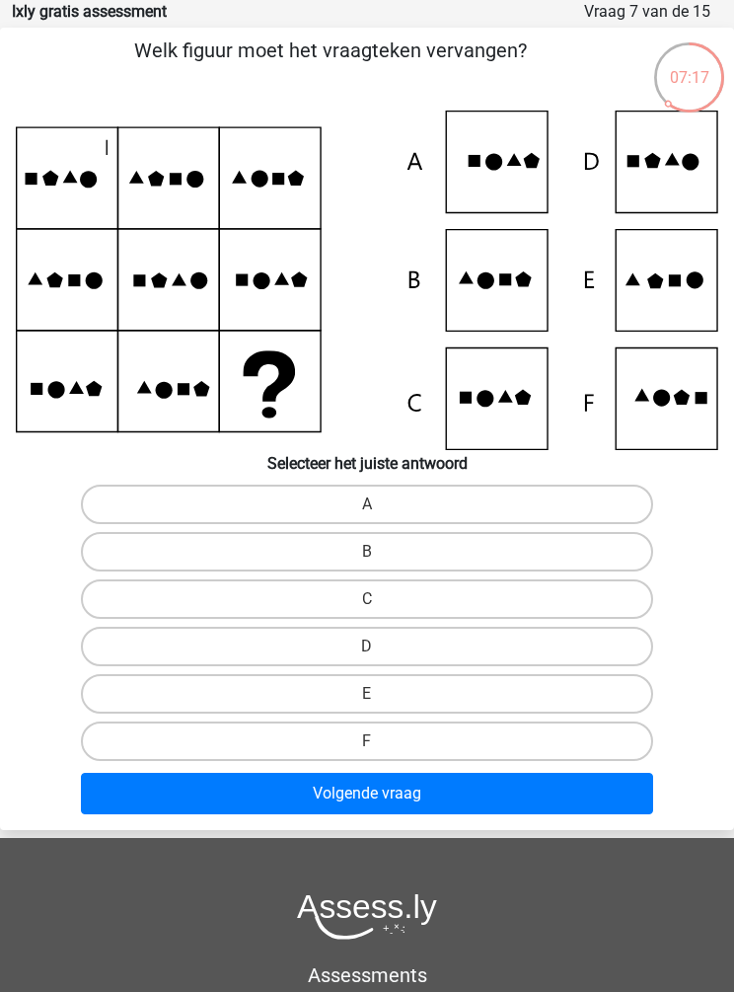
click at [171, 652] on label "D" at bounding box center [367, 646] width 573 height 39
click at [367, 652] on input "D" at bounding box center [373, 653] width 13 height 13
radio input "true"
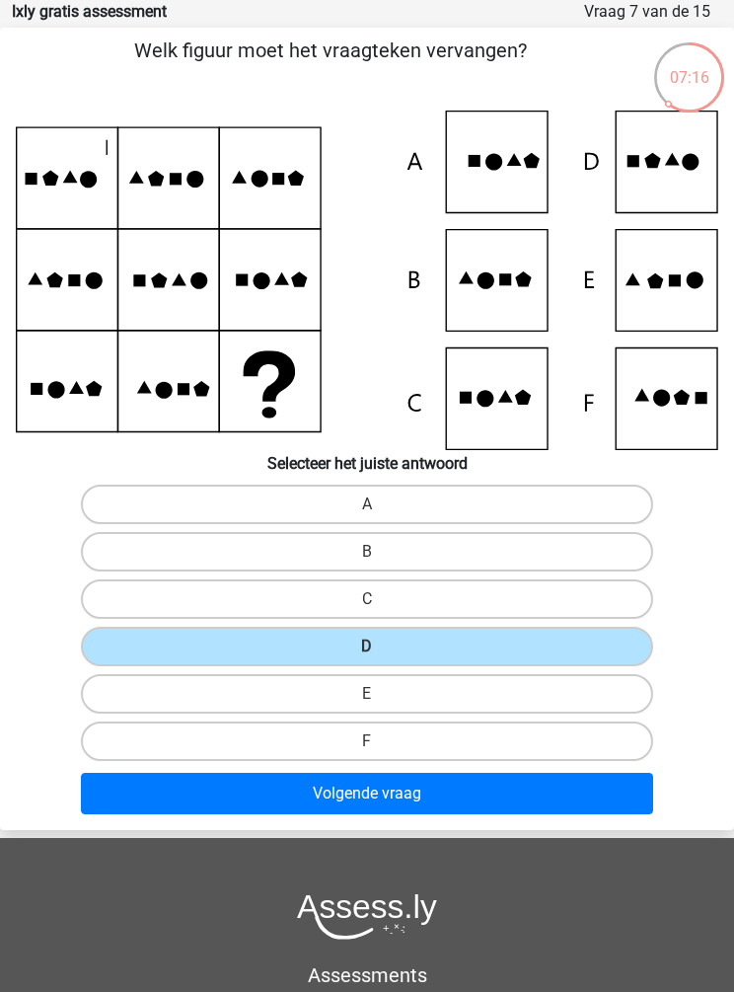
click at [592, 800] on button "Volgende vraag" at bounding box center [367, 793] width 573 height 41
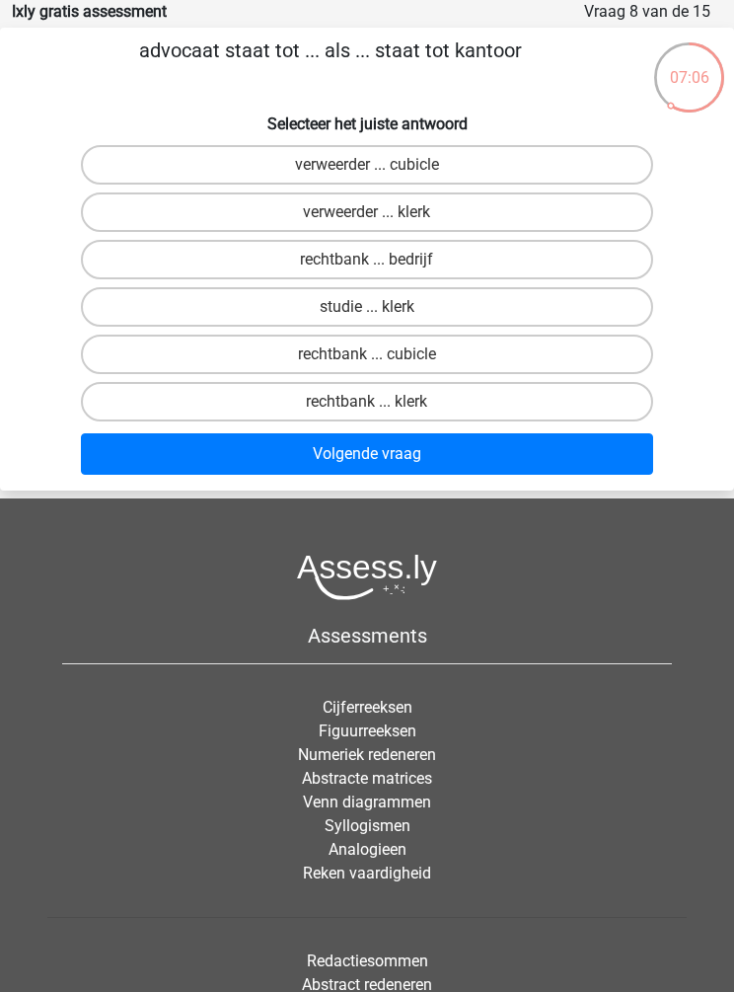
click at [153, 259] on label "rechtbank ... bedrijf" at bounding box center [367, 259] width 573 height 39
click at [367, 260] on input "rechtbank ... bedrijf" at bounding box center [373, 266] width 13 height 13
radio input "true"
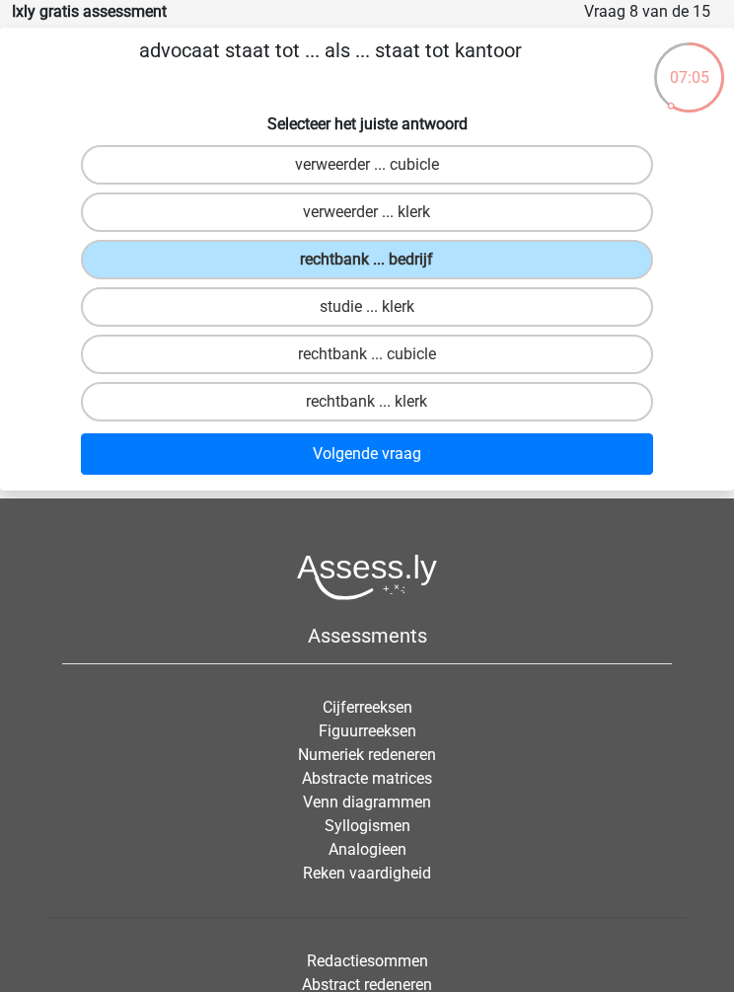
click at [153, 451] on button "Volgende vraag" at bounding box center [367, 453] width 573 height 41
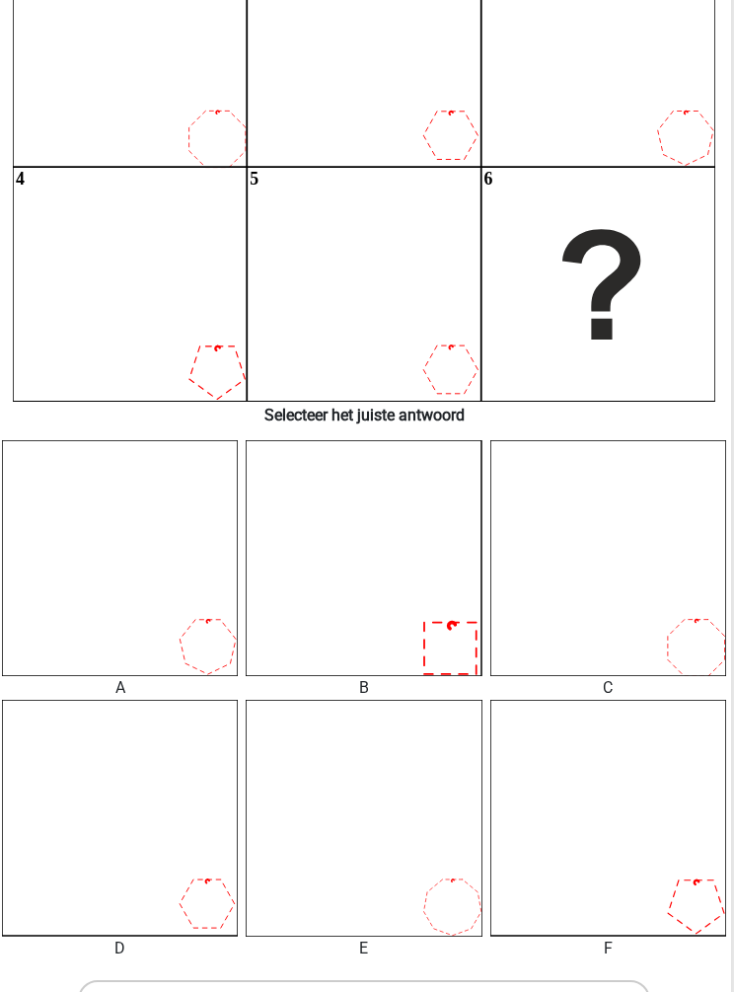
scroll to position [246, 3]
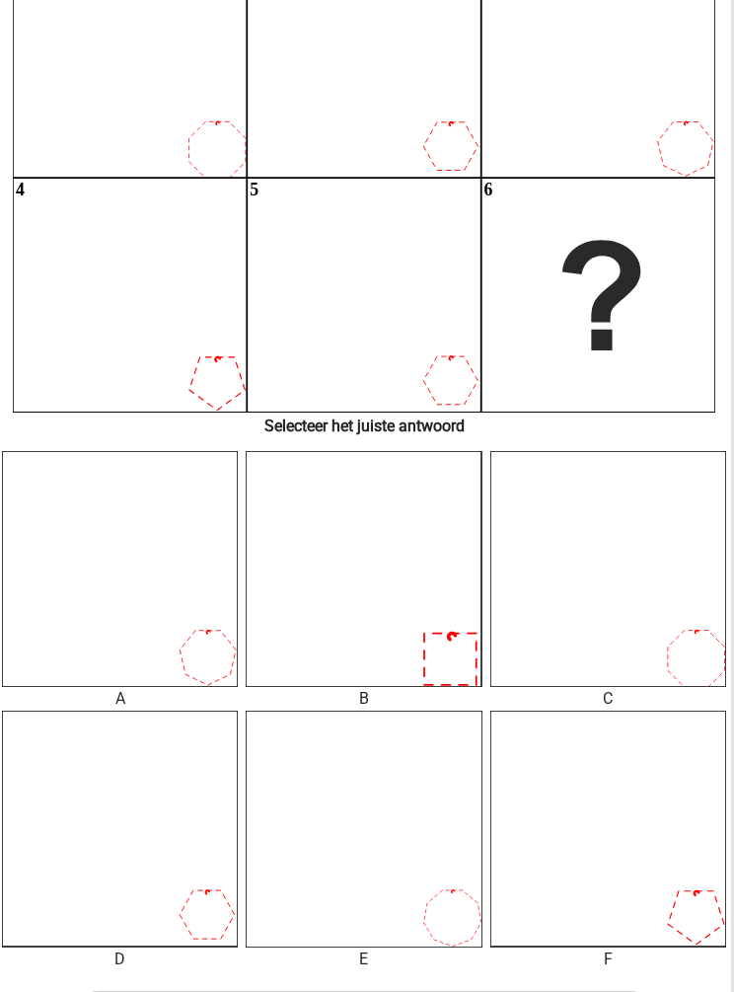
click at [128, 279] on icon "1 2 3 4 5 6" at bounding box center [364, 178] width 703 height 469
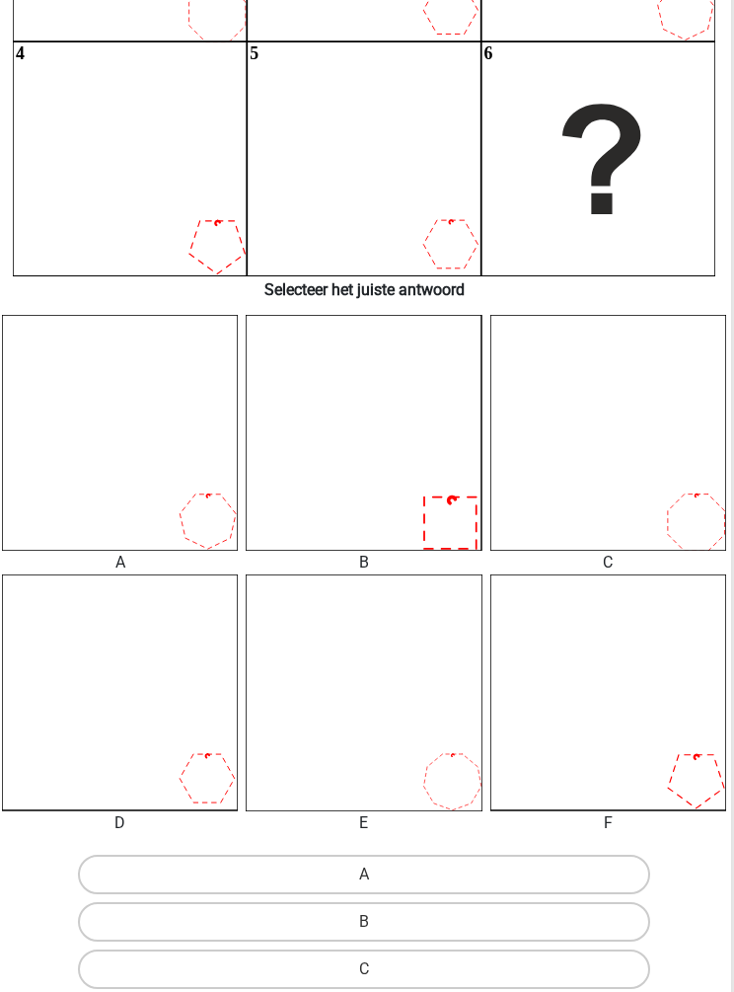
scroll to position [464, 3]
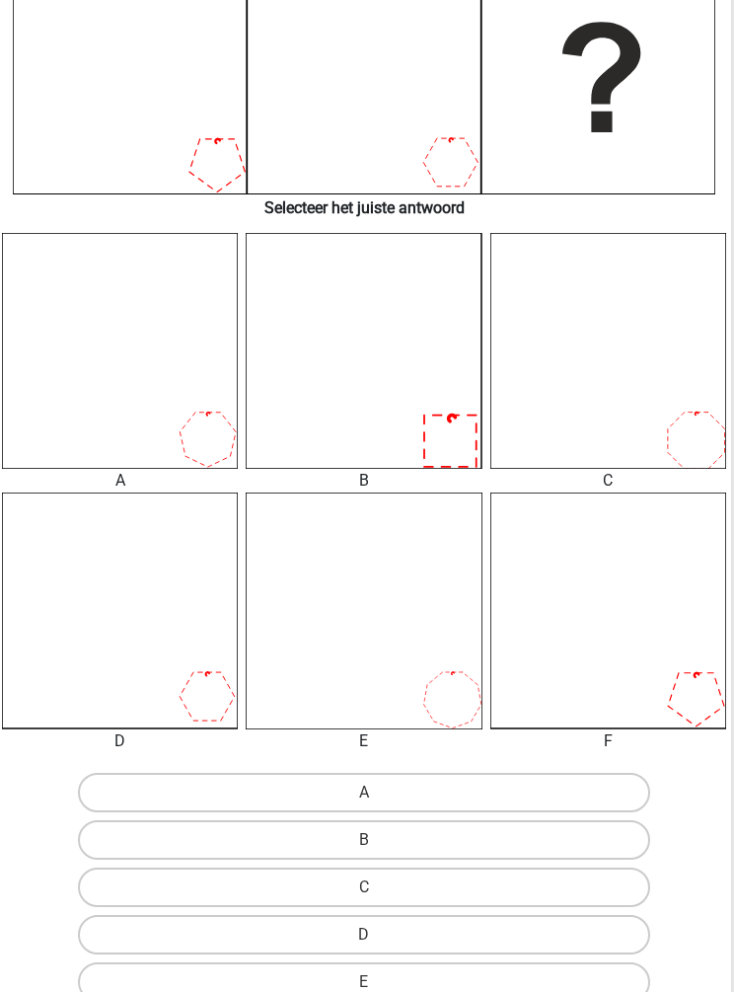
click at [184, 418] on icon at bounding box center [120, 351] width 236 height 236
click at [122, 790] on label "A" at bounding box center [364, 792] width 573 height 39
click at [364, 793] on input "A" at bounding box center [370, 799] width 13 height 13
radio input "true"
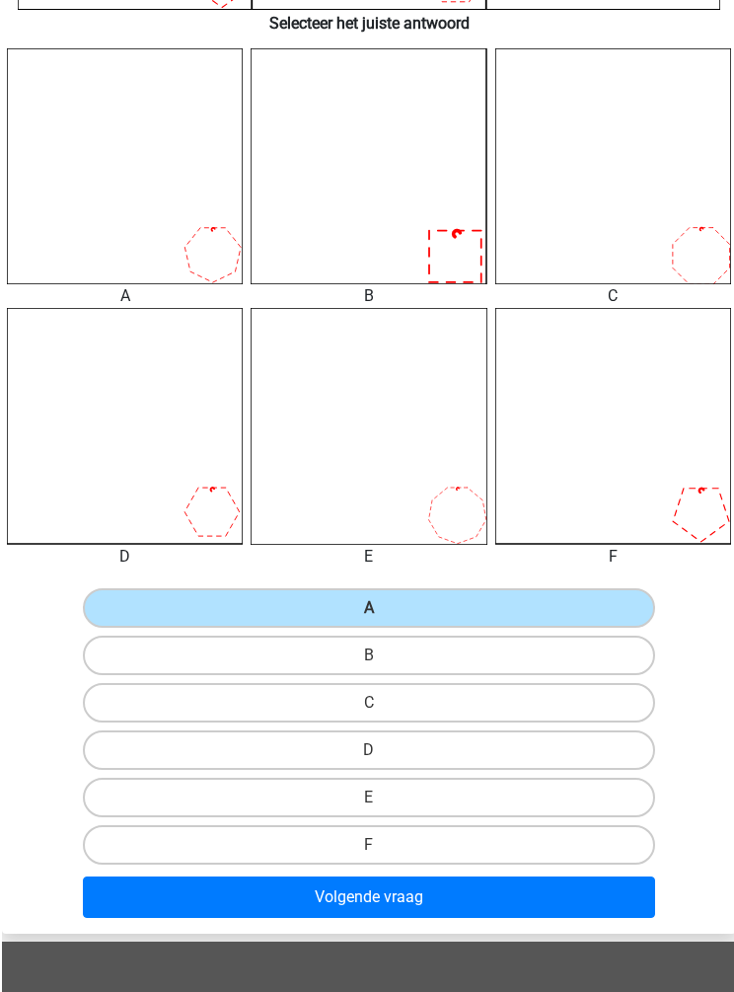
scroll to position [927, 0]
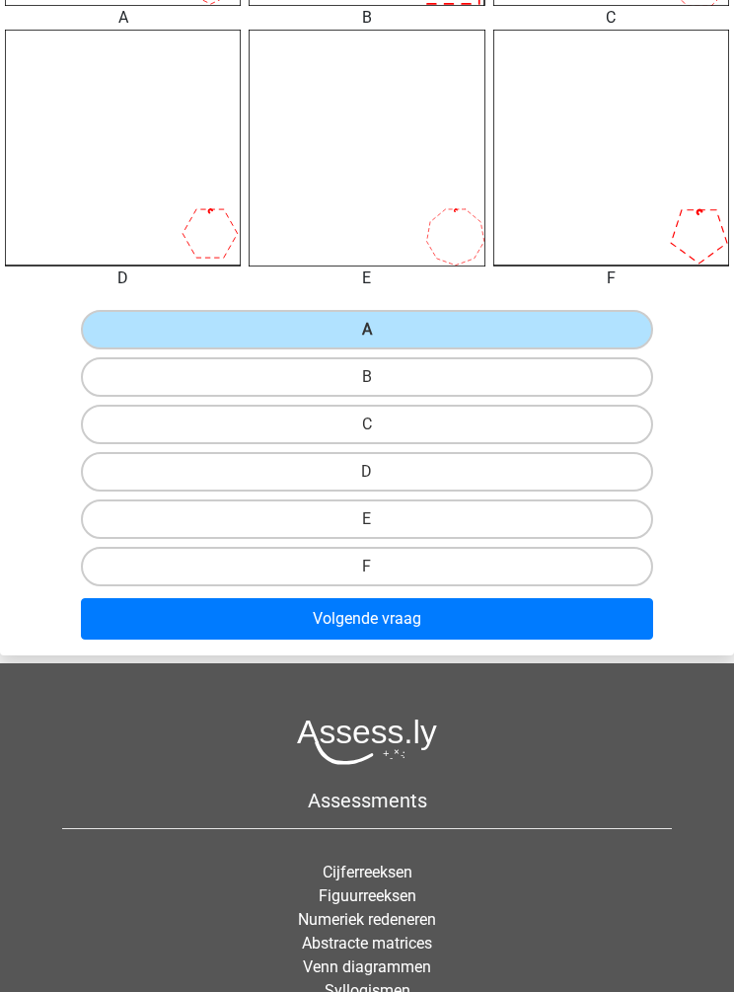
click at [124, 628] on button "Volgende vraag" at bounding box center [367, 618] width 573 height 41
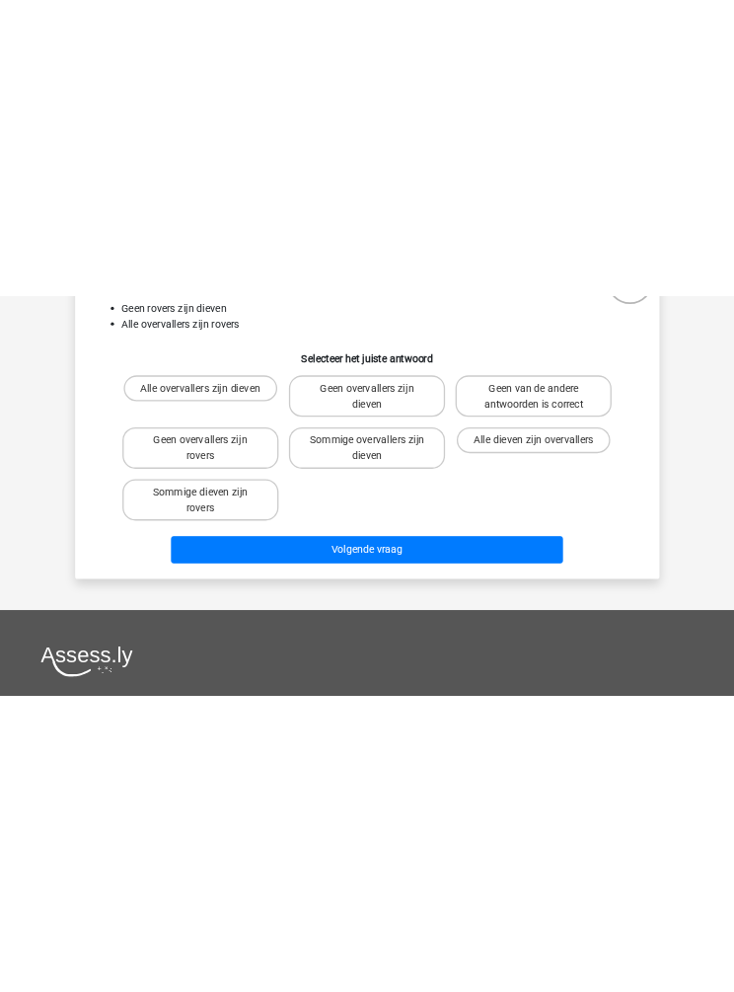
scroll to position [79, 0]
